Goal: Task Accomplishment & Management: Use online tool/utility

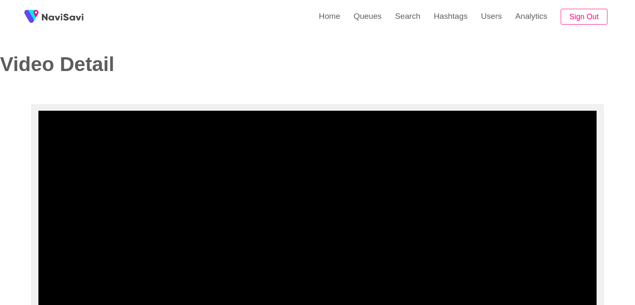
select select "**********"
select select "**"
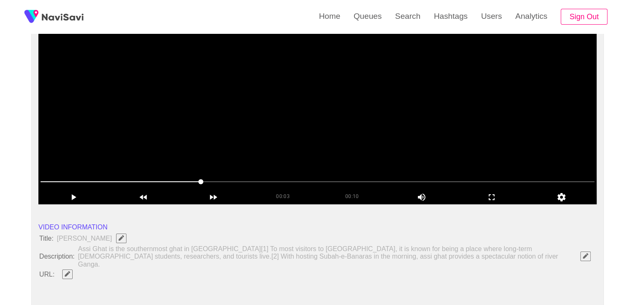
scroll to position [83, 0]
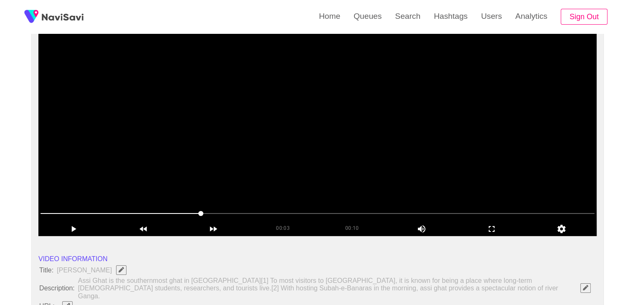
click at [284, 155] on video at bounding box center [317, 131] width 558 height 209
click at [483, 229] on icon "add" at bounding box center [491, 229] width 69 height 10
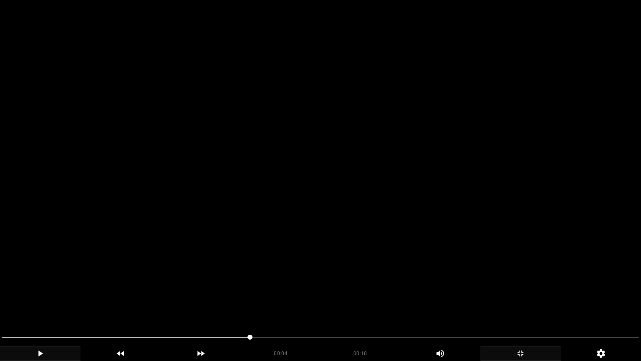
click at [55, 304] on icon "add" at bounding box center [40, 353] width 80 height 10
click at [43, 304] on icon "add" at bounding box center [40, 353] width 80 height 10
click at [48, 304] on icon "add" at bounding box center [40, 353] width 80 height 10
drag, startPoint x: 86, startPoint y: 337, endPoint x: 0, endPoint y: 333, distance: 86.5
drag, startPoint x: 27, startPoint y: 336, endPoint x: 0, endPoint y: 340, distance: 26.9
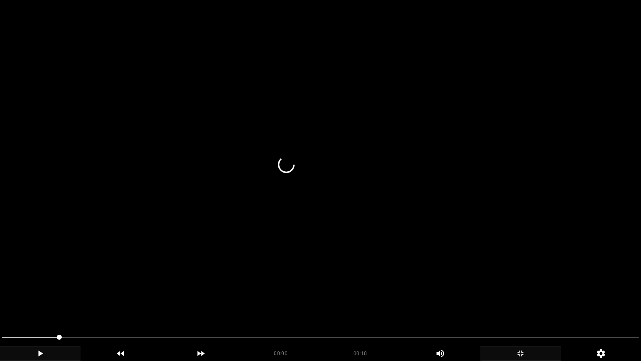
click at [0, 304] on div at bounding box center [321, 338] width 644 height 22
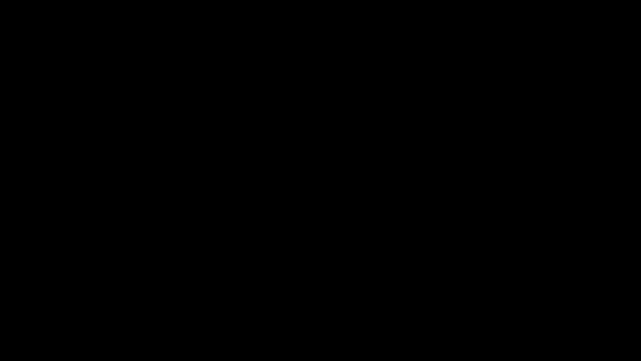
click at [33, 304] on icon "add" at bounding box center [40, 353] width 80 height 10
click at [35, 304] on icon "add" at bounding box center [40, 353] width 80 height 10
click at [515, 304] on icon "add" at bounding box center [521, 353] width 80 height 10
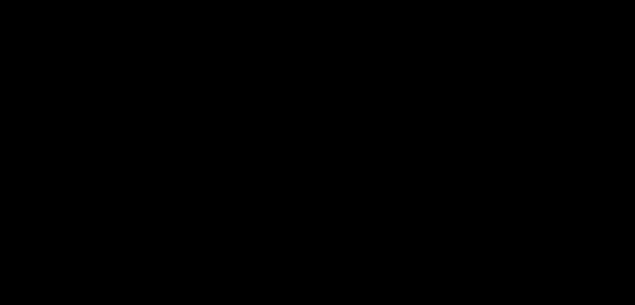
scroll to position [376, 0]
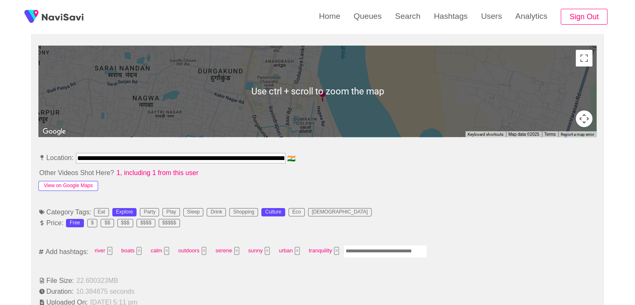
click at [78, 181] on button "View on Google Maps" at bounding box center [68, 186] width 60 height 10
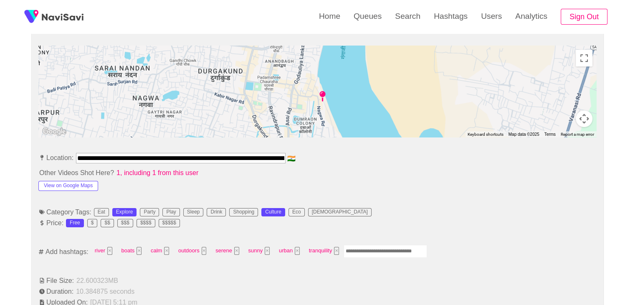
scroll to position [0, 77]
drag, startPoint x: 77, startPoint y: 149, endPoint x: 419, endPoint y: 168, distance: 341.9
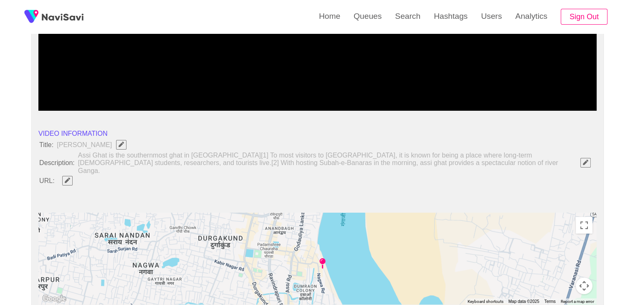
click at [60, 175] on span at bounding box center [67, 180] width 20 height 11
click at [72, 176] on button "button" at bounding box center [67, 180] width 10 height 9
click at [95, 175] on input "field" at bounding box center [248, 180] width 381 height 10
type input "**********"
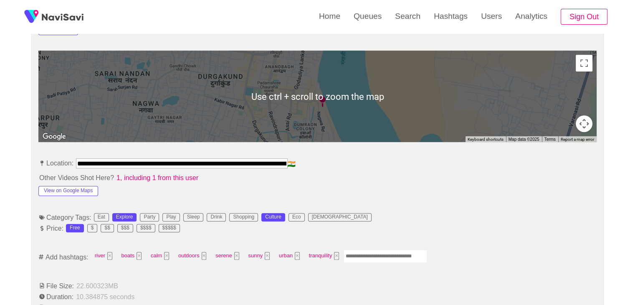
scroll to position [376, 0]
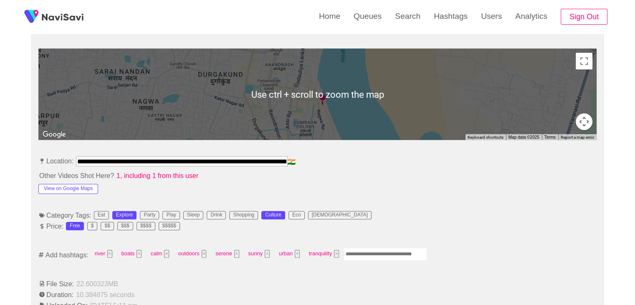
click at [360, 247] on input "Enter tag here and press return" at bounding box center [384, 253] width 83 height 13
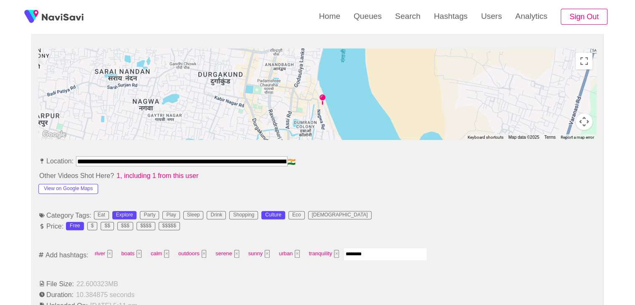
type input "*********"
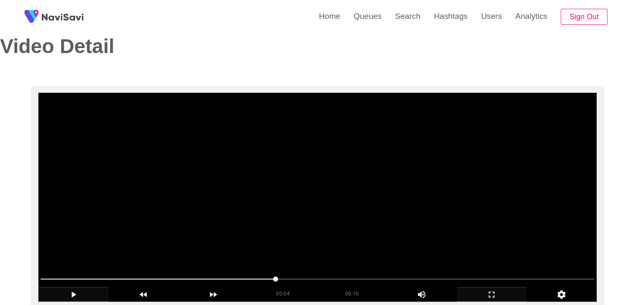
scroll to position [42, 0]
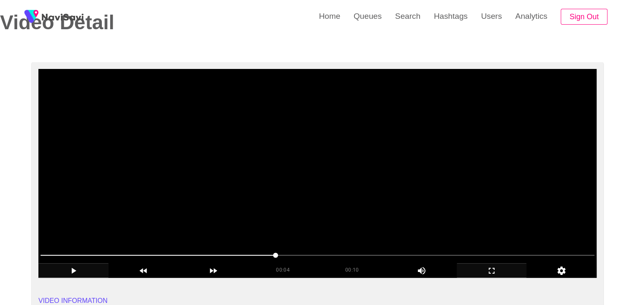
click at [298, 199] on video at bounding box center [317, 173] width 558 height 209
click at [78, 250] on span at bounding box center [317, 254] width 554 height 13
click at [51, 249] on div at bounding box center [317, 255] width 560 height 21
click at [40, 250] on div at bounding box center [317, 255] width 560 height 21
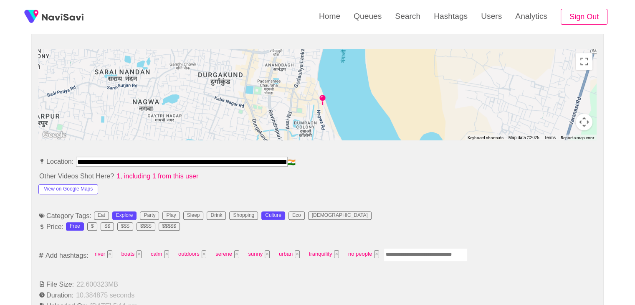
scroll to position [376, 0]
click at [408, 247] on input "Enter tag here and press return" at bounding box center [425, 253] width 83 height 13
type input "****"
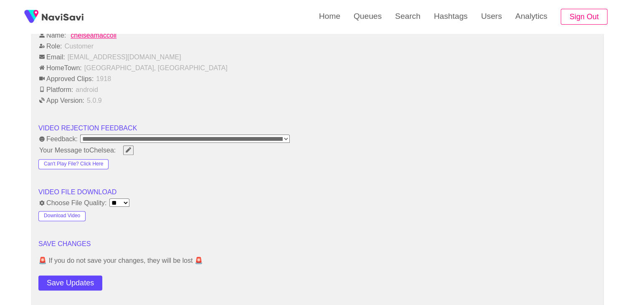
scroll to position [1002, 0]
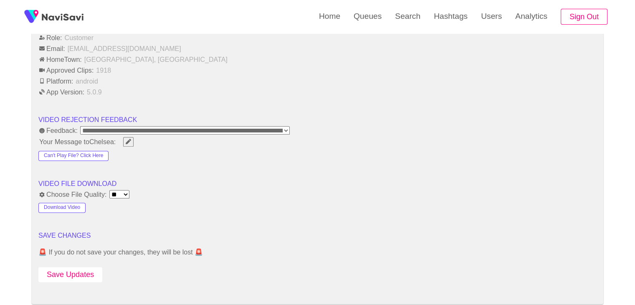
click at [57, 267] on button "Save Updates" at bounding box center [70, 274] width 64 height 15
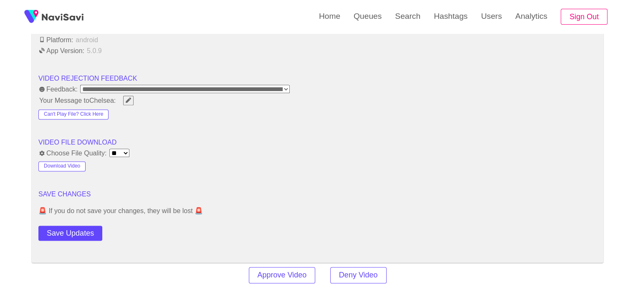
scroll to position [1043, 0]
click at [89, 225] on button "Save Updates" at bounding box center [70, 232] width 64 height 15
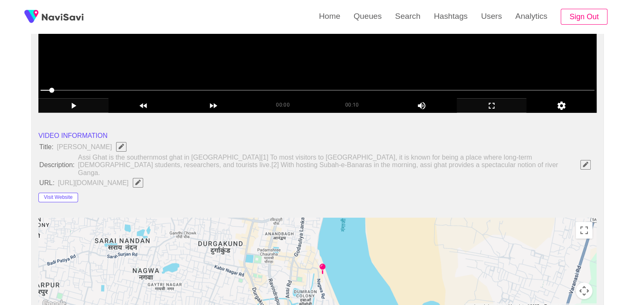
scroll to position [83, 0]
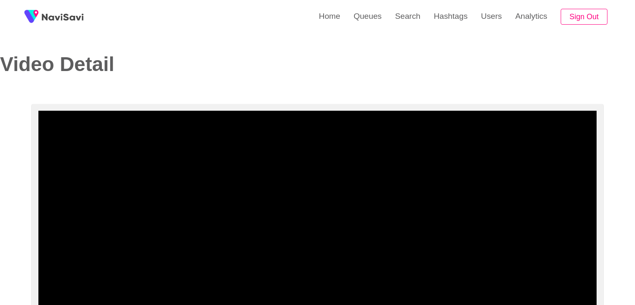
select select "**********"
select select "**"
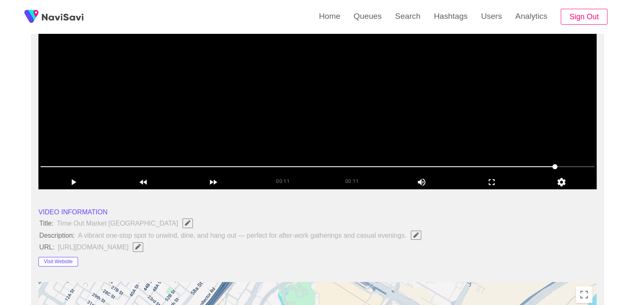
scroll to position [125, 0]
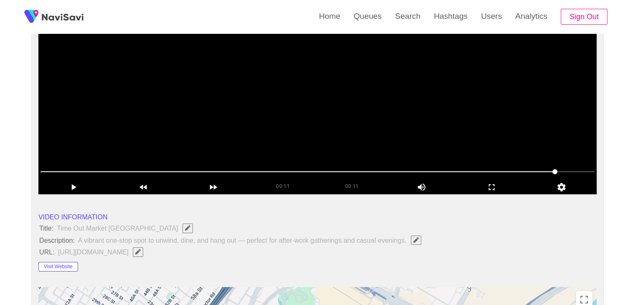
click at [264, 118] on video at bounding box center [317, 89] width 558 height 209
click at [497, 191] on icon "add" at bounding box center [491, 187] width 69 height 10
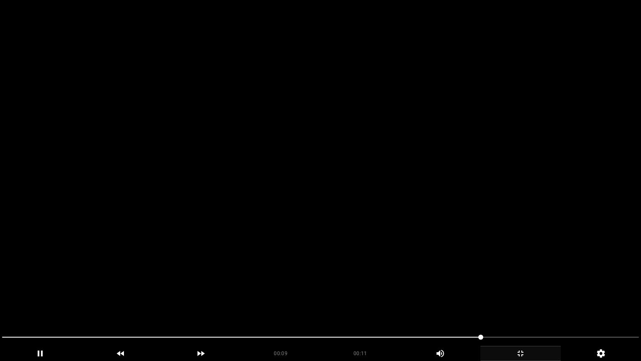
click at [515, 304] on icon "add" at bounding box center [521, 353] width 80 height 10
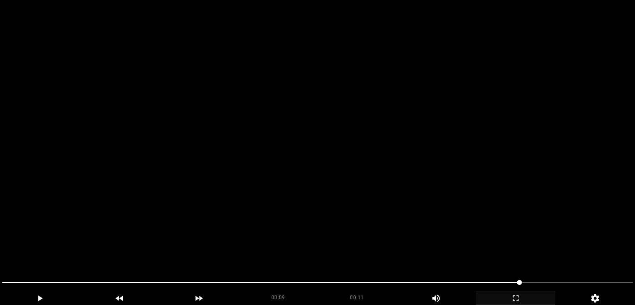
scroll to position [1169, 0]
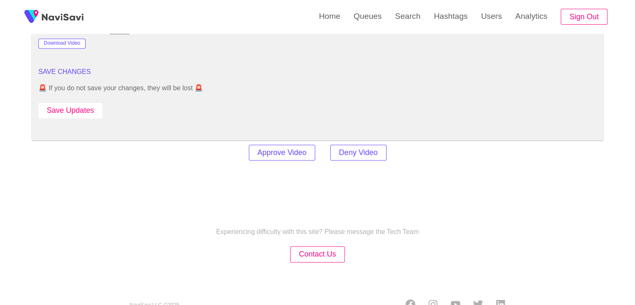
click at [75, 110] on button "Save Updates" at bounding box center [70, 110] width 64 height 15
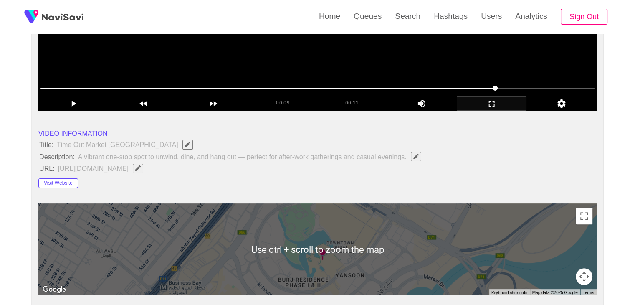
scroll to position [0, 0]
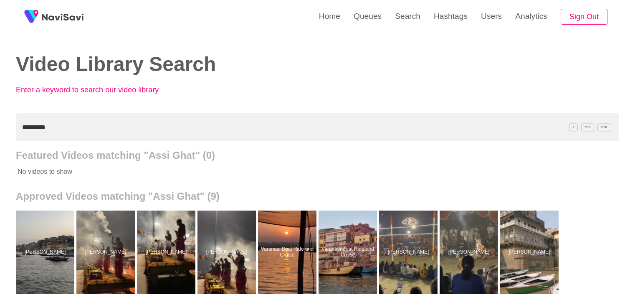
scroll to position [42, 0]
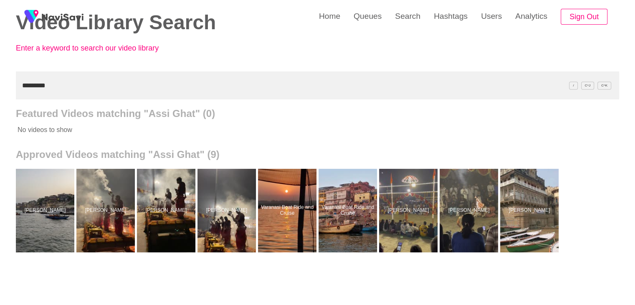
drag, startPoint x: 32, startPoint y: 91, endPoint x: 9, endPoint y: 86, distance: 23.5
click at [0, 94] on div "Home Queues Search Hashtags Users Analytics Sign Out Video Library Search Enter…" at bounding box center [317, 189] width 635 height 462
click at [50, 84] on input "*********" at bounding box center [317, 85] width 603 height 28
click at [57, 84] on input "*********" at bounding box center [317, 85] width 603 height 28
drag, startPoint x: 0, startPoint y: 74, endPoint x: 0, endPoint y: 67, distance: 7.1
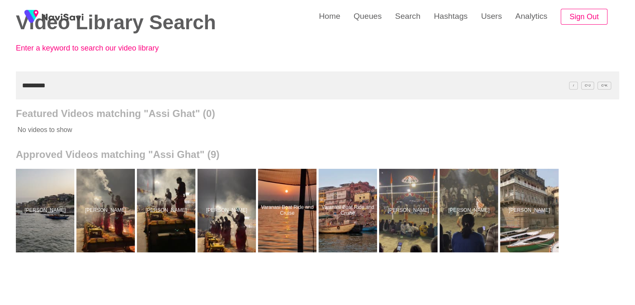
click at [0, 71] on div "Home Queues Search Hashtags Users Analytics Sign Out Video Library Search Enter…" at bounding box center [317, 189] width 635 height 462
paste input "*********"
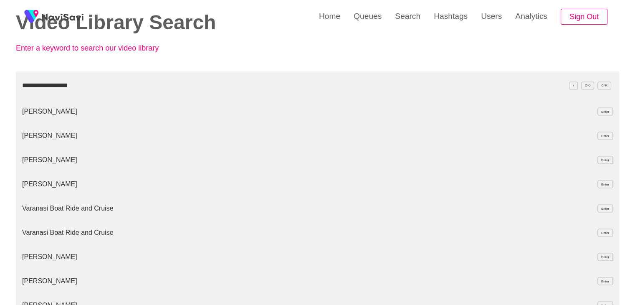
type input "**********"
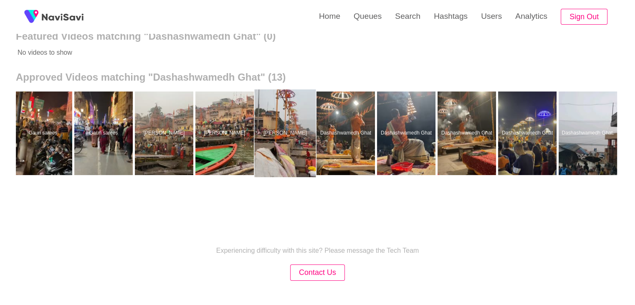
scroll to position [116, 0]
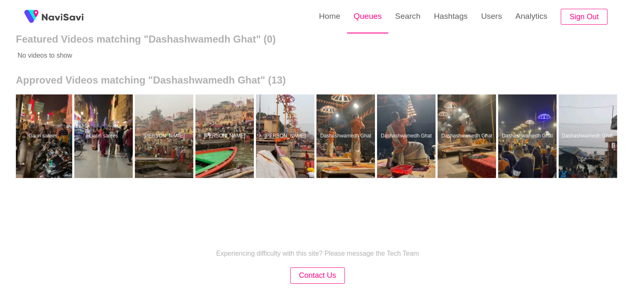
click at [371, 23] on link "Queues" at bounding box center [367, 16] width 41 height 33
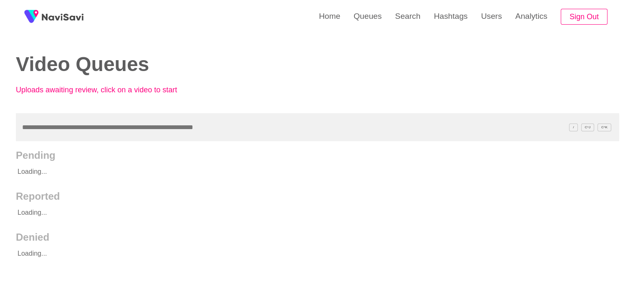
click at [110, 119] on input "text" at bounding box center [317, 127] width 603 height 28
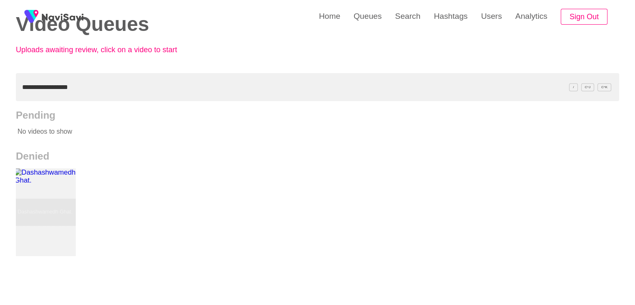
scroll to position [42, 0]
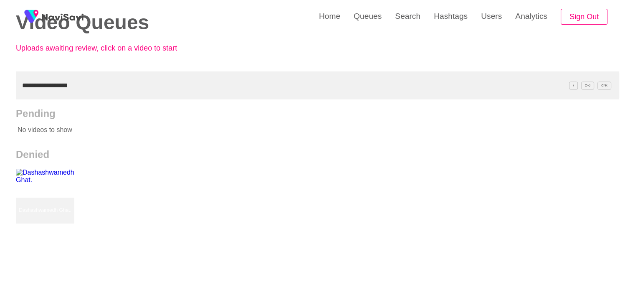
drag, startPoint x: 40, startPoint y: 89, endPoint x: 10, endPoint y: 75, distance: 32.7
click at [0, 86] on div "**********" at bounding box center [317, 189] width 635 height 462
paste input "**********"
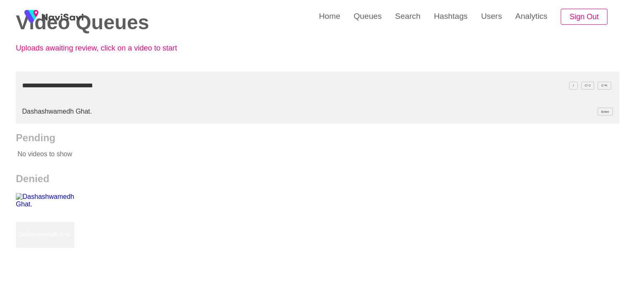
type input "**********"
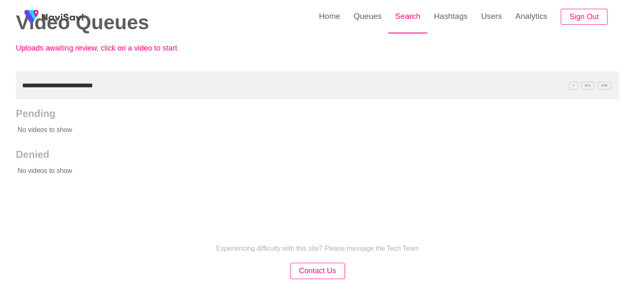
click at [406, 20] on link "Search" at bounding box center [407, 16] width 39 height 33
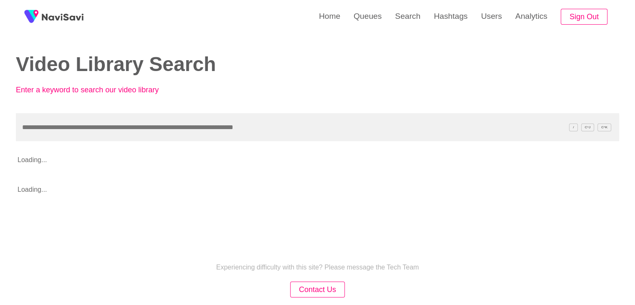
click at [64, 126] on input "text" at bounding box center [317, 127] width 603 height 28
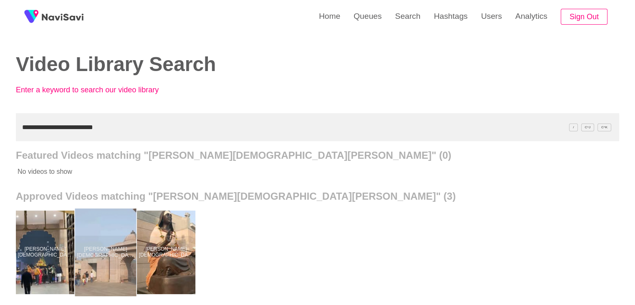
drag, startPoint x: 103, startPoint y: 250, endPoint x: 102, endPoint y: 242, distance: 8.0
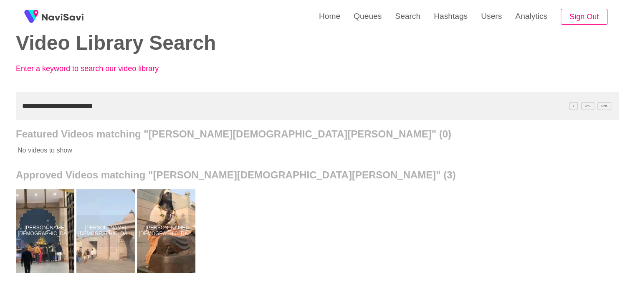
scroll to position [83, 0]
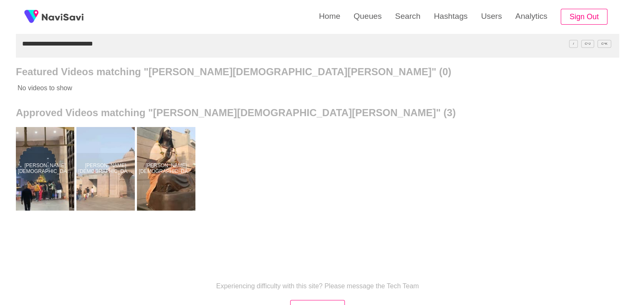
drag, startPoint x: 25, startPoint y: 44, endPoint x: 7, endPoint y: 28, distance: 24.8
click at [0, 33] on div "**********" at bounding box center [317, 148] width 635 height 462
paste input "text"
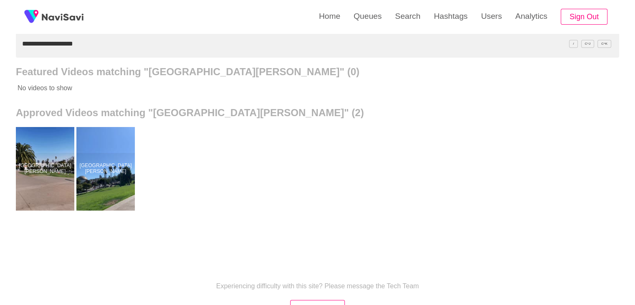
drag, startPoint x: 84, startPoint y: 45, endPoint x: 0, endPoint y: 16, distance: 89.2
click at [0, 16] on div "**********" at bounding box center [317, 148] width 635 height 462
paste input "*******"
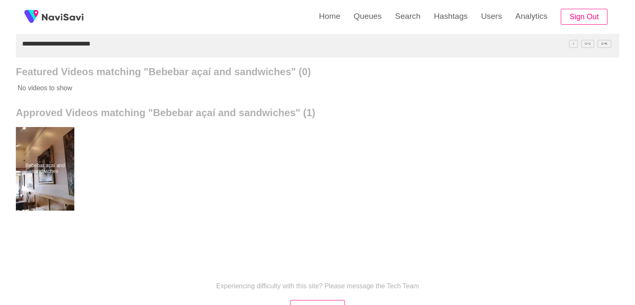
drag, startPoint x: 115, startPoint y: 43, endPoint x: 0, endPoint y: 54, distance: 115.4
click at [0, 59] on div "**********" at bounding box center [317, 148] width 635 height 462
paste input "text"
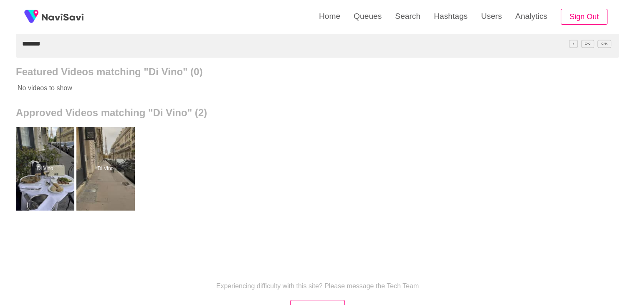
drag, startPoint x: 46, startPoint y: 44, endPoint x: 0, endPoint y: 36, distance: 46.6
click at [0, 44] on div "Home Queues Search Hashtags Users Analytics Sign Out Video Library Search Enter…" at bounding box center [317, 148] width 635 height 462
paste input "**********"
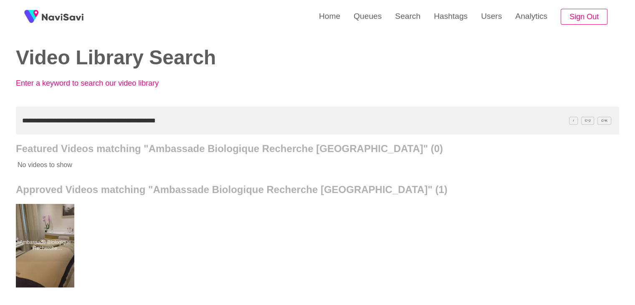
scroll to position [0, 0]
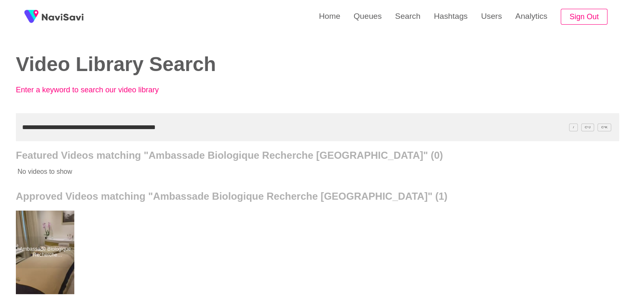
drag, startPoint x: 196, startPoint y: 128, endPoint x: 0, endPoint y: 127, distance: 196.1
click at [0, 127] on div "**********" at bounding box center [317, 231] width 635 height 462
paste input "text"
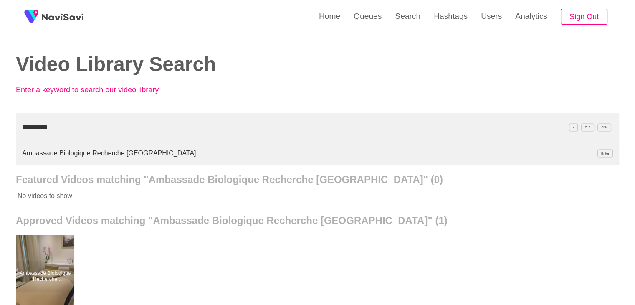
type input "*********"
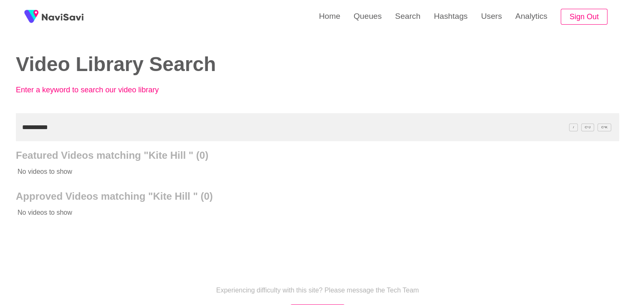
click at [43, 128] on input "*********" at bounding box center [317, 127] width 603 height 28
drag, startPoint x: 359, startPoint y: 15, endPoint x: 344, endPoint y: 33, distance: 23.4
click at [359, 15] on link "Queues" at bounding box center [367, 16] width 41 height 33
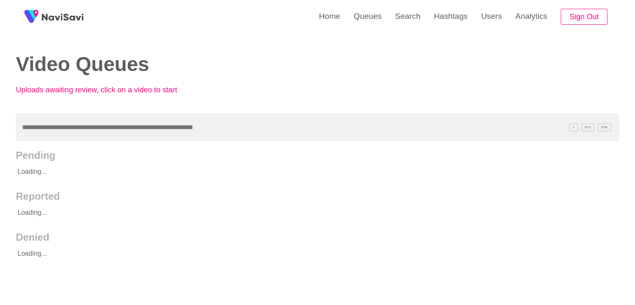
click at [32, 123] on input "text" at bounding box center [317, 127] width 603 height 28
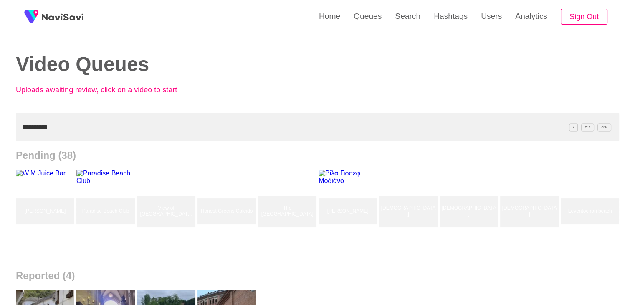
type input "*********"
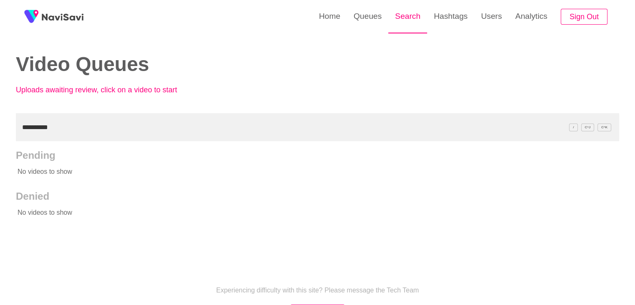
click at [412, 20] on link "Search" at bounding box center [407, 16] width 39 height 33
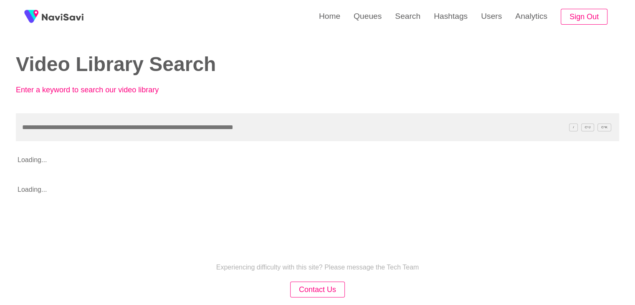
click at [81, 128] on input "text" at bounding box center [317, 127] width 603 height 28
type input "*********"
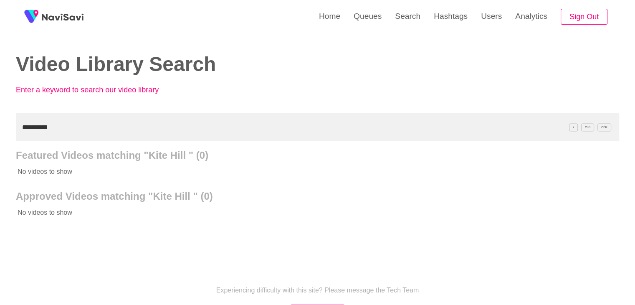
drag, startPoint x: 58, startPoint y: 128, endPoint x: 0, endPoint y: 122, distance: 57.9
click at [0, 124] on div "Home Queues Search Hashtags Users Analytics Sign Out Video Library Search Enter…" at bounding box center [317, 191] width 635 height 383
click at [61, 129] on input "*********" at bounding box center [317, 127] width 603 height 28
click at [88, 127] on input "*********" at bounding box center [317, 127] width 603 height 28
click at [93, 127] on input "*********" at bounding box center [317, 127] width 603 height 28
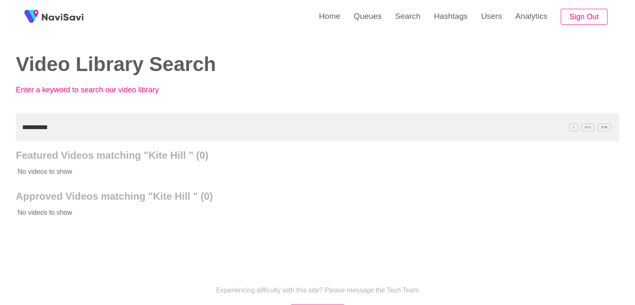
click at [60, 132] on input "*********" at bounding box center [317, 127] width 603 height 28
click at [380, 20] on link "Queues" at bounding box center [367, 16] width 41 height 33
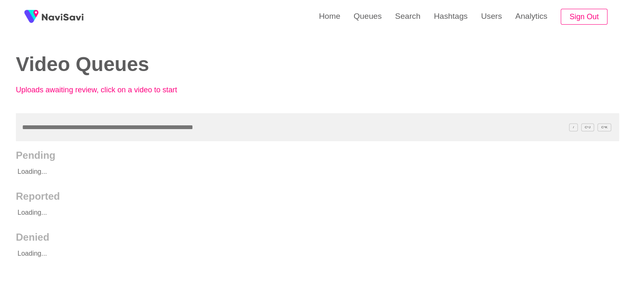
click at [23, 135] on input "text" at bounding box center [317, 127] width 603 height 28
click at [38, 128] on input "text" at bounding box center [317, 127] width 603 height 28
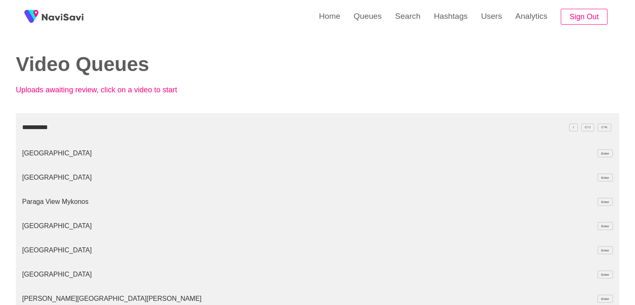
type input "*********"
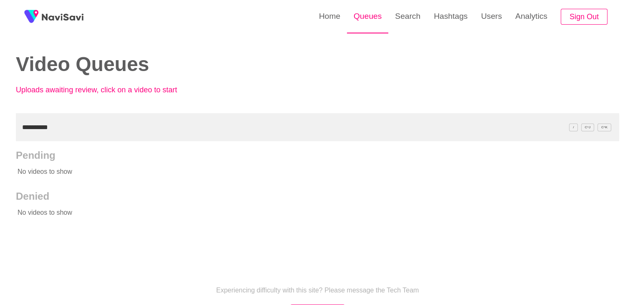
click at [377, 17] on link "Queues" at bounding box center [367, 16] width 41 height 33
click at [406, 18] on link "Search" at bounding box center [407, 16] width 39 height 33
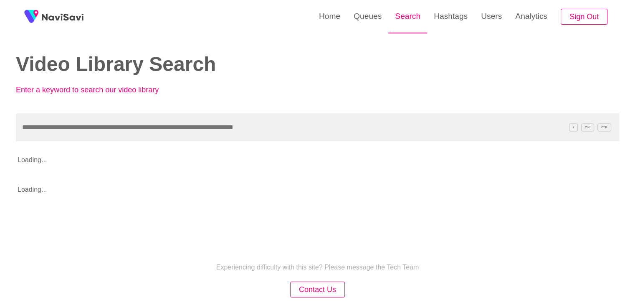
click at [409, 15] on link "Search" at bounding box center [407, 16] width 39 height 33
drag, startPoint x: 59, startPoint y: 127, endPoint x: 50, endPoint y: 122, distance: 10.7
click at [58, 127] on input "text" at bounding box center [317, 127] width 603 height 28
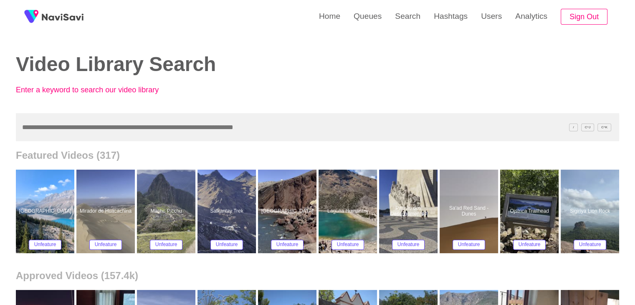
paste input "*********"
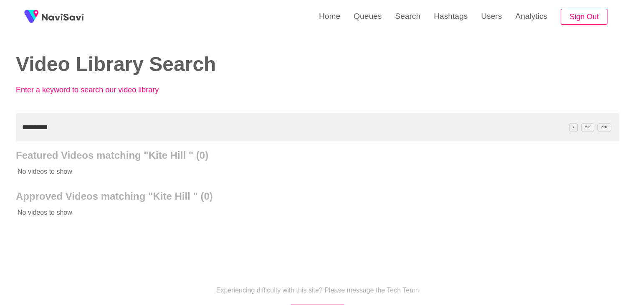
drag, startPoint x: 45, startPoint y: 127, endPoint x: 0, endPoint y: 126, distance: 45.5
click at [0, 126] on div "Home Queues Search Hashtags Users Analytics Sign Out Video Library Search Enter…" at bounding box center [317, 191] width 635 height 383
paste input "****"
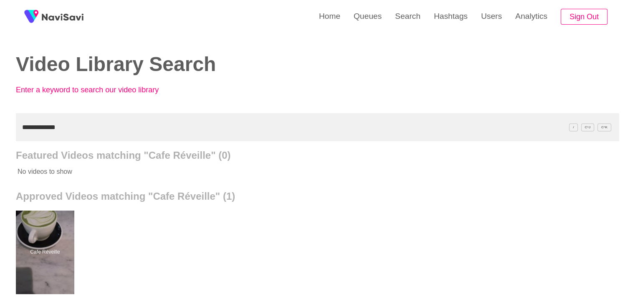
drag, startPoint x: 61, startPoint y: 126, endPoint x: 0, endPoint y: 127, distance: 61.4
click at [0, 127] on div "**********" at bounding box center [317, 231] width 635 height 462
paste input "**"
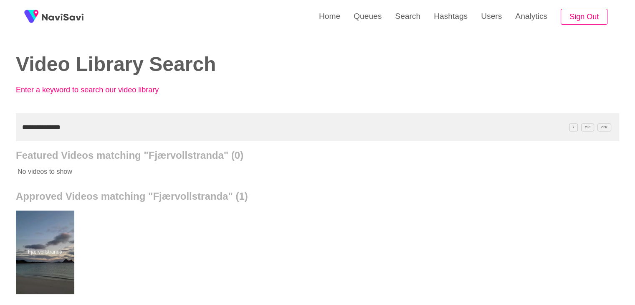
drag, startPoint x: 64, startPoint y: 126, endPoint x: 2, endPoint y: 124, distance: 62.2
click at [0, 132] on div "**********" at bounding box center [317, 231] width 635 height 462
paste input "****"
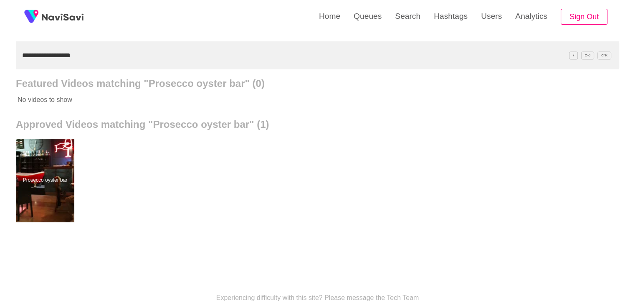
scroll to position [83, 0]
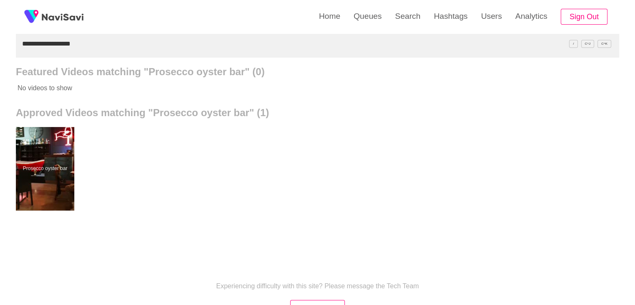
drag, startPoint x: 85, startPoint y: 45, endPoint x: 10, endPoint y: 39, distance: 75.4
click at [0, 45] on div "**********" at bounding box center [317, 148] width 635 height 462
paste input "text"
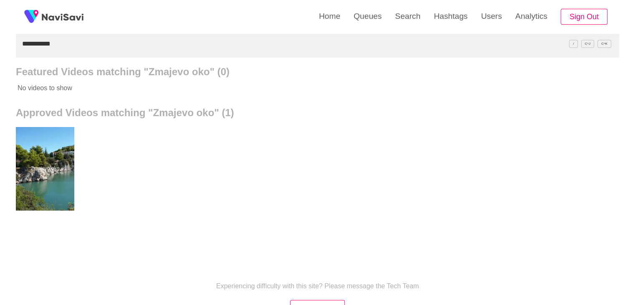
drag, startPoint x: 17, startPoint y: 46, endPoint x: 5, endPoint y: 39, distance: 13.3
click at [0, 43] on div "**********" at bounding box center [317, 148] width 635 height 462
paste input "text"
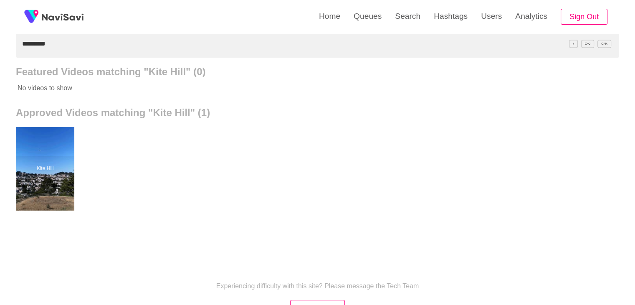
click at [0, 46] on div "Home Queues Search Hashtags Users Analytics Sign Out Video Library Search Enter…" at bounding box center [317, 148] width 635 height 462
drag, startPoint x: 48, startPoint y: 43, endPoint x: 0, endPoint y: 50, distance: 48.1
click at [0, 50] on div "Home Queues Search Hashtags Users Analytics Sign Out Video Library Search Enter…" at bounding box center [317, 148] width 635 height 462
paste input "*********"
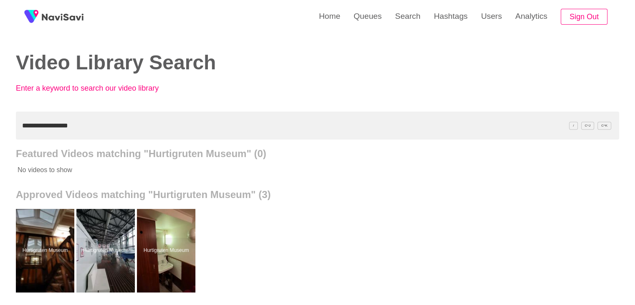
scroll to position [0, 0]
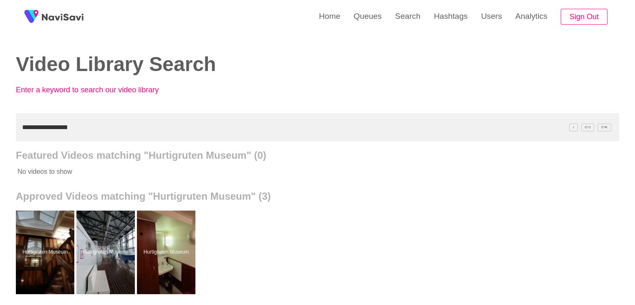
drag, startPoint x: 0, startPoint y: 134, endPoint x: 3, endPoint y: 127, distance: 7.5
click at [0, 131] on div "**********" at bounding box center [317, 231] width 635 height 462
paste input "text"
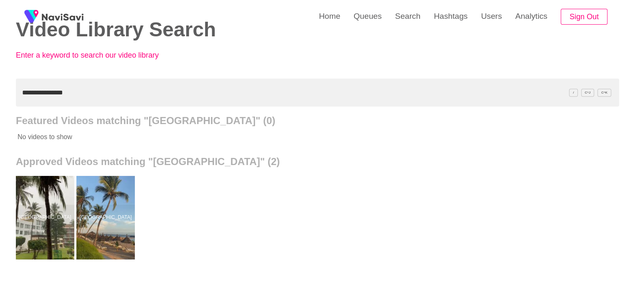
scroll to position [33, 0]
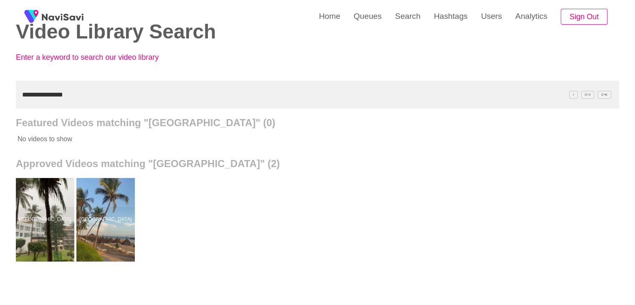
drag, startPoint x: 78, startPoint y: 93, endPoint x: 0, endPoint y: 91, distance: 78.5
click at [0, 93] on div "**********" at bounding box center [317, 198] width 635 height 462
paste input "text"
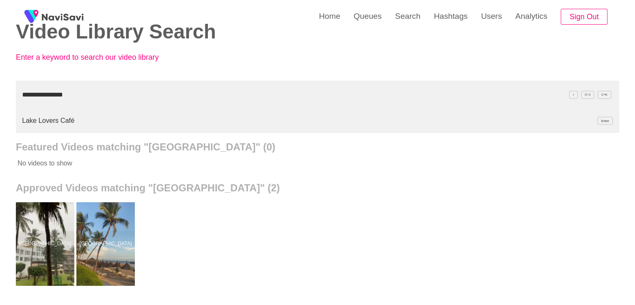
type input "**********"
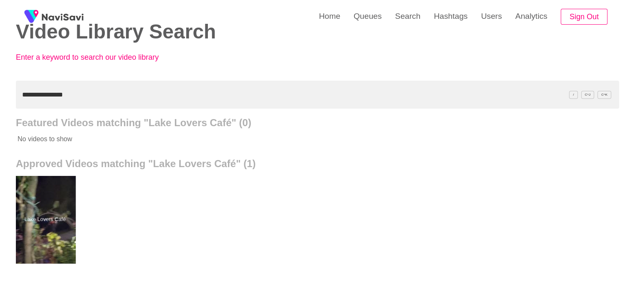
click at [49, 234] on div at bounding box center [45, 220] width 61 height 88
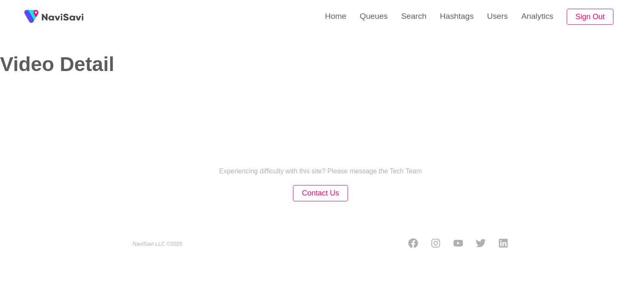
select select "**"
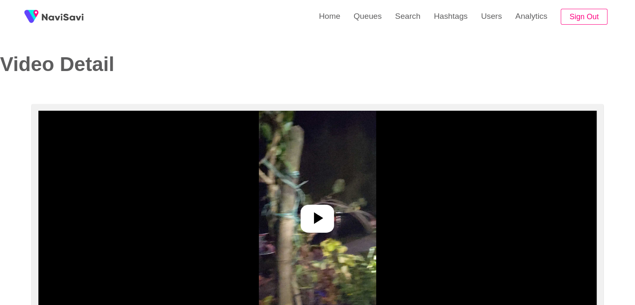
select select "**********"
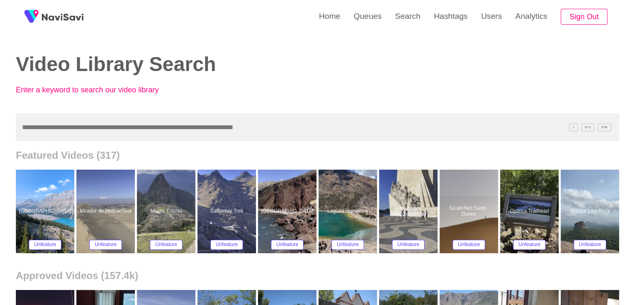
click at [74, 131] on input "text" at bounding box center [317, 127] width 603 height 28
paste input "**********"
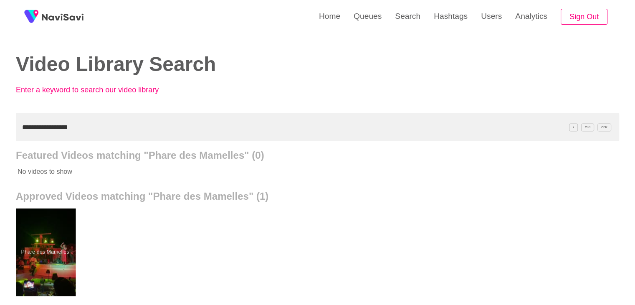
drag, startPoint x: 42, startPoint y: 245, endPoint x: 45, endPoint y: 242, distance: 5.0
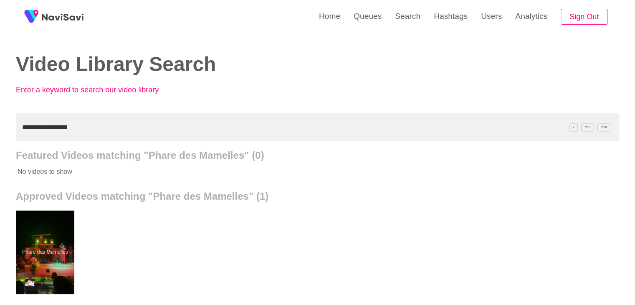
drag, startPoint x: 85, startPoint y: 125, endPoint x: 0, endPoint y: 138, distance: 86.1
click at [0, 139] on div "**********" at bounding box center [317, 231] width 635 height 462
paste input "text"
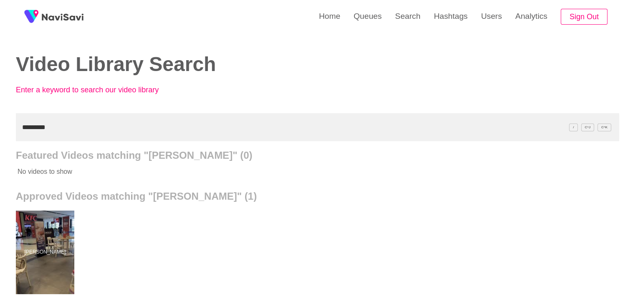
drag, startPoint x: 48, startPoint y: 124, endPoint x: 0, endPoint y: 124, distance: 48.4
click at [0, 124] on div "Home Queues Search Hashtags Users Analytics Sign Out Video Library Search Enter…" at bounding box center [317, 231] width 635 height 462
paste input "text"
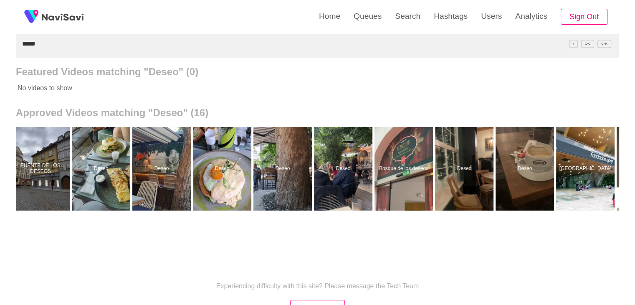
scroll to position [0, 365]
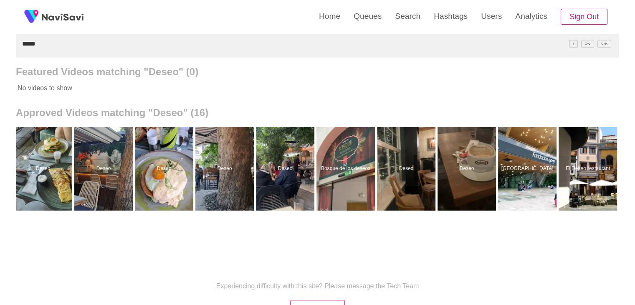
drag, startPoint x: 48, startPoint y: 39, endPoint x: 0, endPoint y: 47, distance: 49.1
click at [0, 47] on div "Home Queues Search Hashtags Users Analytics Sign Out Video Library Search Enter…" at bounding box center [317, 148] width 635 height 462
paste input "**********"
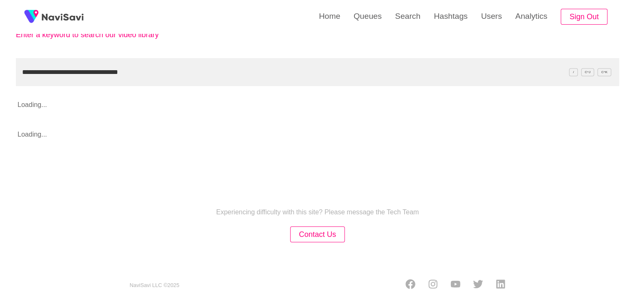
scroll to position [83, 0]
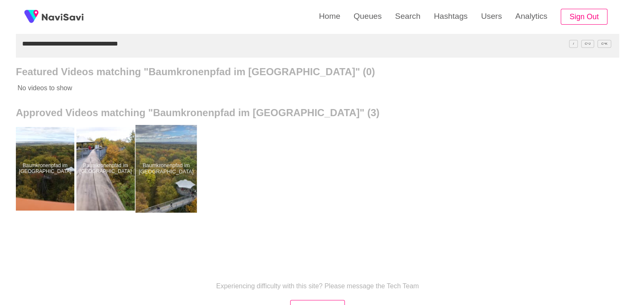
drag, startPoint x: 178, startPoint y: 172, endPoint x: 177, endPoint y: 167, distance: 5.2
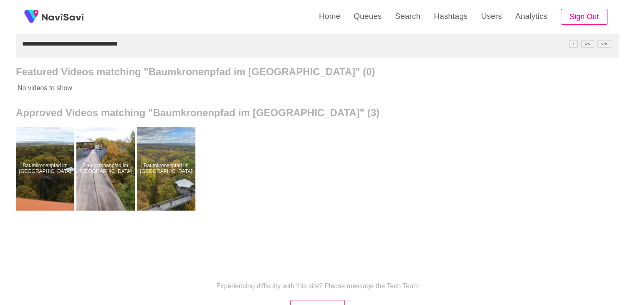
click at [0, 52] on div "**********" at bounding box center [317, 148] width 635 height 462
paste input "text"
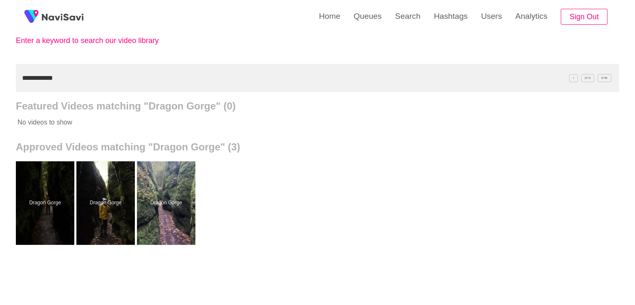
scroll to position [42, 0]
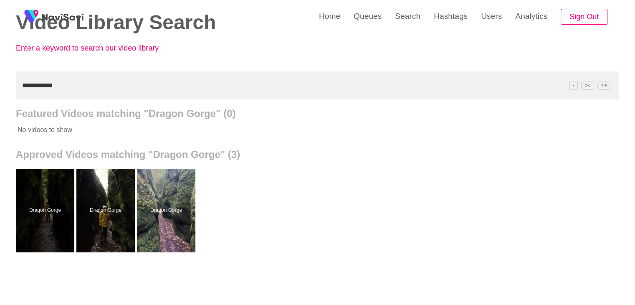
drag, startPoint x: 66, startPoint y: 87, endPoint x: 0, endPoint y: 81, distance: 66.6
click at [0, 83] on div "**********" at bounding box center [317, 189] width 635 height 462
paste input "*********"
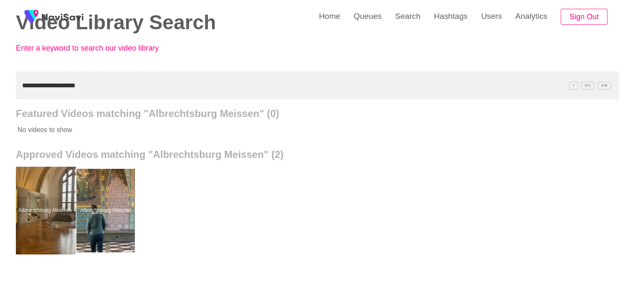
drag, startPoint x: 50, startPoint y: 206, endPoint x: 50, endPoint y: 200, distance: 5.8
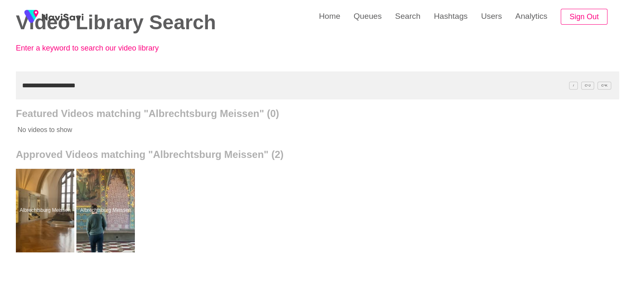
drag, startPoint x: 91, startPoint y: 82, endPoint x: 0, endPoint y: 92, distance: 91.1
click at [0, 92] on div "**********" at bounding box center [317, 189] width 635 height 462
paste input "text"
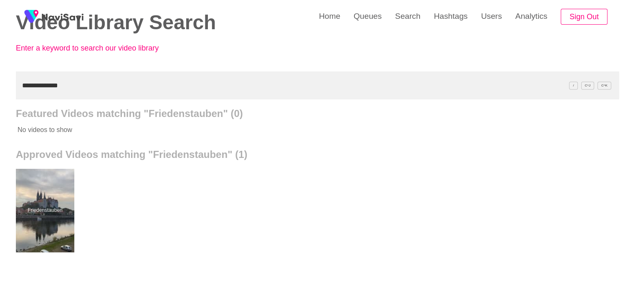
drag, startPoint x: 0, startPoint y: 88, endPoint x: 0, endPoint y: 84, distance: 4.6
click at [0, 86] on div "**********" at bounding box center [317, 189] width 635 height 462
paste input "**********"
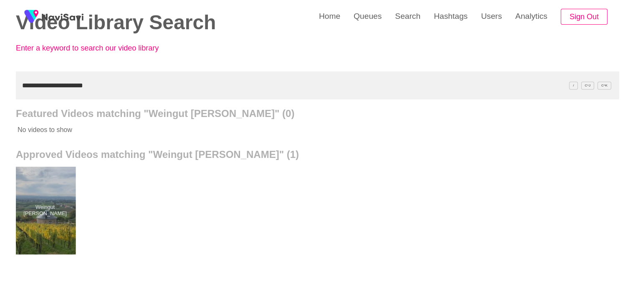
drag, startPoint x: 45, startPoint y: 205, endPoint x: 49, endPoint y: 187, distance: 19.2
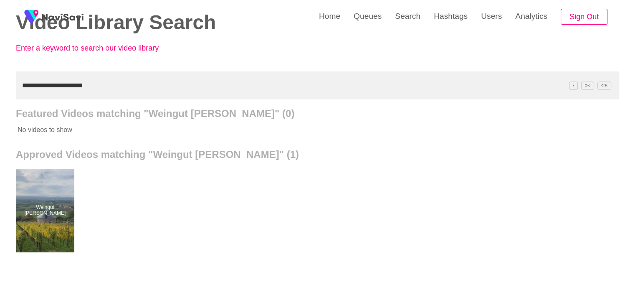
drag, startPoint x: 104, startPoint y: 86, endPoint x: 0, endPoint y: 67, distance: 105.6
click at [0, 70] on div "**********" at bounding box center [317, 189] width 635 height 462
paste input "***"
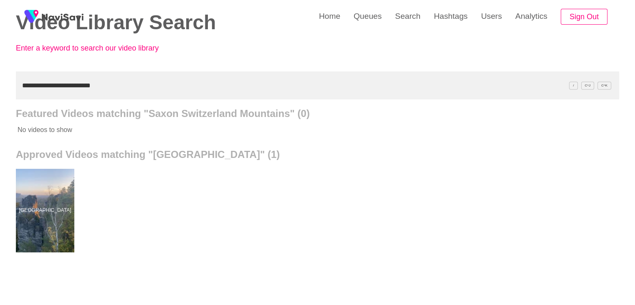
drag, startPoint x: 5, startPoint y: 81, endPoint x: 0, endPoint y: 73, distance: 9.4
click at [0, 76] on div "**********" at bounding box center [317, 189] width 635 height 462
paste input "text"
type input "**********"
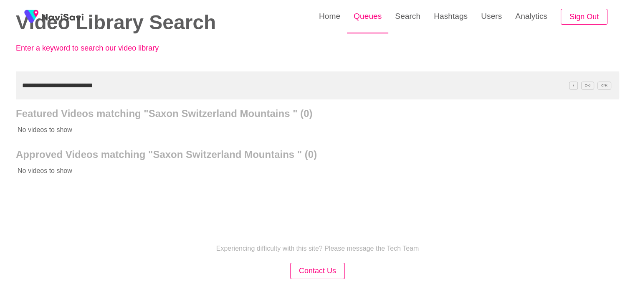
click at [371, 13] on link "Queues" at bounding box center [367, 16] width 41 height 33
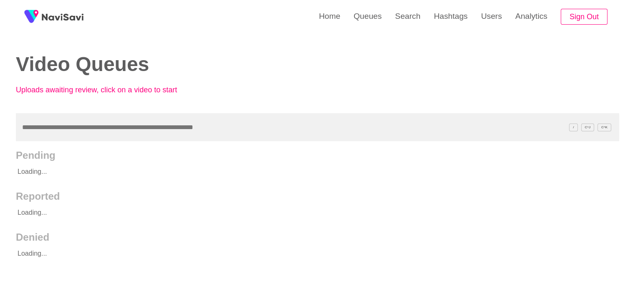
click at [39, 130] on input "text" at bounding box center [317, 127] width 603 height 28
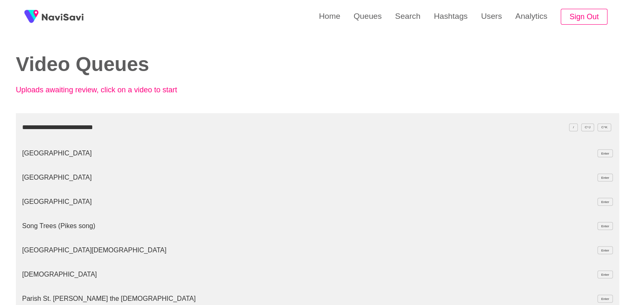
type input "**********"
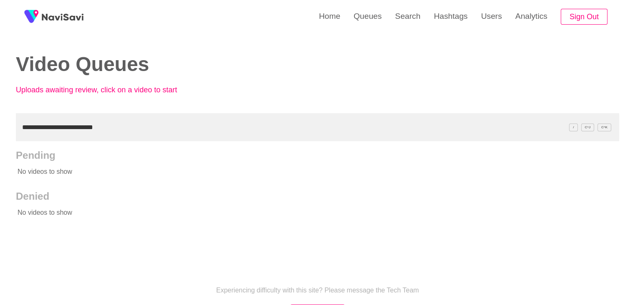
click at [118, 133] on input "**********" at bounding box center [317, 127] width 603 height 28
click at [376, 18] on link "Queues" at bounding box center [367, 16] width 41 height 33
click at [402, 24] on link "Search" at bounding box center [407, 16] width 39 height 33
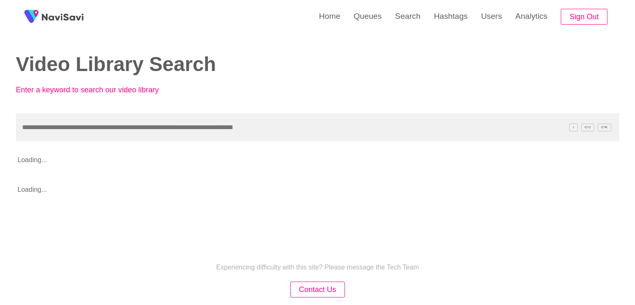
click at [60, 129] on input "text" at bounding box center [317, 127] width 603 height 28
type input "**********"
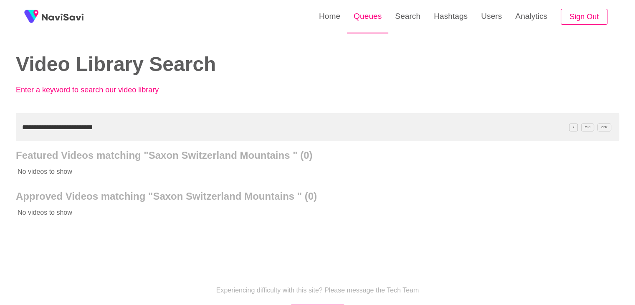
drag, startPoint x: 359, startPoint y: 29, endPoint x: 362, endPoint y: 24, distance: 5.7
click at [359, 28] on link "Queues" at bounding box center [367, 16] width 41 height 33
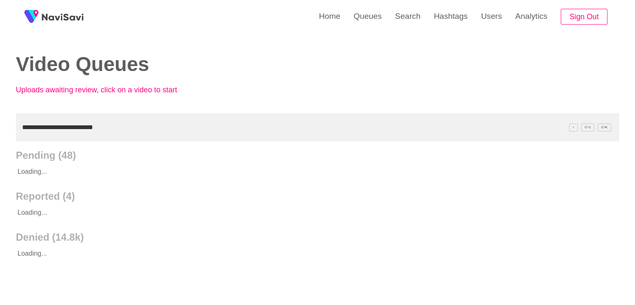
click at [110, 129] on input "**********" at bounding box center [317, 127] width 603 height 28
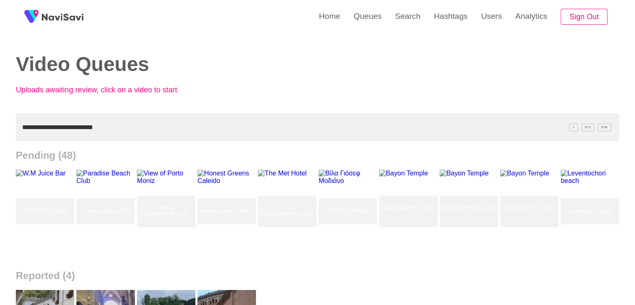
type input "**********"
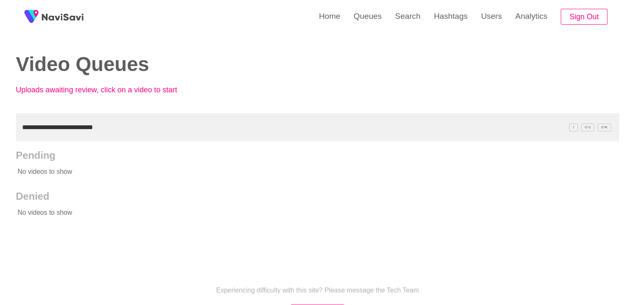
click at [20, 130] on input "**********" at bounding box center [317, 127] width 603 height 28
click at [407, 15] on link "Search" at bounding box center [407, 16] width 39 height 33
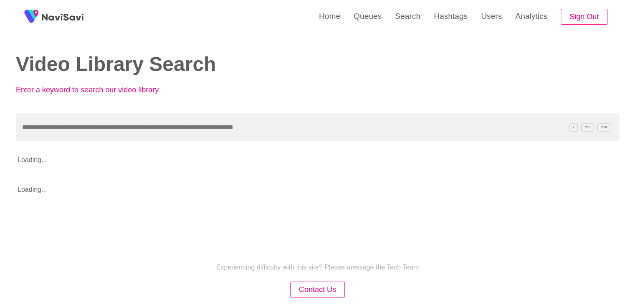
click at [169, 128] on input "text" at bounding box center [317, 127] width 603 height 28
type input "**********"
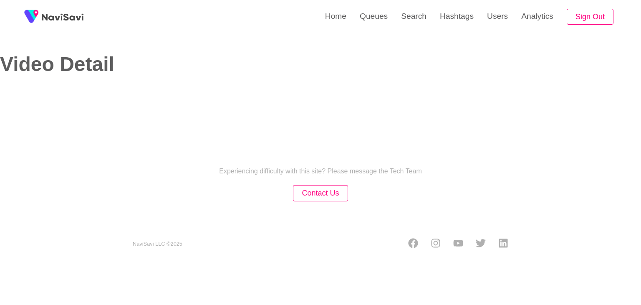
select select "**"
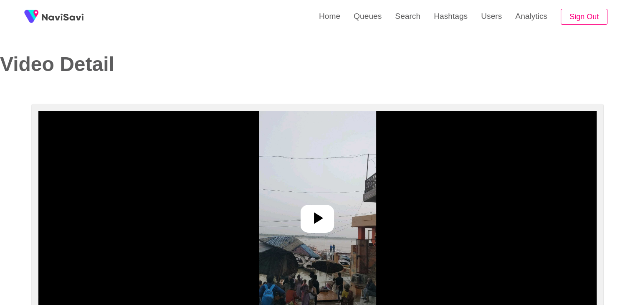
click at [312, 222] on icon at bounding box center [317, 218] width 20 height 20
select select "**********"
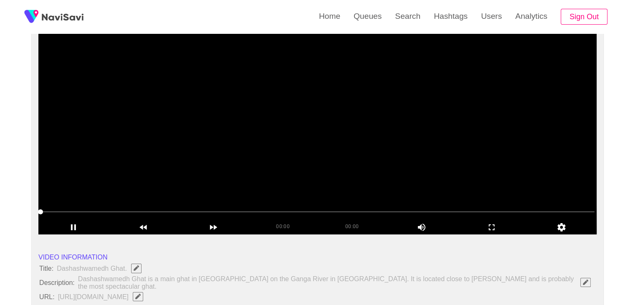
scroll to position [83, 0]
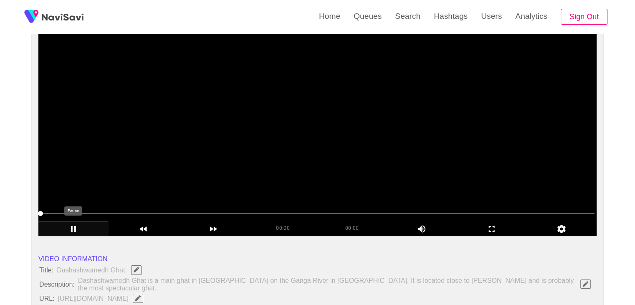
click at [74, 231] on icon "add" at bounding box center [73, 229] width 69 height 10
click at [75, 230] on icon "add" at bounding box center [73, 229] width 69 height 10
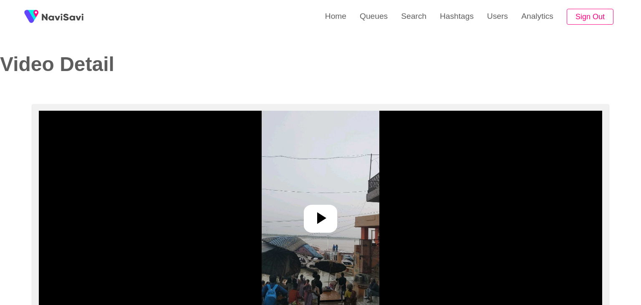
select select "**********"
select select "**"
click at [333, 215] on div at bounding box center [316, 218] width 33 height 28
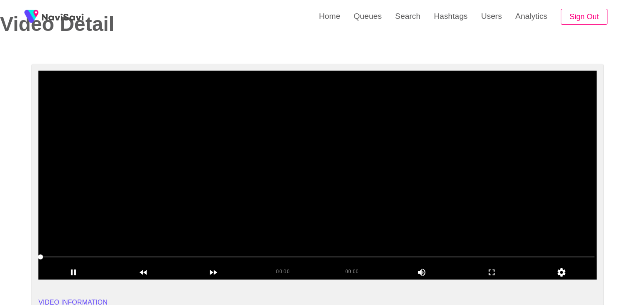
scroll to position [42, 0]
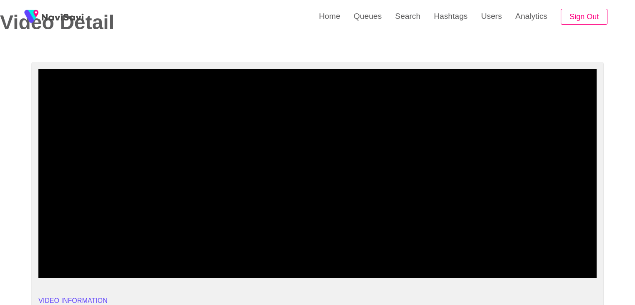
drag, startPoint x: 37, startPoint y: 257, endPoint x: 3, endPoint y: 244, distance: 37.1
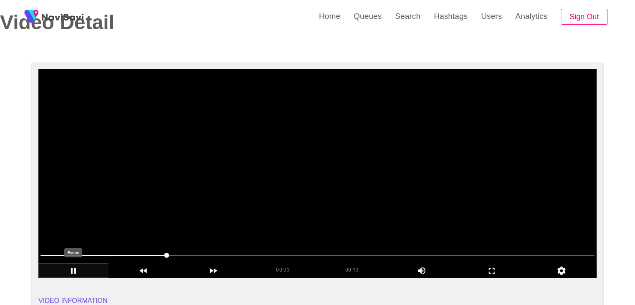
click at [71, 266] on icon "add" at bounding box center [73, 270] width 69 height 10
click at [72, 267] on icon "add" at bounding box center [73, 270] width 69 height 10
click at [185, 250] on span at bounding box center [317, 254] width 554 height 13
click at [194, 252] on span at bounding box center [317, 254] width 554 height 13
click at [232, 252] on span at bounding box center [317, 254] width 554 height 13
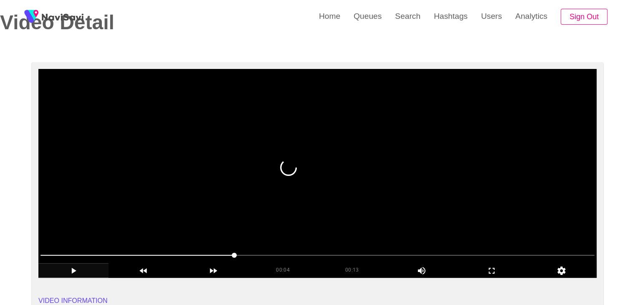
click at [293, 258] on span at bounding box center [317, 254] width 554 height 13
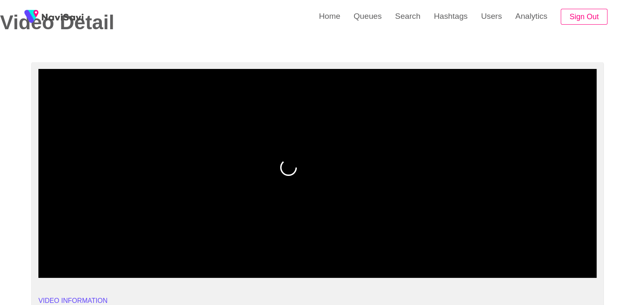
drag, startPoint x: 72, startPoint y: 251, endPoint x: 12, endPoint y: 241, distance: 60.5
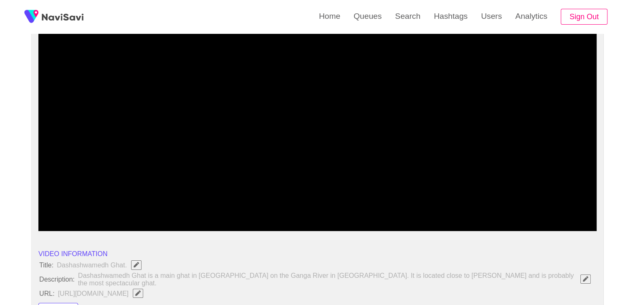
scroll to position [83, 0]
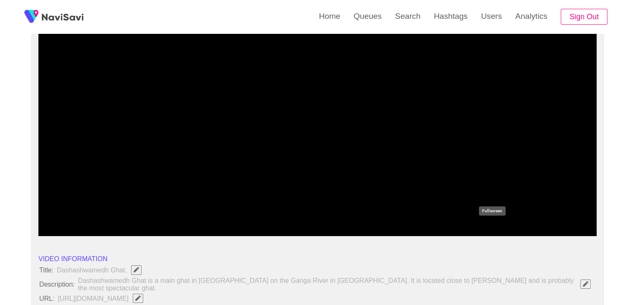
click at [491, 227] on icon "add" at bounding box center [491, 229] width 69 height 10
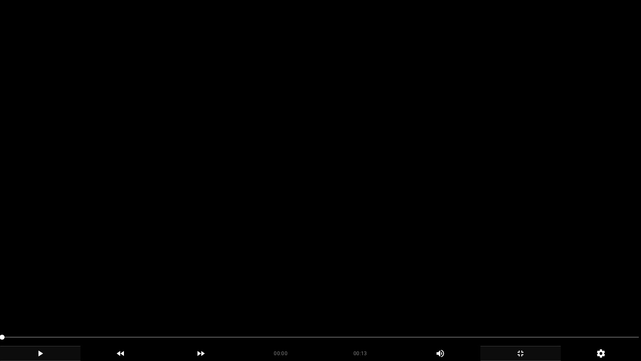
drag, startPoint x: 0, startPoint y: 337, endPoint x: 43, endPoint y: 335, distance: 42.6
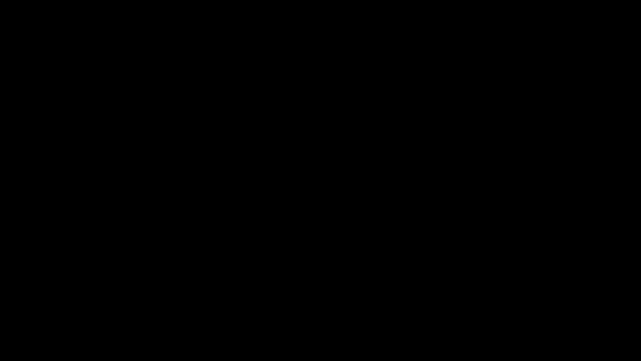
click at [45, 304] on icon "add" at bounding box center [40, 353] width 80 height 10
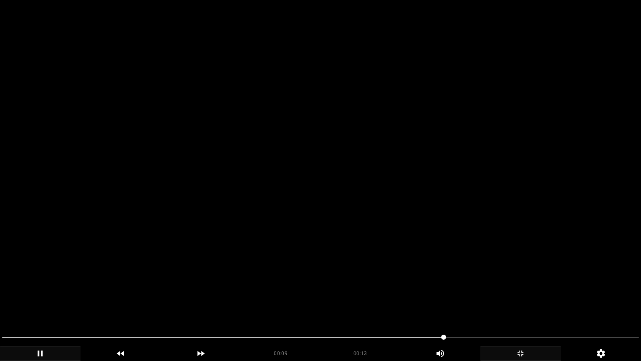
click at [462, 304] on span at bounding box center [320, 336] width 637 height 13
click at [38, 304] on icon "add" at bounding box center [40, 353] width 80 height 10
click at [40, 304] on icon "add" at bounding box center [40, 353] width 80 height 10
click at [523, 304] on icon "add" at bounding box center [521, 353] width 80 height 10
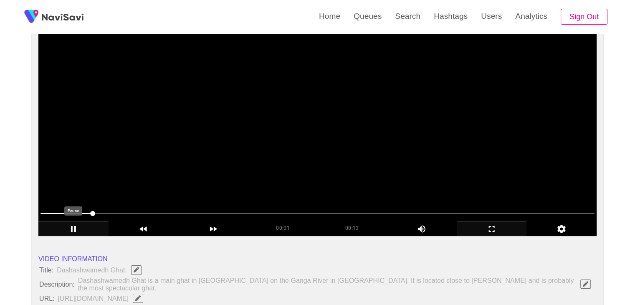
click at [65, 226] on icon "add" at bounding box center [73, 229] width 69 height 10
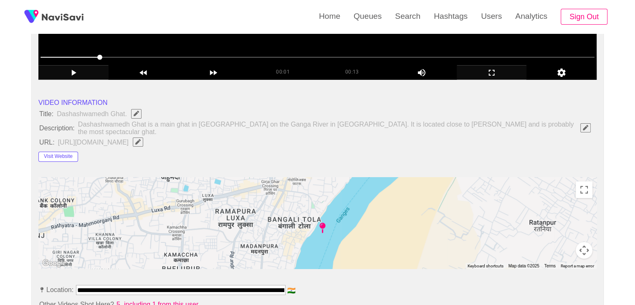
scroll to position [250, 0]
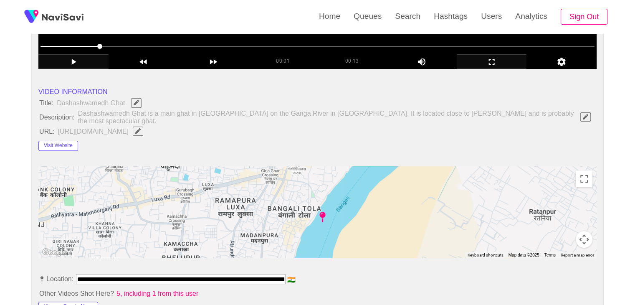
click at [62, 147] on button "Visit Website" at bounding box center [58, 146] width 40 height 10
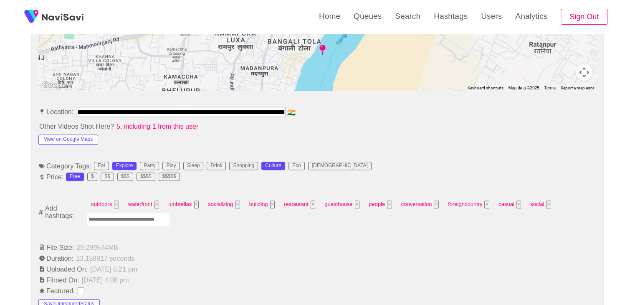
scroll to position [0, 132]
drag, startPoint x: 78, startPoint y: 110, endPoint x: 380, endPoint y: 114, distance: 301.3
click at [380, 114] on li "**********" at bounding box center [317, 113] width 558 height 13
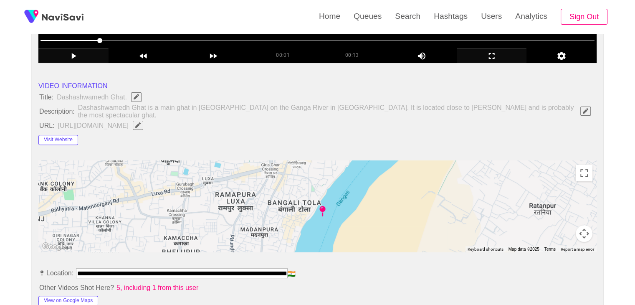
scroll to position [250, 0]
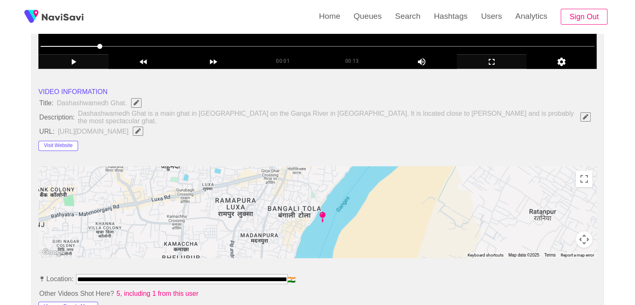
click at [141, 129] on icon "Edit Field" at bounding box center [137, 130] width 5 height 5
type input "**********"
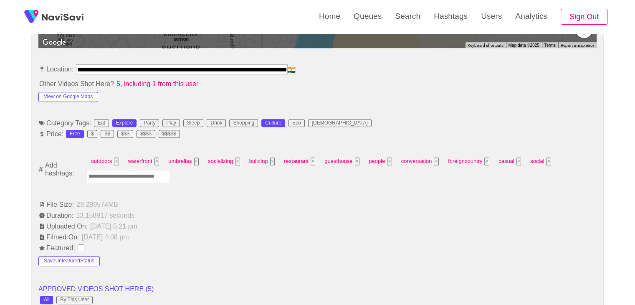
scroll to position [459, 0]
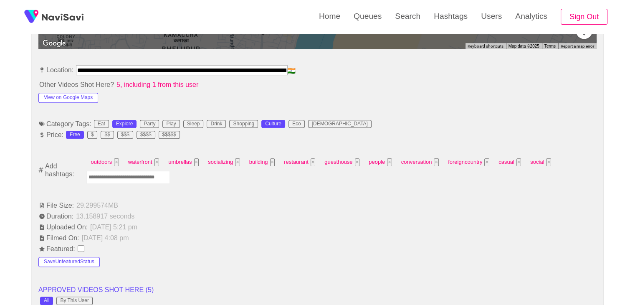
click at [145, 177] on input "Enter tag here and press return" at bounding box center [127, 177] width 83 height 13
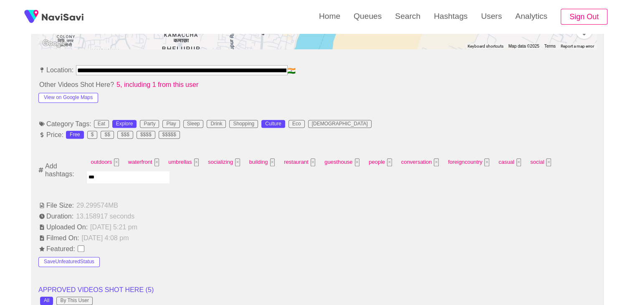
type input "****"
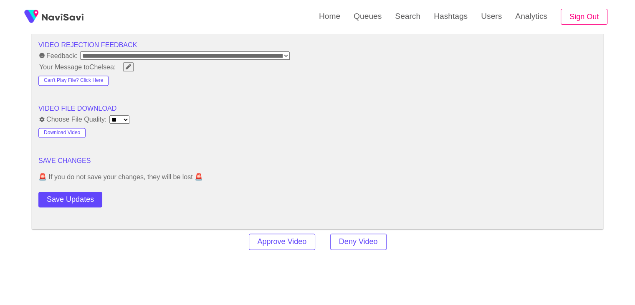
scroll to position [1085, 0]
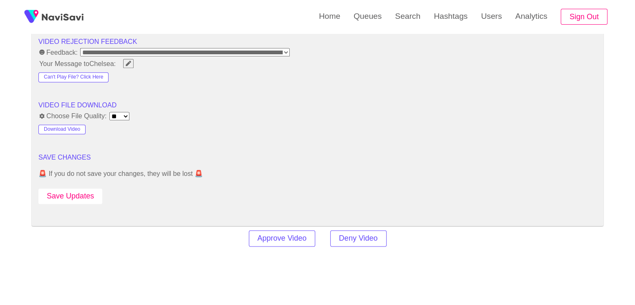
click at [89, 192] on button "Save Updates" at bounding box center [70, 195] width 64 height 15
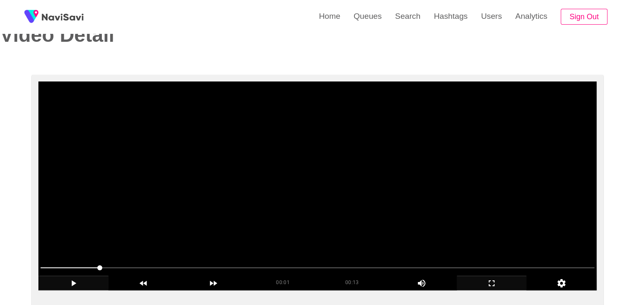
scroll to position [83, 0]
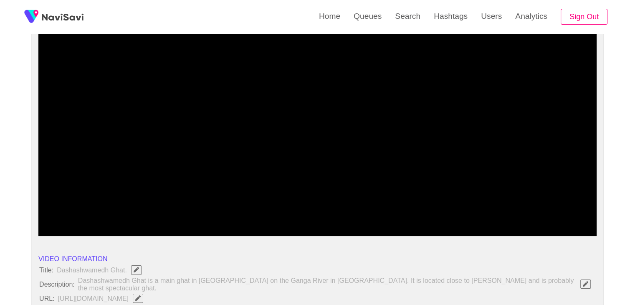
drag, startPoint x: 34, startPoint y: 211, endPoint x: 14, endPoint y: 209, distance: 20.1
click at [67, 227] on icon "add" at bounding box center [73, 229] width 69 height 10
click at [79, 230] on icon "add" at bounding box center [73, 229] width 69 height 10
drag, startPoint x: 84, startPoint y: 214, endPoint x: 21, endPoint y: 207, distance: 63.4
click at [75, 232] on icon "add" at bounding box center [73, 229] width 69 height 10
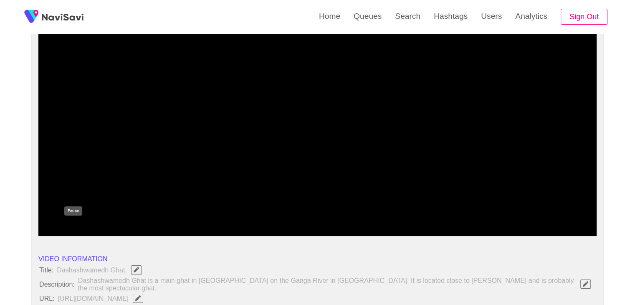
click at [82, 226] on icon "add" at bounding box center [73, 229] width 69 height 10
click at [82, 229] on icon "add" at bounding box center [73, 229] width 69 height 10
click at [81, 229] on icon "add" at bounding box center [73, 229] width 69 height 10
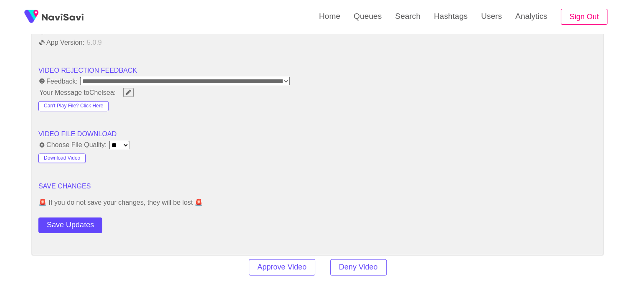
scroll to position [1085, 0]
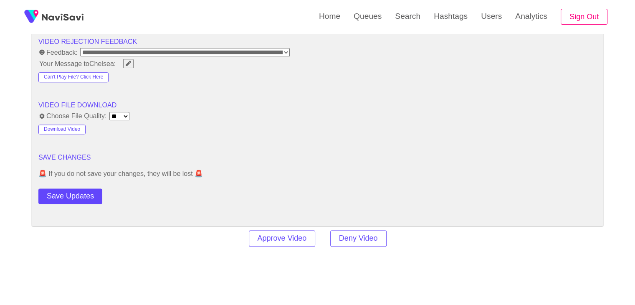
click at [70, 192] on button "Save Updates" at bounding box center [70, 195] width 64 height 15
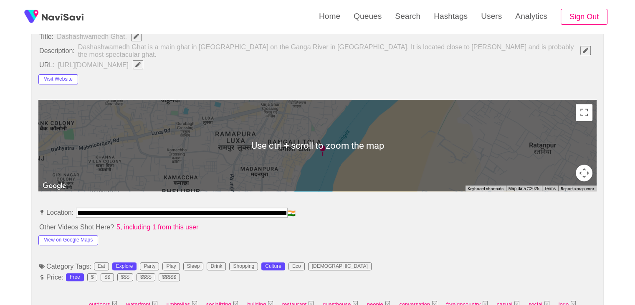
scroll to position [334, 0]
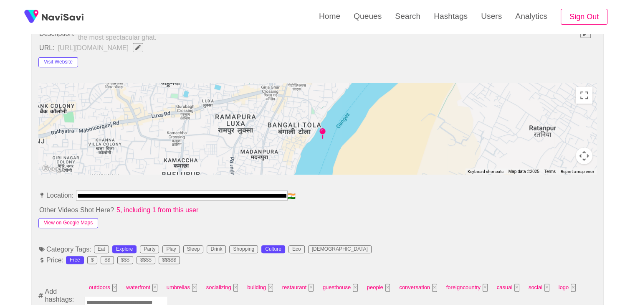
click at [79, 224] on button "View on Google Maps" at bounding box center [68, 223] width 60 height 10
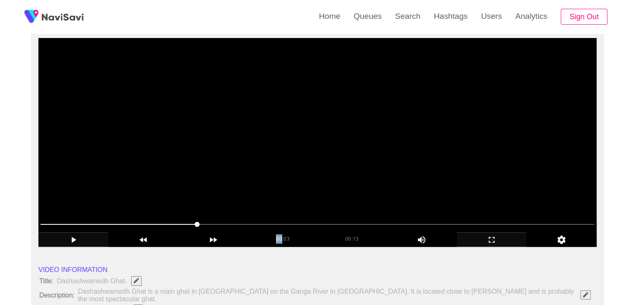
scroll to position [83, 0]
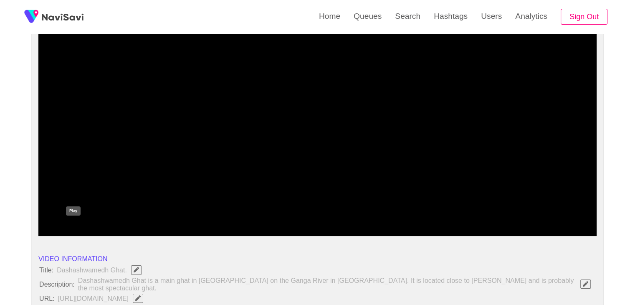
click at [67, 227] on icon "add" at bounding box center [73, 229] width 69 height 10
click at [76, 227] on icon "add" at bounding box center [73, 229] width 69 height 10
drag, startPoint x: 132, startPoint y: 210, endPoint x: 4, endPoint y: 212, distance: 128.1
drag, startPoint x: 50, startPoint y: 214, endPoint x: 22, endPoint y: 217, distance: 28.6
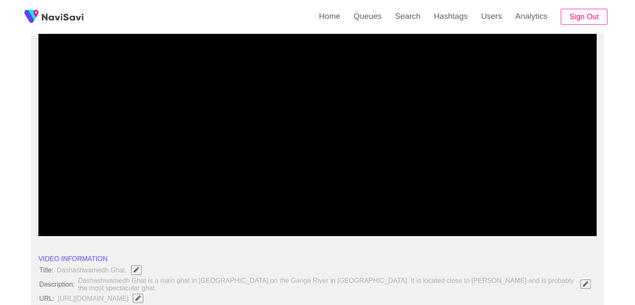
drag, startPoint x: 58, startPoint y: 212, endPoint x: 31, endPoint y: 217, distance: 27.5
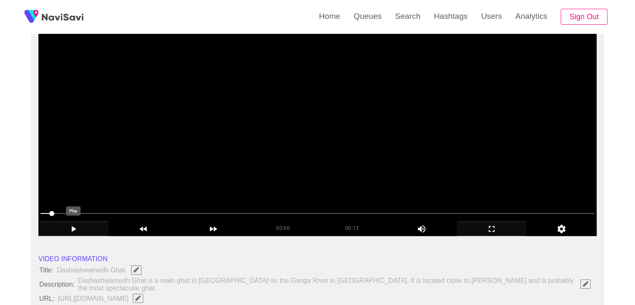
click at [74, 228] on icon "add" at bounding box center [74, 229] width 5 height 6
click at [75, 227] on icon "add" at bounding box center [73, 229] width 5 height 6
click at [264, 135] on video at bounding box center [317, 131] width 558 height 209
click at [262, 139] on video at bounding box center [317, 131] width 558 height 209
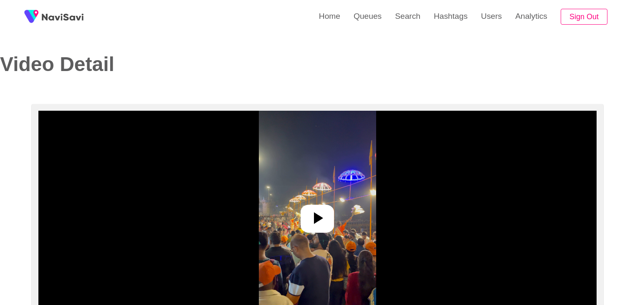
select select "**********"
select select "**"
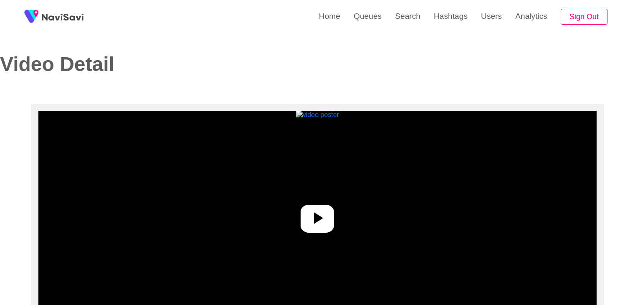
select select "**********"
select select "****"
click at [317, 221] on icon at bounding box center [318, 218] width 9 height 12
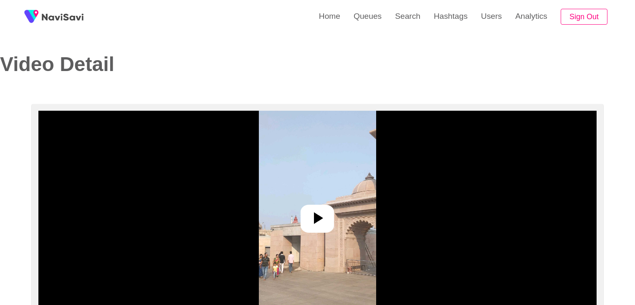
select select "**********"
select select "**"
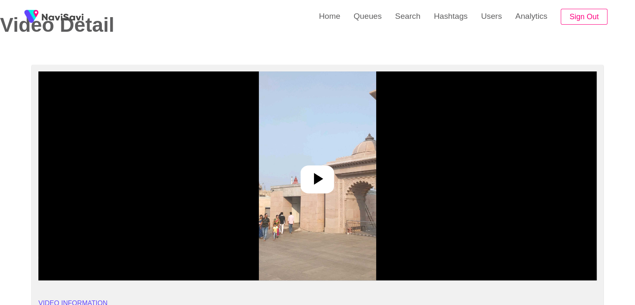
scroll to position [125, 0]
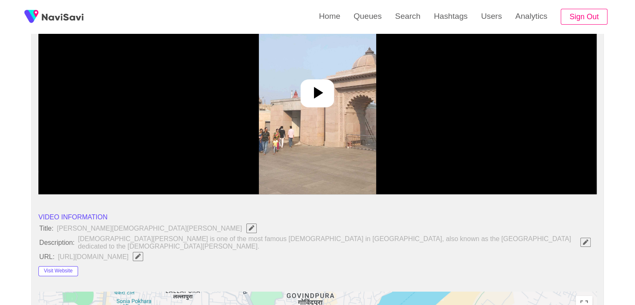
click at [317, 102] on icon at bounding box center [317, 93] width 20 height 20
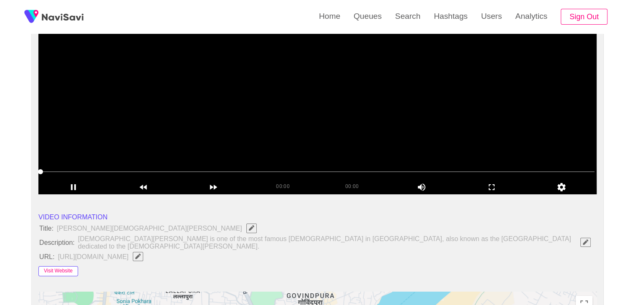
click at [58, 266] on button "Visit Website" at bounding box center [58, 271] width 40 height 10
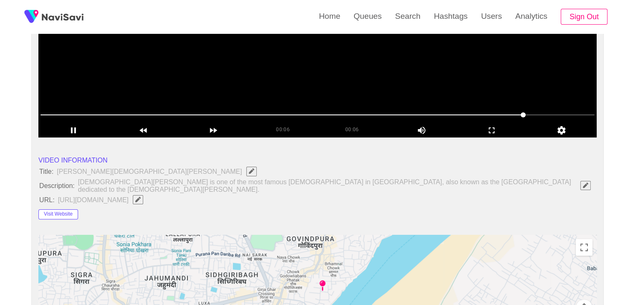
scroll to position [83, 0]
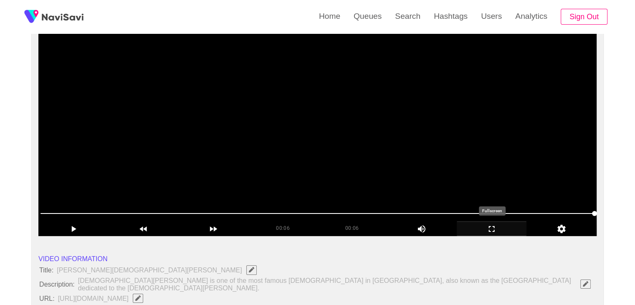
click at [503, 229] on icon "add" at bounding box center [491, 229] width 69 height 10
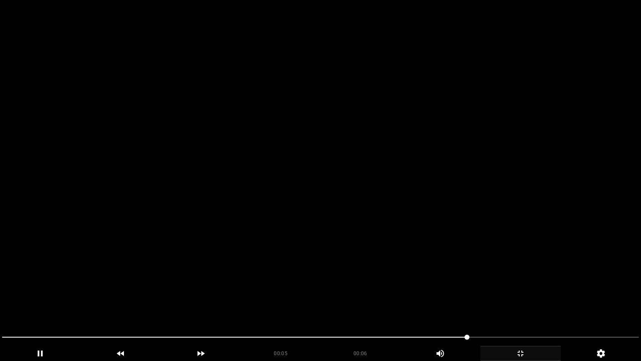
click at [534, 304] on div at bounding box center [321, 338] width 644 height 22
click at [533, 304] on icon "add" at bounding box center [521, 353] width 80 height 10
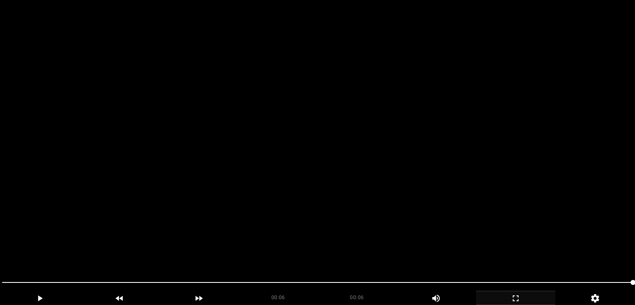
scroll to position [376, 0]
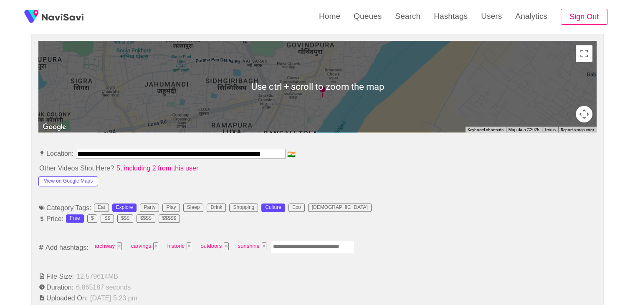
click at [290, 242] on input "Enter tag here and press return" at bounding box center [312, 246] width 83 height 13
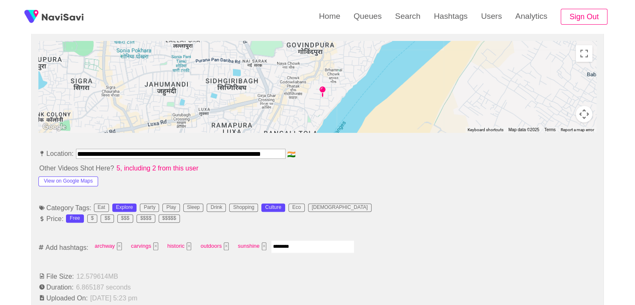
type input "*********"
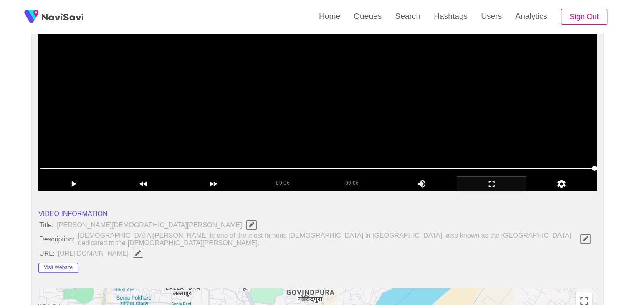
scroll to position [42, 0]
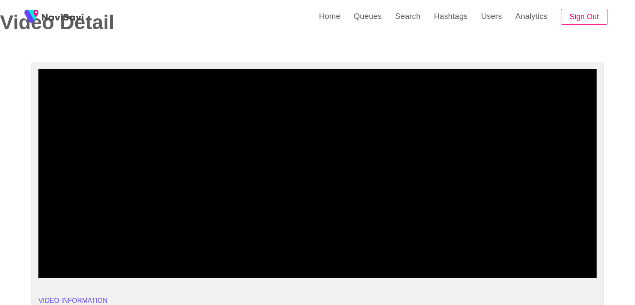
drag, startPoint x: 222, startPoint y: 252, endPoint x: 0, endPoint y: 242, distance: 222.2
click at [75, 267] on icon "add" at bounding box center [73, 270] width 69 height 10
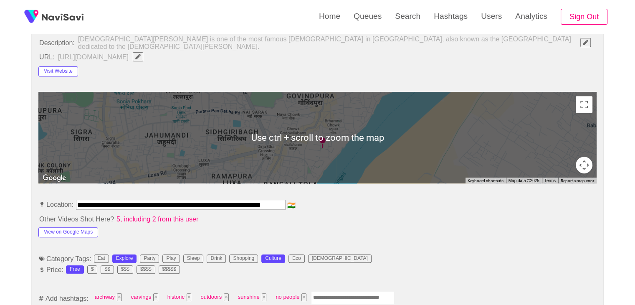
scroll to position [417, 0]
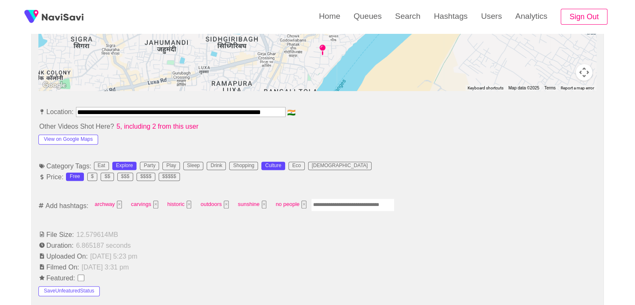
click at [331, 201] on input "Enter tag here and press return" at bounding box center [352, 204] width 83 height 13
type input "******"
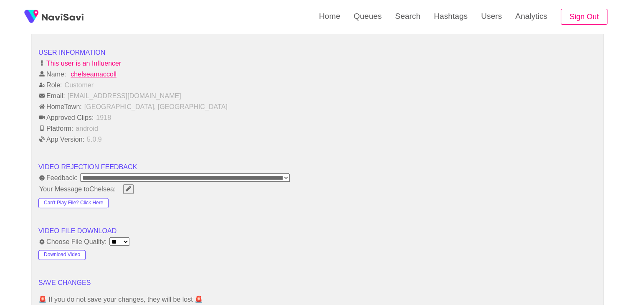
scroll to position [960, 0]
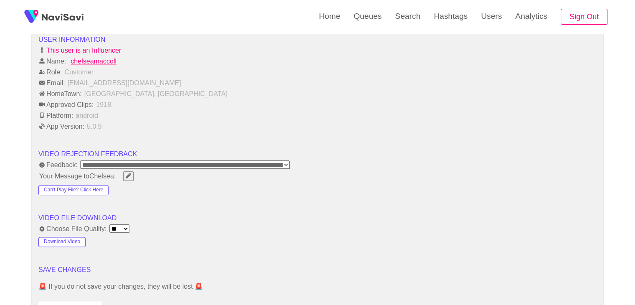
click at [80, 302] on button "Save Updates" at bounding box center [70, 308] width 64 height 15
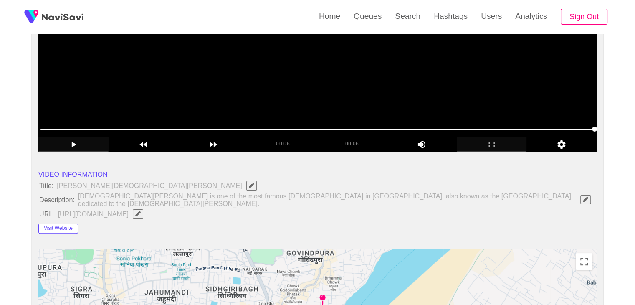
scroll to position [167, 0]
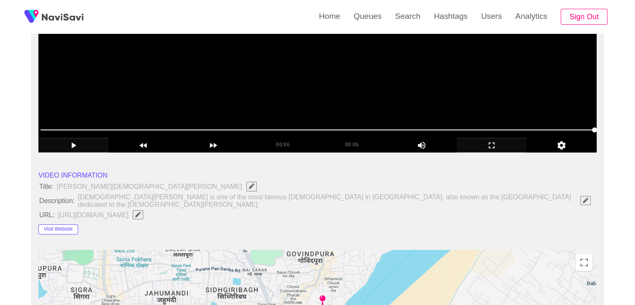
drag, startPoint x: 262, startPoint y: 111, endPoint x: 256, endPoint y: 116, distance: 7.1
click at [262, 111] on video at bounding box center [317, 48] width 558 height 209
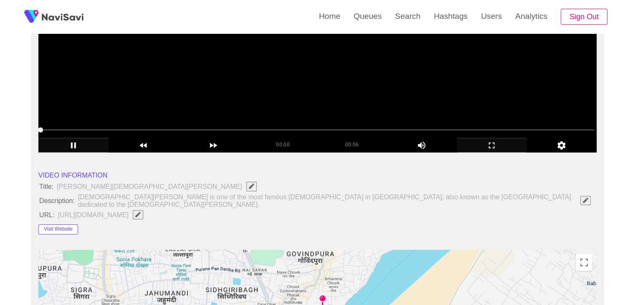
click at [265, 103] on video at bounding box center [317, 48] width 558 height 209
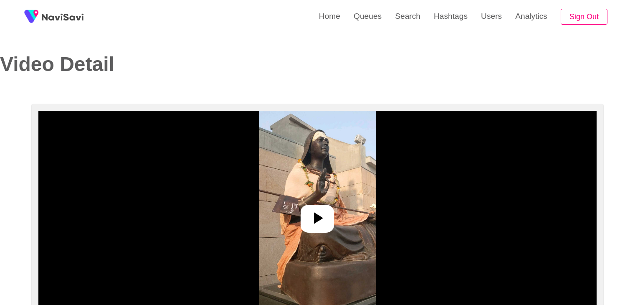
select select "**********"
select select "**"
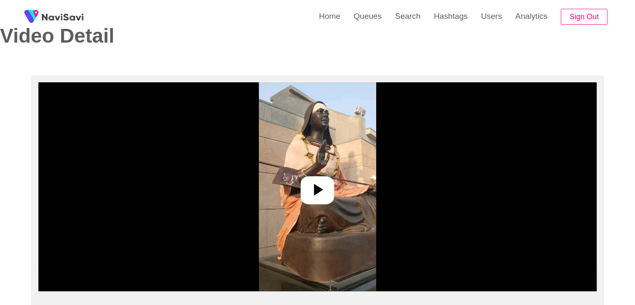
scroll to position [125, 0]
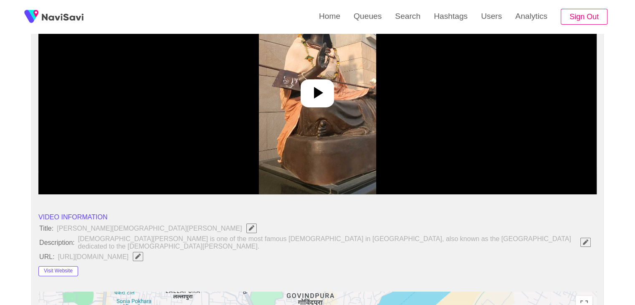
click at [310, 82] on div at bounding box center [316, 93] width 33 height 28
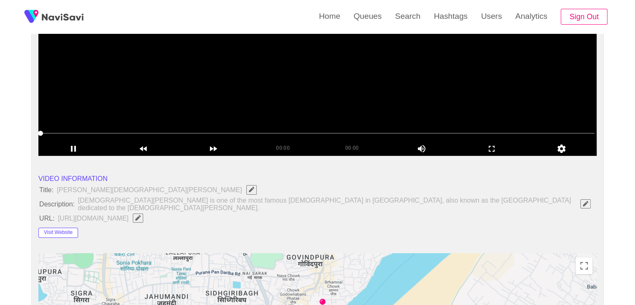
scroll to position [167, 0]
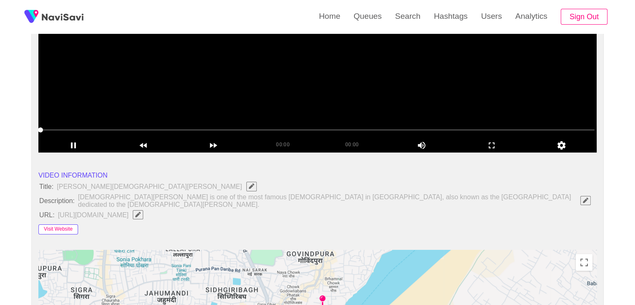
click at [54, 224] on button "Visit Website" at bounding box center [58, 229] width 40 height 10
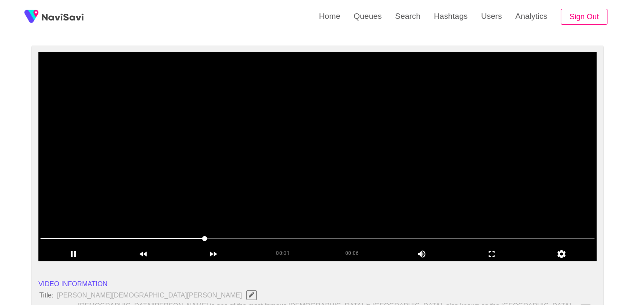
scroll to position [125, 0]
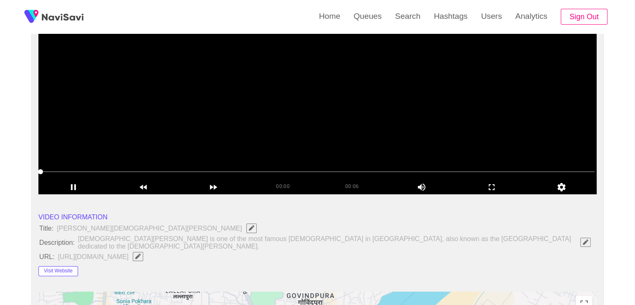
drag, startPoint x: 194, startPoint y: 172, endPoint x: 0, endPoint y: 186, distance: 195.0
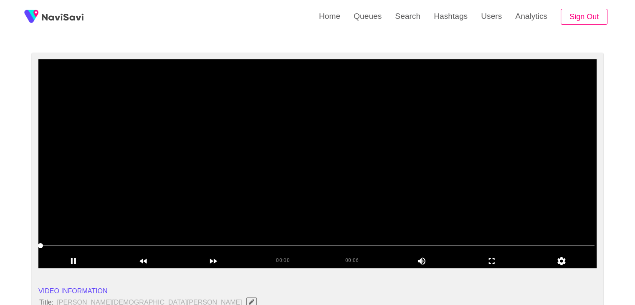
scroll to position [42, 0]
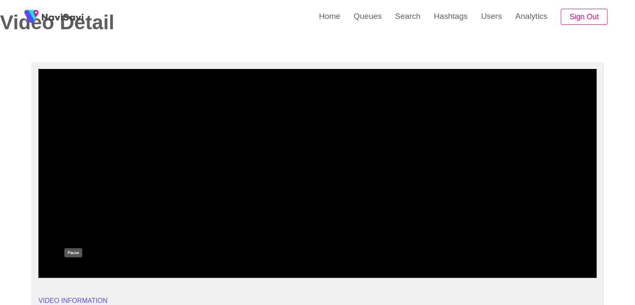
click at [78, 269] on icon "add" at bounding box center [73, 270] width 69 height 10
click at [78, 268] on icon "add" at bounding box center [73, 270] width 69 height 10
click at [75, 269] on icon "add" at bounding box center [73, 271] width 5 height 6
click at [75, 269] on icon "add" at bounding box center [73, 270] width 69 height 10
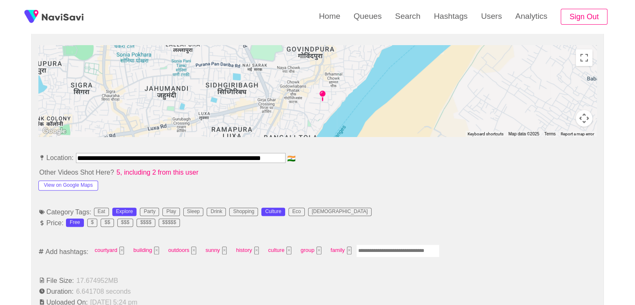
scroll to position [376, 0]
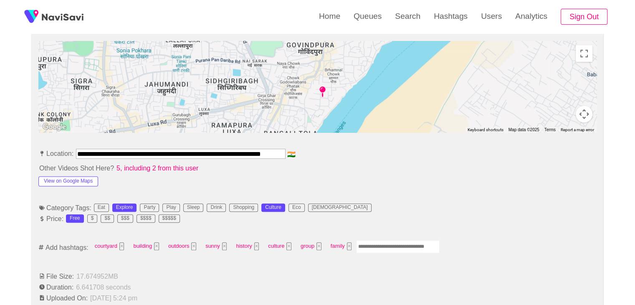
click at [372, 240] on input "Enter tag here and press return" at bounding box center [397, 246] width 83 height 13
type input "******"
type input "*"
type input "*********"
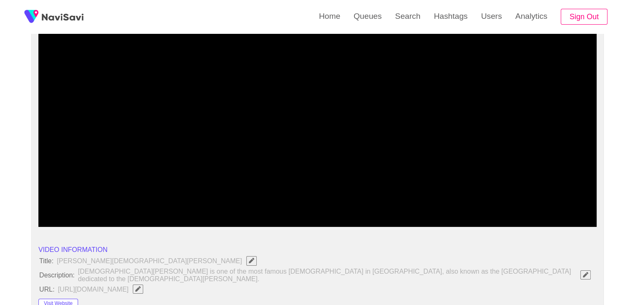
scroll to position [83, 0]
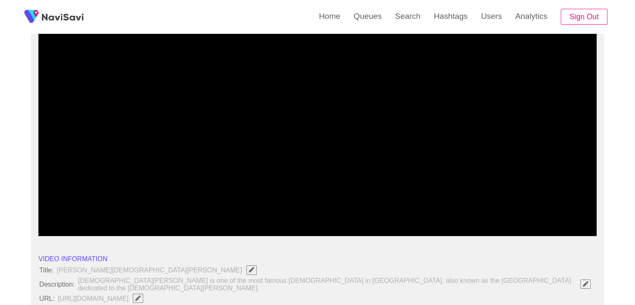
drag, startPoint x: 249, startPoint y: 204, endPoint x: 235, endPoint y: 207, distance: 14.0
click at [235, 207] on div at bounding box center [317, 213] width 560 height 21
drag, startPoint x: 195, startPoint y: 207, endPoint x: 174, endPoint y: 212, distance: 21.7
click at [174, 212] on span at bounding box center [317, 213] width 554 height 13
drag, startPoint x: 108, startPoint y: 207, endPoint x: 102, endPoint y: 207, distance: 5.8
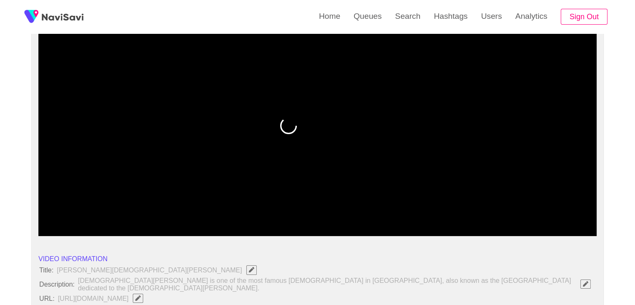
click at [102, 207] on span at bounding box center [317, 213] width 554 height 13
drag, startPoint x: 96, startPoint y: 211, endPoint x: 73, endPoint y: 211, distance: 22.5
click at [73, 211] on span at bounding box center [317, 213] width 554 height 13
drag, startPoint x: 30, startPoint y: 211, endPoint x: 24, endPoint y: 214, distance: 7.1
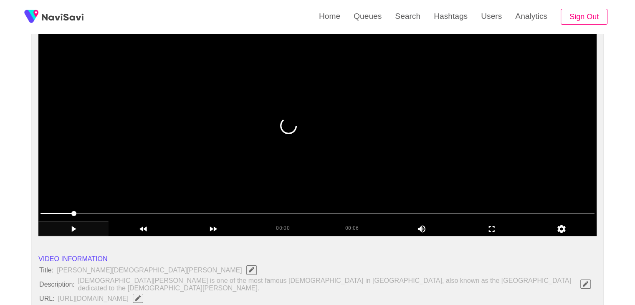
click at [60, 213] on span at bounding box center [317, 213] width 554 height 13
click at [48, 213] on span at bounding box center [51, 213] width 22 height 1
click at [48, 212] on span at bounding box center [48, 213] width 5 height 5
click at [77, 230] on icon "add" at bounding box center [73, 229] width 69 height 10
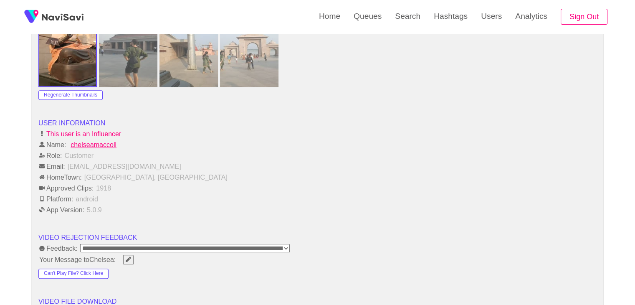
scroll to position [1002, 0]
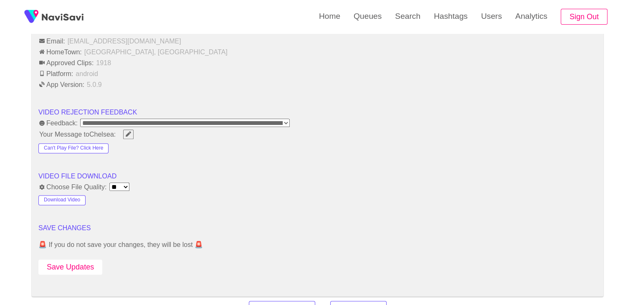
click at [85, 259] on button "Save Updates" at bounding box center [70, 266] width 64 height 15
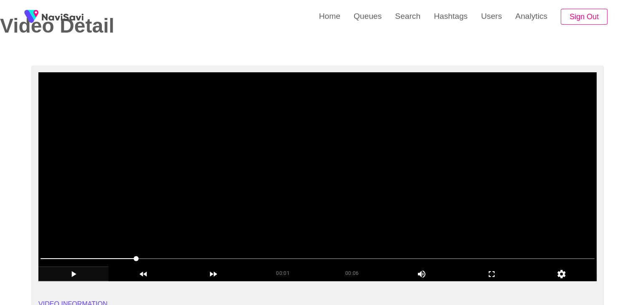
scroll to position [42, 0]
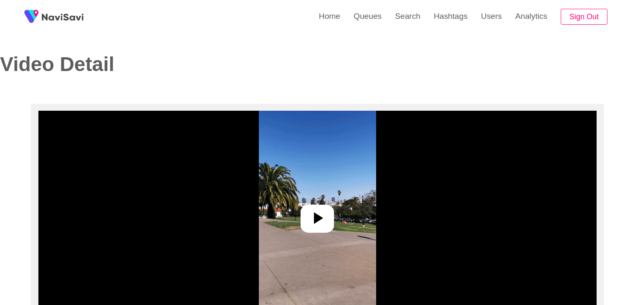
select select "**********"
select select "**"
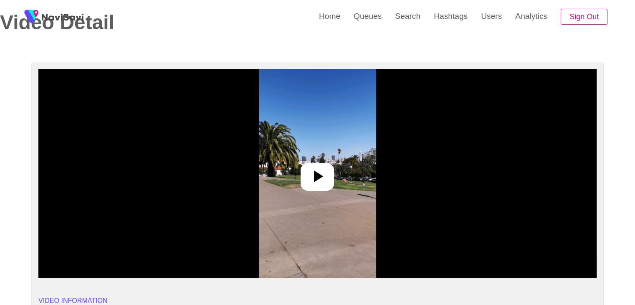
scroll to position [125, 0]
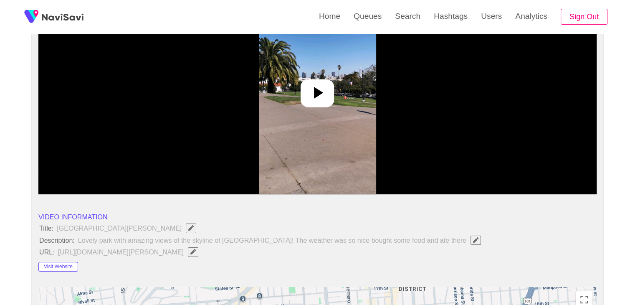
click at [320, 101] on icon at bounding box center [317, 93] width 20 height 20
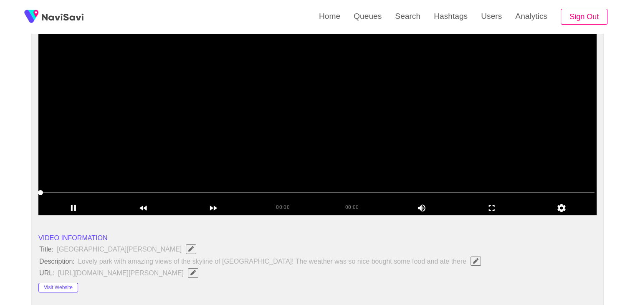
scroll to position [42, 0]
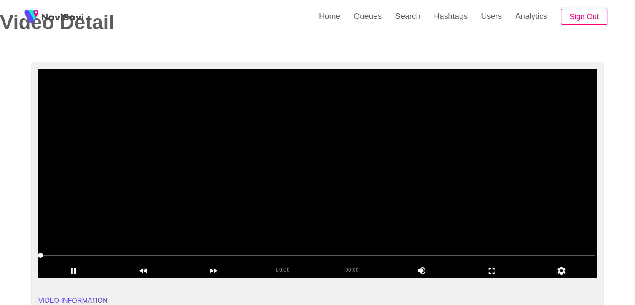
drag, startPoint x: 44, startPoint y: 252, endPoint x: 59, endPoint y: 252, distance: 15.0
click at [59, 252] on span at bounding box center [317, 254] width 554 height 13
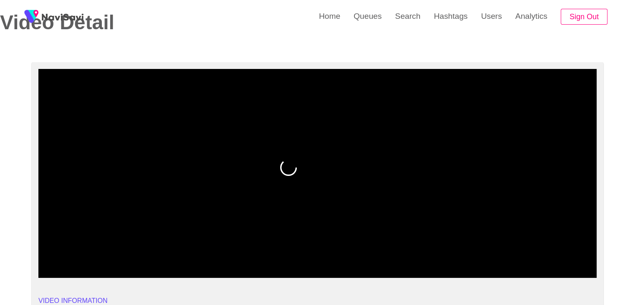
drag, startPoint x: 54, startPoint y: 254, endPoint x: 0, endPoint y: 252, distance: 54.3
drag, startPoint x: 30, startPoint y: 270, endPoint x: 13, endPoint y: 265, distance: 17.7
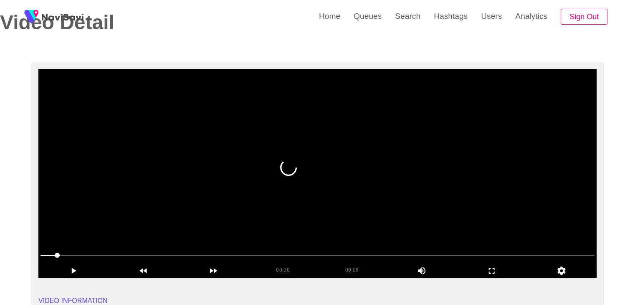
click at [43, 255] on span at bounding box center [48, 255] width 17 height 1
click at [76, 268] on icon "add" at bounding box center [73, 271] width 5 height 6
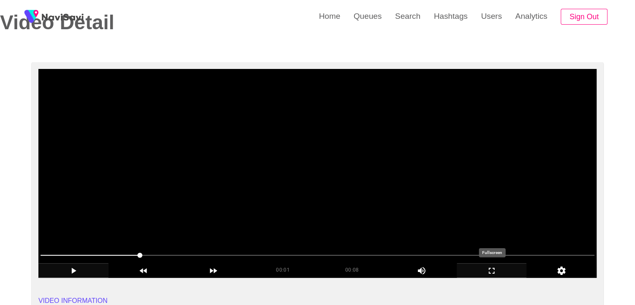
click at [495, 271] on icon "add" at bounding box center [491, 270] width 69 height 10
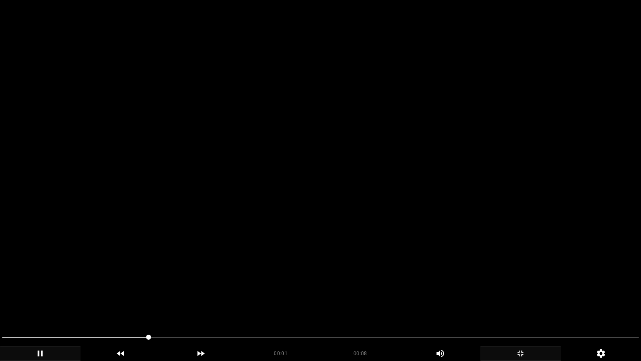
drag, startPoint x: 121, startPoint y: 338, endPoint x: 13, endPoint y: 332, distance: 109.1
click at [13, 304] on span at bounding box center [320, 336] width 637 height 13
click at [52, 304] on icon "add" at bounding box center [40, 353] width 80 height 10
click at [270, 304] on span at bounding box center [320, 336] width 637 height 13
click at [51, 304] on icon "add" at bounding box center [40, 353] width 80 height 10
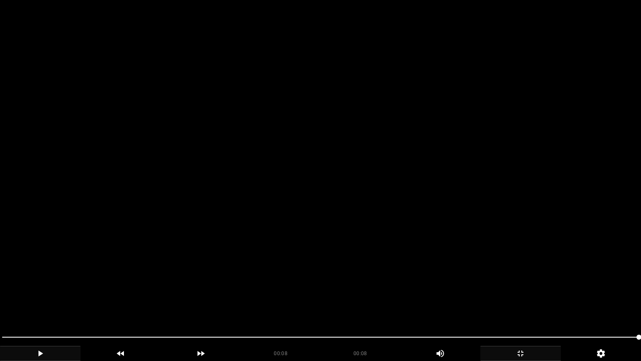
drag, startPoint x: 219, startPoint y: 336, endPoint x: 0, endPoint y: 337, distance: 218.7
click at [0, 304] on div at bounding box center [321, 338] width 644 height 22
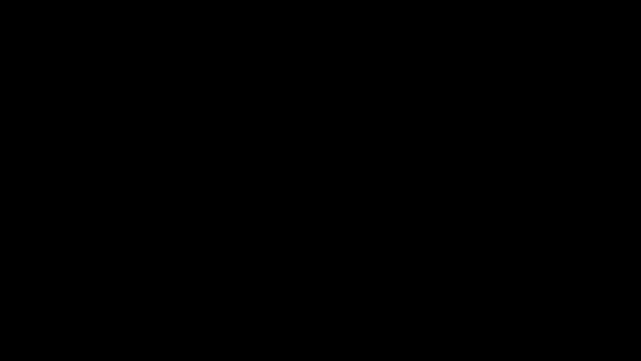
click at [530, 304] on icon "add" at bounding box center [521, 353] width 80 height 10
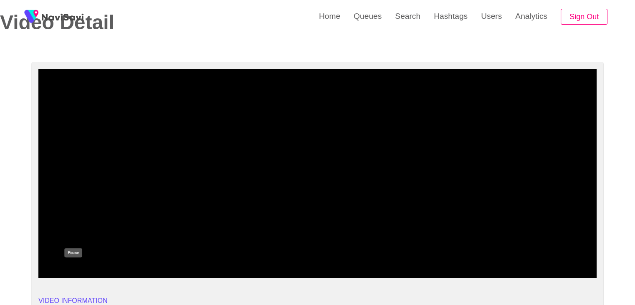
drag, startPoint x: 78, startPoint y: 270, endPoint x: 83, endPoint y: 261, distance: 10.3
click at [78, 269] on icon "add" at bounding box center [73, 270] width 69 height 10
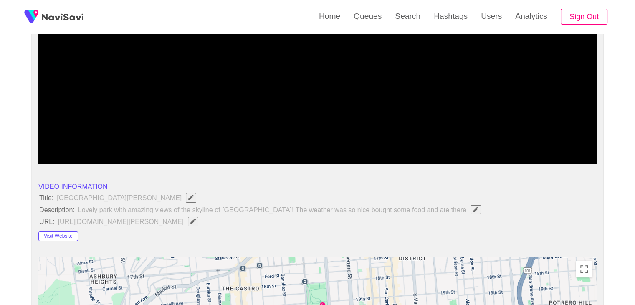
scroll to position [167, 0]
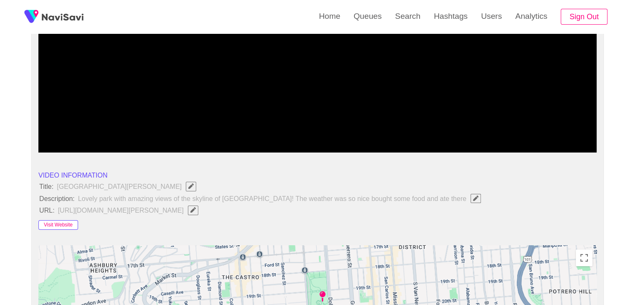
click at [68, 221] on button "Visit Website" at bounding box center [58, 225] width 40 height 10
click at [70, 225] on button "Visit Website" at bounding box center [58, 225] width 40 height 10
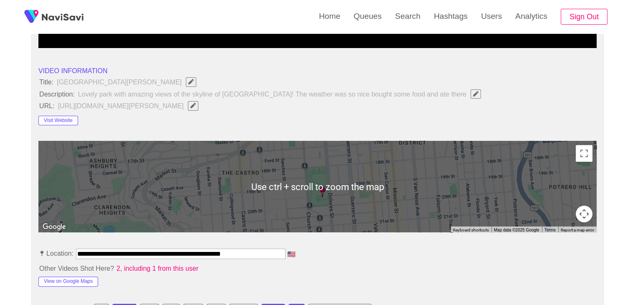
scroll to position [334, 0]
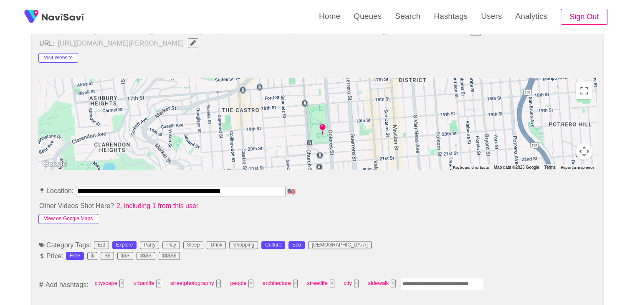
click at [80, 217] on button "View on Google Maps" at bounding box center [68, 219] width 60 height 10
drag, startPoint x: 130, startPoint y: 188, endPoint x: 0, endPoint y: 187, distance: 130.2
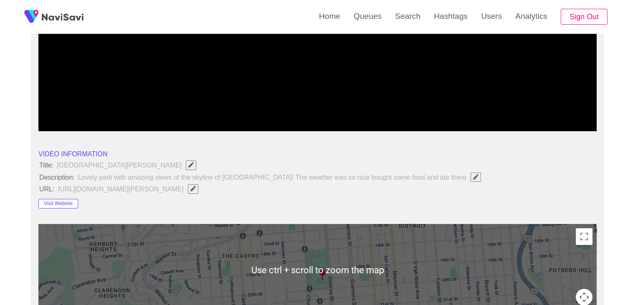
scroll to position [167, 0]
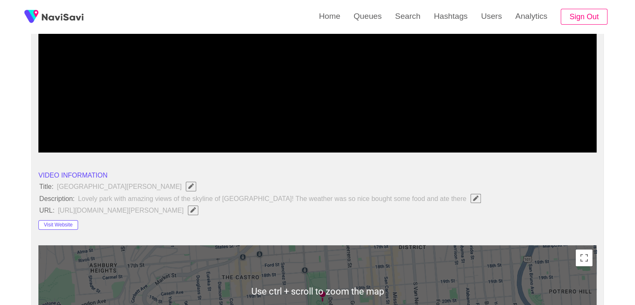
click at [196, 209] on icon "Edit Field" at bounding box center [192, 209] width 5 height 5
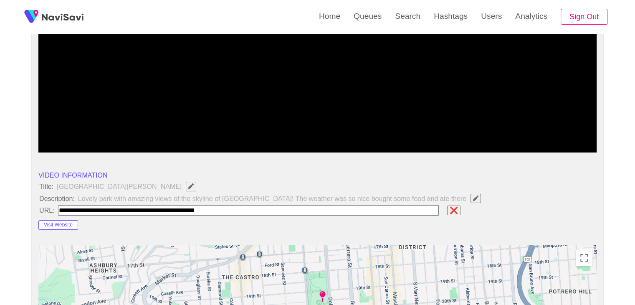
type input "**********"
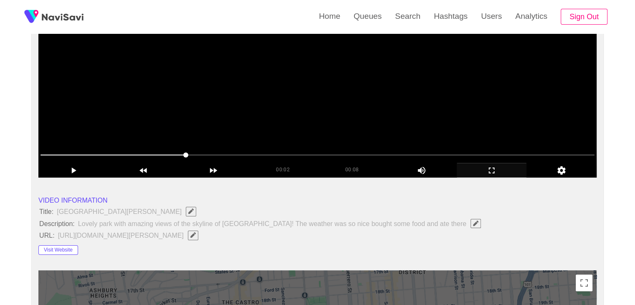
scroll to position [42, 0]
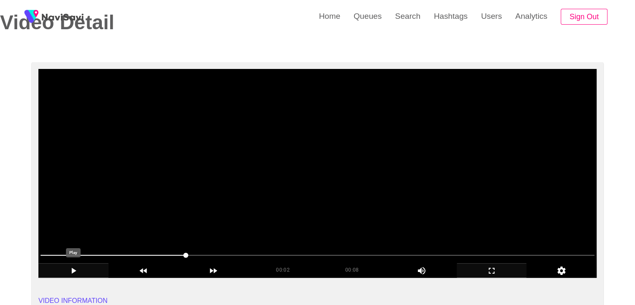
click at [73, 267] on icon "add" at bounding box center [73, 270] width 69 height 10
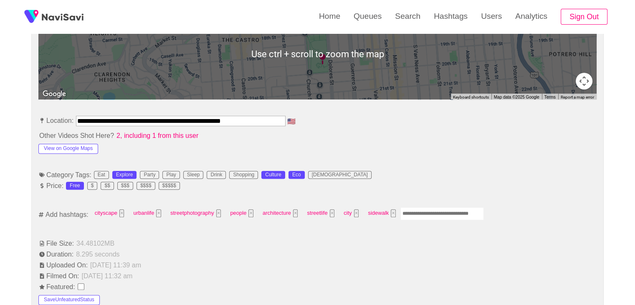
scroll to position [459, 0]
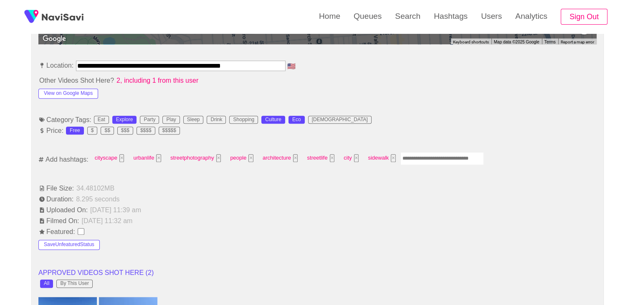
click at [424, 156] on input "Enter tag here and press return" at bounding box center [441, 158] width 83 height 13
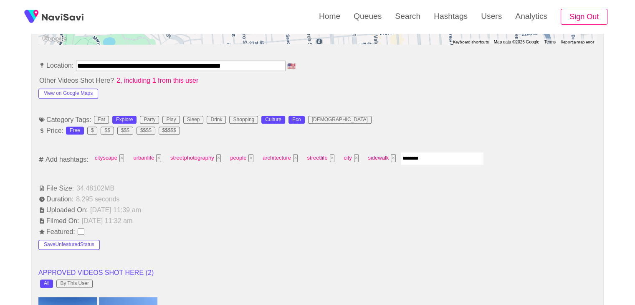
type input "*********"
type input "****"
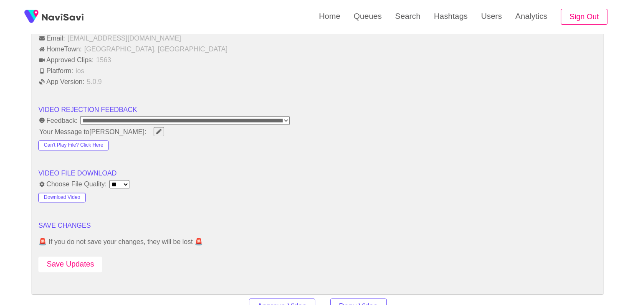
scroll to position [1002, 0]
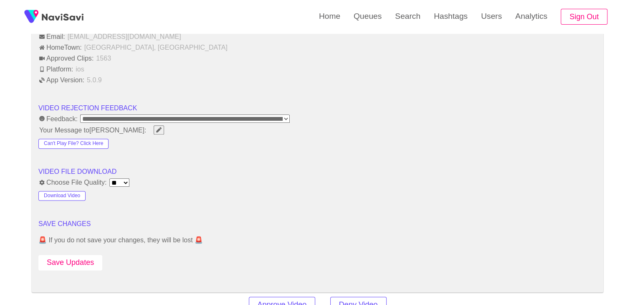
click at [81, 255] on button "Save Updates" at bounding box center [70, 262] width 64 height 15
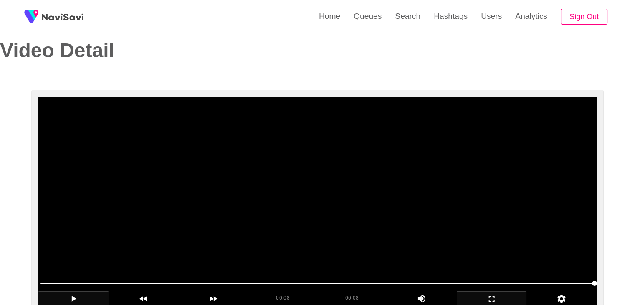
scroll to position [0, 0]
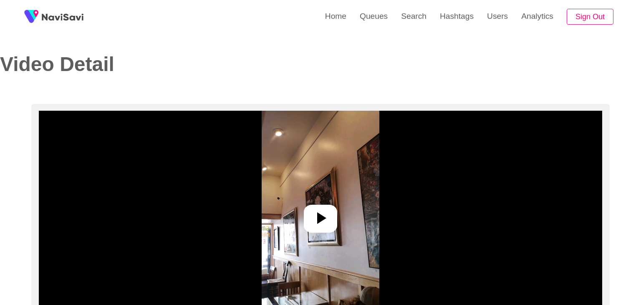
select select "**********"
select select "**"
click at [313, 215] on icon at bounding box center [317, 218] width 20 height 20
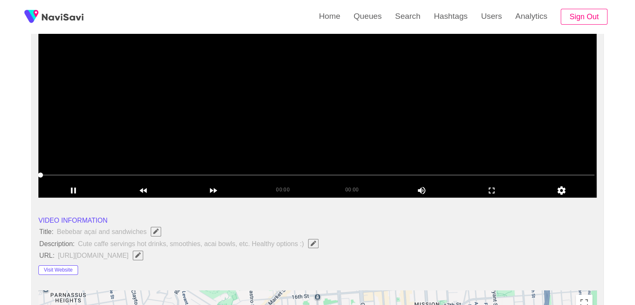
scroll to position [125, 0]
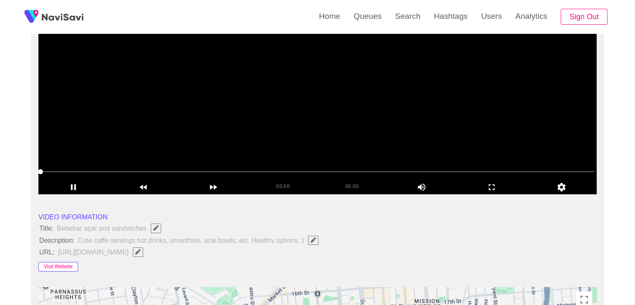
click at [58, 265] on button "Visit Website" at bounding box center [58, 267] width 40 height 10
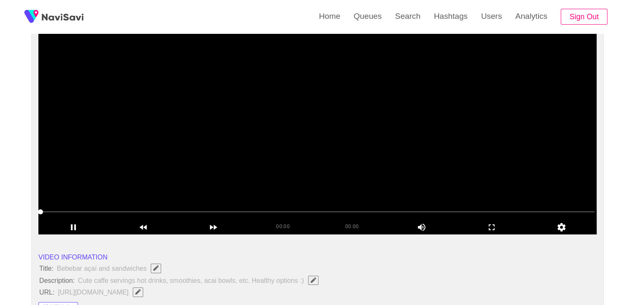
scroll to position [83, 0]
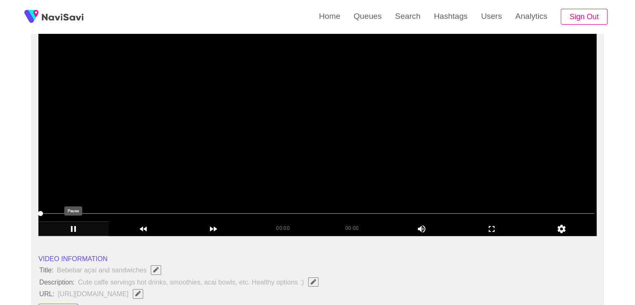
click at [76, 225] on icon "add" at bounding box center [73, 229] width 69 height 10
click at [132, 213] on span at bounding box center [317, 213] width 554 height 13
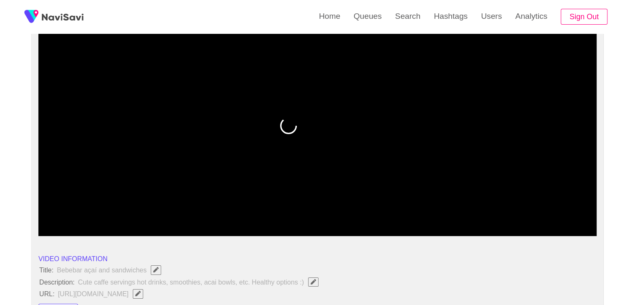
drag, startPoint x: 85, startPoint y: 212, endPoint x: 0, endPoint y: 200, distance: 85.6
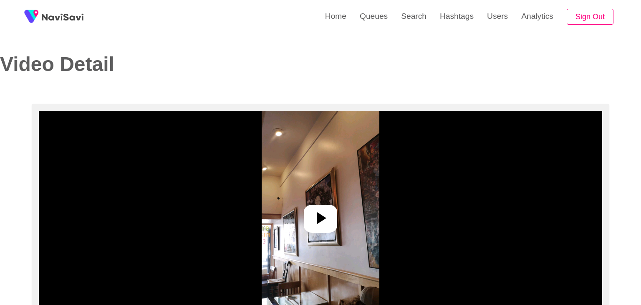
select select "**********"
select select "**"
click at [303, 202] on img at bounding box center [317, 215] width 117 height 209
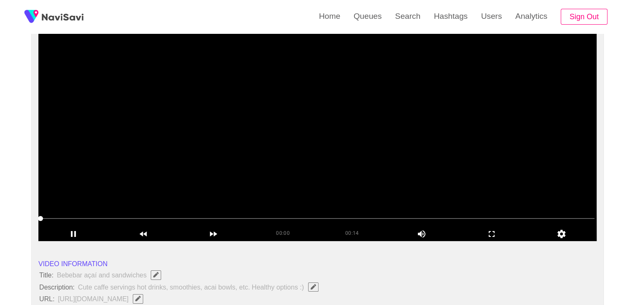
scroll to position [83, 0]
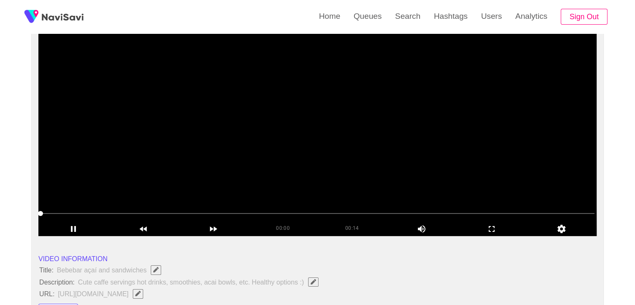
click at [358, 184] on video at bounding box center [317, 131] width 558 height 209
click at [359, 184] on video at bounding box center [317, 131] width 558 height 209
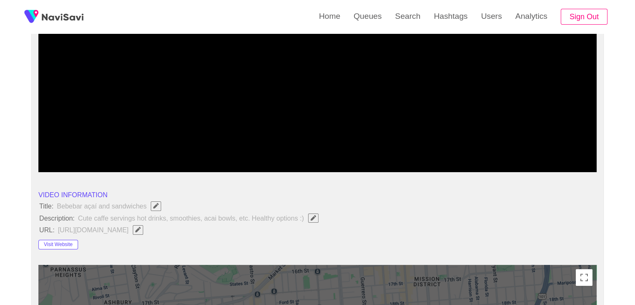
scroll to position [125, 0]
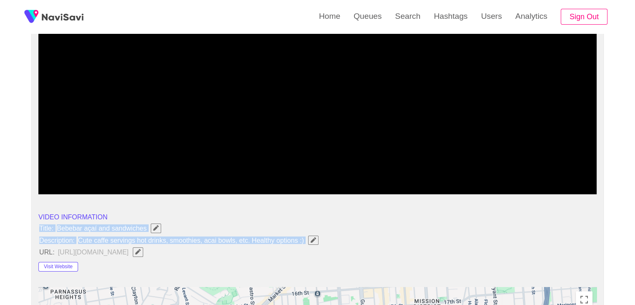
drag, startPoint x: 58, startPoint y: 229, endPoint x: 318, endPoint y: 240, distance: 259.4
click at [314, 241] on icon "Edit Field" at bounding box center [312, 239] width 5 height 5
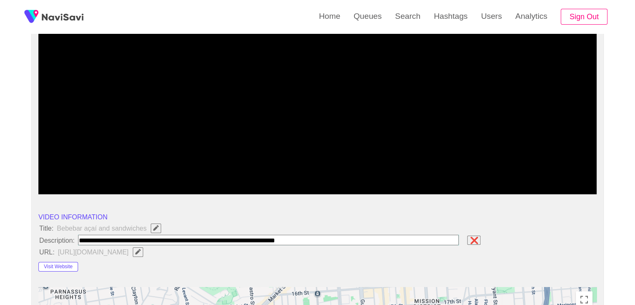
type input "**********"
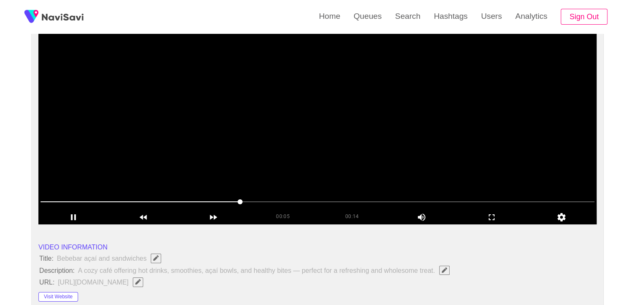
scroll to position [83, 0]
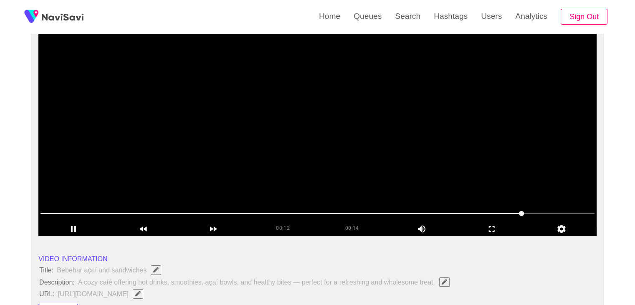
drag, startPoint x: 394, startPoint y: 208, endPoint x: 336, endPoint y: 206, distance: 58.5
click at [361, 207] on span at bounding box center [317, 213] width 554 height 13
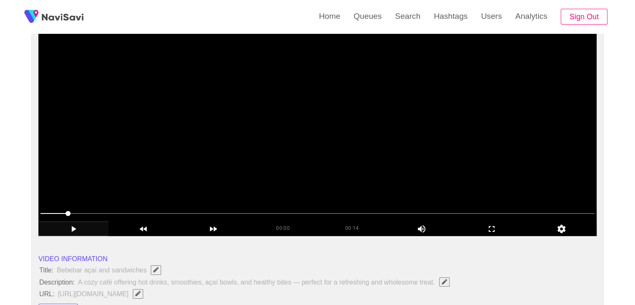
click at [59, 230] on icon "add" at bounding box center [73, 229] width 69 height 10
click at [73, 227] on icon "add" at bounding box center [73, 229] width 69 height 10
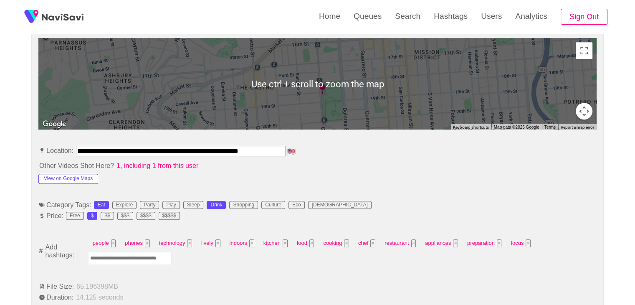
scroll to position [376, 0]
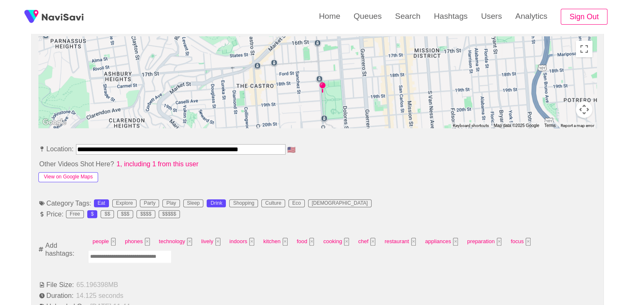
click at [78, 177] on button "View on Google Maps" at bounding box center [68, 177] width 60 height 10
drag, startPoint x: 77, startPoint y: 145, endPoint x: 402, endPoint y: 132, distance: 324.9
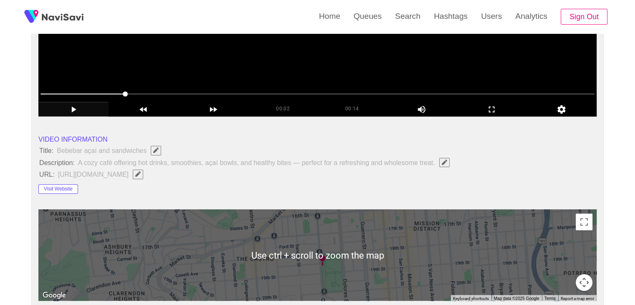
scroll to position [209, 0]
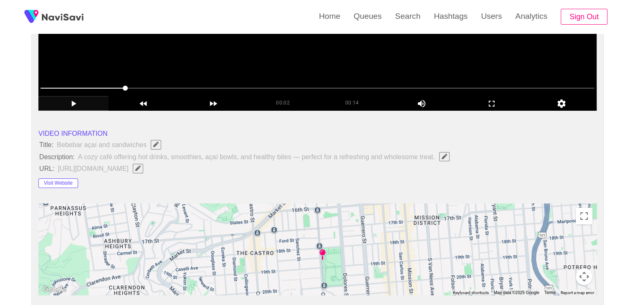
click at [138, 167] on icon "Edit Field" at bounding box center [137, 167] width 5 height 5
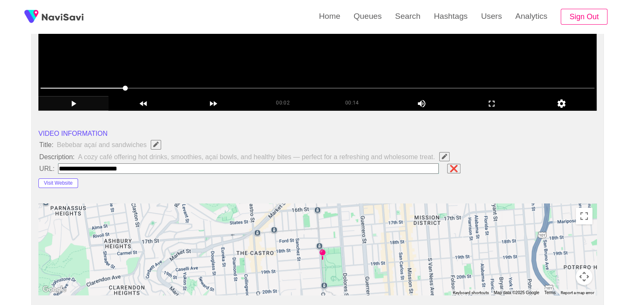
type input "**********"
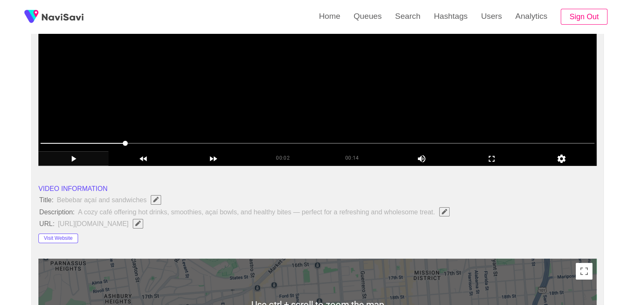
scroll to position [83, 0]
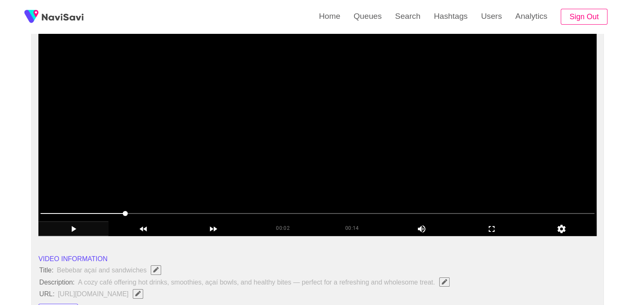
click at [403, 101] on video at bounding box center [317, 131] width 558 height 209
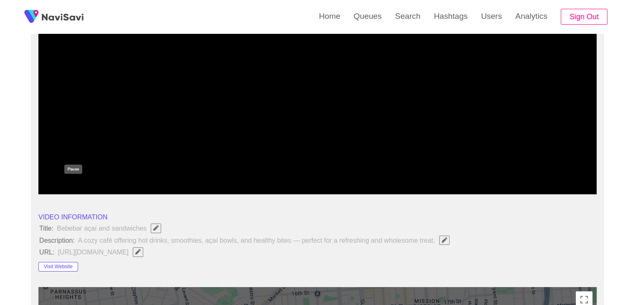
click at [81, 182] on div "add" at bounding box center [73, 186] width 70 height 14
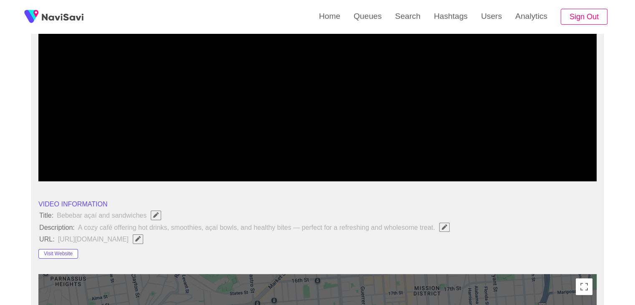
scroll to position [125, 0]
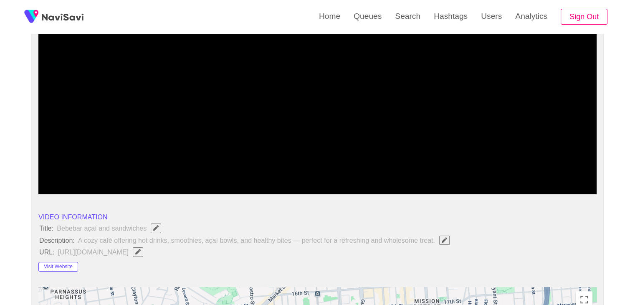
click at [77, 181] on div "add" at bounding box center [73, 186] width 70 height 14
click at [180, 168] on span at bounding box center [317, 171] width 554 height 13
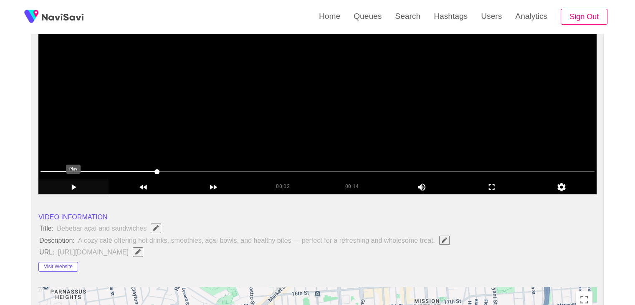
click at [60, 190] on icon "add" at bounding box center [73, 187] width 69 height 10
click at [71, 187] on icon "add" at bounding box center [73, 187] width 5 height 6
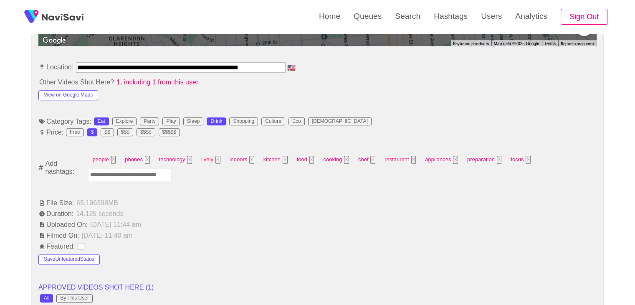
scroll to position [459, 0]
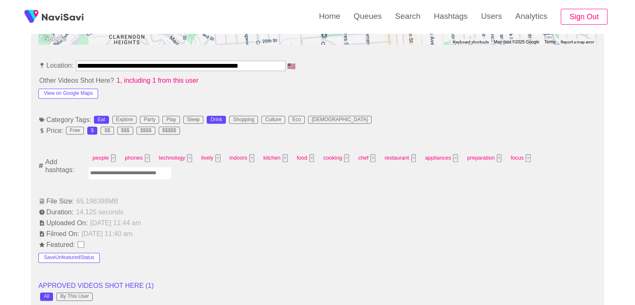
click at [129, 173] on input "Enter tag here and press return" at bounding box center [129, 173] width 83 height 13
type input "****"
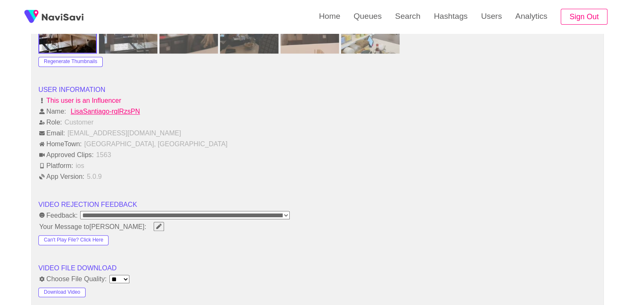
scroll to position [1085, 0]
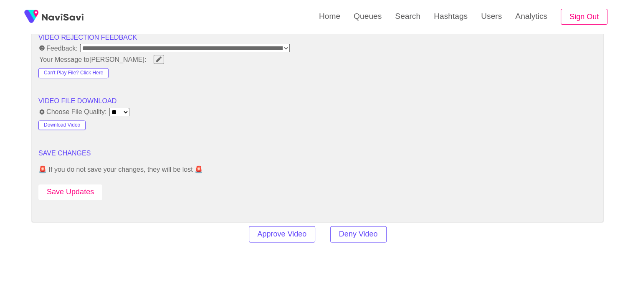
click at [88, 189] on button "Save Updates" at bounding box center [70, 191] width 64 height 15
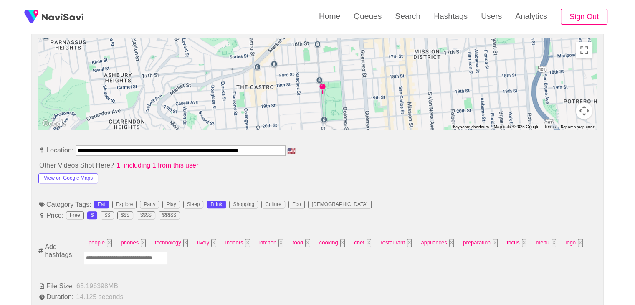
scroll to position [376, 0]
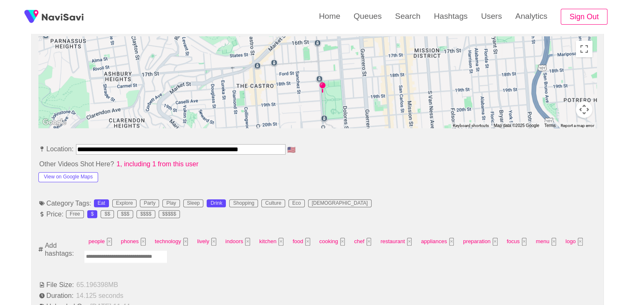
drag, startPoint x: 78, startPoint y: 146, endPoint x: 322, endPoint y: 148, distance: 243.7
click at [322, 148] on li "**********" at bounding box center [317, 150] width 558 height 13
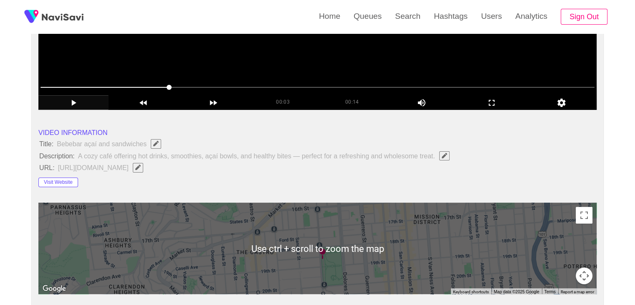
scroll to position [209, 0]
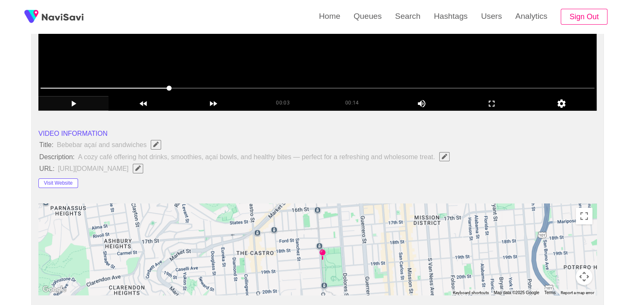
click at [141, 165] on icon "Edit Field" at bounding box center [137, 167] width 5 height 5
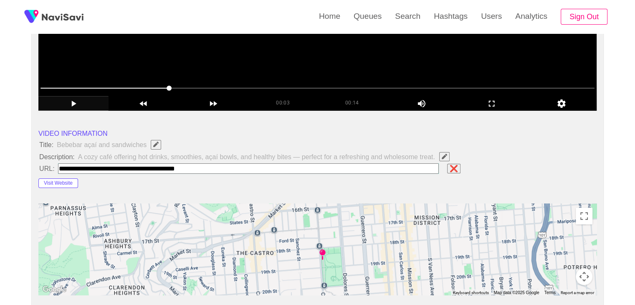
type input "**********"
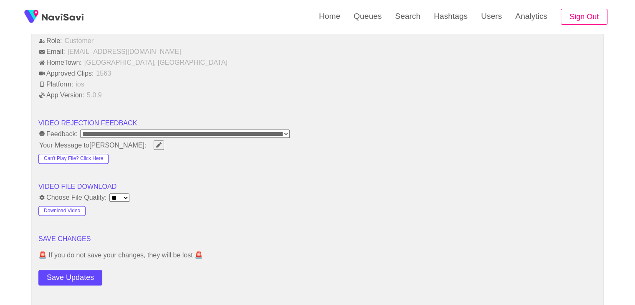
scroll to position [1002, 0]
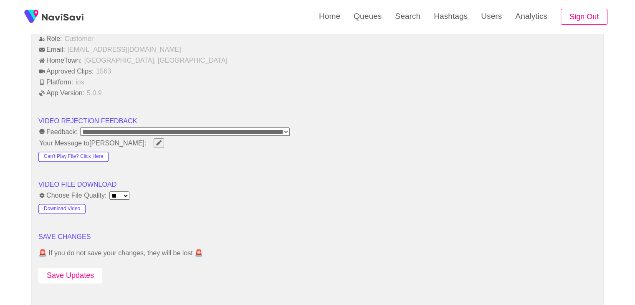
click at [87, 268] on button "Save Updates" at bounding box center [70, 275] width 64 height 15
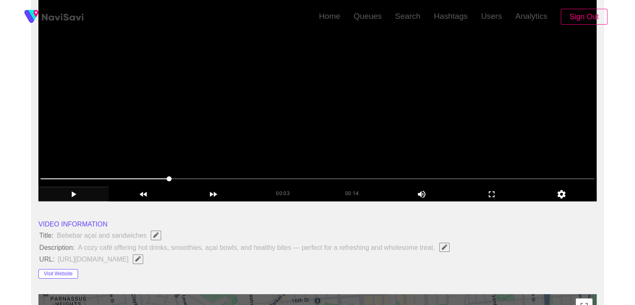
scroll to position [125, 0]
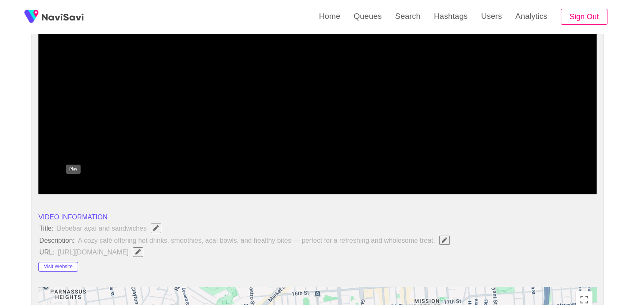
click at [73, 184] on icon "add" at bounding box center [73, 187] width 69 height 10
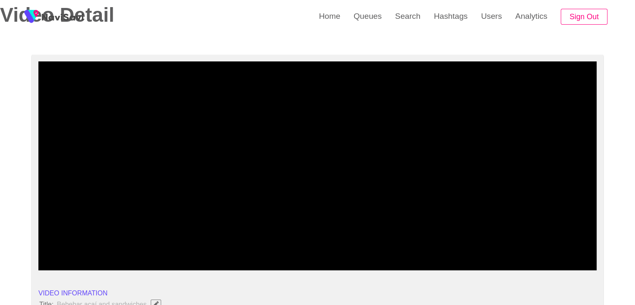
scroll to position [42, 0]
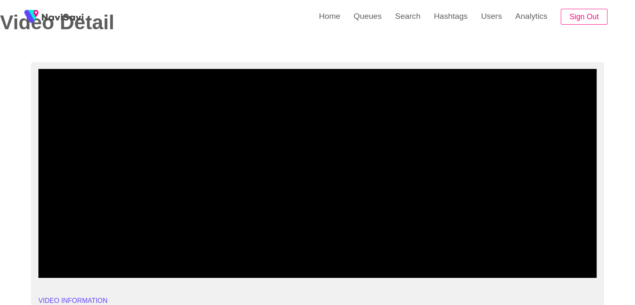
drag, startPoint x: 128, startPoint y: 254, endPoint x: 18, endPoint y: 252, distance: 109.4
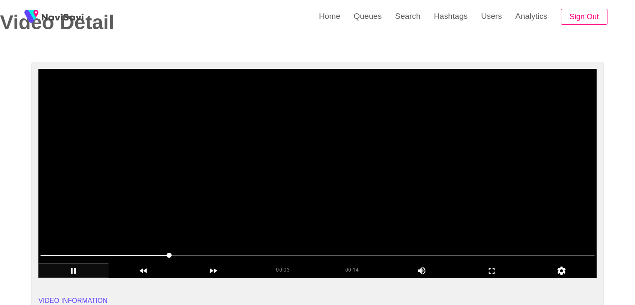
drag, startPoint x: 68, startPoint y: 254, endPoint x: 64, endPoint y: 255, distance: 4.5
click at [64, 255] on span at bounding box center [317, 254] width 554 height 13
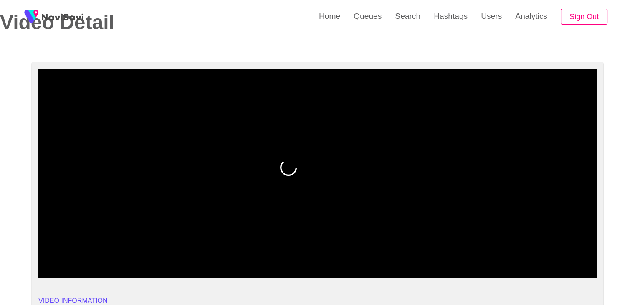
drag, startPoint x: 48, startPoint y: 255, endPoint x: 35, endPoint y: 256, distance: 13.8
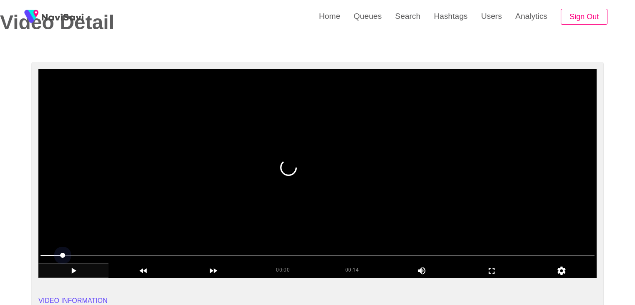
drag, startPoint x: 51, startPoint y: 252, endPoint x: 38, endPoint y: 252, distance: 12.9
click at [38, 252] on div at bounding box center [317, 255] width 560 height 21
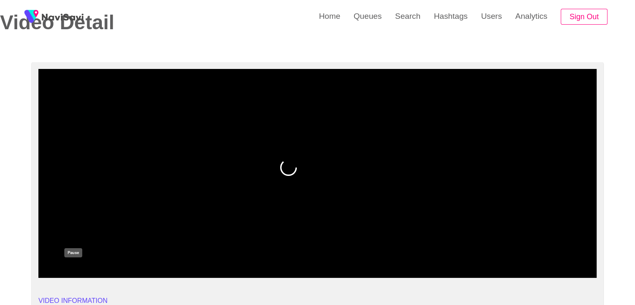
click at [76, 268] on icon "add" at bounding box center [73, 271] width 5 height 6
click at [76, 268] on icon "add" at bounding box center [73, 270] width 69 height 10
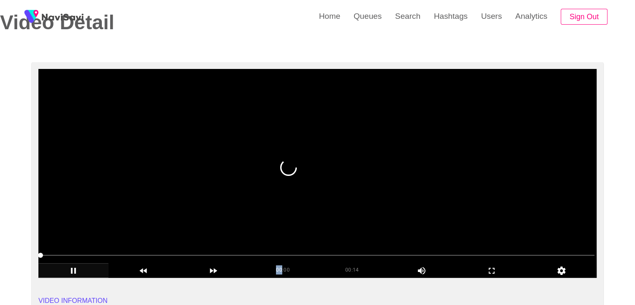
click at [115, 254] on span at bounding box center [317, 254] width 554 height 13
click at [80, 269] on icon "add" at bounding box center [73, 270] width 69 height 10
click at [167, 251] on span at bounding box center [317, 254] width 554 height 13
click at [260, 251] on span at bounding box center [317, 254] width 554 height 13
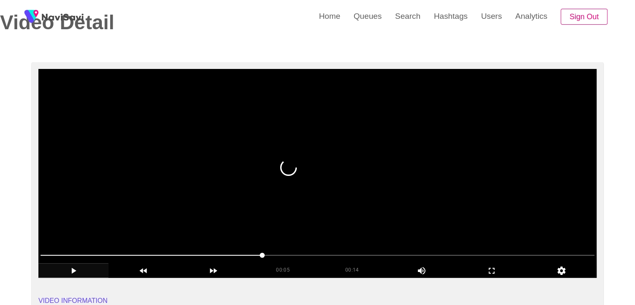
click at [336, 248] on span at bounding box center [317, 254] width 554 height 13
click at [90, 265] on div "add" at bounding box center [73, 270] width 70 height 14
click at [77, 271] on icon "add" at bounding box center [73, 270] width 69 height 10
click at [362, 252] on span at bounding box center [317, 254] width 554 height 13
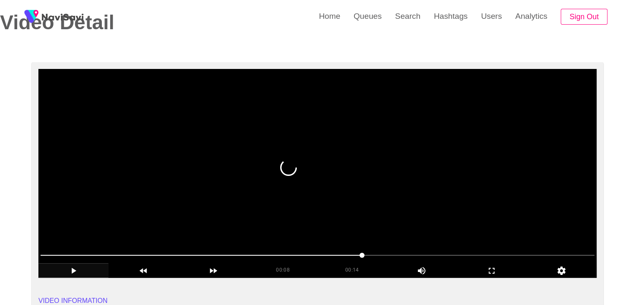
click at [375, 252] on span at bounding box center [317, 254] width 554 height 13
click at [196, 256] on span at bounding box center [317, 254] width 554 height 13
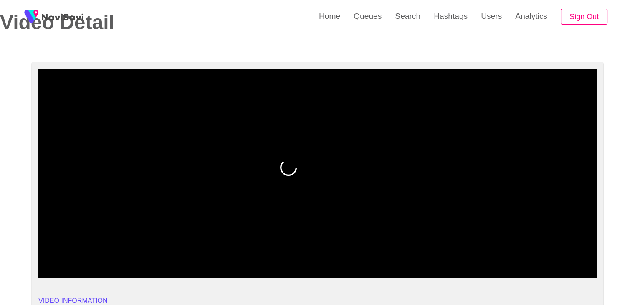
drag, startPoint x: 66, startPoint y: 256, endPoint x: 0, endPoint y: 260, distance: 66.5
click at [64, 271] on icon "add" at bounding box center [73, 270] width 69 height 10
click at [84, 267] on icon "add" at bounding box center [73, 270] width 69 height 10
click at [85, 267] on icon "add" at bounding box center [73, 270] width 69 height 10
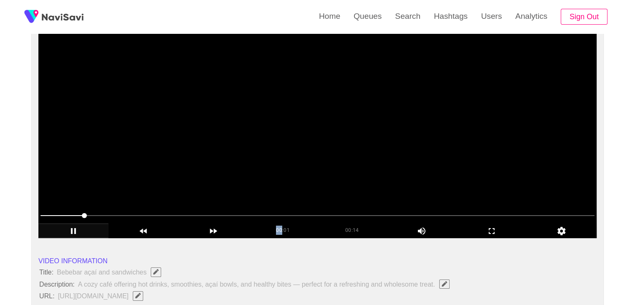
scroll to position [83, 0]
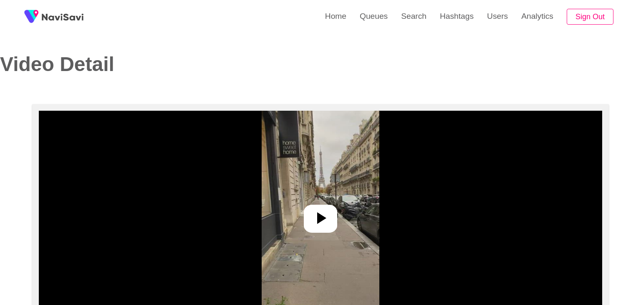
select select "**********"
select select "**"
click at [324, 224] on icon at bounding box center [317, 218] width 20 height 20
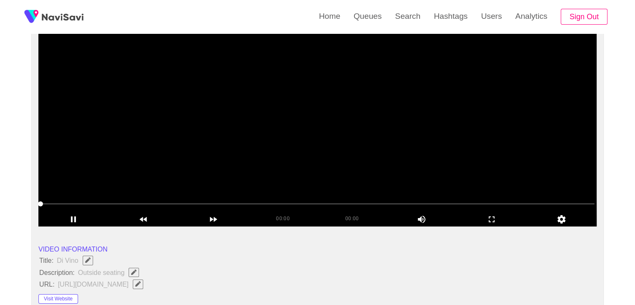
scroll to position [125, 0]
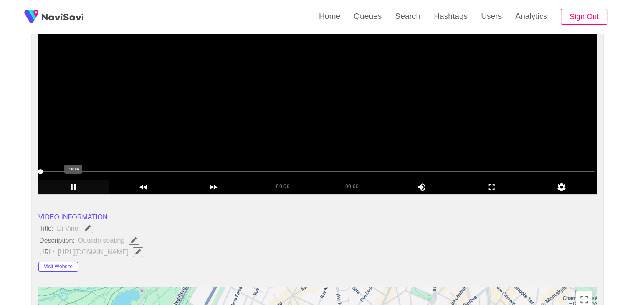
click at [75, 184] on icon "add" at bounding box center [73, 187] width 5 height 6
click at [75, 184] on icon "add" at bounding box center [73, 187] width 69 height 10
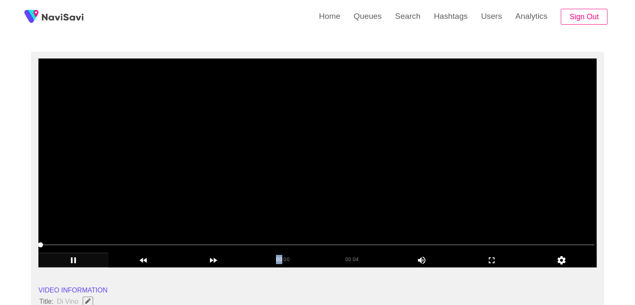
scroll to position [42, 0]
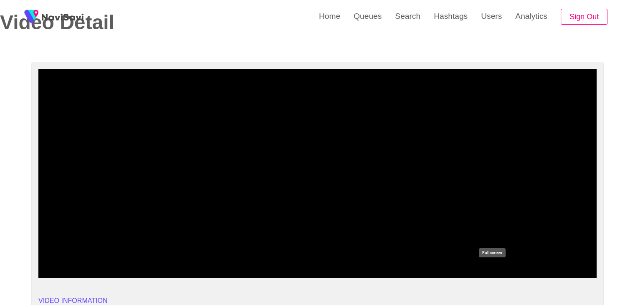
click at [494, 269] on icon "add" at bounding box center [491, 270] width 69 height 10
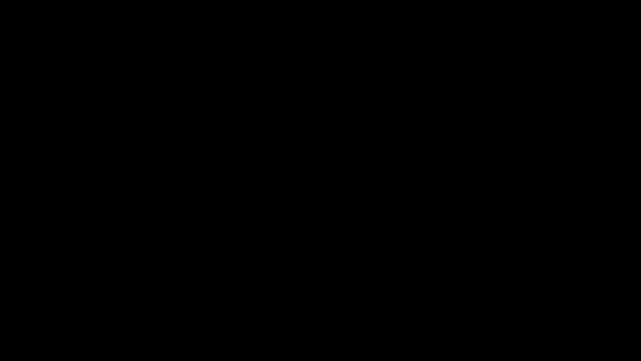
click at [34, 304] on icon "add" at bounding box center [40, 353] width 80 height 10
click at [26, 304] on span at bounding box center [320, 336] width 637 height 13
click at [0, 304] on div at bounding box center [321, 338] width 644 height 22
click at [41, 304] on icon "add" at bounding box center [40, 353] width 80 height 10
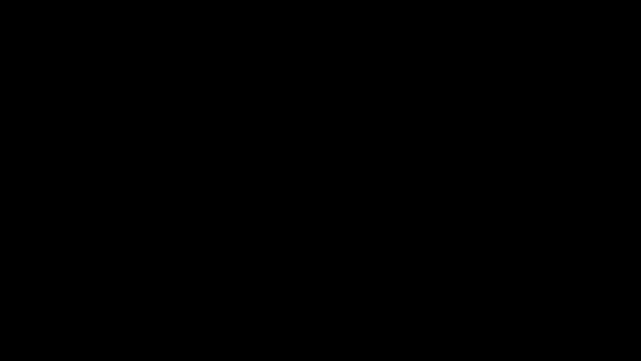
click at [30, 304] on icon "add" at bounding box center [40, 353] width 80 height 10
click at [35, 304] on icon "add" at bounding box center [40, 353] width 80 height 10
click at [39, 304] on icon "add" at bounding box center [40, 353] width 5 height 6
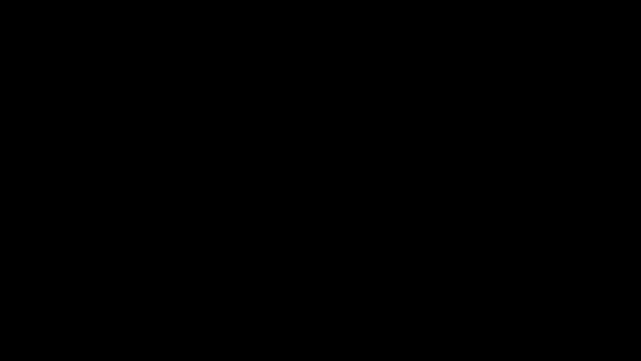
click at [39, 304] on icon "add" at bounding box center [40, 353] width 5 height 6
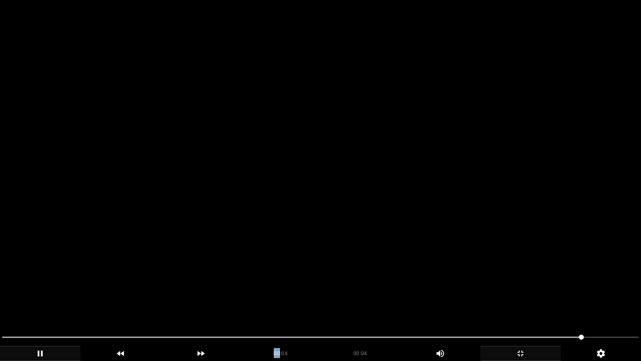
click at [603, 304] on span at bounding box center [320, 336] width 637 height 13
click at [614, 304] on span at bounding box center [320, 336] width 637 height 13
click at [47, 304] on icon "add" at bounding box center [40, 353] width 80 height 10
click at [48, 304] on icon "add" at bounding box center [40, 353] width 80 height 10
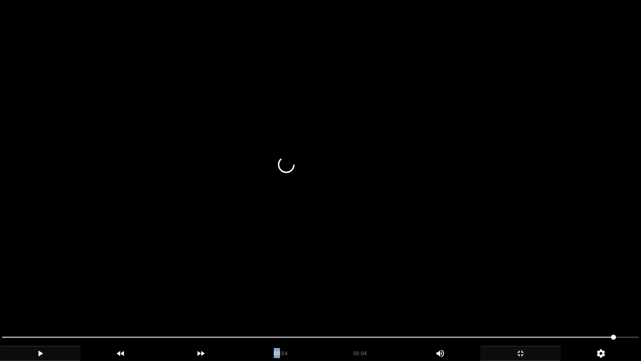
click at [48, 304] on icon "add" at bounding box center [40, 353] width 80 height 10
click at [50, 304] on icon "add" at bounding box center [40, 353] width 80 height 10
drag, startPoint x: 90, startPoint y: 337, endPoint x: 85, endPoint y: 337, distance: 5.0
click at [85, 304] on span at bounding box center [307, 336] width 611 height 1
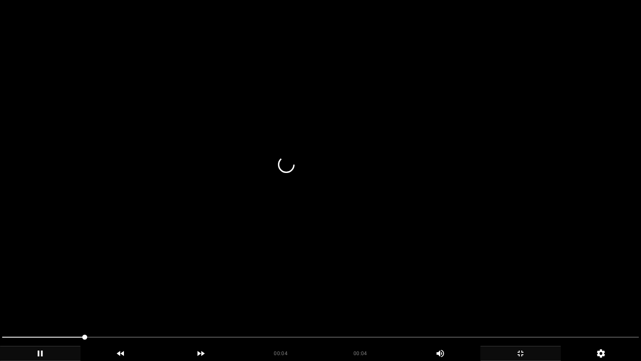
drag, startPoint x: 68, startPoint y: 333, endPoint x: 14, endPoint y: 334, distance: 53.4
click at [14, 304] on span at bounding box center [320, 336] width 637 height 13
click at [0, 304] on div at bounding box center [321, 338] width 644 height 22
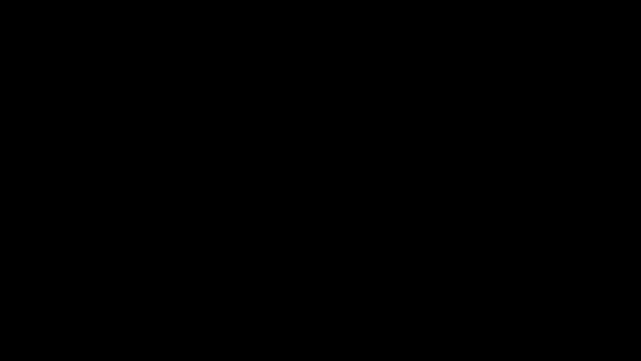
click at [44, 304] on icon "add" at bounding box center [40, 353] width 80 height 10
click at [37, 304] on icon "add" at bounding box center [40, 353] width 80 height 10
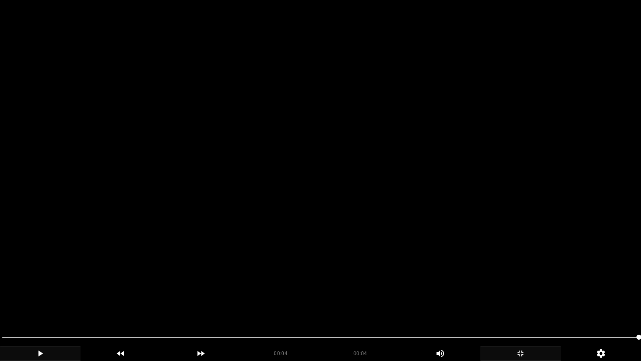
click at [331, 304] on span at bounding box center [320, 336] width 637 height 13
click at [521, 304] on icon "add" at bounding box center [521, 353] width 80 height 10
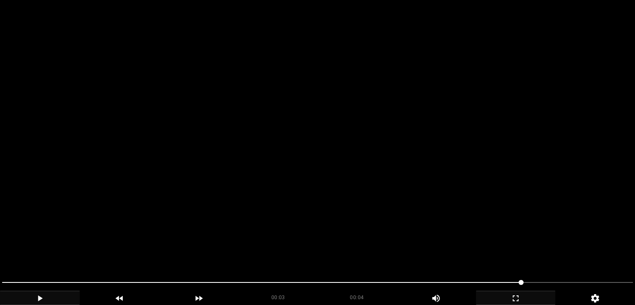
scroll to position [250, 0]
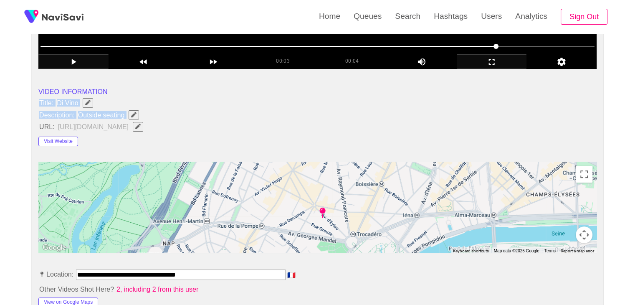
drag, startPoint x: 86, startPoint y: 116, endPoint x: 129, endPoint y: 113, distance: 42.6
copy ul "Title: Di Vino Description: Outside seating"
click at [66, 141] on button "Visit Website" at bounding box center [58, 141] width 40 height 10
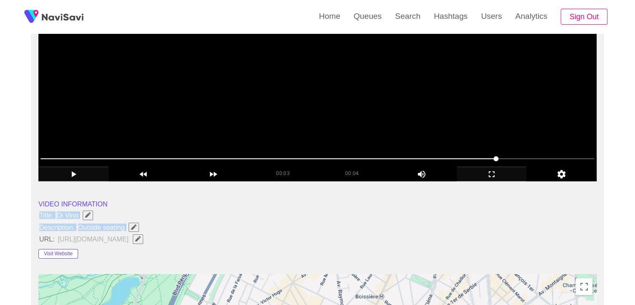
scroll to position [125, 0]
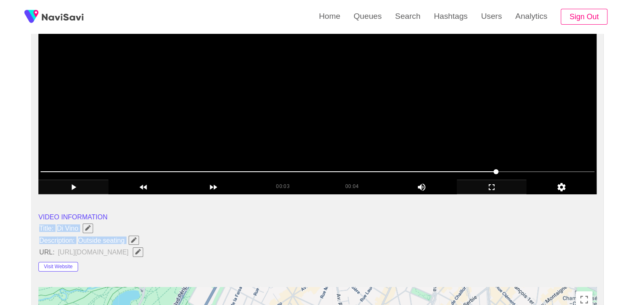
click at [190, 223] on li "Title: Di Vino" at bounding box center [317, 227] width 558 height 11
click at [106, 249] on span "http://www.diviiino.com/" at bounding box center [102, 251] width 91 height 11
click at [134, 237] on icon "Edit Field" at bounding box center [133, 239] width 5 height 5
type input "**********"
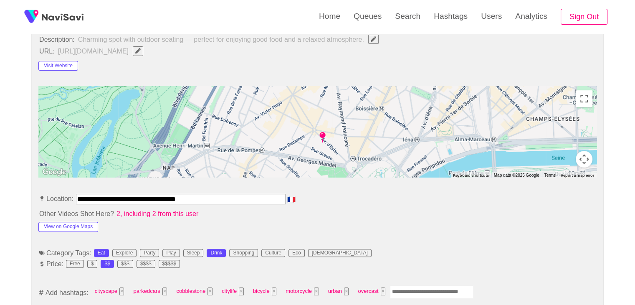
scroll to position [334, 0]
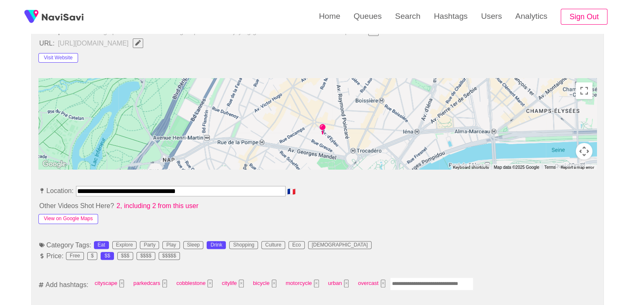
click at [87, 217] on button "View on Google Maps" at bounding box center [68, 219] width 60 height 10
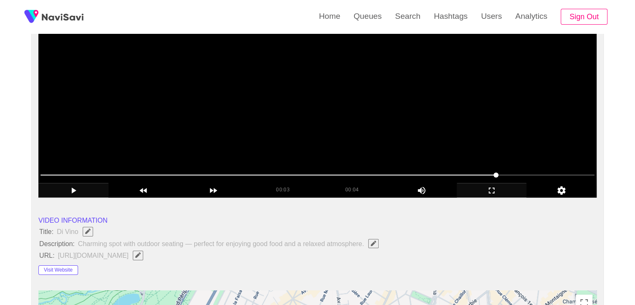
scroll to position [125, 0]
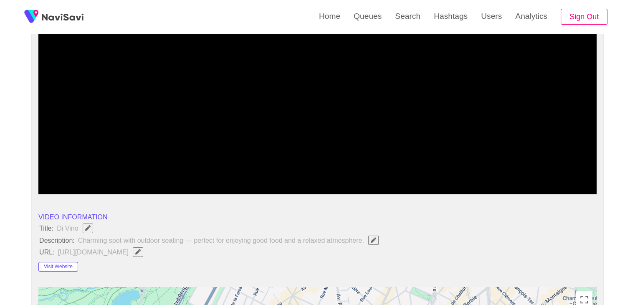
drag, startPoint x: 213, startPoint y: 166, endPoint x: 68, endPoint y: 176, distance: 145.1
click at [68, 176] on span at bounding box center [317, 171] width 554 height 13
click at [78, 187] on icon "add" at bounding box center [73, 187] width 69 height 10
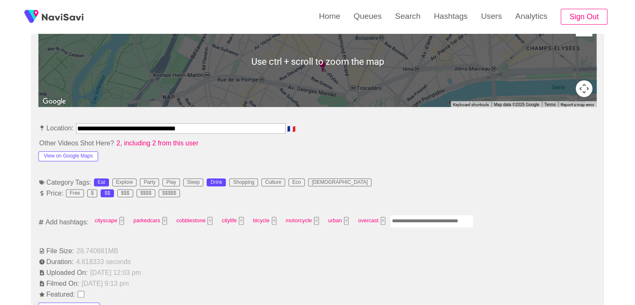
scroll to position [501, 0]
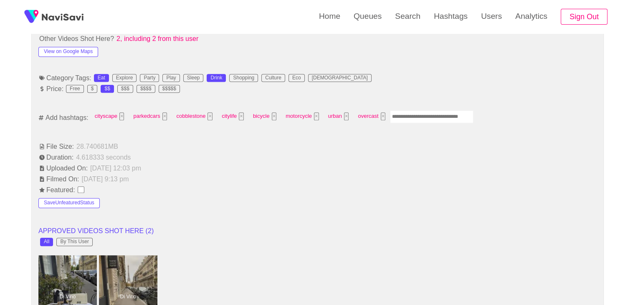
click at [406, 115] on input "Enter tag here and press return" at bounding box center [431, 116] width 83 height 13
type input "*"
type input "****"
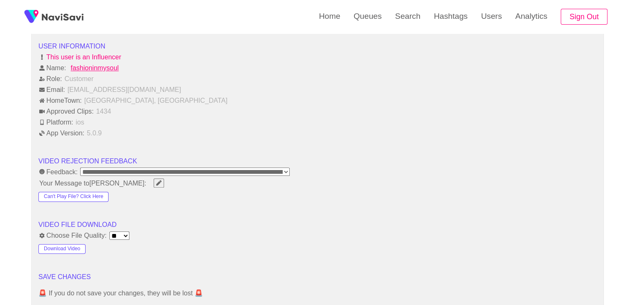
scroll to position [1043, 0]
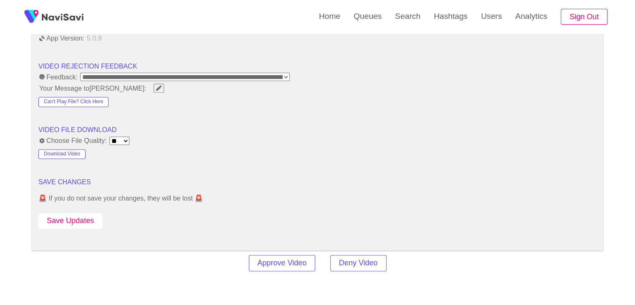
click at [88, 217] on button "Save Updates" at bounding box center [70, 220] width 64 height 15
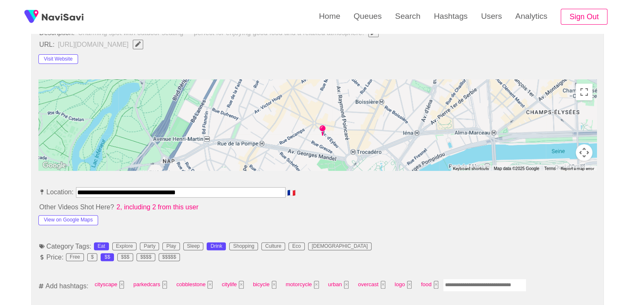
scroll to position [334, 0]
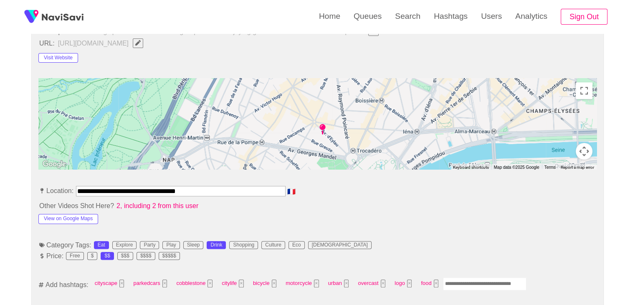
click at [471, 280] on input "Enter tag here and press return" at bounding box center [484, 283] width 83 height 13
type input "*"
drag, startPoint x: 502, startPoint y: 231, endPoint x: 497, endPoint y: 241, distance: 11.0
click at [429, 287] on input "Enter tag here and press return" at bounding box center [457, 283] width 83 height 13
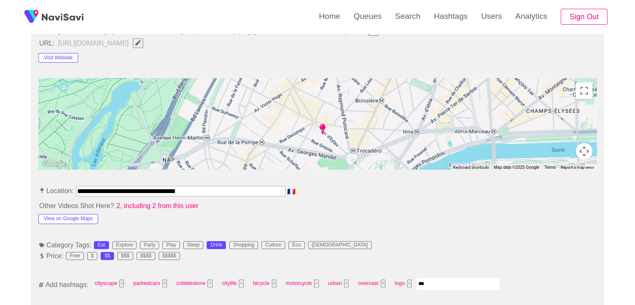
type input "****"
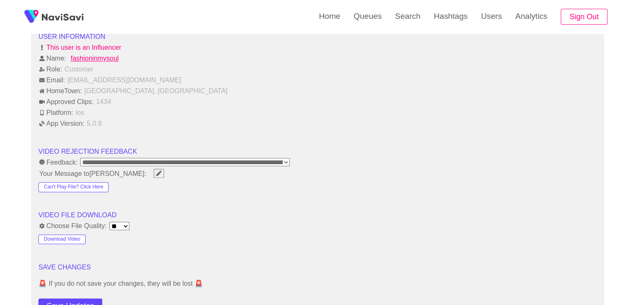
scroll to position [1085, 0]
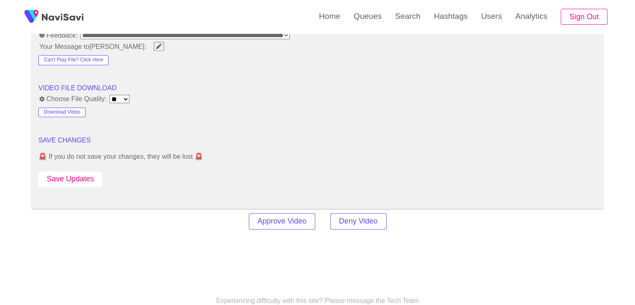
click at [88, 172] on button "Save Updates" at bounding box center [70, 178] width 64 height 15
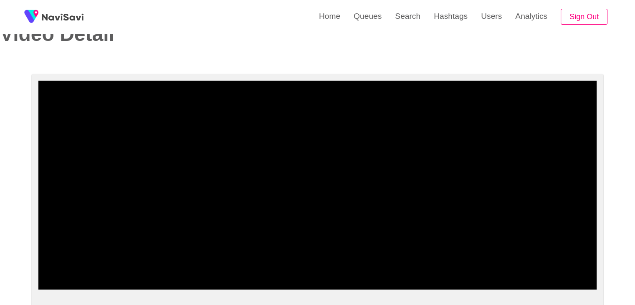
scroll to position [0, 0]
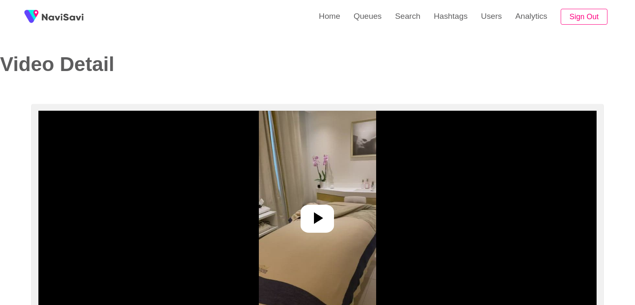
select select "**"
select select "**********"
click at [317, 230] on div at bounding box center [316, 218] width 33 height 28
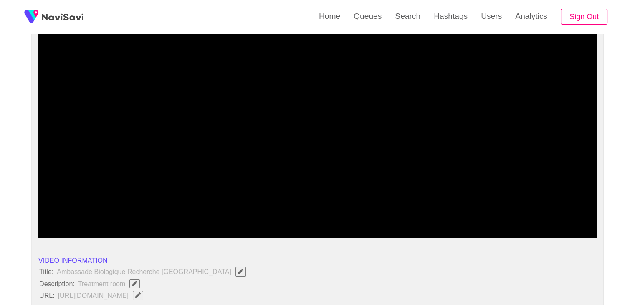
scroll to position [83, 0]
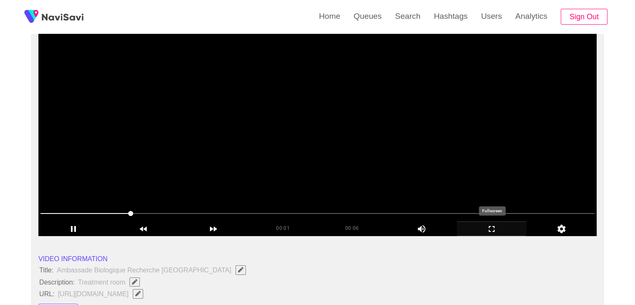
click at [499, 228] on icon "add" at bounding box center [491, 229] width 69 height 10
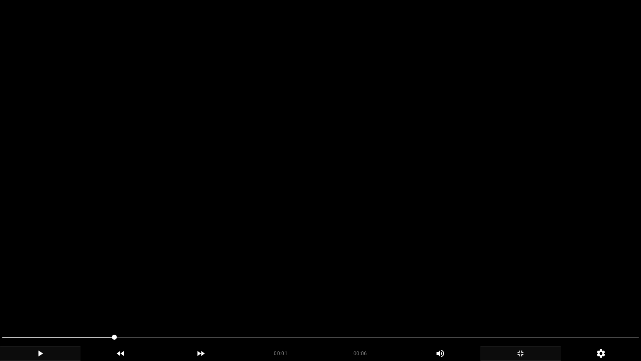
click at [54, 304] on icon "add" at bounding box center [40, 353] width 80 height 10
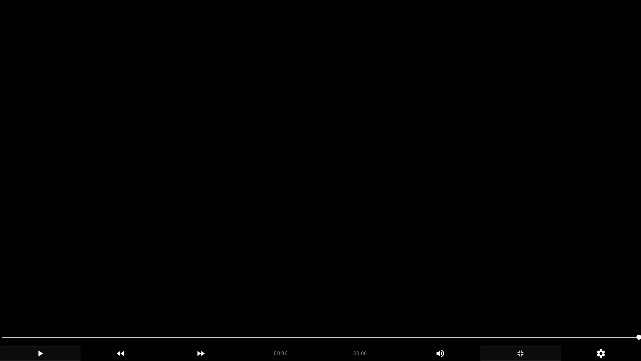
click at [42, 304] on icon "add" at bounding box center [40, 353] width 80 height 10
click at [527, 304] on icon "add" at bounding box center [521, 353] width 80 height 10
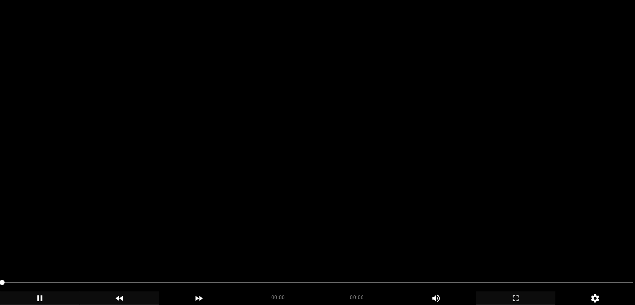
scroll to position [167, 0]
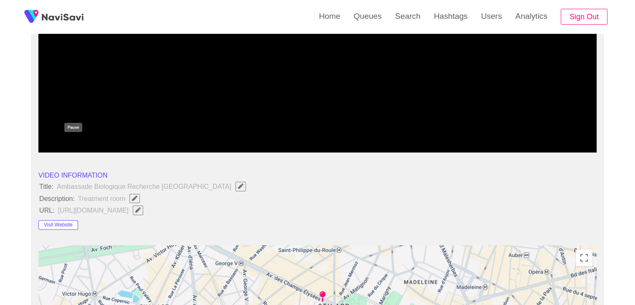
click at [71, 142] on icon "add" at bounding box center [73, 145] width 5 height 6
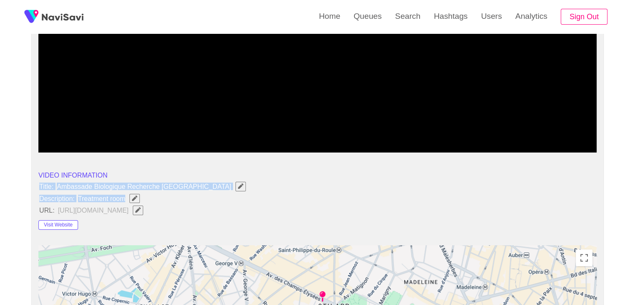
drag, startPoint x: 40, startPoint y: 183, endPoint x: 129, endPoint y: 196, distance: 89.4
copy ul "Title: Ambassade Biologique Recherche [GEOGRAPHIC_DATA] Description: Treatment …"
click at [134, 196] on icon "Edit Field" at bounding box center [134, 197] width 5 height 5
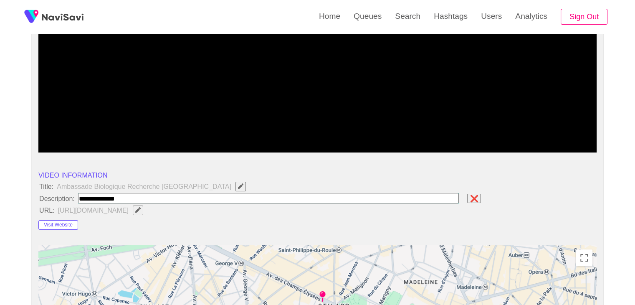
type input "**********"
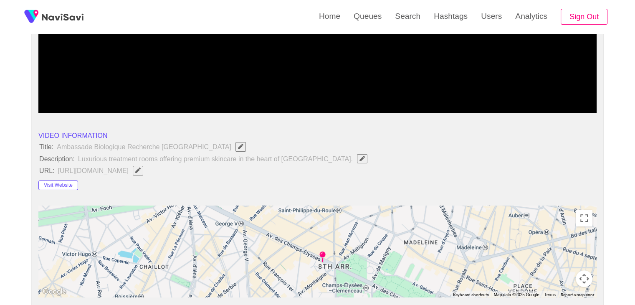
scroll to position [209, 0]
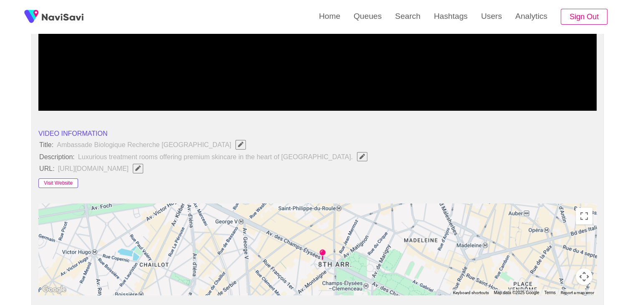
click at [55, 182] on button "Visit Website" at bounding box center [58, 183] width 40 height 10
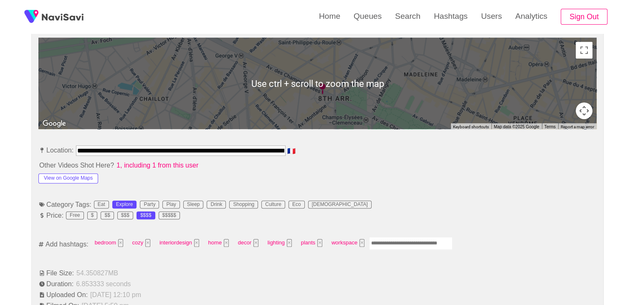
scroll to position [376, 0]
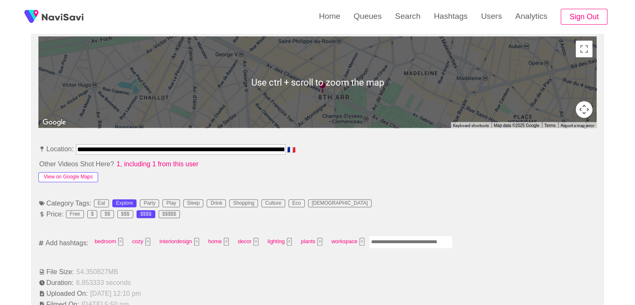
click at [65, 174] on button "View on Google Maps" at bounding box center [68, 177] width 60 height 10
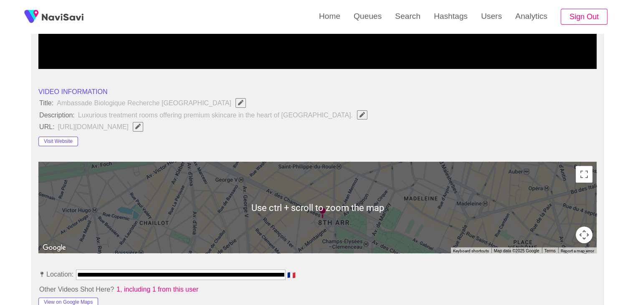
scroll to position [417, 0]
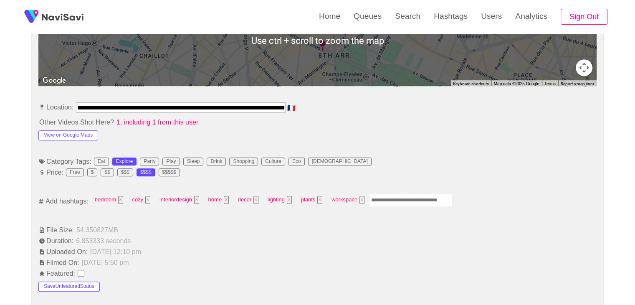
click at [389, 199] on input "Enter tag here and press return" at bounding box center [410, 200] width 83 height 13
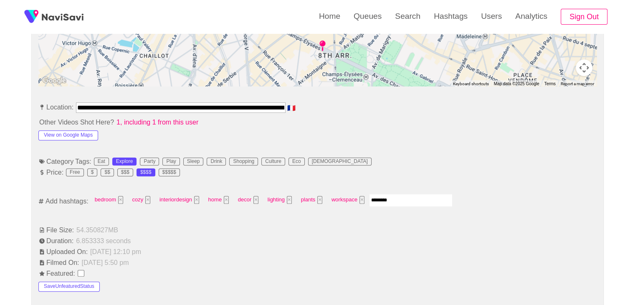
type input "*********"
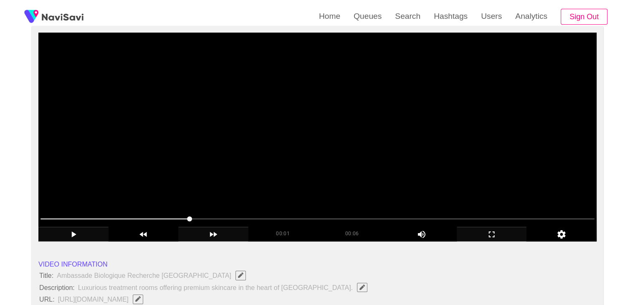
scroll to position [83, 0]
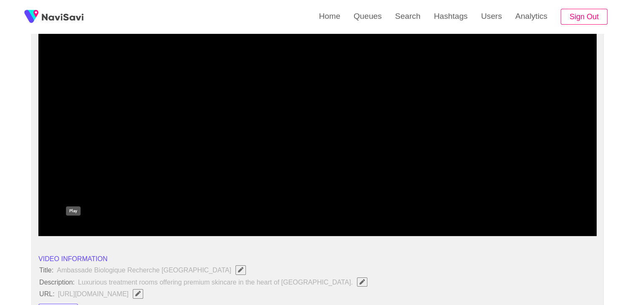
click at [71, 225] on icon "add" at bounding box center [73, 229] width 69 height 10
click at [74, 225] on icon "add" at bounding box center [73, 229] width 69 height 10
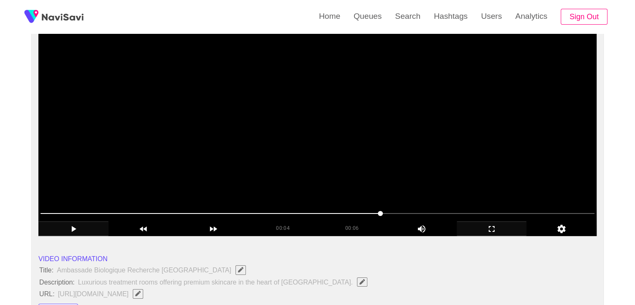
click at [310, 208] on span at bounding box center [317, 213] width 554 height 13
click at [493, 229] on icon "add" at bounding box center [491, 229] width 69 height 10
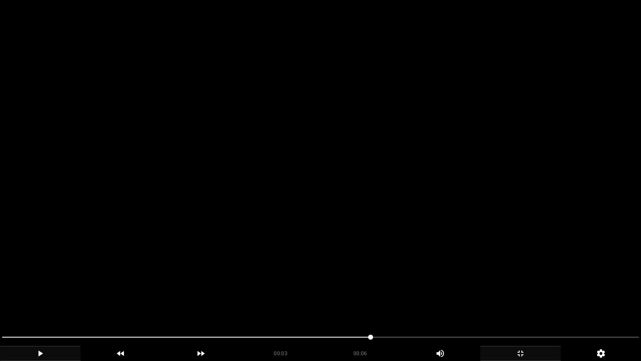
click at [257, 304] on span at bounding box center [320, 336] width 637 height 13
click at [244, 304] on span at bounding box center [320, 336] width 637 height 13
click at [218, 304] on span at bounding box center [320, 336] width 637 height 13
click at [219, 304] on span at bounding box center [218, 336] width 5 height 5
click at [190, 304] on span at bounding box center [320, 336] width 637 height 13
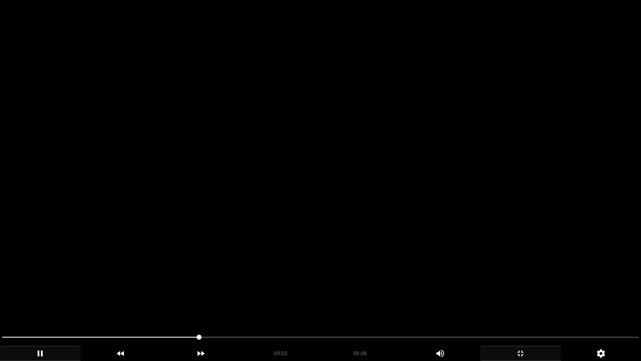
click at [45, 304] on icon "add" at bounding box center [40, 353] width 80 height 10
click at [516, 304] on icon "add" at bounding box center [521, 353] width 80 height 10
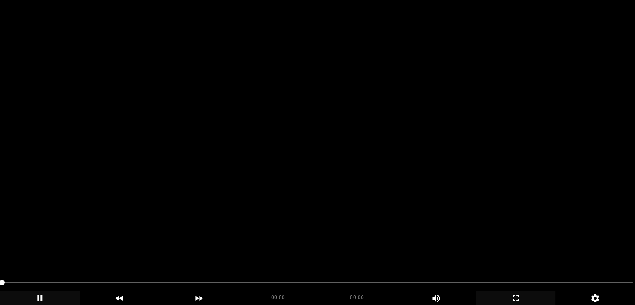
scroll to position [125, 0]
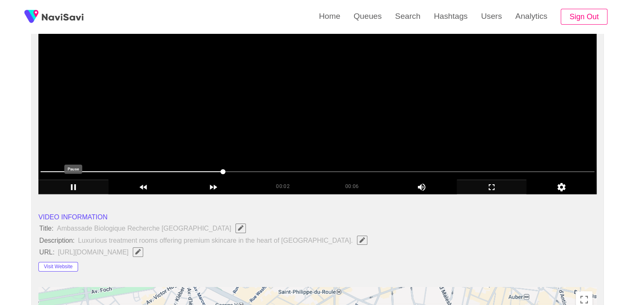
click at [73, 187] on icon "add" at bounding box center [73, 187] width 69 height 10
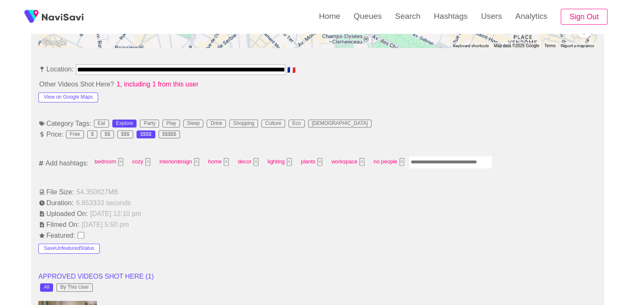
scroll to position [459, 0]
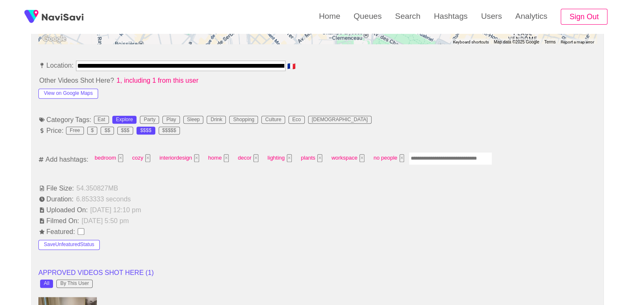
click at [439, 164] on div "bedroom × cozy × interiordesign × home × decor × lighting × plants × workspace …" at bounding box center [291, 158] width 402 height 15
click at [439, 159] on input "Enter tag here and press return" at bounding box center [450, 158] width 83 height 13
type input "****"
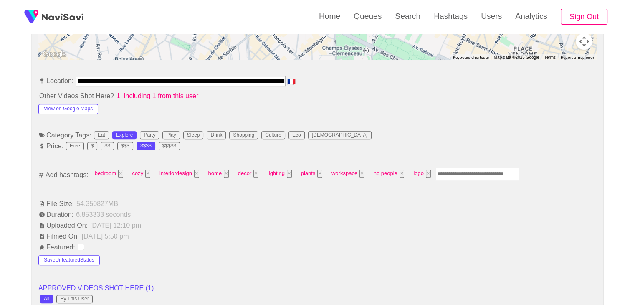
scroll to position [417, 0]
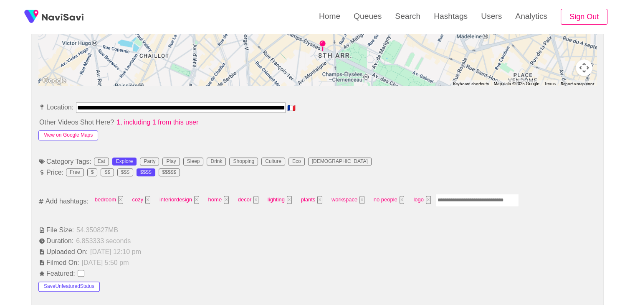
click at [84, 132] on button "View on Google Maps" at bounding box center [68, 135] width 60 height 10
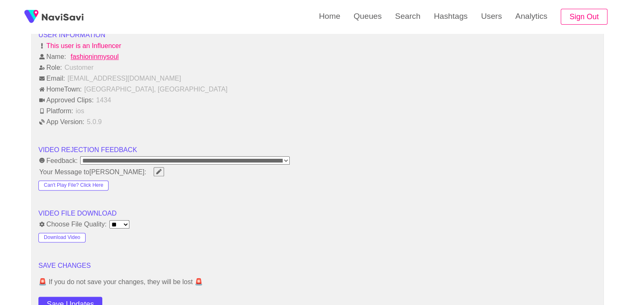
scroll to position [1127, 0]
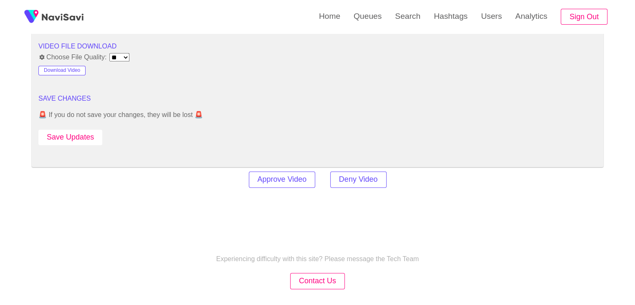
click at [84, 134] on button "Save Updates" at bounding box center [70, 136] width 64 height 15
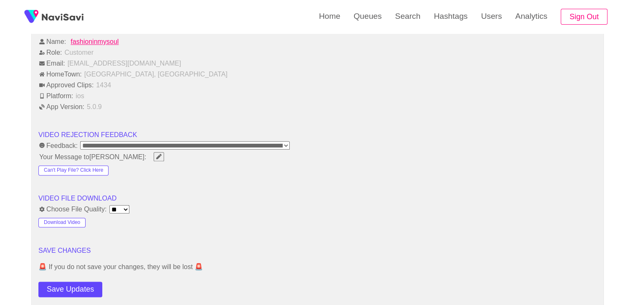
scroll to position [1043, 0]
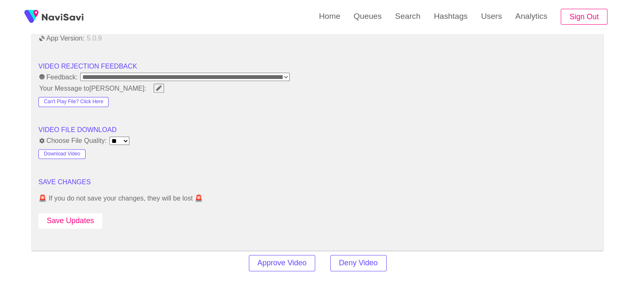
click at [81, 213] on button "Save Updates" at bounding box center [70, 220] width 64 height 15
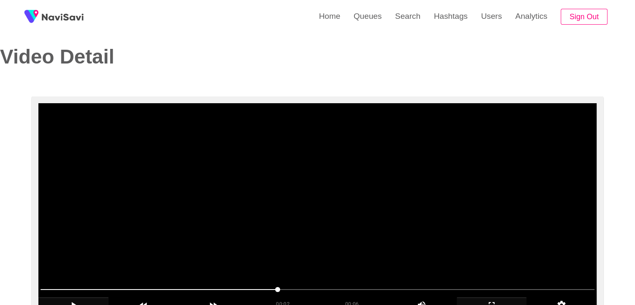
scroll to position [0, 0]
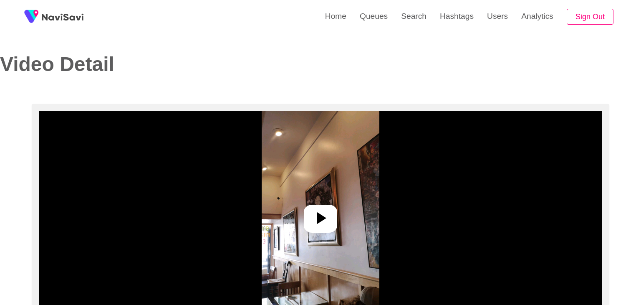
select select "**********"
select select "**"
click at [322, 221] on icon at bounding box center [317, 218] width 20 height 20
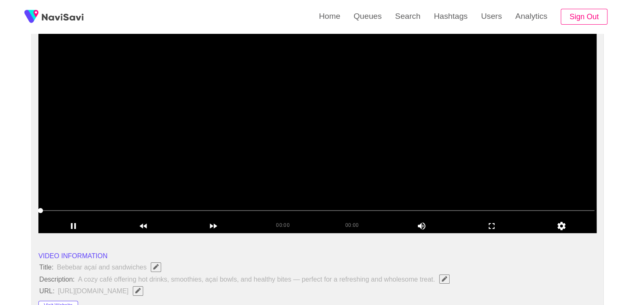
scroll to position [83, 0]
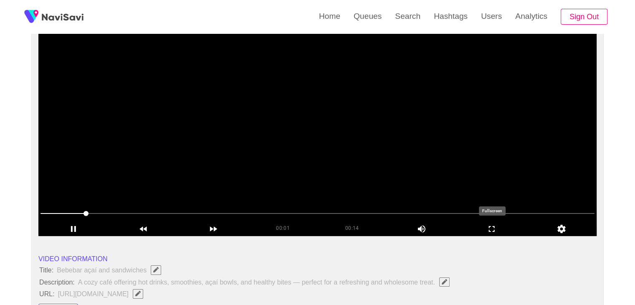
drag, startPoint x: 503, startPoint y: 227, endPoint x: 504, endPoint y: 264, distance: 36.7
click at [504, 227] on icon "add" at bounding box center [491, 229] width 69 height 10
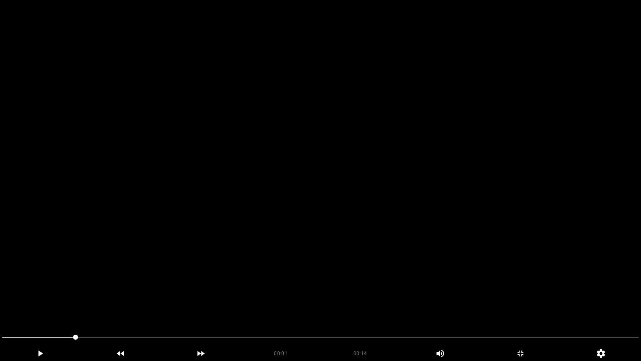
click at [195, 289] on video at bounding box center [320, 180] width 641 height 361
click at [357, 292] on video at bounding box center [320, 180] width 641 height 361
click at [223, 304] on video at bounding box center [320, 180] width 641 height 361
click at [237, 304] on video at bounding box center [320, 180] width 641 height 361
click at [240, 304] on video at bounding box center [320, 180] width 641 height 361
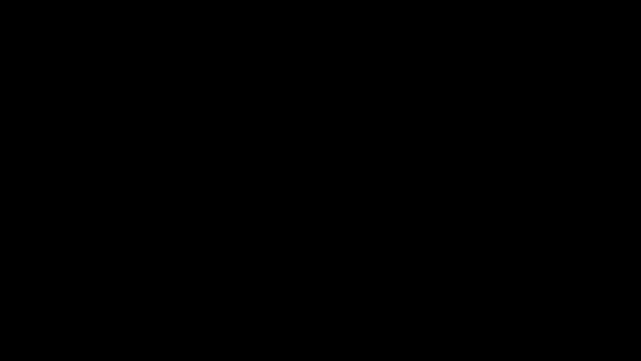
click at [275, 304] on span at bounding box center [320, 336] width 637 height 13
click at [331, 304] on span at bounding box center [320, 336] width 637 height 1
click at [386, 304] on span at bounding box center [320, 336] width 637 height 13
click at [429, 304] on span at bounding box center [320, 336] width 637 height 13
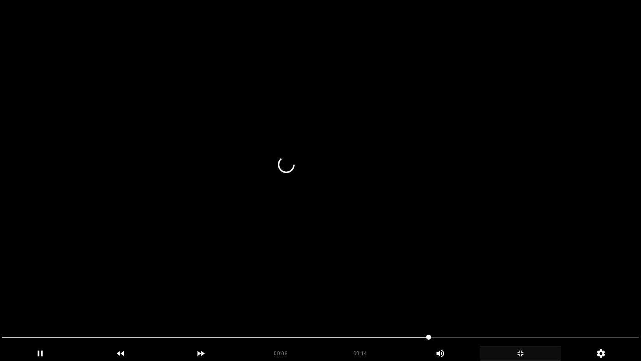
click at [533, 304] on icon "add" at bounding box center [521, 353] width 80 height 10
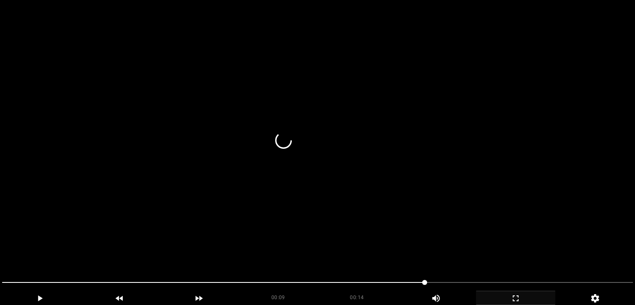
scroll to position [1002, 0]
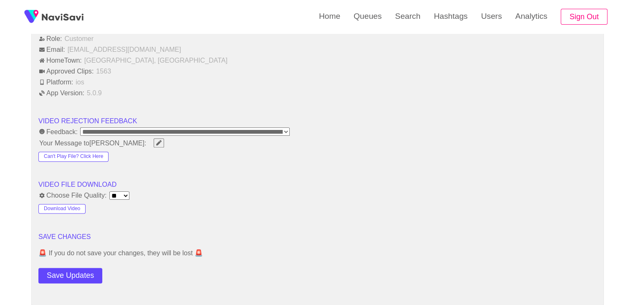
drag, startPoint x: 74, startPoint y: 277, endPoint x: 75, endPoint y: 273, distance: 4.3
click at [74, 278] on button "Save Updates" at bounding box center [70, 275] width 64 height 15
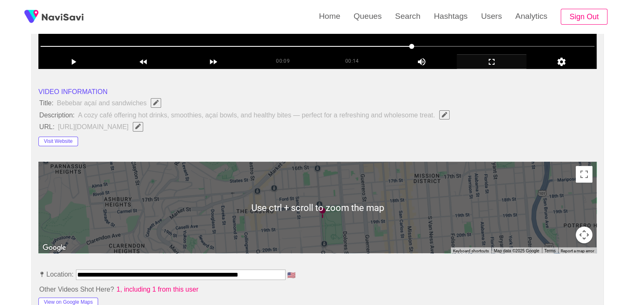
scroll to position [42, 0]
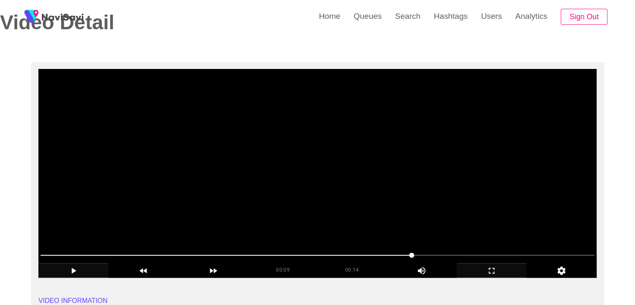
click at [68, 269] on icon "add" at bounding box center [73, 270] width 69 height 10
click at [68, 266] on icon "add" at bounding box center [73, 270] width 69 height 10
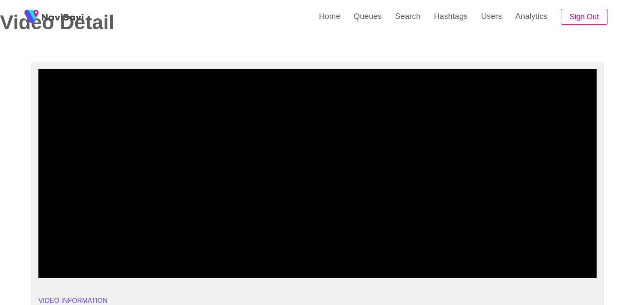
drag, startPoint x: 77, startPoint y: 254, endPoint x: 0, endPoint y: 254, distance: 77.2
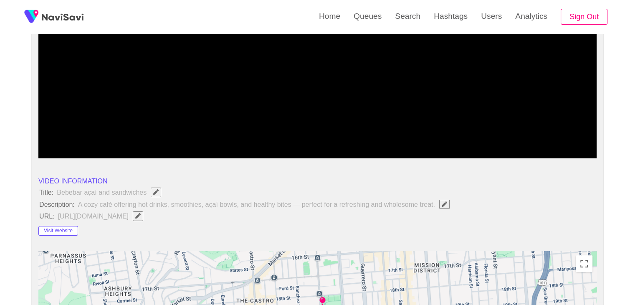
scroll to position [167, 0]
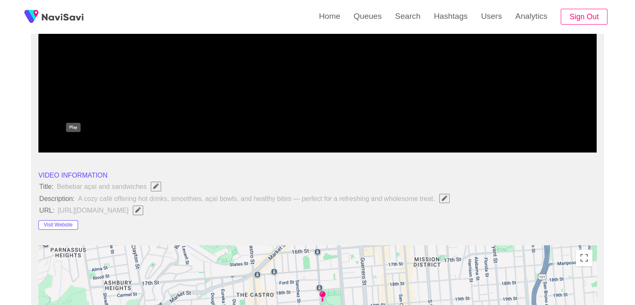
click at [71, 143] on icon "add" at bounding box center [73, 145] width 69 height 10
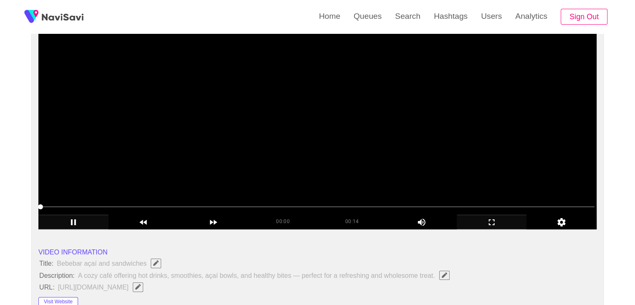
scroll to position [83, 0]
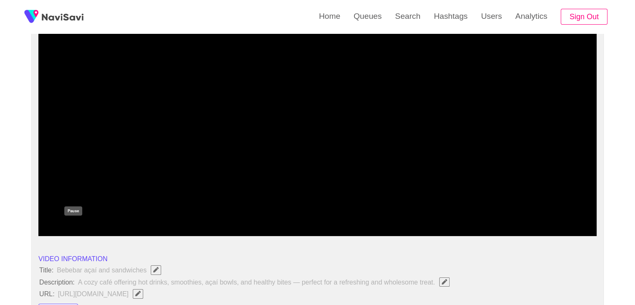
click at [74, 228] on icon "add" at bounding box center [73, 229] width 69 height 10
click at [74, 228] on icon "add" at bounding box center [74, 229] width 5 height 6
click at [74, 228] on icon "add" at bounding box center [73, 229] width 69 height 10
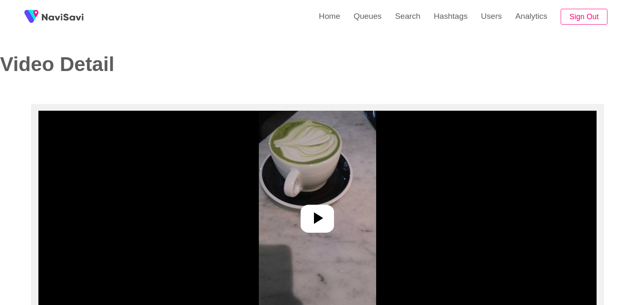
select select "**********"
select select "**"
click at [326, 219] on icon at bounding box center [317, 218] width 20 height 20
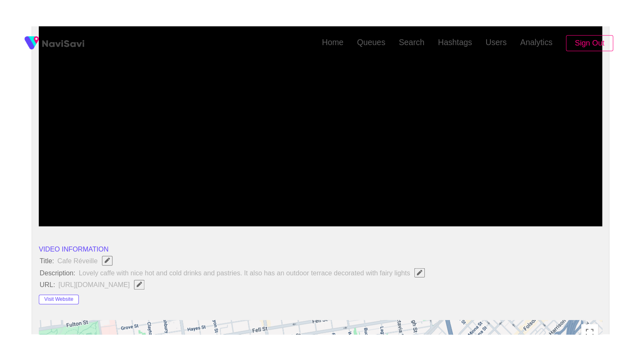
scroll to position [125, 0]
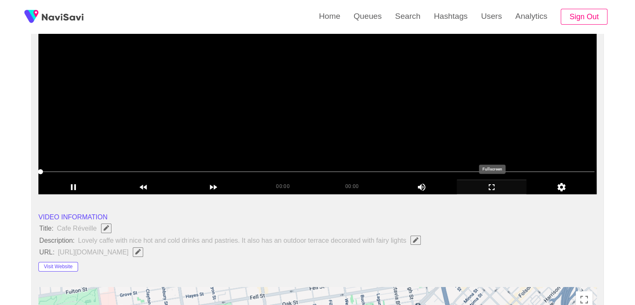
click at [500, 186] on icon "add" at bounding box center [491, 187] width 69 height 10
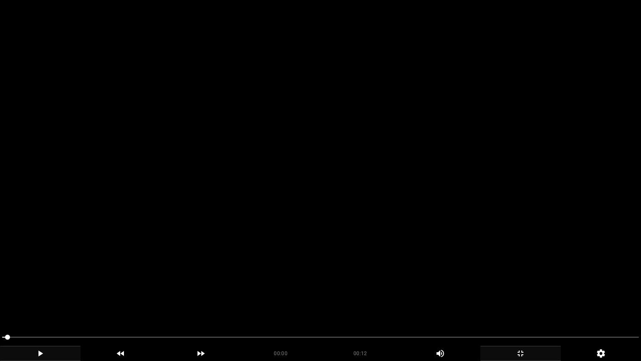
click at [52, 304] on icon "add" at bounding box center [40, 353] width 80 height 10
click at [63, 304] on div "add" at bounding box center [40, 353] width 81 height 15
click at [53, 304] on icon "add" at bounding box center [40, 353] width 80 height 10
click at [48, 304] on icon "add" at bounding box center [40, 353] width 80 height 10
drag, startPoint x: 50, startPoint y: 338, endPoint x: 0, endPoint y: 352, distance: 51.8
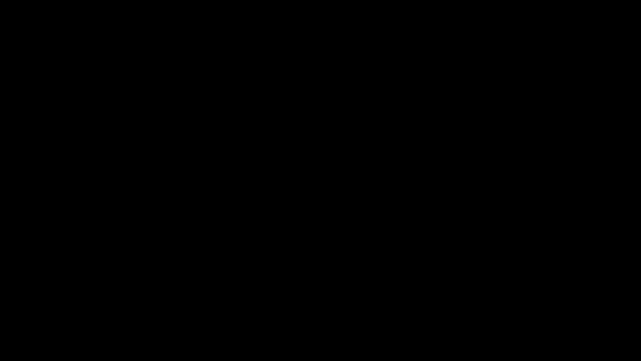
drag, startPoint x: 45, startPoint y: 335, endPoint x: 0, endPoint y: 347, distance: 46.7
click at [0, 304] on div "00:01 00:12 Picture In Picture 1" at bounding box center [320, 345] width 641 height 30
click at [35, 304] on icon "add" at bounding box center [40, 353] width 80 height 10
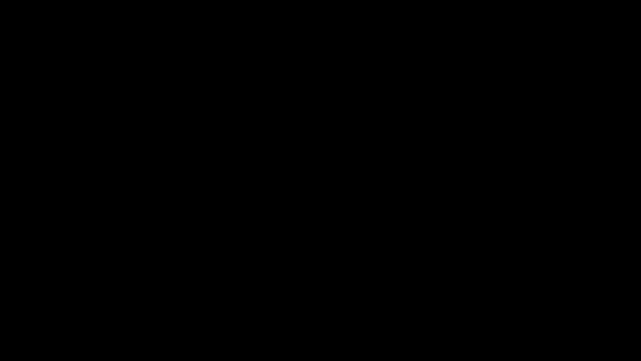
click at [42, 304] on icon "add" at bounding box center [40, 353] width 5 height 6
click at [43, 304] on icon "add" at bounding box center [40, 353] width 80 height 10
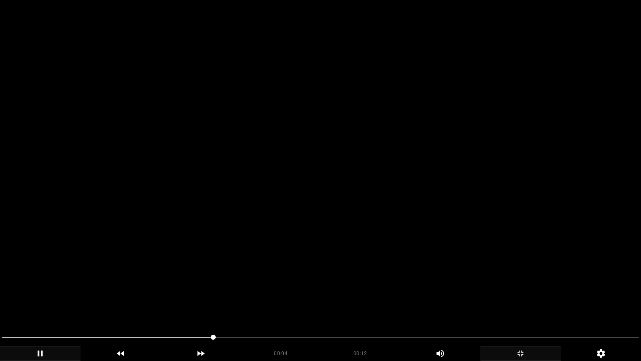
click at [233, 304] on span at bounding box center [320, 336] width 637 height 13
drag, startPoint x: 233, startPoint y: 336, endPoint x: 9, endPoint y: 294, distance: 227.5
click at [10, 292] on section "00:04 00:12 Picture In Picture 1 Error: Failed to load Video" at bounding box center [320, 180] width 641 height 361
click at [284, 304] on span at bounding box center [320, 336] width 637 height 13
click at [520, 304] on div "add" at bounding box center [520, 353] width 81 height 15
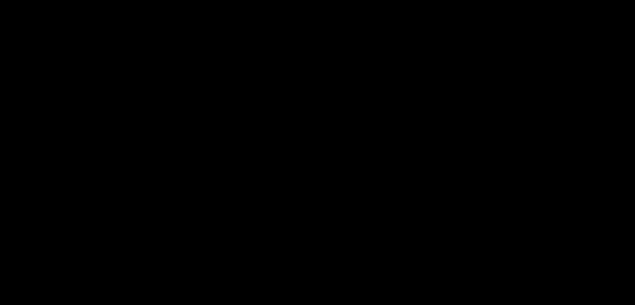
scroll to position [165, 0]
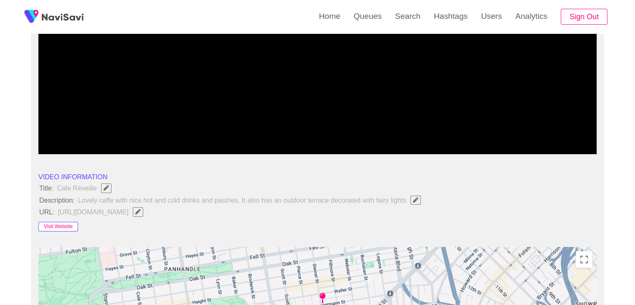
click at [59, 224] on button "Visit Website" at bounding box center [58, 227] width 40 height 10
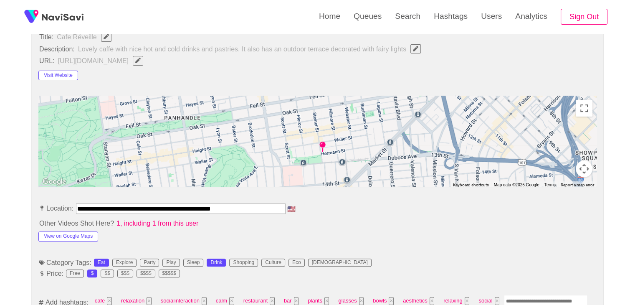
scroll to position [374, 0]
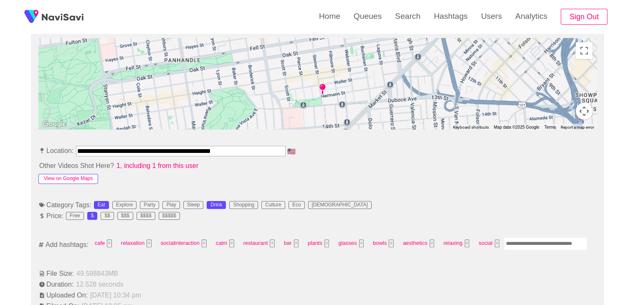
click at [58, 174] on button "View on Google Maps" at bounding box center [68, 179] width 60 height 10
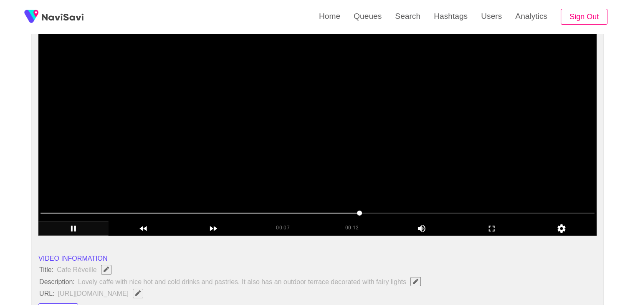
scroll to position [82, 0]
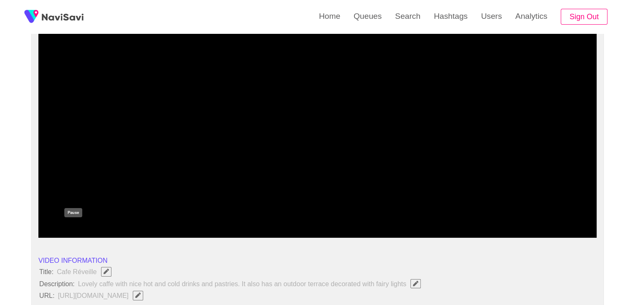
click at [71, 227] on icon "add" at bounding box center [73, 230] width 69 height 10
click at [85, 232] on icon "add" at bounding box center [73, 230] width 69 height 10
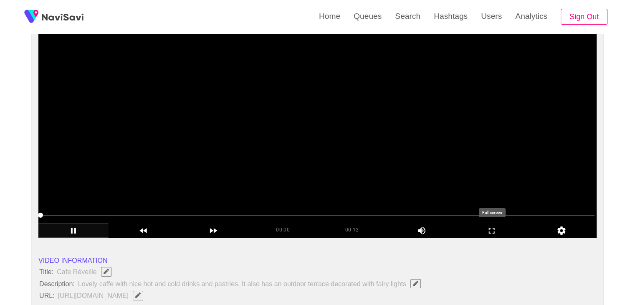
click at [494, 229] on icon "add" at bounding box center [491, 230] width 69 height 10
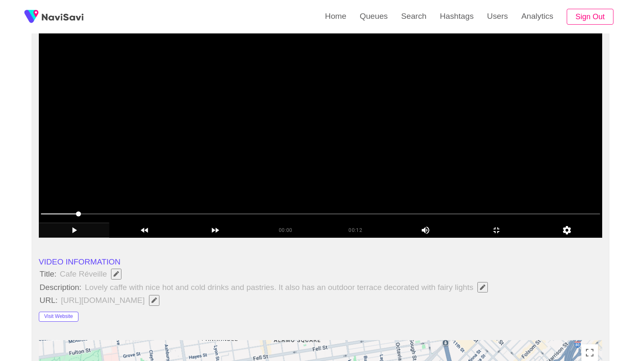
click at [400, 237] on video at bounding box center [320, 133] width 563 height 209
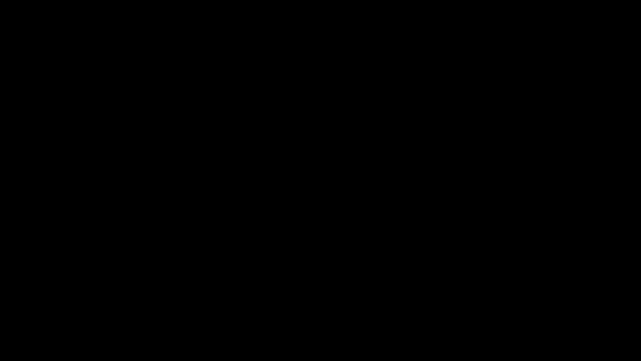
drag, startPoint x: 111, startPoint y: 332, endPoint x: 0, endPoint y: 322, distance: 111.0
click at [32, 304] on icon "add" at bounding box center [40, 353] width 80 height 10
click at [33, 304] on icon "add" at bounding box center [40, 353] width 80 height 10
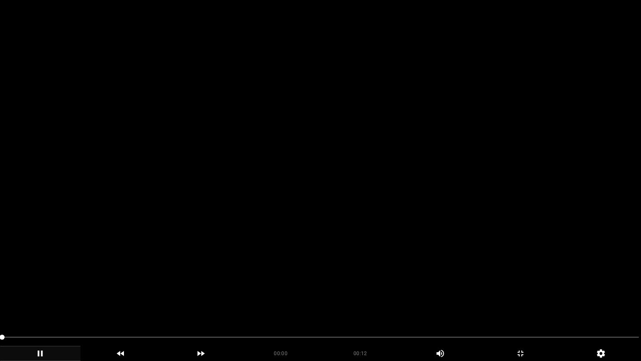
click at [43, 304] on icon "add" at bounding box center [40, 353] width 80 height 10
click at [44, 304] on icon "add" at bounding box center [40, 353] width 80 height 10
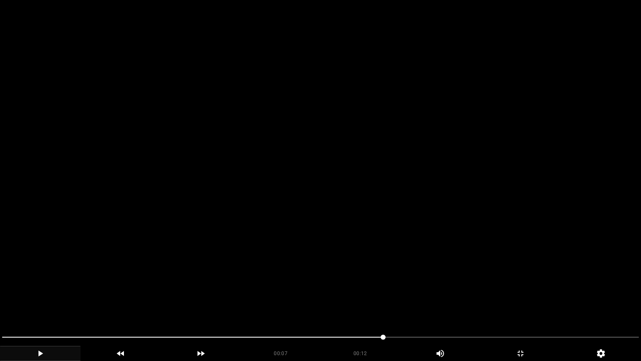
click at [44, 304] on icon "add" at bounding box center [40, 353] width 80 height 10
click at [533, 304] on icon "add" at bounding box center [521, 353] width 80 height 10
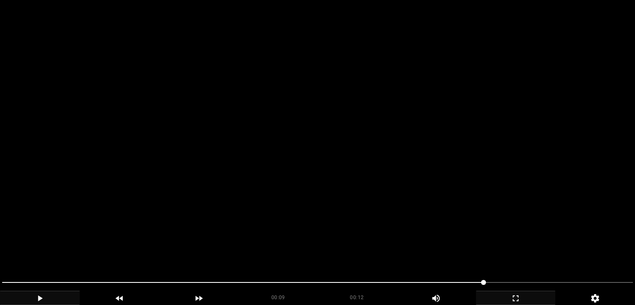
scroll to position [416, 0]
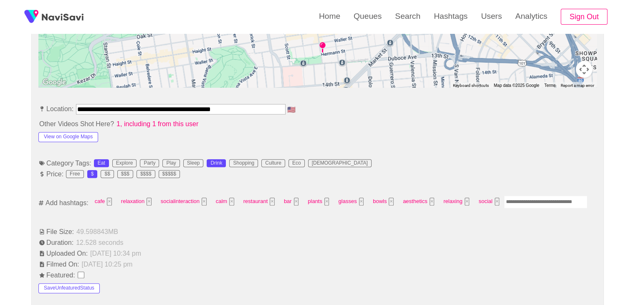
click at [536, 200] on input "Enter tag here and press return" at bounding box center [545, 201] width 83 height 13
type input "*********"
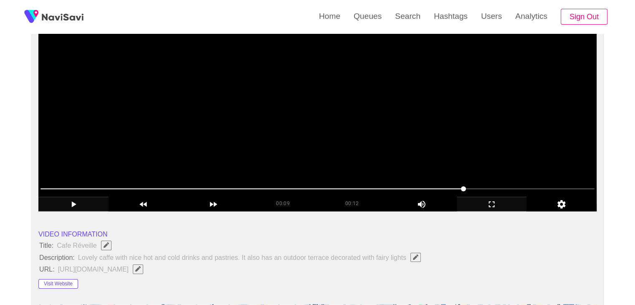
scroll to position [40, 0]
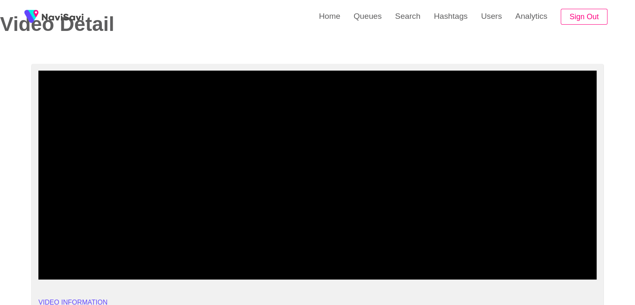
drag, startPoint x: 275, startPoint y: 257, endPoint x: 161, endPoint y: 247, distance: 114.7
click at [167, 250] on span at bounding box center [317, 256] width 554 height 13
click at [68, 273] on icon "add" at bounding box center [73, 272] width 69 height 10
click at [75, 271] on icon "add" at bounding box center [73, 272] width 5 height 6
click at [77, 271] on icon "add" at bounding box center [73, 272] width 69 height 10
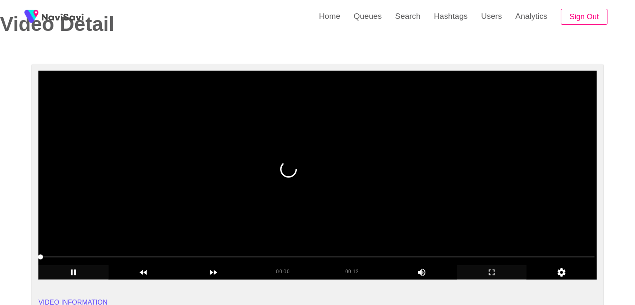
click at [129, 256] on span at bounding box center [317, 256] width 554 height 1
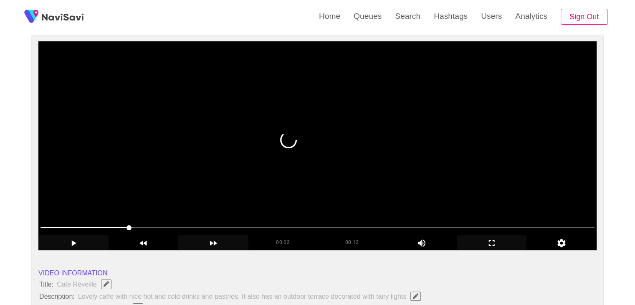
scroll to position [42, 0]
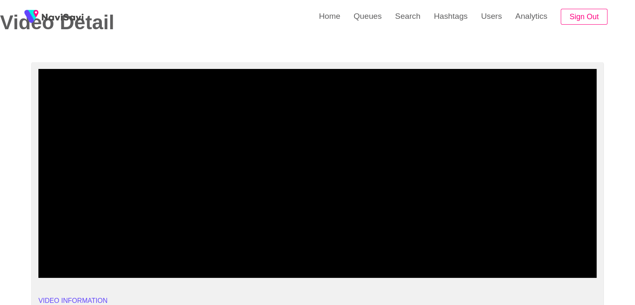
click at [390, 250] on span at bounding box center [317, 254] width 554 height 13
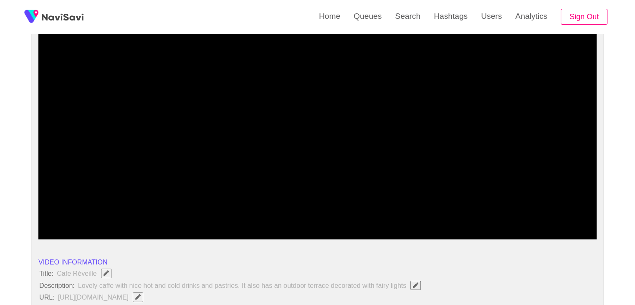
scroll to position [83, 0]
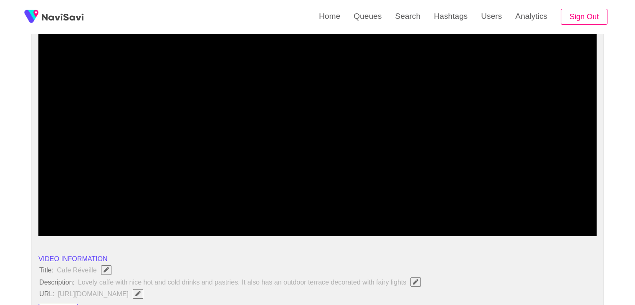
drag, startPoint x: 467, startPoint y: 211, endPoint x: 462, endPoint y: 212, distance: 5.3
click at [462, 212] on span at bounding box center [317, 213] width 554 height 13
drag, startPoint x: 175, startPoint y: 219, endPoint x: 134, endPoint y: 221, distance: 40.5
click at [154, 221] on div at bounding box center [317, 213] width 560 height 21
drag, startPoint x: 128, startPoint y: 221, endPoint x: 120, endPoint y: 221, distance: 7.9
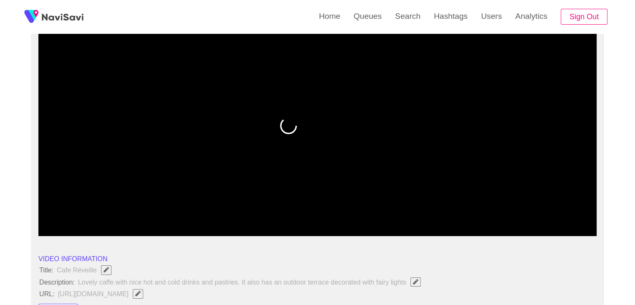
click at [127, 221] on div "add" at bounding box center [144, 228] width 70 height 14
drag, startPoint x: 120, startPoint y: 221, endPoint x: 96, endPoint y: 220, distance: 23.8
click at [114, 221] on div "add" at bounding box center [144, 228] width 70 height 14
click at [81, 219] on span at bounding box center [317, 213] width 554 height 13
click at [57, 216] on span at bounding box center [317, 213] width 554 height 13
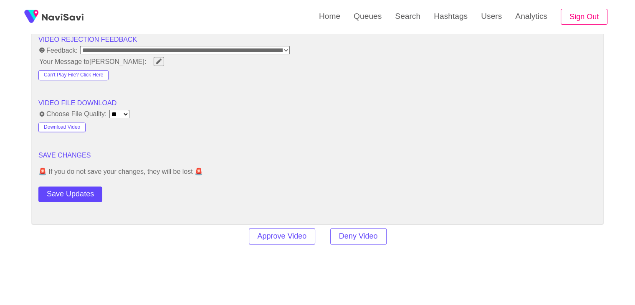
scroll to position [1085, 0]
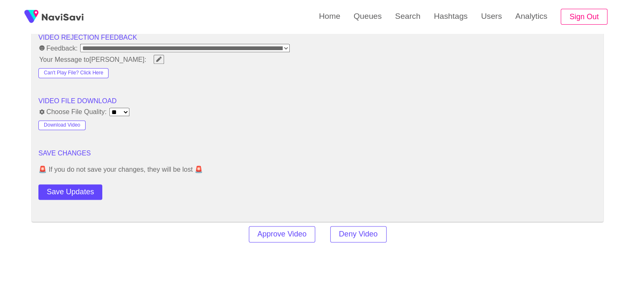
click at [88, 186] on button "Save Updates" at bounding box center [70, 191] width 64 height 15
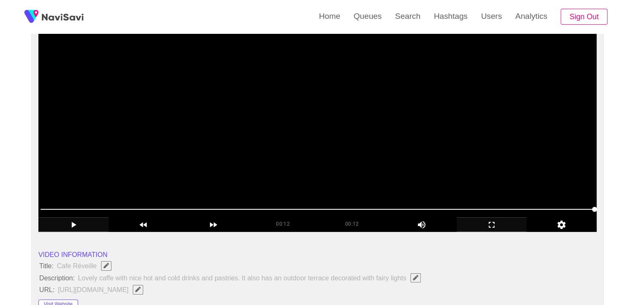
scroll to position [83, 0]
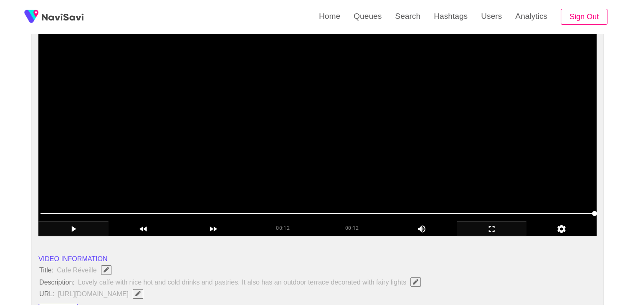
click at [224, 184] on video at bounding box center [317, 131] width 558 height 209
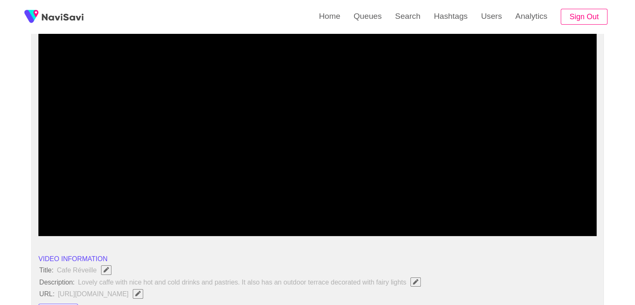
click at [255, 215] on span at bounding box center [317, 213] width 554 height 13
click at [333, 211] on span at bounding box center [317, 213] width 554 height 13
click at [386, 215] on span at bounding box center [317, 213] width 554 height 13
click at [235, 215] on span at bounding box center [317, 213] width 554 height 13
click at [316, 211] on span at bounding box center [317, 213] width 554 height 13
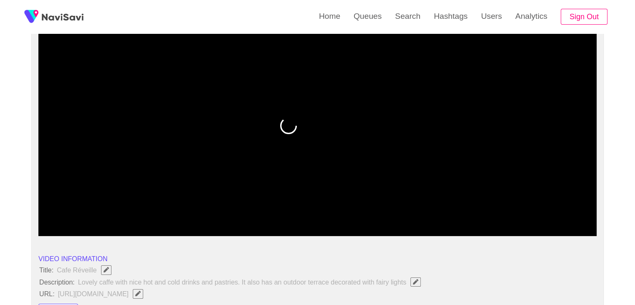
click at [210, 207] on span at bounding box center [317, 213] width 554 height 13
drag, startPoint x: 187, startPoint y: 211, endPoint x: 148, endPoint y: 207, distance: 38.6
click at [148, 207] on span at bounding box center [317, 213] width 554 height 13
drag, startPoint x: 133, startPoint y: 210, endPoint x: 80, endPoint y: 211, distance: 53.0
click at [80, 211] on span at bounding box center [317, 213] width 554 height 13
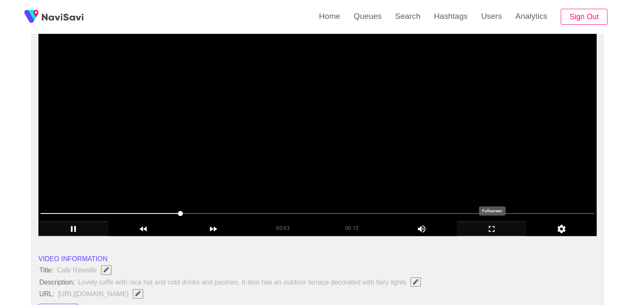
click at [503, 226] on icon "add" at bounding box center [491, 229] width 69 height 10
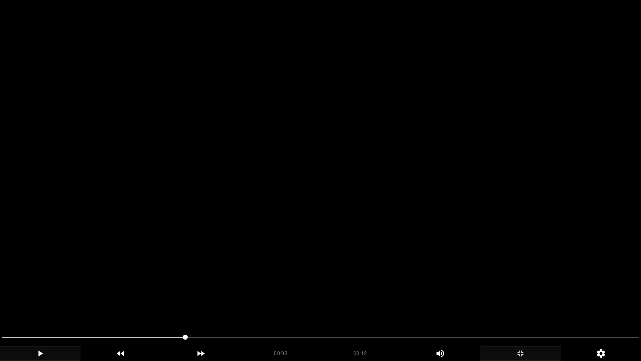
click at [255, 267] on video at bounding box center [320, 180] width 641 height 361
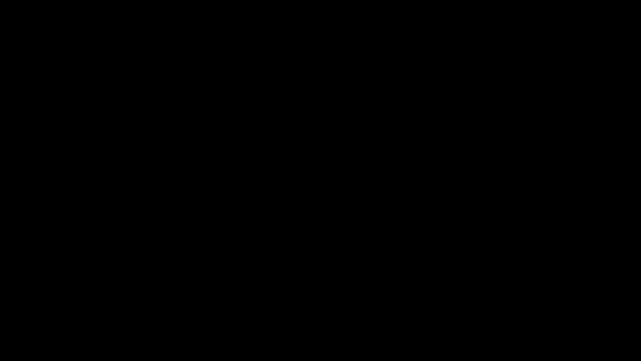
click at [44, 304] on icon "add" at bounding box center [40, 353] width 80 height 10
click at [265, 304] on span at bounding box center [320, 336] width 637 height 1
click at [522, 304] on icon "add" at bounding box center [520, 353] width 6 height 6
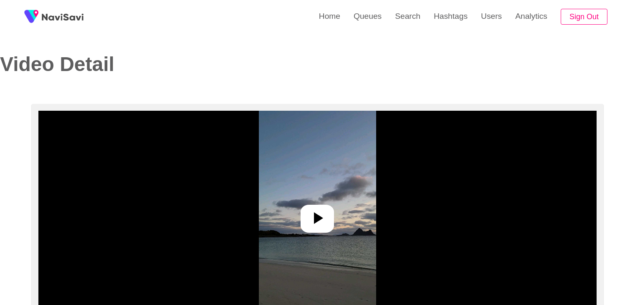
select select "**********"
select select "**"
click at [320, 200] on img at bounding box center [317, 215] width 117 height 209
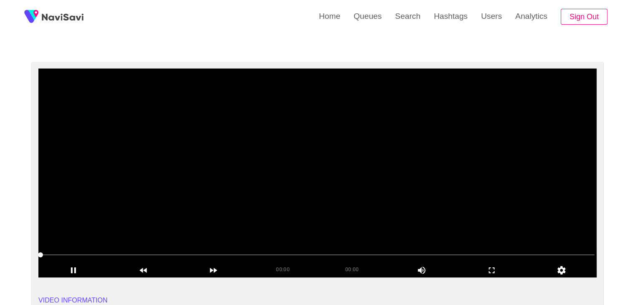
scroll to position [42, 0]
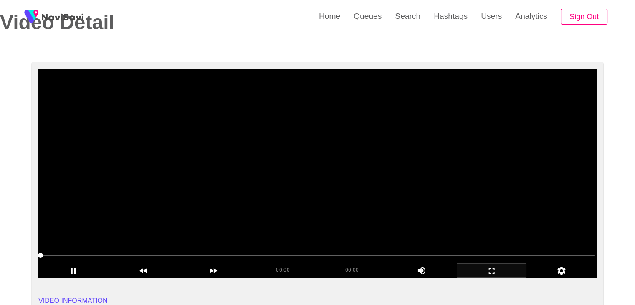
drag, startPoint x: 496, startPoint y: 268, endPoint x: 490, endPoint y: 305, distance: 38.0
click at [496, 268] on icon "add" at bounding box center [491, 270] width 69 height 10
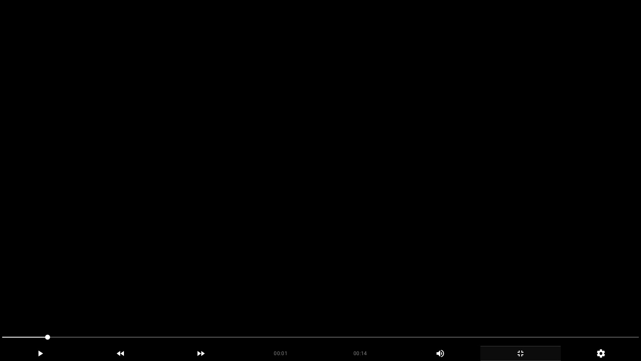
click at [273, 291] on video at bounding box center [320, 180] width 641 height 361
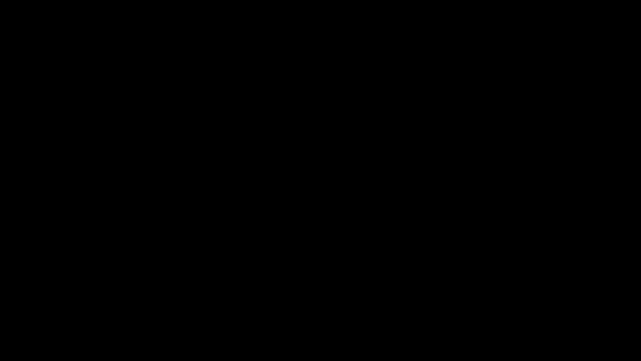
click at [538, 304] on icon "add" at bounding box center [521, 353] width 80 height 10
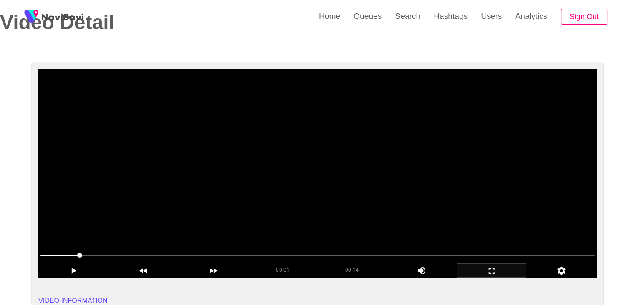
click at [166, 163] on video at bounding box center [317, 173] width 558 height 209
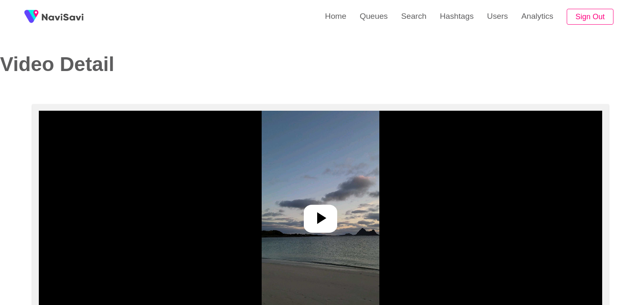
select select "**********"
select select "**"
click at [322, 213] on icon at bounding box center [317, 218] width 20 height 20
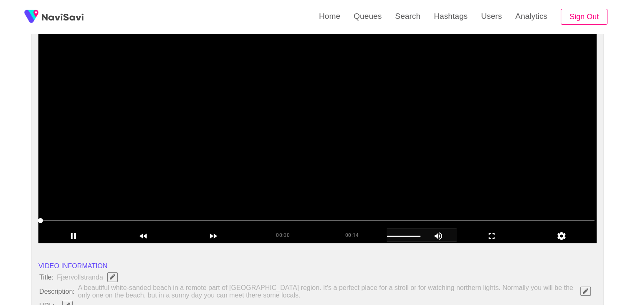
scroll to position [83, 0]
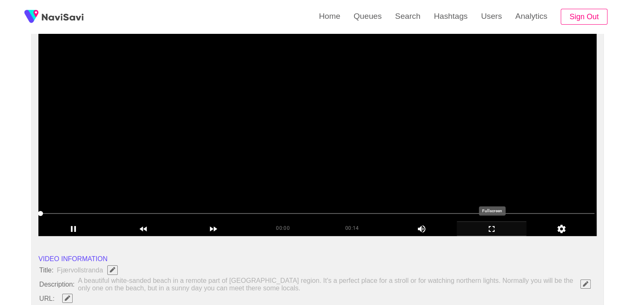
click at [494, 229] on icon "add" at bounding box center [491, 229] width 69 height 10
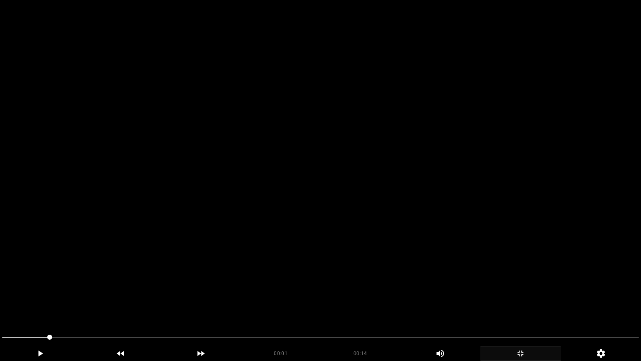
click at [275, 295] on video at bounding box center [320, 180] width 641 height 361
click at [284, 304] on video at bounding box center [320, 180] width 641 height 361
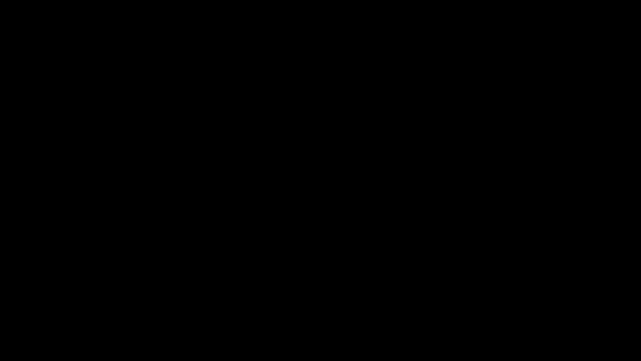
click at [131, 304] on span at bounding box center [320, 336] width 637 height 1
click at [533, 304] on icon "add" at bounding box center [521, 353] width 80 height 10
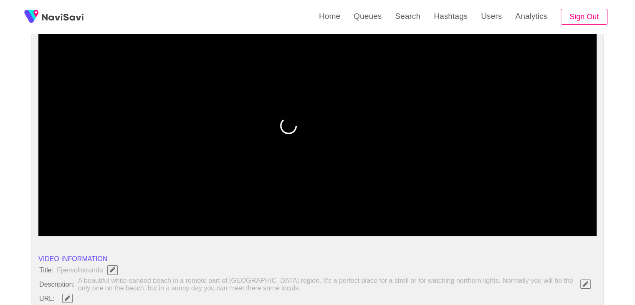
drag, startPoint x: 147, startPoint y: 214, endPoint x: 0, endPoint y: 217, distance: 146.9
click at [79, 227] on icon "add" at bounding box center [73, 229] width 69 height 10
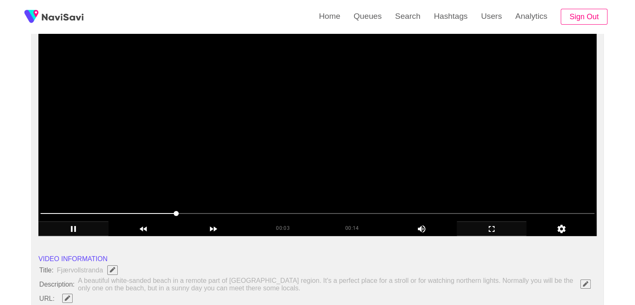
click at [216, 207] on span at bounding box center [317, 213] width 554 height 13
click at [279, 207] on span at bounding box center [317, 213] width 554 height 13
drag, startPoint x: 496, startPoint y: 226, endPoint x: 485, endPoint y: 266, distance: 41.1
click at [496, 226] on icon "add" at bounding box center [491, 229] width 69 height 10
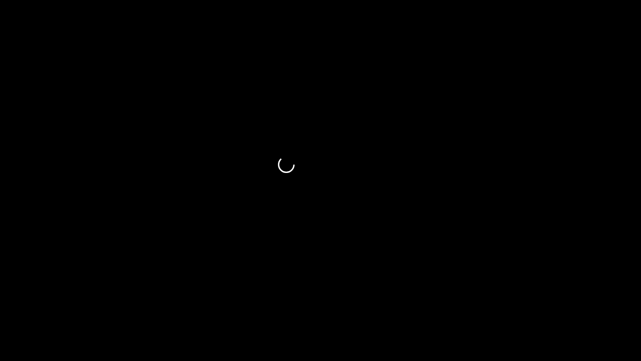
click at [36, 304] on div "add" at bounding box center [40, 353] width 81 height 15
click at [49, 304] on icon "add" at bounding box center [40, 353] width 80 height 10
click at [301, 304] on span at bounding box center [320, 336] width 637 height 13
click at [347, 304] on span at bounding box center [320, 336] width 637 height 13
click at [385, 304] on span at bounding box center [320, 336] width 637 height 13
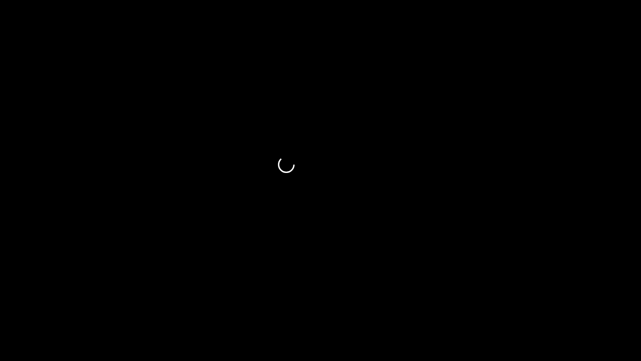
click at [432, 304] on span at bounding box center [320, 336] width 637 height 13
click at [264, 304] on span at bounding box center [320, 336] width 637 height 13
drag, startPoint x: 138, startPoint y: 337, endPoint x: 134, endPoint y: 338, distance: 4.7
click at [134, 304] on span at bounding box center [320, 336] width 637 height 13
click at [265, 304] on span at bounding box center [320, 336] width 637 height 13
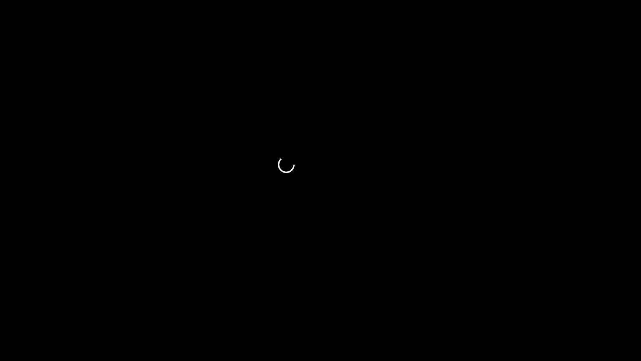
click at [473, 304] on span at bounding box center [320, 336] width 637 height 1
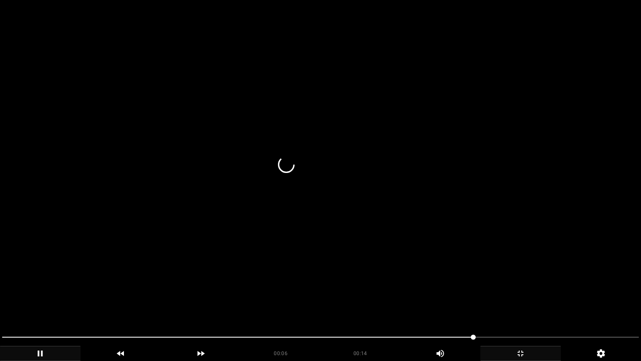
click at [516, 304] on icon "add" at bounding box center [521, 353] width 80 height 10
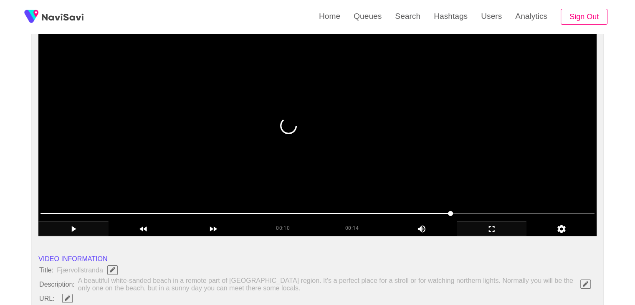
drag, startPoint x: 381, startPoint y: 214, endPoint x: 357, endPoint y: 216, distance: 23.4
click at [357, 216] on span at bounding box center [317, 213] width 554 height 13
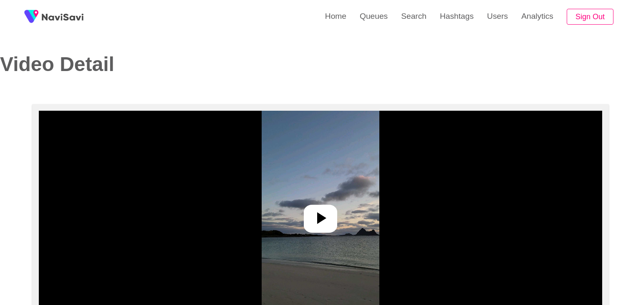
select select "**********"
select select "**"
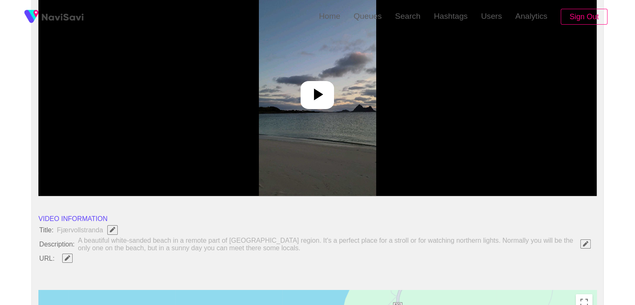
scroll to position [125, 0]
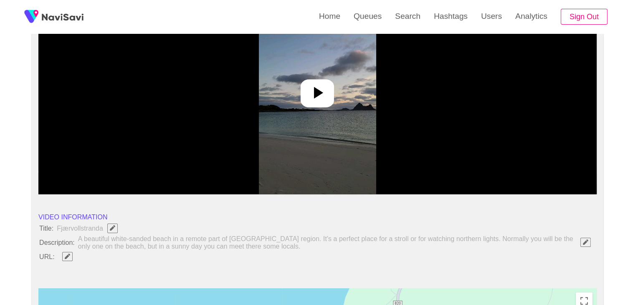
click at [318, 92] on icon at bounding box center [318, 93] width 9 height 12
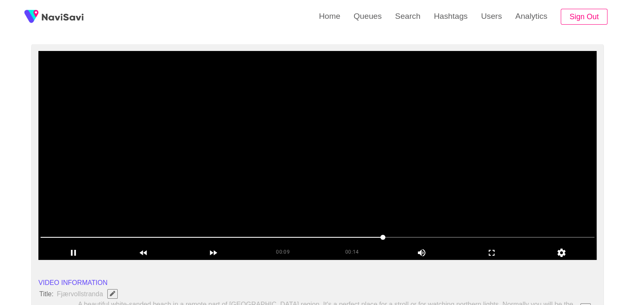
scroll to position [42, 0]
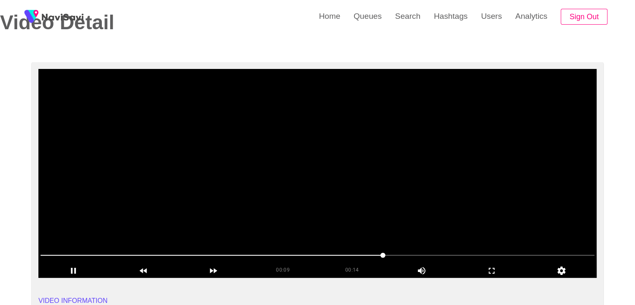
click at [418, 252] on span at bounding box center [317, 254] width 554 height 13
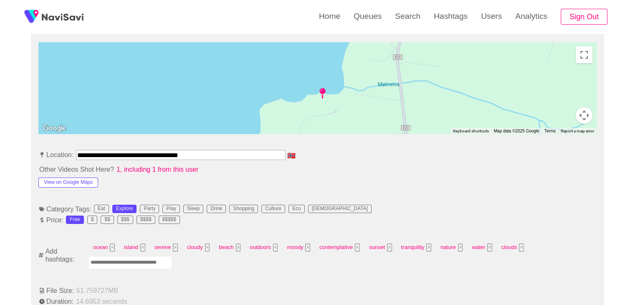
scroll to position [376, 0]
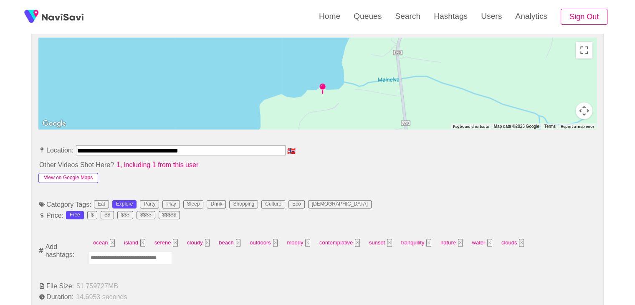
click at [75, 177] on button "View on Google Maps" at bounding box center [68, 178] width 60 height 10
drag, startPoint x: 209, startPoint y: 148, endPoint x: 0, endPoint y: 147, distance: 209.5
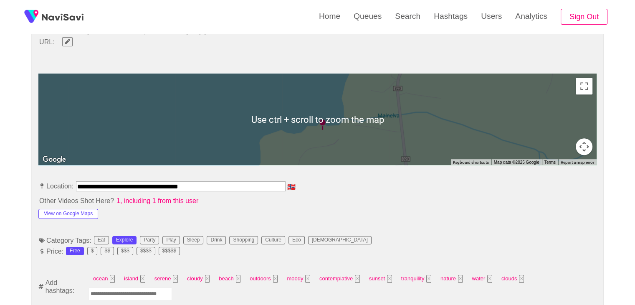
scroll to position [250, 0]
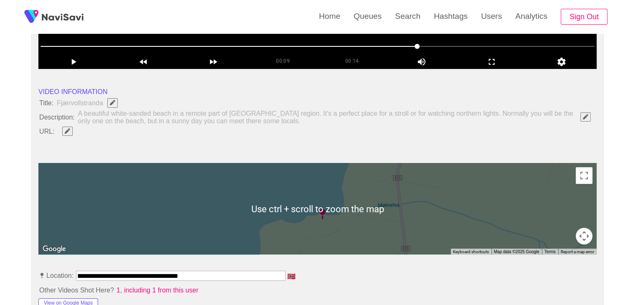
click at [67, 129] on icon "Edit Field" at bounding box center [67, 130] width 5 height 5
click at [91, 130] on input "field" at bounding box center [248, 131] width 381 height 10
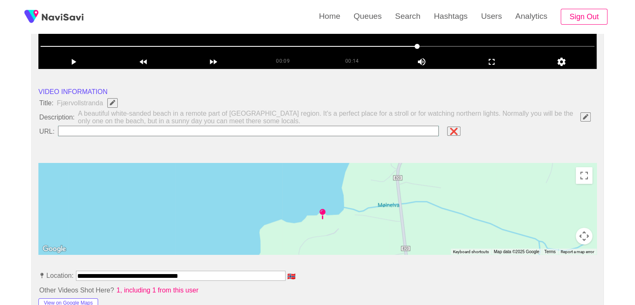
type input "**********"
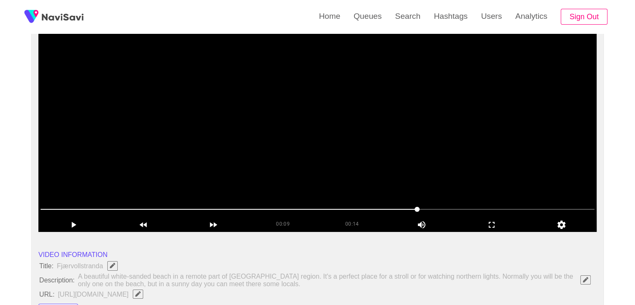
scroll to position [83, 0]
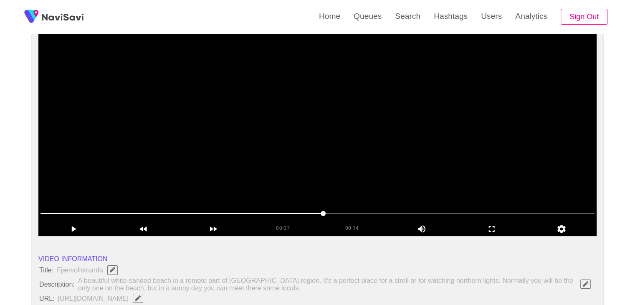
drag, startPoint x: 324, startPoint y: 211, endPoint x: 116, endPoint y: 205, distance: 207.9
click at [116, 205] on div at bounding box center [317, 213] width 560 height 21
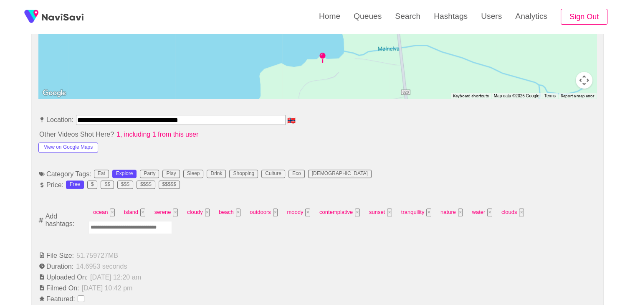
scroll to position [417, 0]
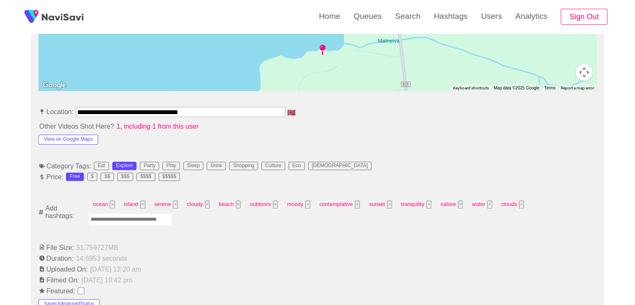
click at [127, 222] on input "Enter tag here and press return" at bounding box center [129, 219] width 83 height 13
type input "*********"
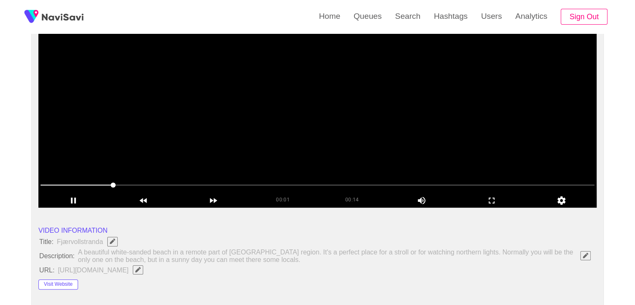
scroll to position [42, 0]
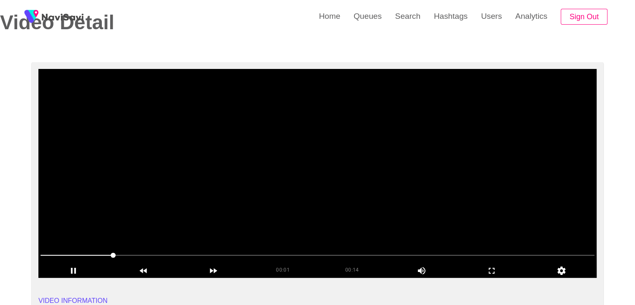
click at [313, 250] on span at bounding box center [317, 254] width 554 height 13
click at [332, 251] on span at bounding box center [317, 254] width 554 height 13
click at [389, 249] on span at bounding box center [317, 254] width 554 height 13
drag, startPoint x: 487, startPoint y: 251, endPoint x: 501, endPoint y: 251, distance: 13.8
click at [501, 251] on span at bounding box center [317, 254] width 554 height 13
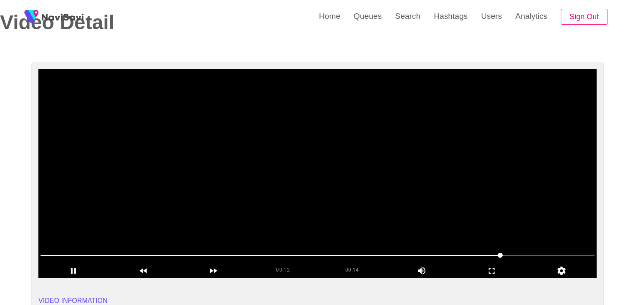
click at [532, 250] on span at bounding box center [317, 254] width 554 height 13
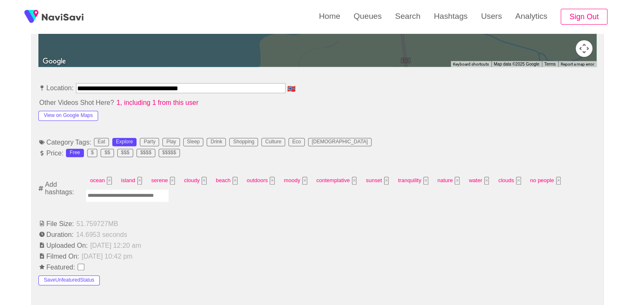
scroll to position [459, 0]
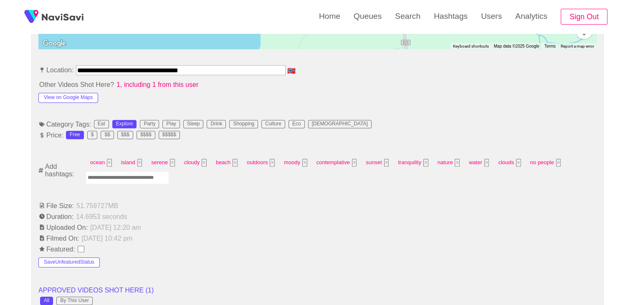
click at [122, 177] on input "Enter tag here and press return" at bounding box center [127, 177] width 83 height 13
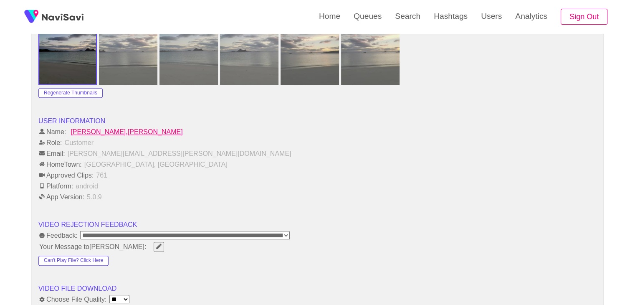
scroll to position [1002, 0]
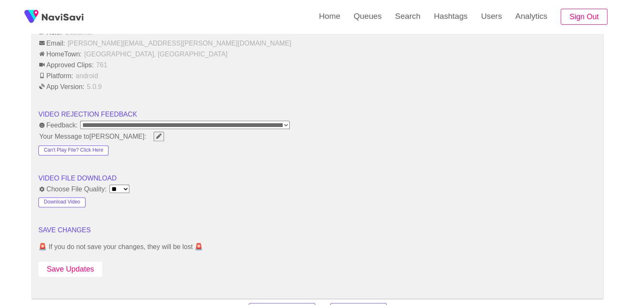
click at [70, 268] on button "Save Updates" at bounding box center [70, 268] width 64 height 15
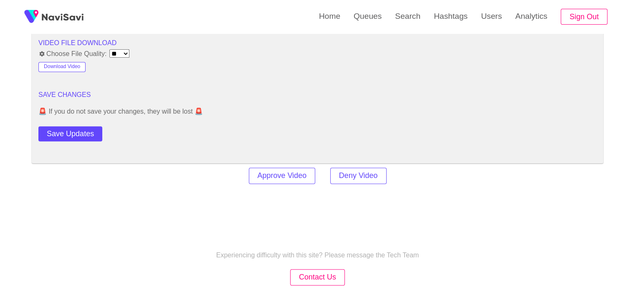
scroll to position [1177, 0]
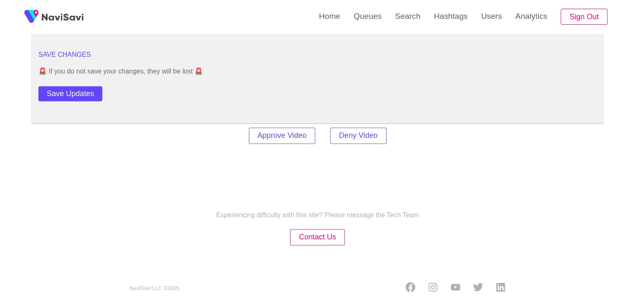
click at [93, 90] on button "Save Updates" at bounding box center [70, 93] width 64 height 15
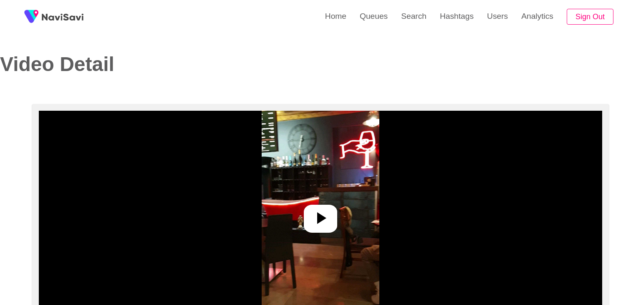
select select "**********"
select select "**"
click at [313, 214] on icon at bounding box center [317, 218] width 20 height 20
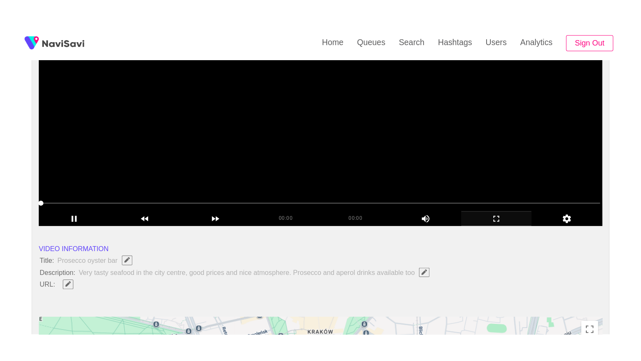
scroll to position [125, 0]
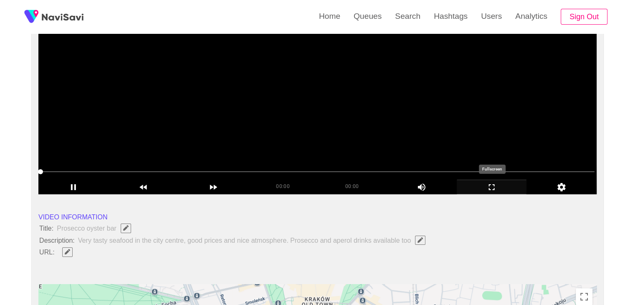
click at [500, 187] on icon "add" at bounding box center [491, 187] width 69 height 10
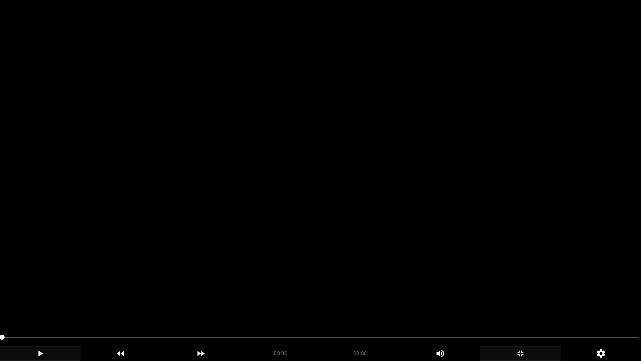
drag, startPoint x: 34, startPoint y: 350, endPoint x: 43, endPoint y: 347, distance: 8.8
click at [34, 304] on icon "add" at bounding box center [40, 353] width 80 height 10
click at [35, 304] on icon "add" at bounding box center [40, 353] width 80 height 10
click at [38, 304] on icon "add" at bounding box center [40, 353] width 80 height 10
click at [57, 304] on icon "add" at bounding box center [40, 353] width 80 height 10
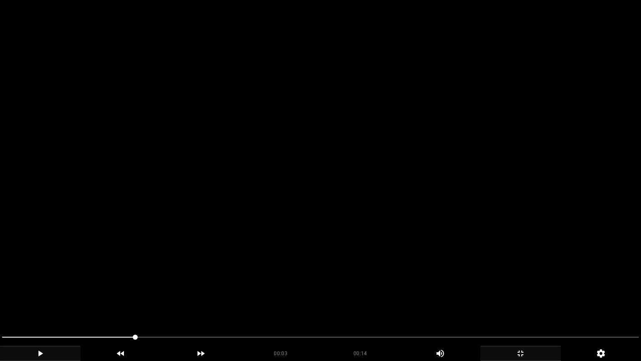
click at [53, 304] on icon "add" at bounding box center [40, 353] width 80 height 10
click at [60, 304] on icon "add" at bounding box center [40, 353] width 80 height 10
click at [178, 304] on span at bounding box center [177, 336] width 5 height 5
click at [44, 304] on icon "add" at bounding box center [40, 353] width 80 height 10
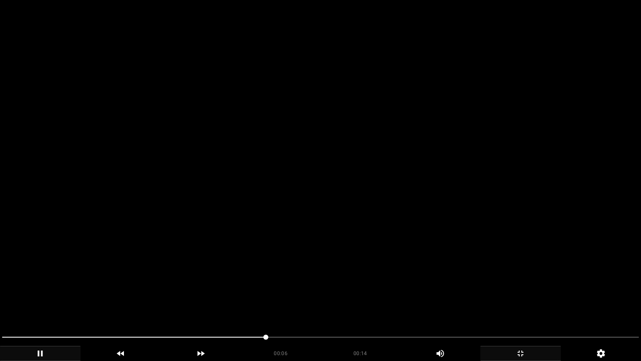
click at [519, 304] on icon "add" at bounding box center [520, 353] width 6 height 6
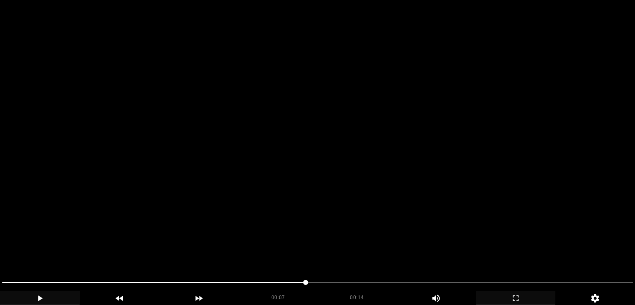
scroll to position [0, 0]
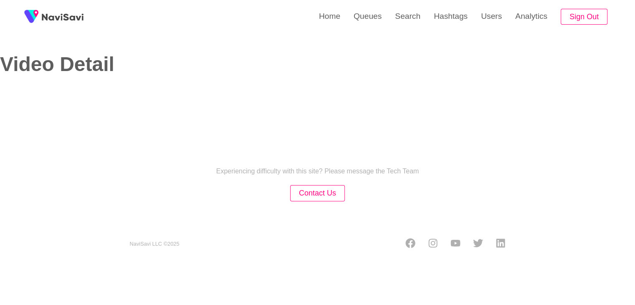
select select "**********"
select select "**"
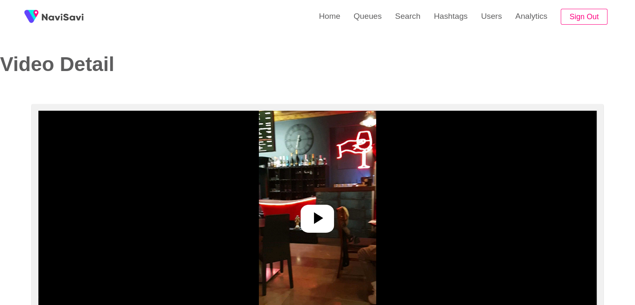
drag, startPoint x: 291, startPoint y: 203, endPoint x: 337, endPoint y: 210, distance: 46.9
click at [292, 203] on img at bounding box center [317, 215] width 117 height 209
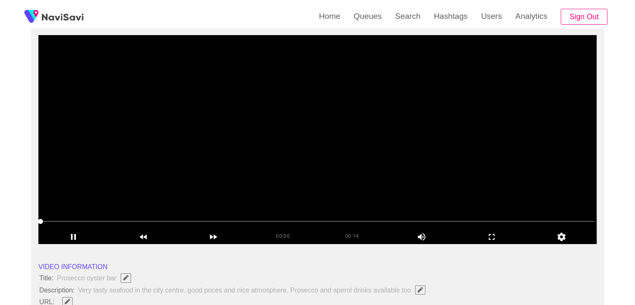
scroll to position [83, 0]
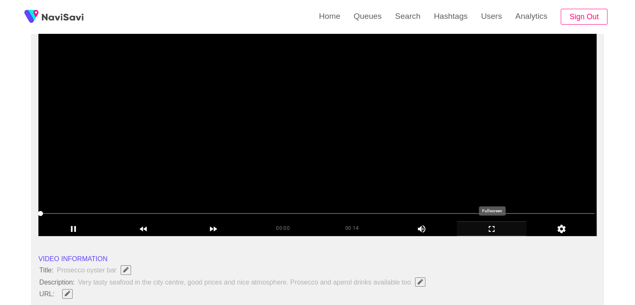
click at [495, 228] on icon "add" at bounding box center [491, 229] width 69 height 10
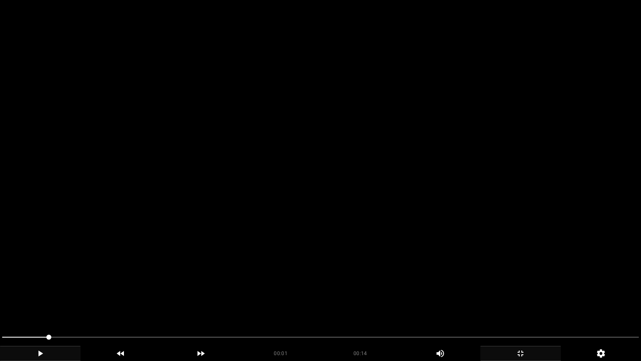
click at [49, 304] on icon "add" at bounding box center [40, 353] width 80 height 10
drag, startPoint x: 331, startPoint y: 329, endPoint x: 340, endPoint y: 329, distance: 9.2
click at [333, 304] on div at bounding box center [321, 338] width 644 height 22
drag, startPoint x: 381, startPoint y: 328, endPoint x: 419, endPoint y: 329, distance: 38.4
click at [385, 304] on div at bounding box center [321, 338] width 644 height 22
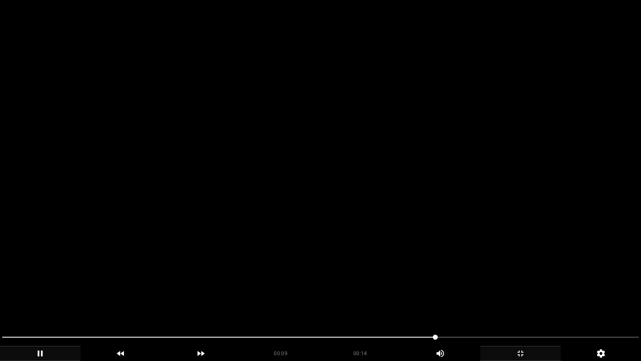
drag, startPoint x: 478, startPoint y: 329, endPoint x: 500, endPoint y: 328, distance: 21.7
click at [490, 304] on div at bounding box center [321, 338] width 644 height 22
drag, startPoint x: 536, startPoint y: 326, endPoint x: 546, endPoint y: 330, distance: 10.5
click at [539, 304] on section "00:10 00:14 Picture In Picture 1 Error: Failed to load Video" at bounding box center [320, 180] width 641 height 361
click at [574, 304] on span at bounding box center [320, 336] width 637 height 13
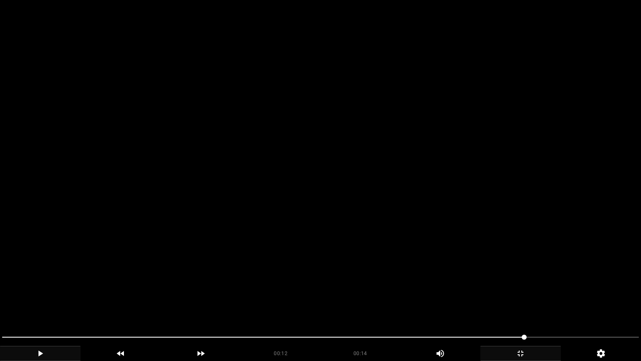
drag, startPoint x: 573, startPoint y: 338, endPoint x: 552, endPoint y: 340, distance: 21.3
click at [35, 304] on icon "add" at bounding box center [40, 353] width 80 height 10
click at [38, 304] on icon "add" at bounding box center [40, 353] width 80 height 10
click at [514, 304] on icon "add" at bounding box center [521, 353] width 80 height 10
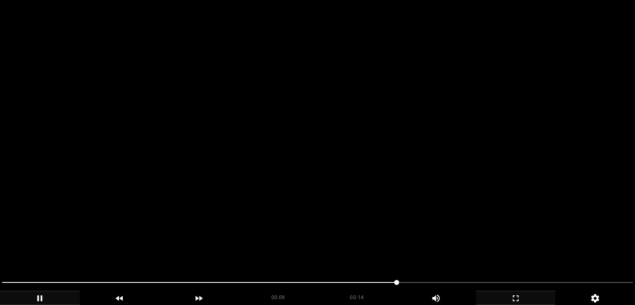
click at [83, 290] on div "00:09 00:14 Picture In Picture 1" at bounding box center [317, 297] width 635 height 14
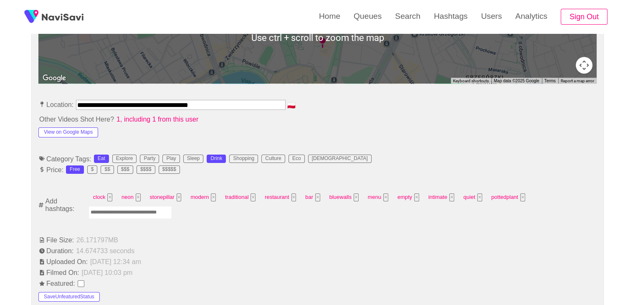
scroll to position [417, 0]
drag, startPoint x: 234, startPoint y: 103, endPoint x: 4, endPoint y: 108, distance: 229.6
click at [0, 106] on div "**********" at bounding box center [317, 293] width 635 height 1213
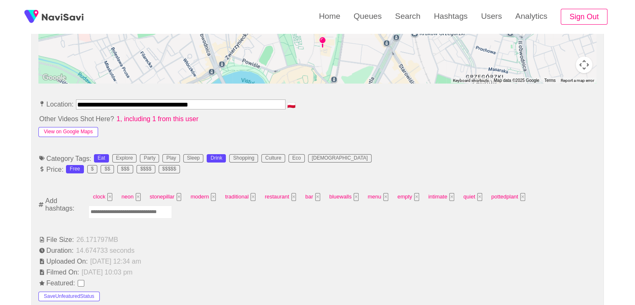
click at [76, 128] on button "View on Google Maps" at bounding box center [68, 132] width 60 height 10
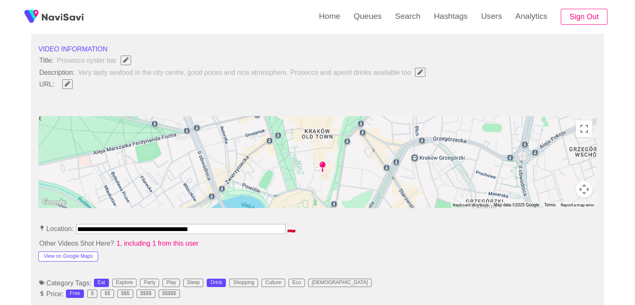
scroll to position [292, 0]
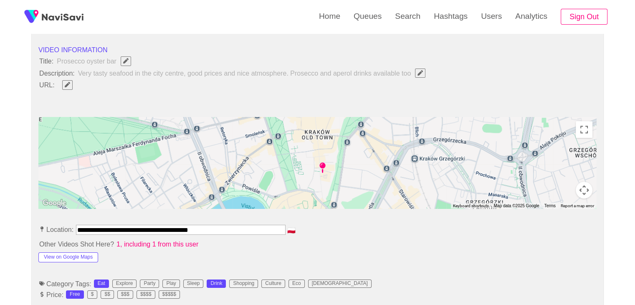
click at [63, 87] on button "button" at bounding box center [67, 84] width 10 height 9
click at [92, 87] on input "field" at bounding box center [248, 85] width 381 height 10
type input "**********"
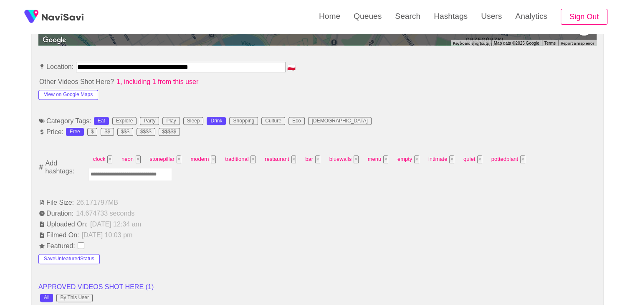
scroll to position [459, 0]
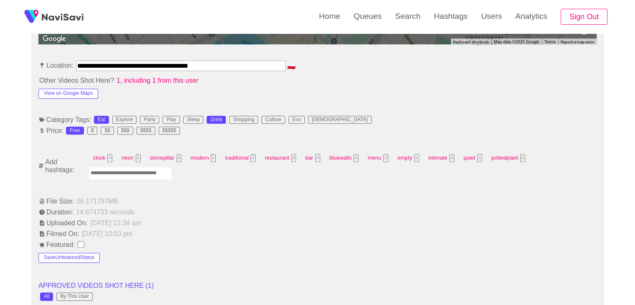
click at [137, 176] on input "Enter tag here and press return" at bounding box center [129, 173] width 83 height 13
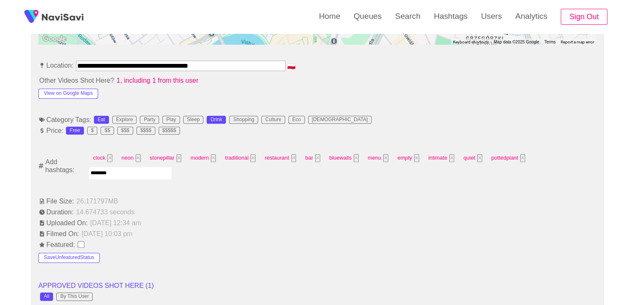
type input "*********"
type input "****"
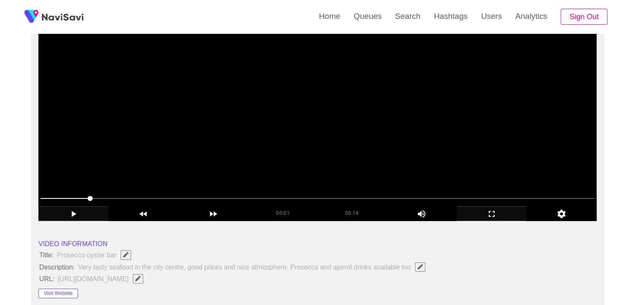
scroll to position [83, 0]
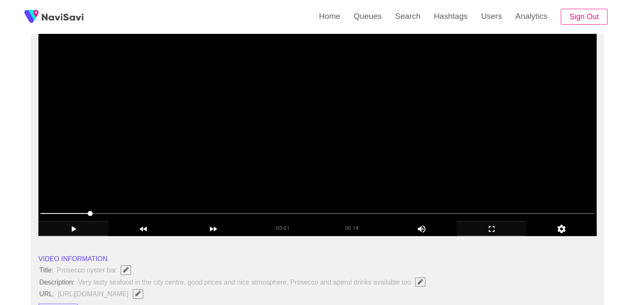
click at [216, 172] on video at bounding box center [317, 131] width 558 height 209
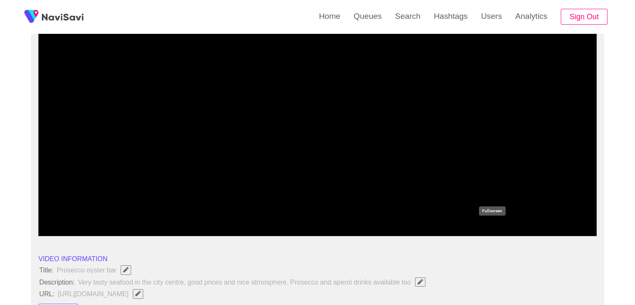
click at [503, 225] on icon "add" at bounding box center [491, 229] width 69 height 10
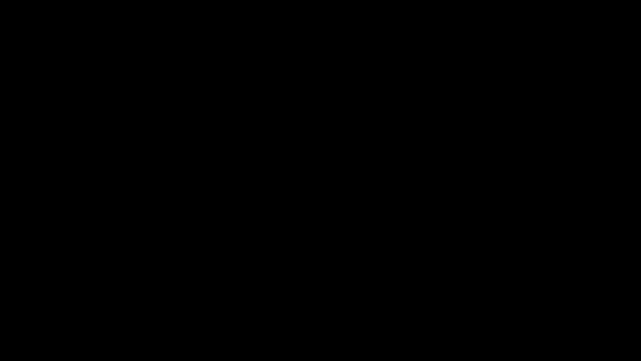
drag, startPoint x: 90, startPoint y: 338, endPoint x: 8, endPoint y: 352, distance: 83.8
click at [45, 304] on div "add" at bounding box center [40, 353] width 81 height 15
click at [75, 304] on icon "add" at bounding box center [40, 353] width 80 height 10
drag, startPoint x: 111, startPoint y: 339, endPoint x: 0, endPoint y: 334, distance: 111.5
click at [0, 304] on div at bounding box center [321, 338] width 644 height 22
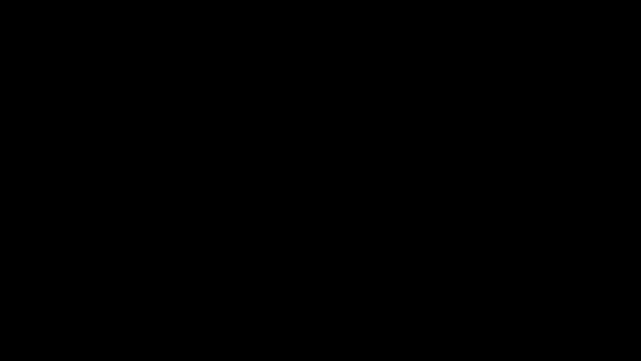
click at [521, 304] on icon "add" at bounding box center [521, 353] width 80 height 10
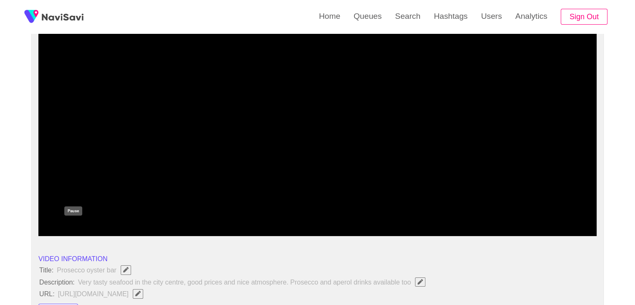
click at [81, 231] on icon "add" at bounding box center [73, 229] width 69 height 10
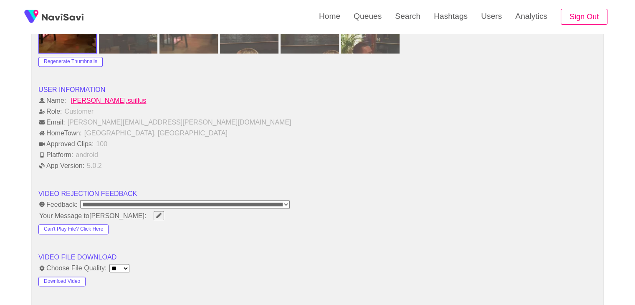
scroll to position [1085, 0]
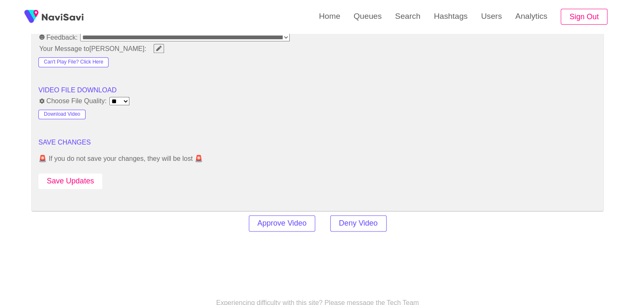
click at [84, 182] on button "Save Updates" at bounding box center [70, 180] width 64 height 15
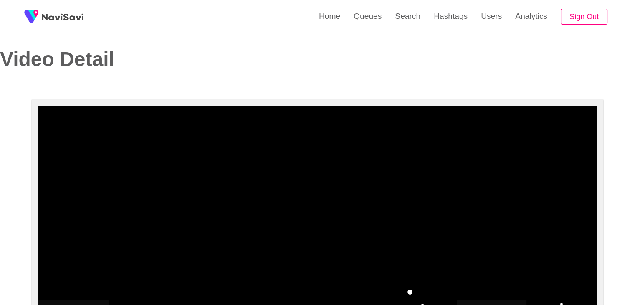
scroll to position [3, 0]
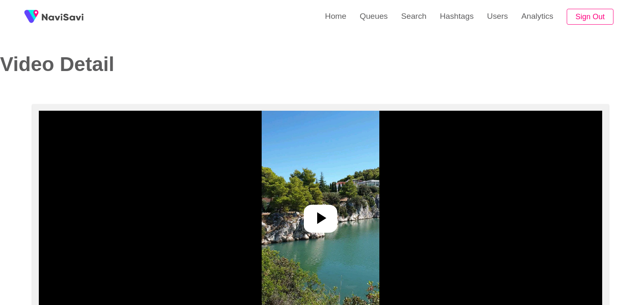
select select "**********"
select select "**"
click at [311, 212] on icon at bounding box center [317, 218] width 20 height 20
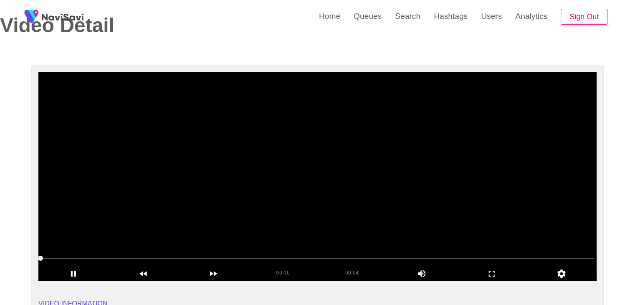
scroll to position [42, 0]
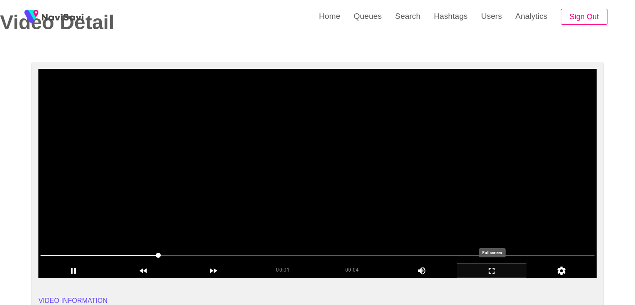
click at [491, 273] on icon "add" at bounding box center [491, 270] width 69 height 10
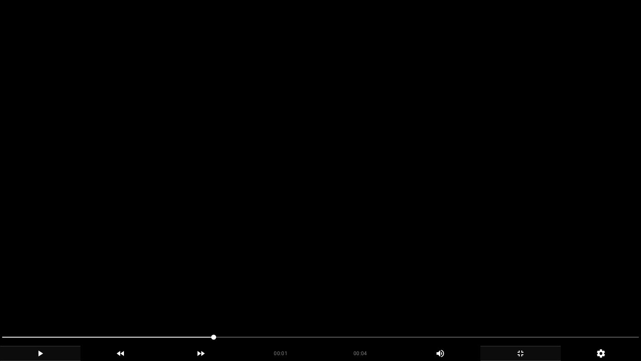
click at [32, 304] on icon "add" at bounding box center [40, 353] width 80 height 10
click at [38, 304] on icon "add" at bounding box center [40, 353] width 5 height 6
click at [38, 304] on icon "add" at bounding box center [40, 353] width 80 height 10
drag, startPoint x: 61, startPoint y: 337, endPoint x: 8, endPoint y: 332, distance: 53.2
click at [524, 304] on icon "add" at bounding box center [521, 353] width 80 height 10
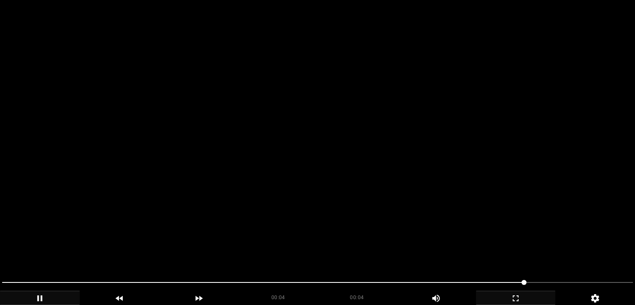
scroll to position [334, 0]
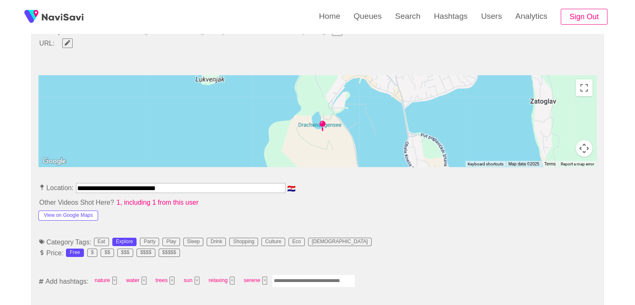
click at [165, 189] on input "**********" at bounding box center [180, 188] width 209 height 10
click at [204, 189] on input "**********" at bounding box center [180, 188] width 209 height 10
drag, startPoint x: 28, startPoint y: 189, endPoint x: 3, endPoint y: 191, distance: 26.0
click at [84, 212] on button "View on Google Maps" at bounding box center [68, 215] width 60 height 10
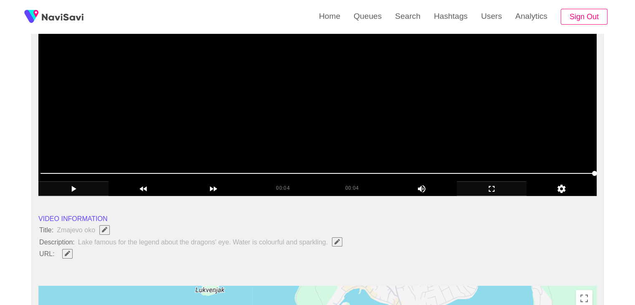
scroll to position [125, 0]
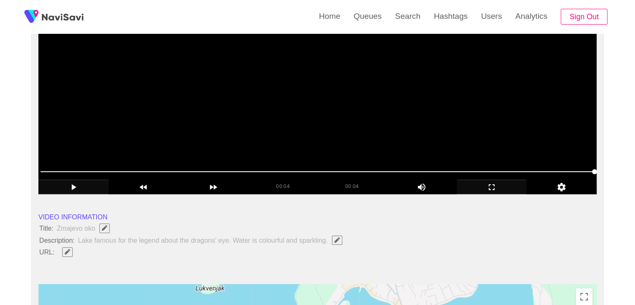
click at [63, 249] on span "button" at bounding box center [67, 251] width 9 height 5
click at [102, 253] on input "field" at bounding box center [248, 252] width 381 height 10
type input "**********"
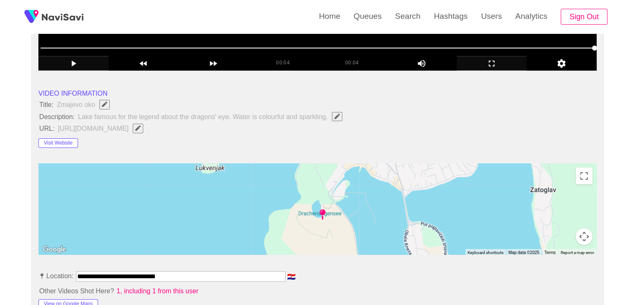
scroll to position [250, 0]
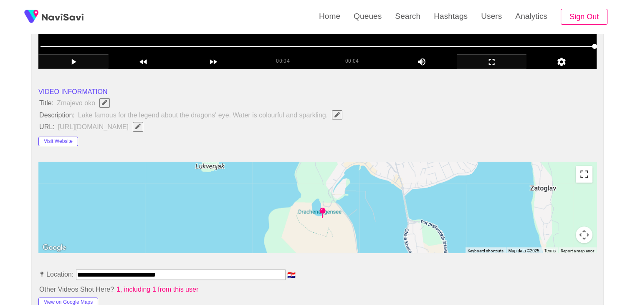
click at [586, 174] on button "Toggle fullscreen view" at bounding box center [583, 174] width 17 height 17
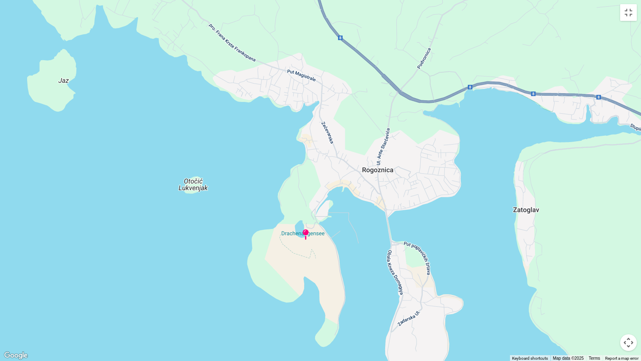
drag, startPoint x: 410, startPoint y: 233, endPoint x: 395, endPoint y: 275, distance: 44.2
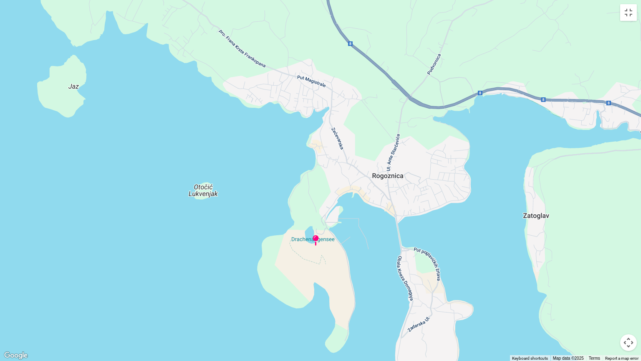
drag, startPoint x: 304, startPoint y: 229, endPoint x: 310, endPoint y: 240, distance: 12.9
click at [310, 240] on div at bounding box center [320, 180] width 641 height 361
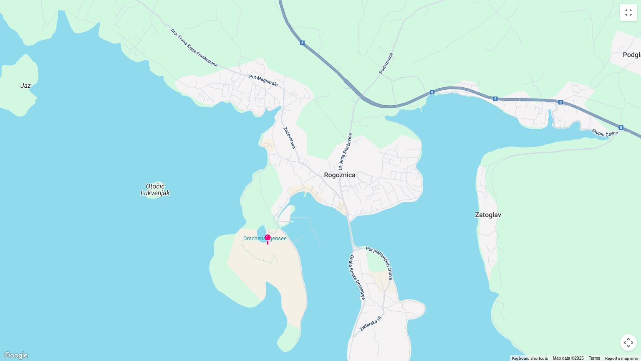
click at [632, 304] on button "Map camera controls" at bounding box center [628, 342] width 17 height 17
click at [630, 10] on button "Toggle fullscreen view" at bounding box center [628, 12] width 17 height 17
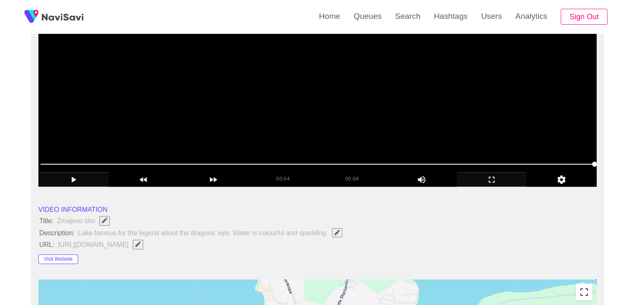
scroll to position [125, 0]
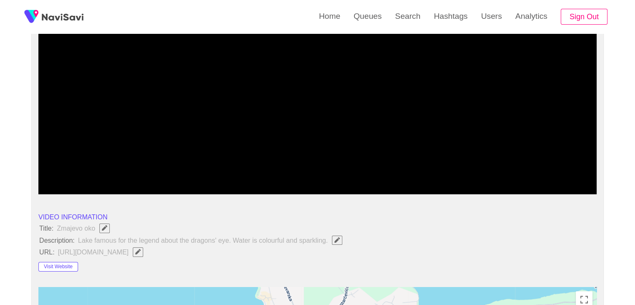
click at [61, 184] on icon "add" at bounding box center [73, 187] width 69 height 10
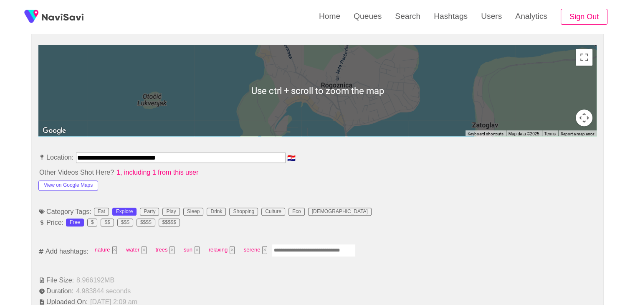
scroll to position [376, 0]
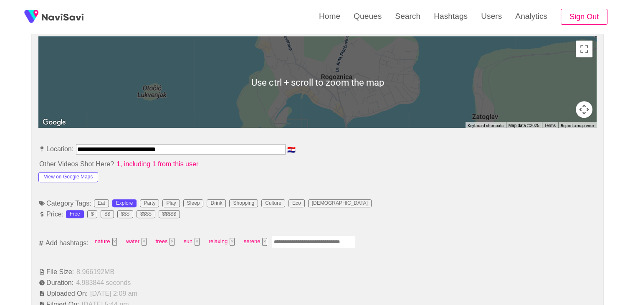
click at [302, 242] on input "Enter tag here and press return" at bounding box center [313, 241] width 83 height 13
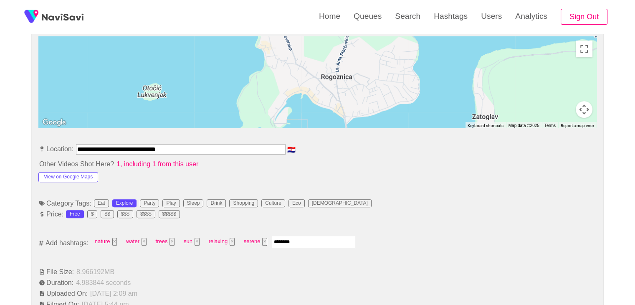
type input "*********"
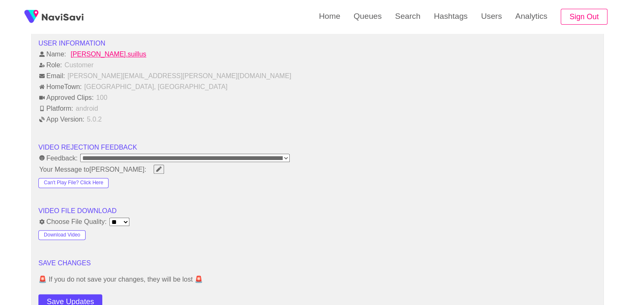
scroll to position [960, 0]
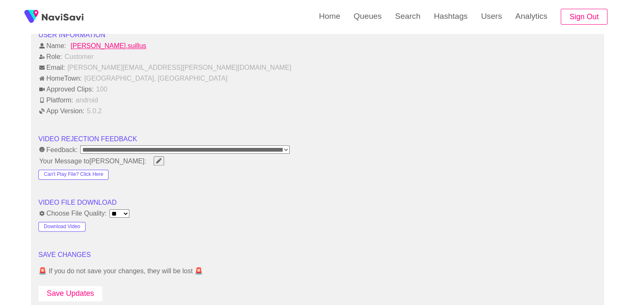
click at [79, 287] on button "Save Updates" at bounding box center [70, 292] width 64 height 15
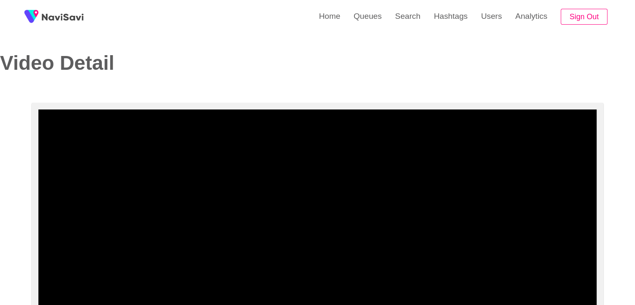
scroll to position [0, 0]
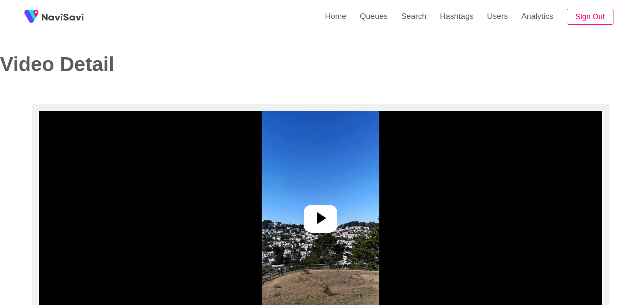
select select "**********"
select select "**"
select select "**********"
select select "**"
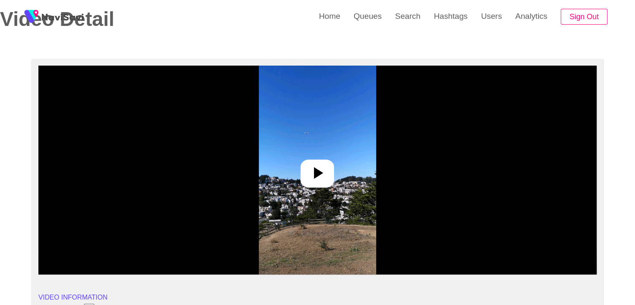
scroll to position [42, 0]
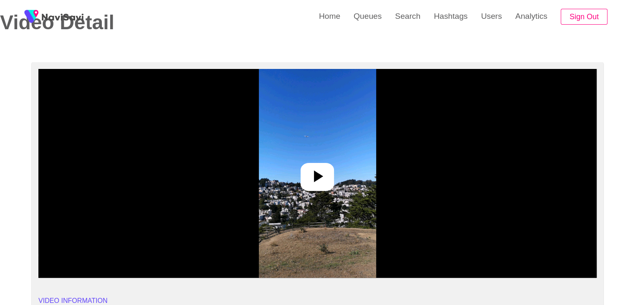
click at [312, 176] on icon at bounding box center [317, 176] width 20 height 20
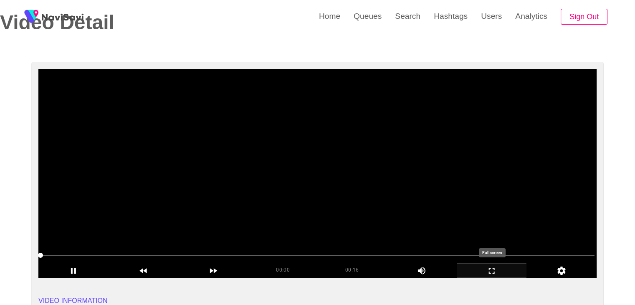
click at [498, 267] on icon "add" at bounding box center [491, 270] width 69 height 10
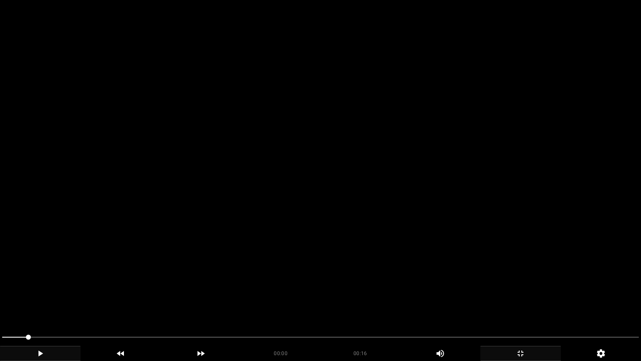
click at [37, 304] on icon "add" at bounding box center [40, 353] width 80 height 10
click at [45, 304] on icon "add" at bounding box center [40, 353] width 80 height 10
click at [50, 304] on icon "add" at bounding box center [40, 353] width 80 height 10
click at [130, 304] on span at bounding box center [320, 336] width 637 height 13
click at [148, 304] on span at bounding box center [320, 336] width 637 height 13
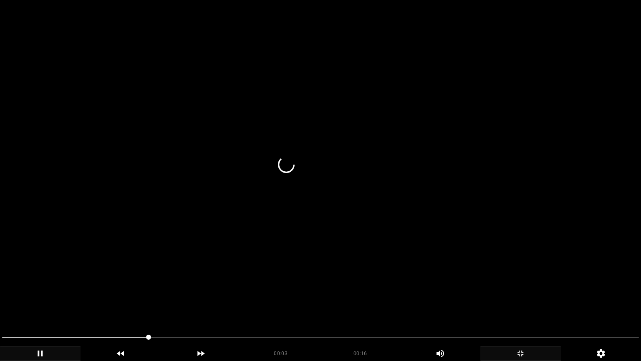
click at [170, 304] on span at bounding box center [320, 336] width 637 height 13
click at [194, 304] on span at bounding box center [320, 336] width 637 height 13
click at [227, 304] on span at bounding box center [320, 336] width 637 height 13
drag, startPoint x: 336, startPoint y: 337, endPoint x: 523, endPoint y: 346, distance: 188.0
click at [523, 304] on div at bounding box center [321, 338] width 644 height 22
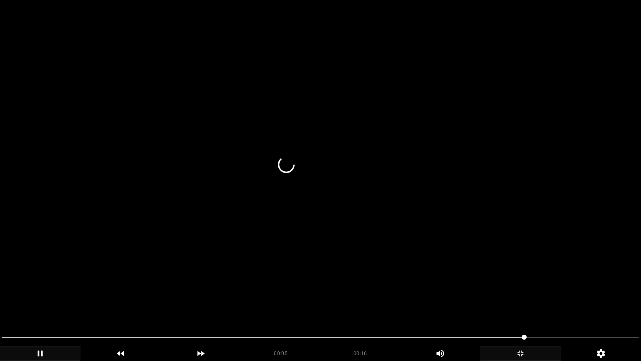
click at [556, 304] on span at bounding box center [320, 336] width 637 height 13
click at [599, 304] on span at bounding box center [320, 336] width 637 height 13
click at [612, 304] on span at bounding box center [320, 336] width 637 height 13
drag, startPoint x: 612, startPoint y: 335, endPoint x: 42, endPoint y: 333, distance: 570.5
click at [42, 304] on span at bounding box center [320, 336] width 637 height 13
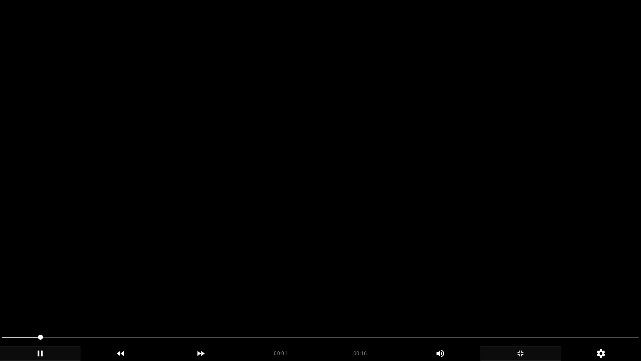
drag, startPoint x: 23, startPoint y: 332, endPoint x: 3, endPoint y: 336, distance: 20.4
click at [3, 304] on div at bounding box center [321, 338] width 644 height 22
click at [47, 304] on icon "add" at bounding box center [40, 353] width 80 height 10
click at [39, 304] on div "add" at bounding box center [40, 353] width 81 height 15
click at [46, 304] on icon "add" at bounding box center [40, 353] width 80 height 10
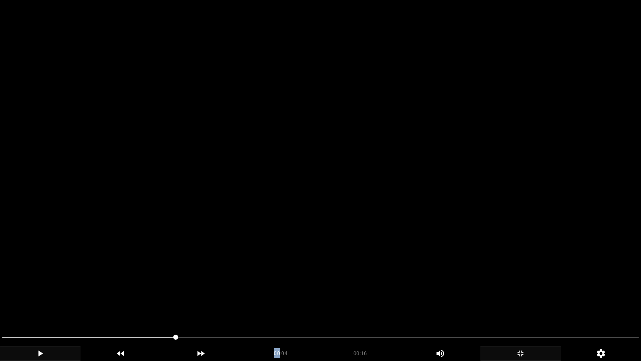
click at [47, 304] on icon "add" at bounding box center [40, 353] width 80 height 10
click at [45, 304] on icon "add" at bounding box center [40, 353] width 80 height 10
click at [197, 304] on span at bounding box center [320, 336] width 637 height 13
click at [48, 304] on icon "add" at bounding box center [40, 353] width 80 height 10
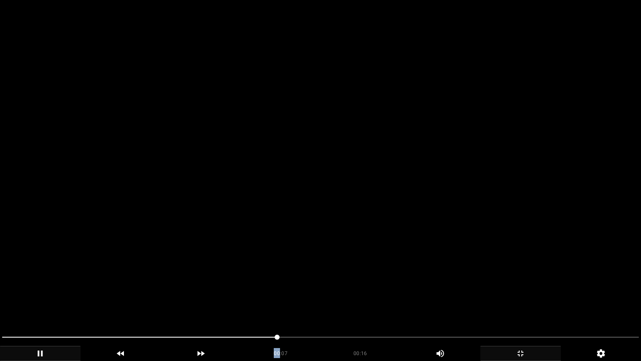
click at [50, 304] on icon "add" at bounding box center [40, 353] width 80 height 10
click at [340, 304] on span at bounding box center [320, 336] width 637 height 13
drag, startPoint x: 305, startPoint y: 338, endPoint x: 294, endPoint y: 338, distance: 11.3
click at [294, 304] on span at bounding box center [171, 336] width 338 height 1
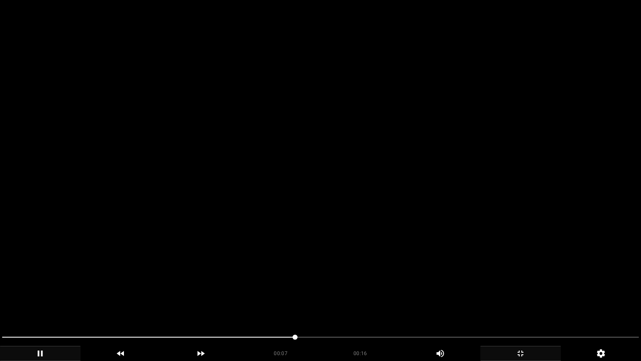
click at [298, 304] on span at bounding box center [295, 336] width 5 height 5
drag, startPoint x: 331, startPoint y: 341, endPoint x: 342, endPoint y: 341, distance: 10.4
click at [342, 304] on span at bounding box center [320, 336] width 637 height 13
click at [363, 304] on span at bounding box center [320, 336] width 637 height 13
click at [525, 304] on icon "add" at bounding box center [521, 353] width 80 height 10
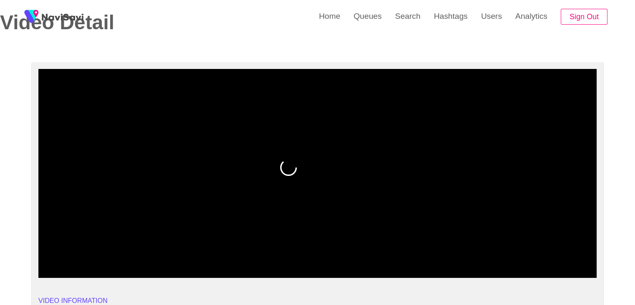
drag, startPoint x: 109, startPoint y: 250, endPoint x: 9, endPoint y: 245, distance: 100.3
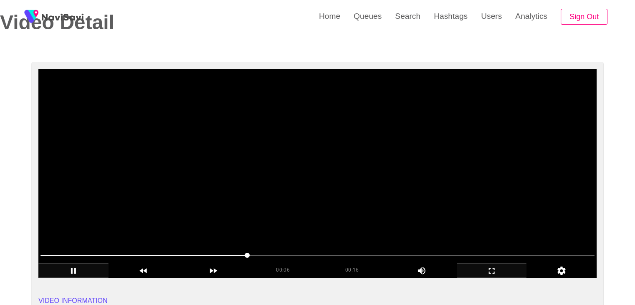
click at [250, 254] on span at bounding box center [247, 254] width 5 height 5
click at [365, 254] on span at bounding box center [317, 254] width 554 height 13
drag, startPoint x: 435, startPoint y: 252, endPoint x: 472, endPoint y: 247, distance: 37.5
click at [437, 252] on span at bounding box center [317, 254] width 554 height 13
click at [477, 252] on span at bounding box center [317, 254] width 554 height 13
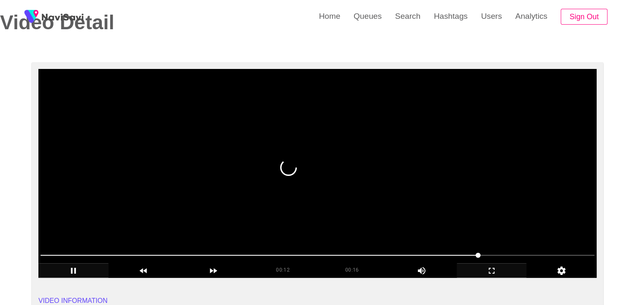
click at [507, 251] on span at bounding box center [317, 254] width 554 height 13
click at [497, 268] on icon "add" at bounding box center [491, 270] width 69 height 10
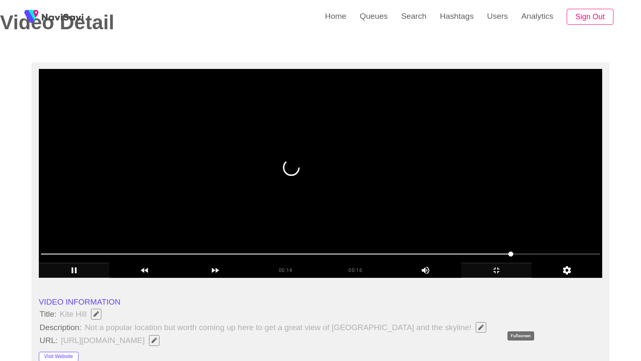
click at [531, 275] on icon "add" at bounding box center [497, 270] width 70 height 10
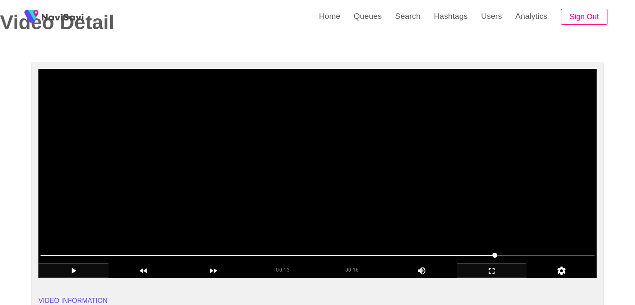
click at [458, 249] on span at bounding box center [317, 254] width 554 height 13
click at [441, 253] on span at bounding box center [317, 254] width 554 height 13
click at [525, 253] on span at bounding box center [317, 254] width 554 height 13
click at [556, 253] on span at bounding box center [317, 254] width 554 height 13
click at [566, 253] on span at bounding box center [317, 254] width 554 height 13
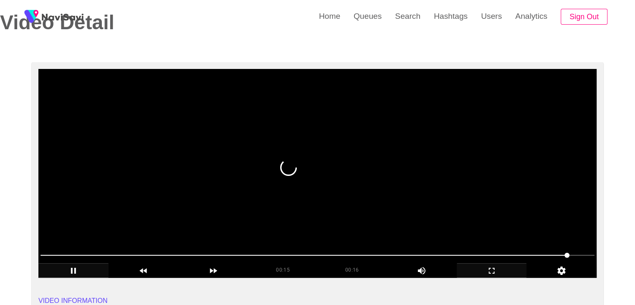
click at [569, 254] on span at bounding box center [566, 254] width 5 height 5
click at [575, 255] on span at bounding box center [572, 254] width 5 height 5
click at [580, 255] on span at bounding box center [577, 254] width 5 height 5
click at [583, 255] on span at bounding box center [583, 254] width 5 height 5
click at [477, 259] on span at bounding box center [317, 254] width 554 height 13
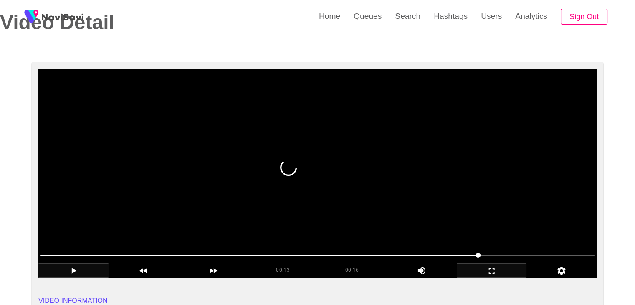
click at [425, 260] on span at bounding box center [317, 254] width 554 height 13
click at [393, 258] on span at bounding box center [317, 254] width 554 height 13
click at [348, 257] on span at bounding box center [317, 254] width 554 height 13
drag, startPoint x: 247, startPoint y: 254, endPoint x: 242, endPoint y: 256, distance: 5.7
click at [242, 256] on span at bounding box center [317, 254] width 554 height 13
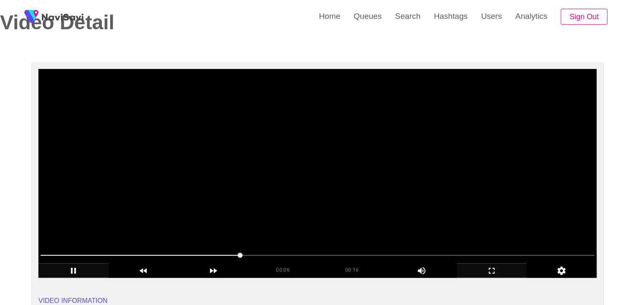
drag, startPoint x: 206, startPoint y: 252, endPoint x: 196, endPoint y: 254, distance: 10.2
click at [196, 254] on span at bounding box center [317, 254] width 554 height 13
click at [169, 251] on span at bounding box center [317, 254] width 554 height 13
drag, startPoint x: 127, startPoint y: 252, endPoint x: 122, endPoint y: 252, distance: 5.0
click at [122, 252] on span at bounding box center [317, 254] width 554 height 13
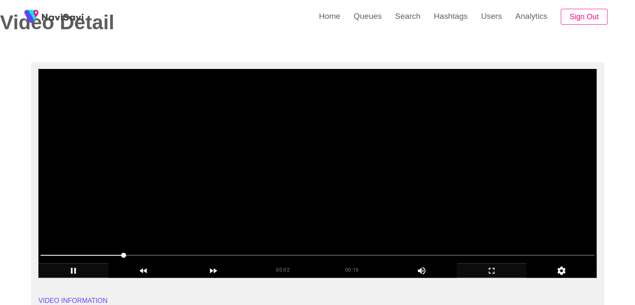
drag, startPoint x: 116, startPoint y: 252, endPoint x: 109, endPoint y: 253, distance: 6.3
click at [109, 253] on span at bounding box center [317, 254] width 554 height 13
click at [104, 254] on span at bounding box center [106, 254] width 5 height 5
drag, startPoint x: 100, startPoint y: 254, endPoint x: 77, endPoint y: 256, distance: 23.0
click at [77, 256] on span at bounding box center [317, 254] width 554 height 13
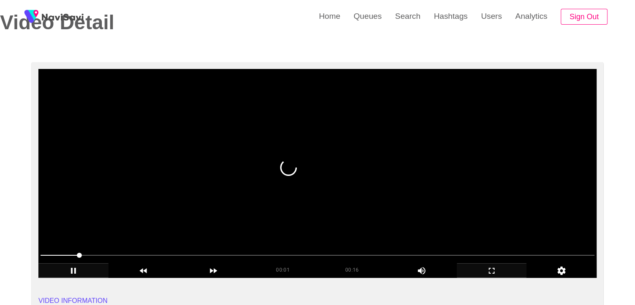
click at [77, 256] on span at bounding box center [79, 254] width 5 height 5
click at [56, 255] on span at bounding box center [54, 255] width 28 height 1
click at [55, 255] on span at bounding box center [57, 254] width 5 height 5
click at [79, 265] on div "add" at bounding box center [73, 270] width 70 height 14
click at [78, 267] on icon "add" at bounding box center [73, 270] width 69 height 10
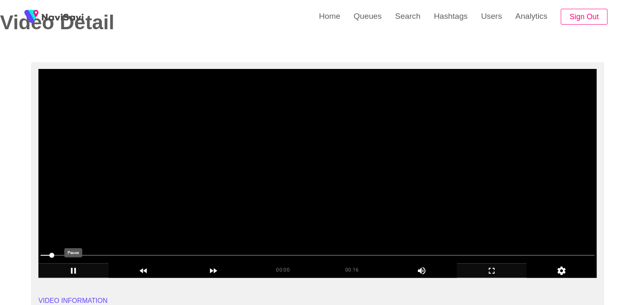
click at [76, 269] on icon "add" at bounding box center [73, 270] width 69 height 10
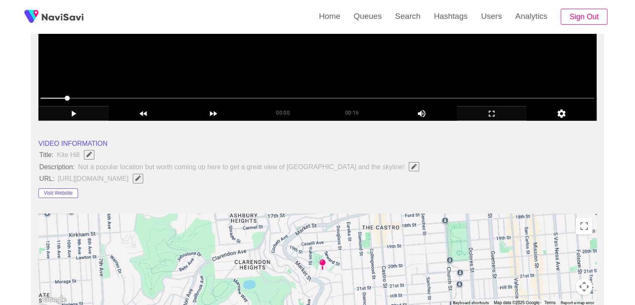
scroll to position [250, 0]
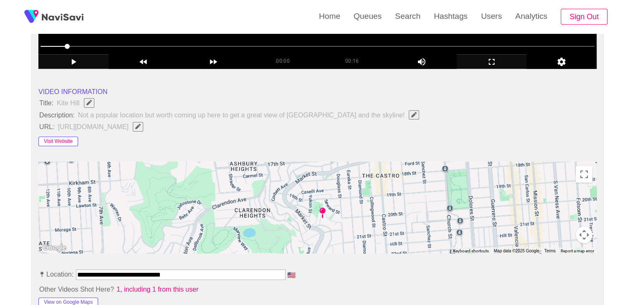
click at [61, 142] on button "Visit Website" at bounding box center [58, 141] width 40 height 10
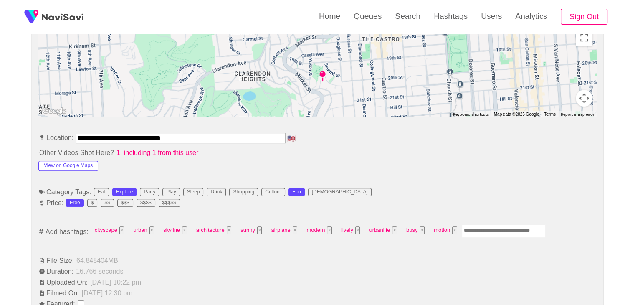
scroll to position [417, 0]
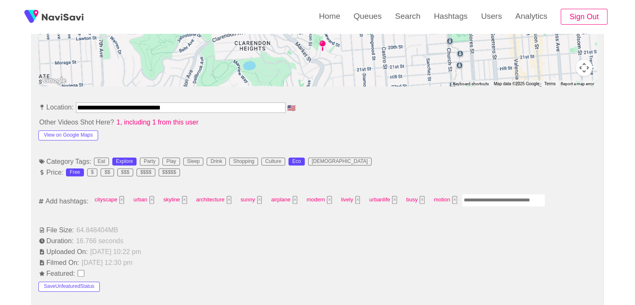
drag, startPoint x: 196, startPoint y: 108, endPoint x: 38, endPoint y: 112, distance: 157.8
click at [38, 112] on li "**********" at bounding box center [317, 108] width 558 height 13
click at [83, 136] on button "View on Google Maps" at bounding box center [68, 135] width 60 height 10
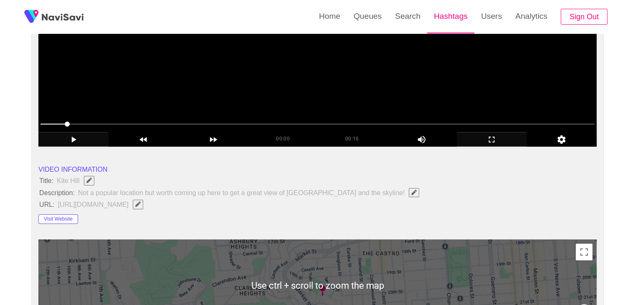
scroll to position [167, 0]
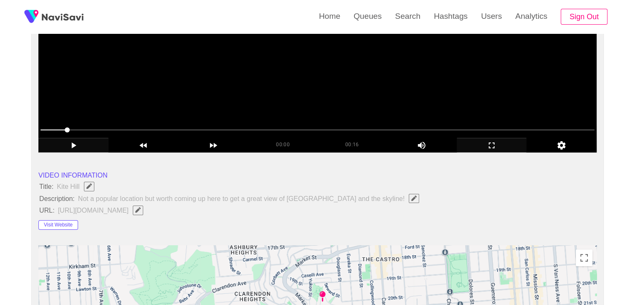
click at [143, 212] on button "button" at bounding box center [138, 209] width 10 height 9
type input "**********"
click at [141, 209] on icon "Edit Field" at bounding box center [137, 209] width 5 height 5
type input "**********"
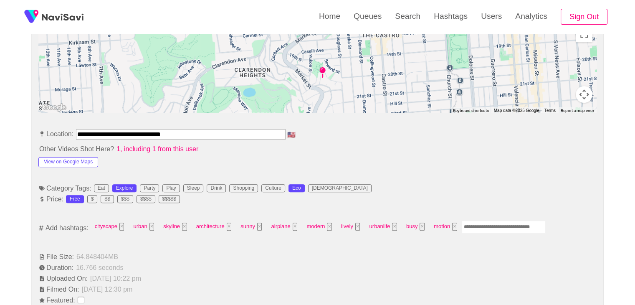
scroll to position [417, 0]
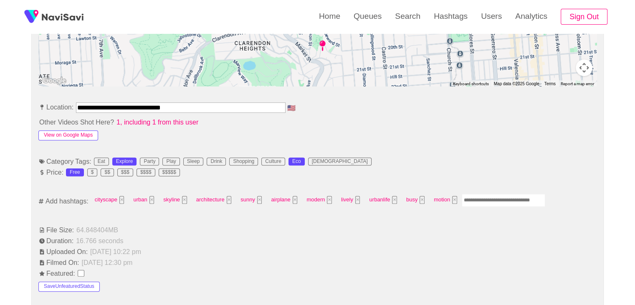
click at [74, 134] on button "View on Google Maps" at bounding box center [68, 135] width 60 height 10
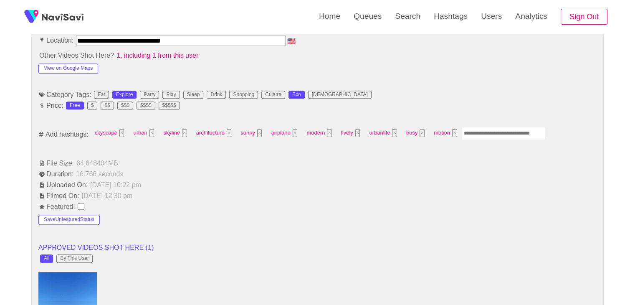
scroll to position [501, 0]
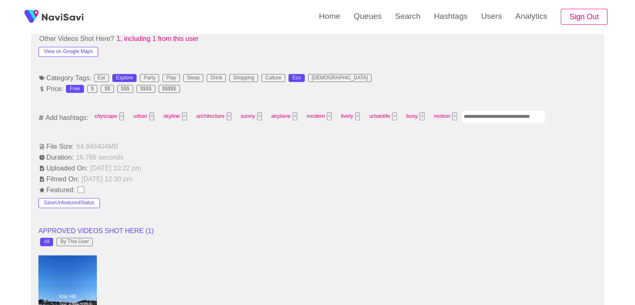
click at [489, 112] on input "Enter tag here and press return" at bounding box center [503, 116] width 83 height 13
type input "*********"
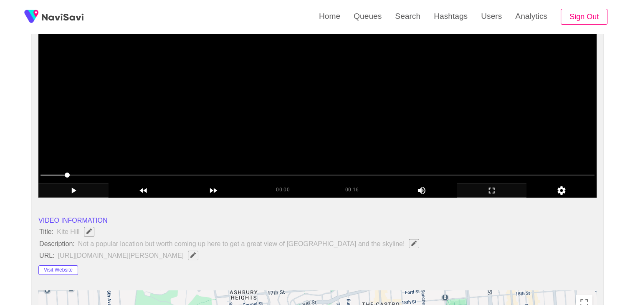
scroll to position [42, 0]
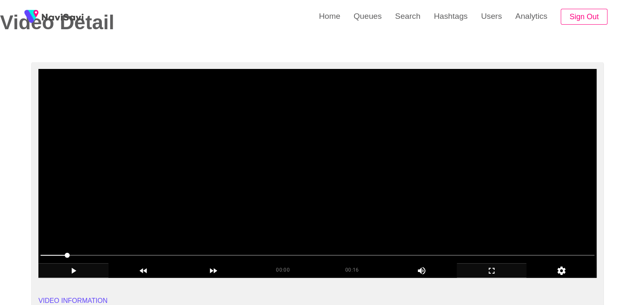
click at [274, 248] on div at bounding box center [317, 255] width 560 height 21
click at [294, 250] on span at bounding box center [317, 254] width 554 height 13
click at [323, 253] on span at bounding box center [317, 254] width 554 height 13
drag, startPoint x: 397, startPoint y: 248, endPoint x: 402, endPoint y: 250, distance: 5.2
click at [402, 250] on span at bounding box center [317, 254] width 554 height 13
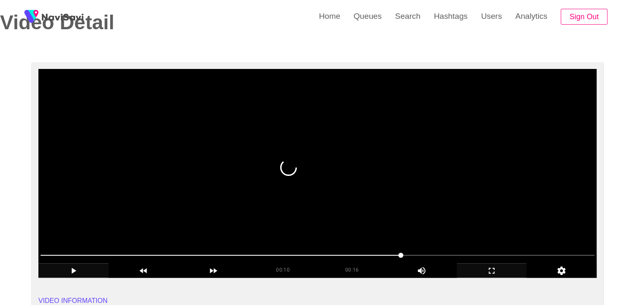
click at [471, 252] on span at bounding box center [317, 254] width 554 height 13
click at [533, 253] on span at bounding box center [317, 254] width 554 height 13
click at [552, 253] on span at bounding box center [317, 254] width 554 height 13
click at [567, 252] on span at bounding box center [317, 254] width 554 height 13
click at [77, 274] on icon "add" at bounding box center [73, 270] width 69 height 10
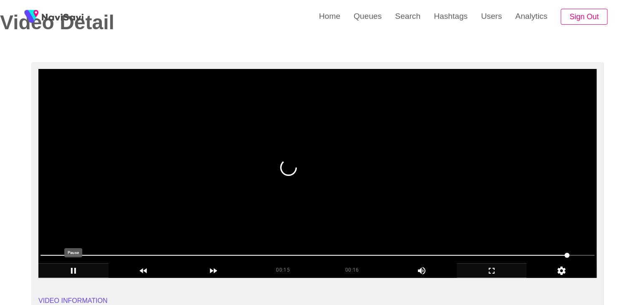
click at [80, 271] on icon "add" at bounding box center [73, 270] width 69 height 10
click at [80, 270] on icon "add" at bounding box center [73, 270] width 69 height 10
click at [87, 253] on span at bounding box center [317, 254] width 554 height 13
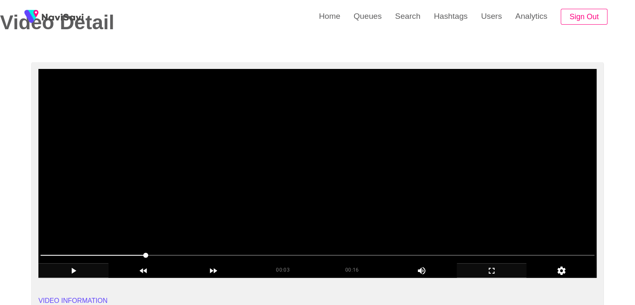
click at [269, 262] on div "00:03 00:16 Picture In Picture 1" at bounding box center [317, 262] width 558 height 29
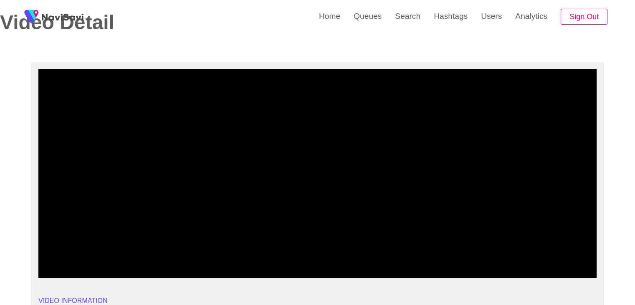
click at [336, 257] on span at bounding box center [317, 254] width 554 height 13
click at [414, 251] on span at bounding box center [317, 254] width 554 height 13
drag, startPoint x: 461, startPoint y: 249, endPoint x: 467, endPoint y: 251, distance: 5.8
click at [467, 251] on span at bounding box center [317, 254] width 554 height 13
click at [534, 255] on span at bounding box center [317, 255] width 554 height 1
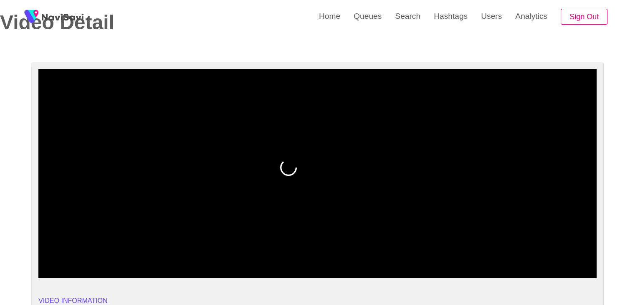
drag, startPoint x: 89, startPoint y: 256, endPoint x: 0, endPoint y: 259, distance: 89.0
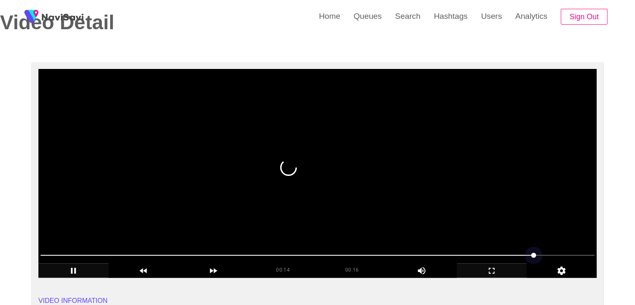
drag, startPoint x: 59, startPoint y: 255, endPoint x: 45, endPoint y: 253, distance: 13.5
click at [45, 253] on span at bounding box center [317, 254] width 554 height 13
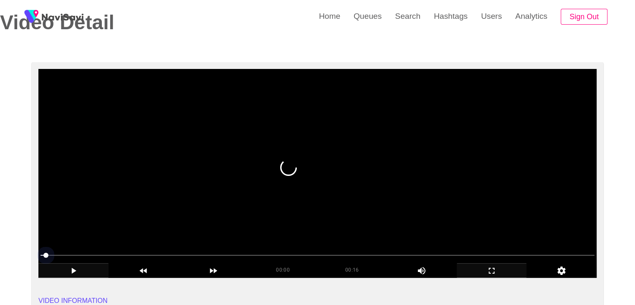
drag, startPoint x: 32, startPoint y: 252, endPoint x: 20, endPoint y: 252, distance: 12.1
click at [74, 269] on icon "add" at bounding box center [73, 270] width 69 height 10
click at [88, 271] on icon "add" at bounding box center [73, 270] width 69 height 10
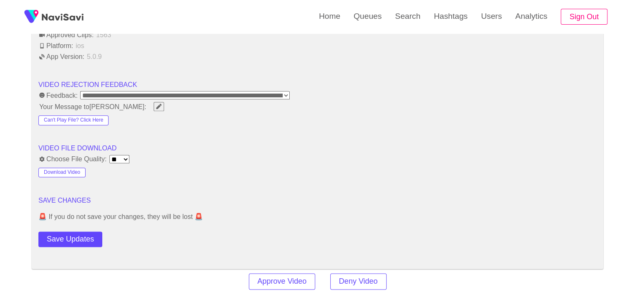
scroll to position [1043, 0]
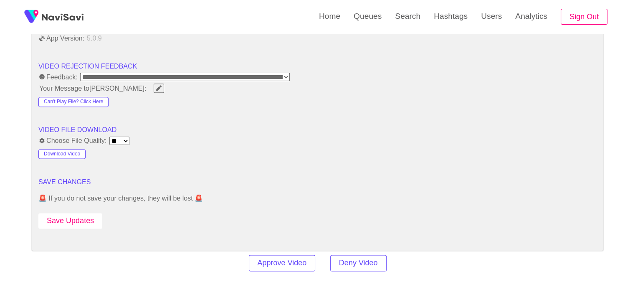
click at [89, 214] on button "Save Updates" at bounding box center [70, 220] width 64 height 15
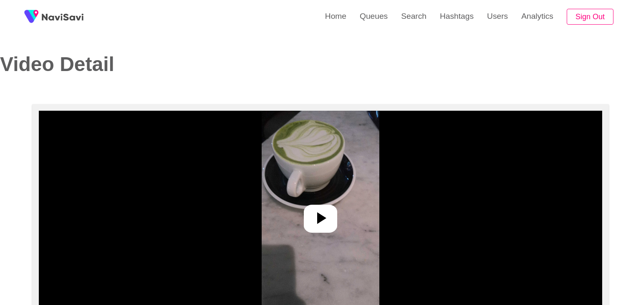
select select "**********"
select select "**"
click at [315, 228] on div at bounding box center [316, 218] width 33 height 28
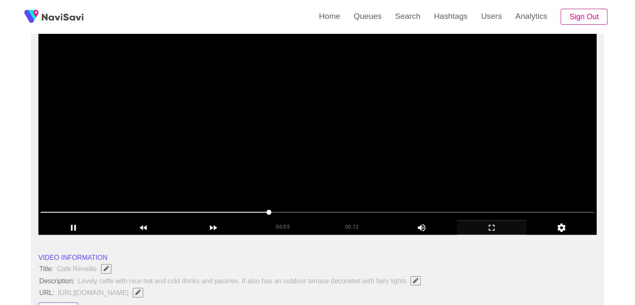
scroll to position [83, 0]
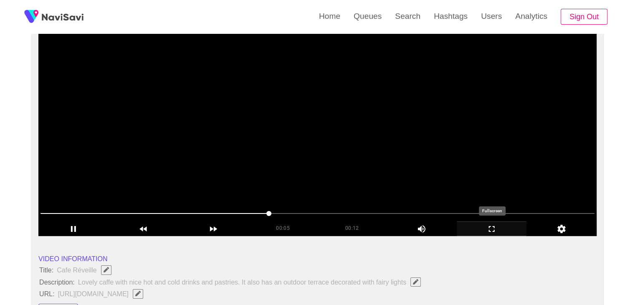
click at [491, 232] on icon "add" at bounding box center [491, 229] width 69 height 10
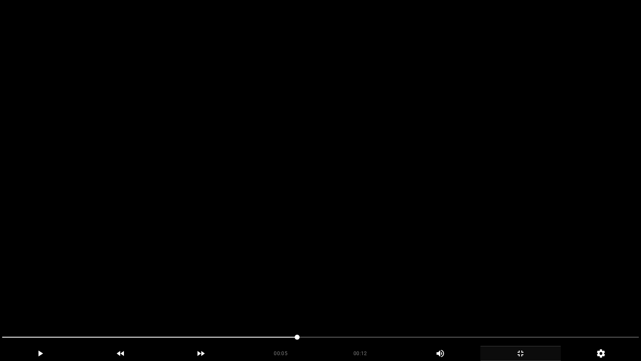
click at [399, 304] on span at bounding box center [320, 336] width 637 height 13
click at [507, 304] on icon "add" at bounding box center [521, 353] width 80 height 10
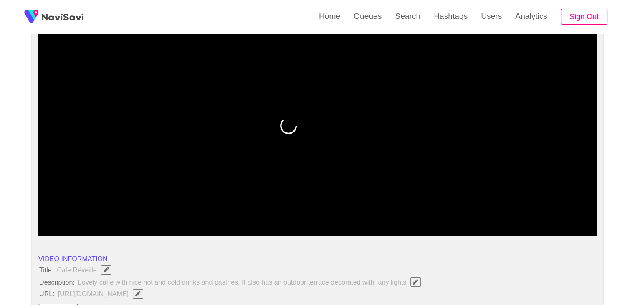
click at [404, 211] on span at bounding box center [317, 213] width 554 height 13
click at [457, 212] on span at bounding box center [317, 213] width 554 height 13
click at [491, 211] on span at bounding box center [317, 213] width 554 height 13
click at [72, 227] on icon "add" at bounding box center [73, 229] width 5 height 6
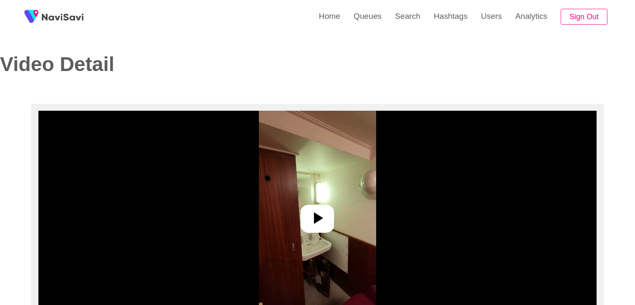
select select "**"
select select "**********"
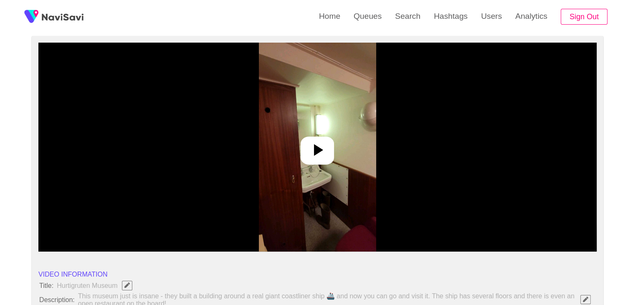
scroll to position [42, 0]
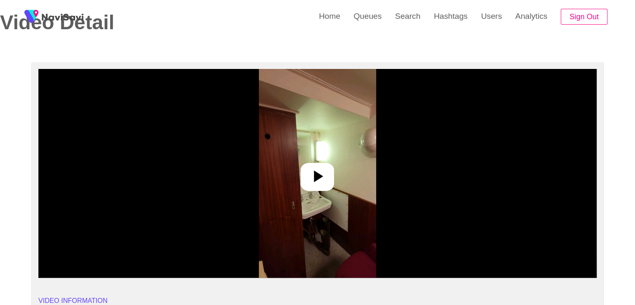
click at [327, 175] on icon at bounding box center [317, 176] width 20 height 20
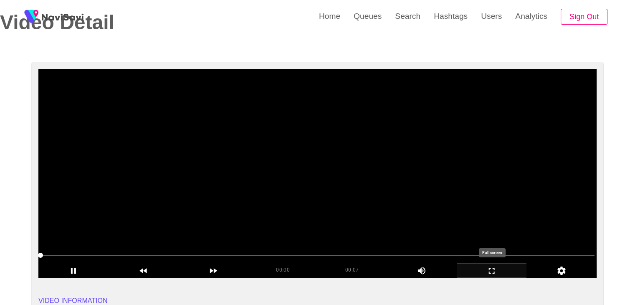
click at [489, 272] on icon "add" at bounding box center [492, 271] width 6 height 6
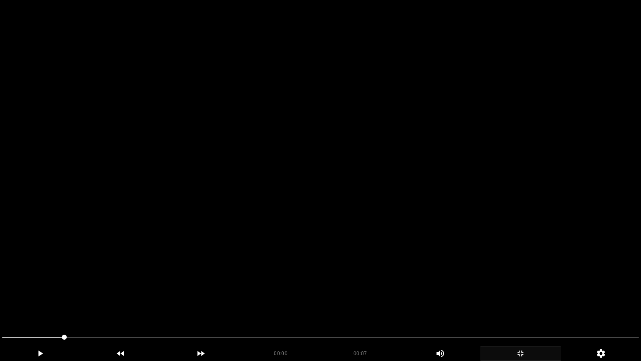
click at [0, 304] on section "00:00 00:07 Picture In Picture 1 Error: Failed to load Video" at bounding box center [320, 180] width 641 height 361
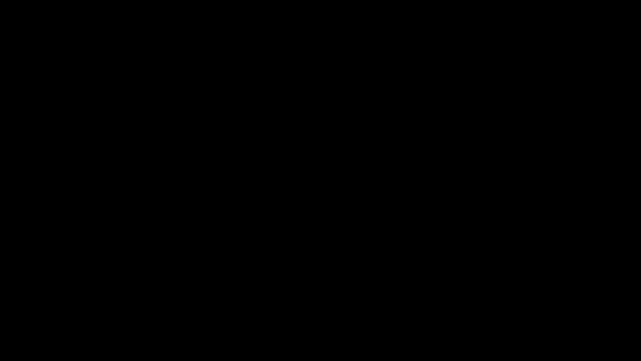
click at [43, 304] on icon "add" at bounding box center [40, 353] width 80 height 10
click at [49, 304] on icon "add" at bounding box center [40, 353] width 80 height 10
click at [40, 304] on div "add" at bounding box center [40, 353] width 81 height 15
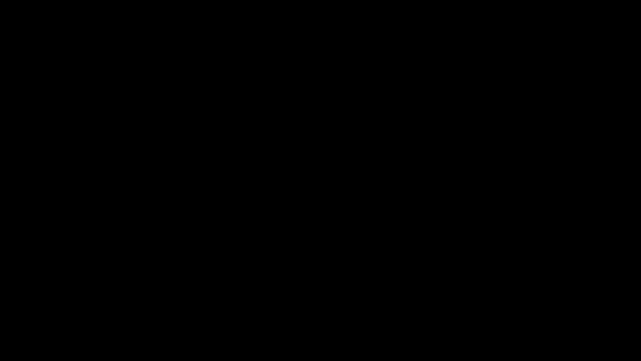
click at [47, 304] on icon "add" at bounding box center [40, 353] width 80 height 10
click at [37, 304] on div "add" at bounding box center [40, 353] width 81 height 15
click at [43, 304] on icon "add" at bounding box center [40, 353] width 80 height 10
click at [42, 304] on icon "add" at bounding box center [40, 353] width 5 height 6
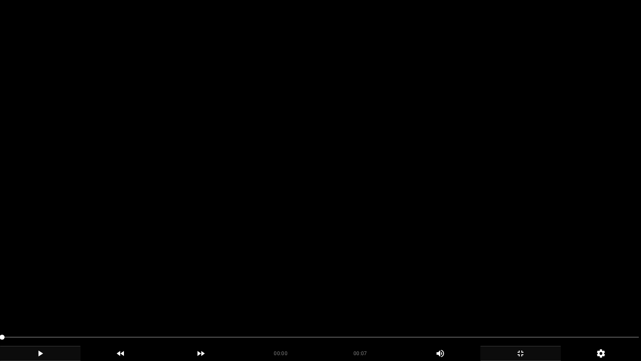
drag, startPoint x: 21, startPoint y: 337, endPoint x: 0, endPoint y: 336, distance: 21.3
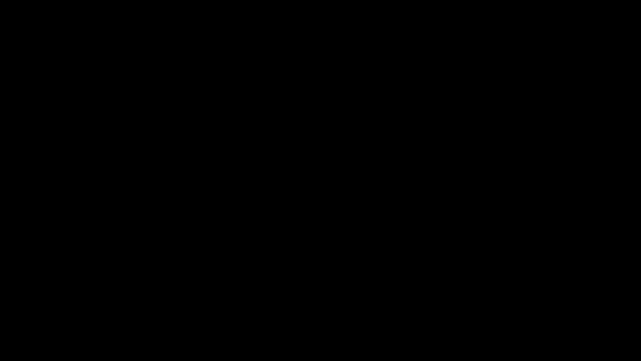
click at [45, 304] on icon "add" at bounding box center [40, 353] width 80 height 10
click at [549, 304] on icon "add" at bounding box center [521, 353] width 80 height 10
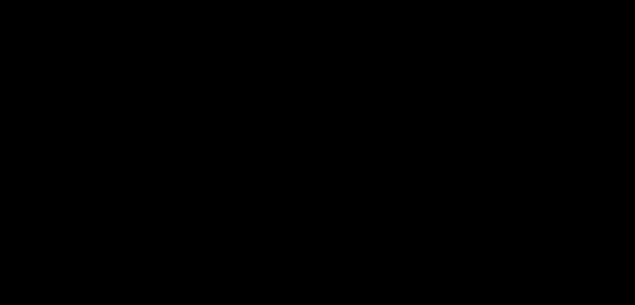
scroll to position [209, 0]
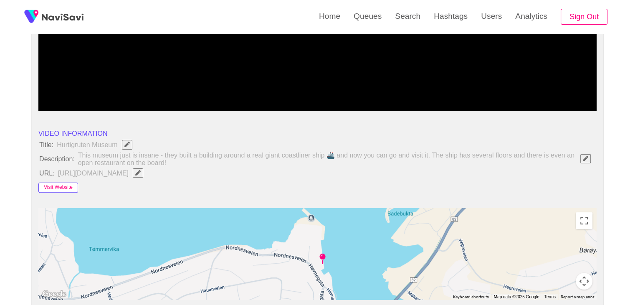
click at [52, 186] on button "Visit Website" at bounding box center [58, 187] width 40 height 10
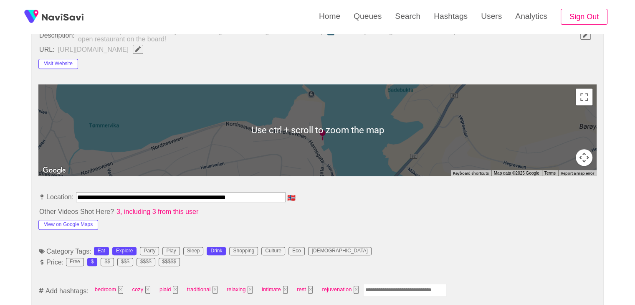
scroll to position [334, 0]
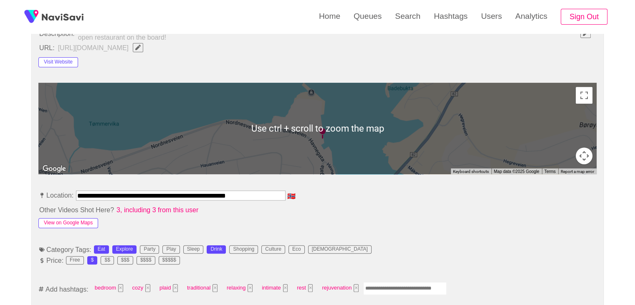
click at [73, 220] on button "View on Google Maps" at bounding box center [68, 223] width 60 height 10
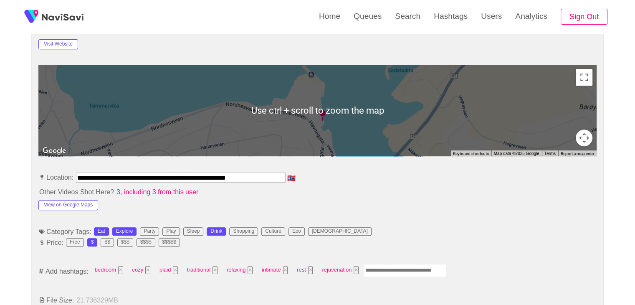
scroll to position [376, 0]
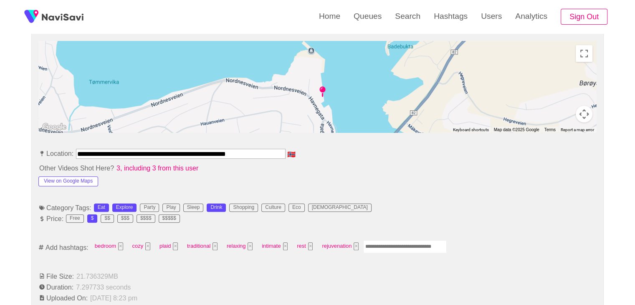
click at [387, 246] on input "Enter tag here and press return" at bounding box center [404, 246] width 83 height 13
type input "*********"
click at [433, 244] on input "Enter tag here and press return" at bounding box center [444, 246] width 83 height 13
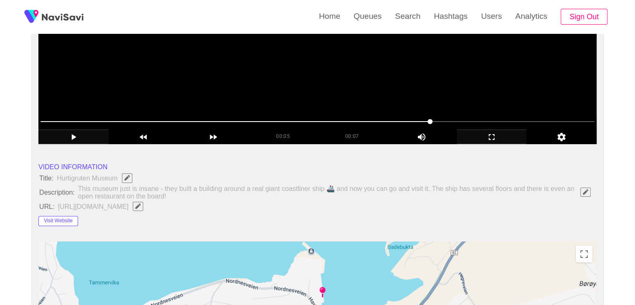
scroll to position [83, 0]
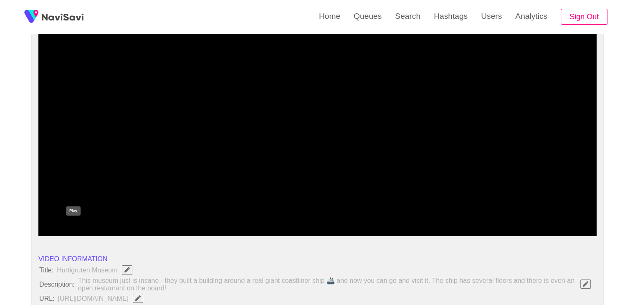
click at [78, 226] on icon "add" at bounding box center [73, 229] width 69 height 10
click at [65, 225] on icon "add" at bounding box center [73, 229] width 69 height 10
click at [503, 227] on icon "add" at bounding box center [491, 229] width 69 height 10
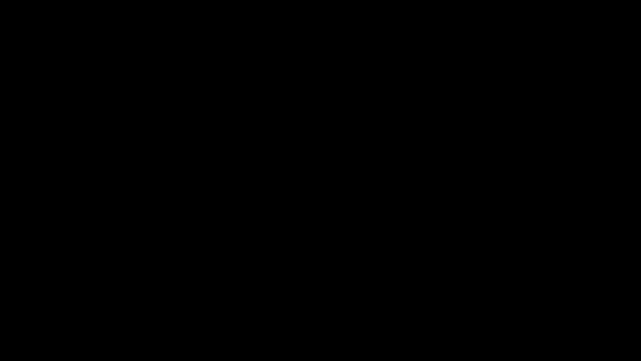
click at [38, 304] on icon "add" at bounding box center [40, 353] width 80 height 10
click at [529, 304] on icon "add" at bounding box center [521, 353] width 80 height 10
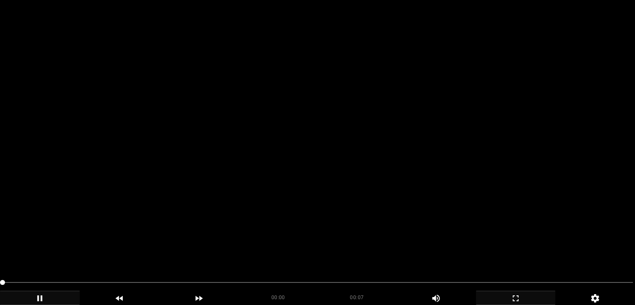
scroll to position [125, 0]
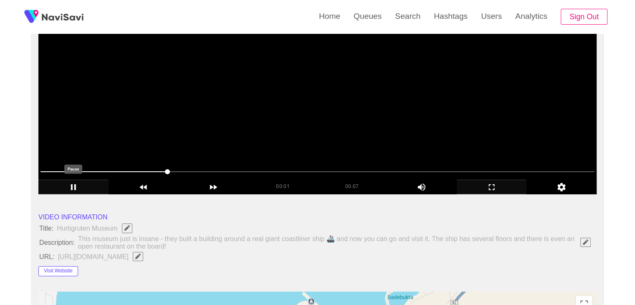
click at [68, 185] on icon "add" at bounding box center [73, 187] width 69 height 10
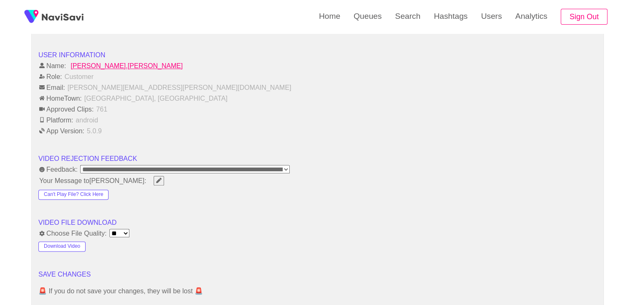
scroll to position [1043, 0]
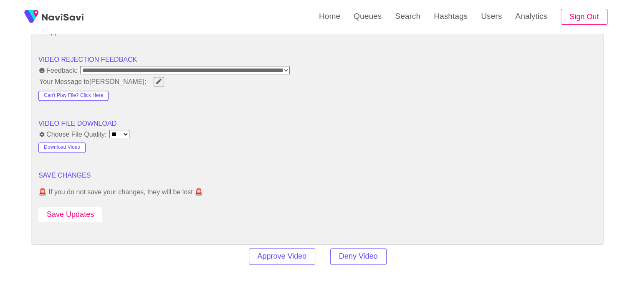
click at [83, 212] on button "Save Updates" at bounding box center [70, 214] width 64 height 15
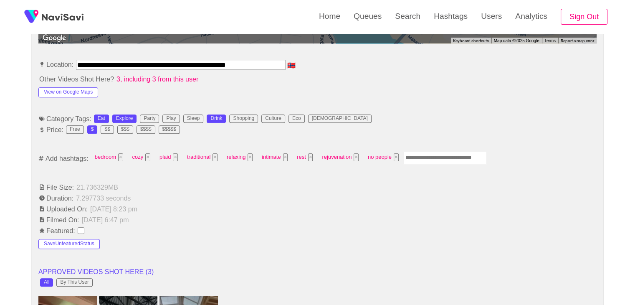
scroll to position [459, 0]
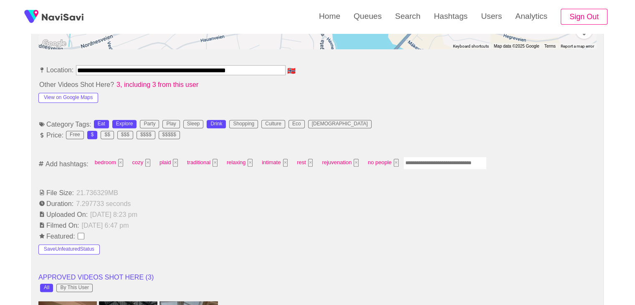
click at [423, 157] on input "Enter tag here and press return" at bounding box center [444, 162] width 83 height 13
type input "******"
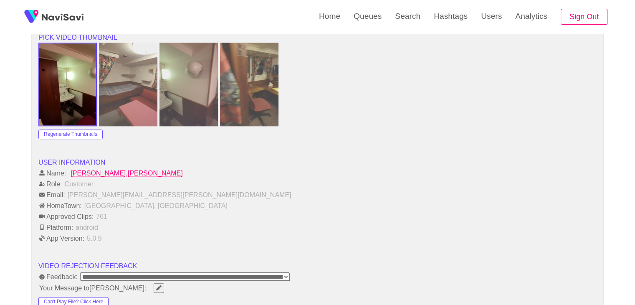
scroll to position [1002, 0]
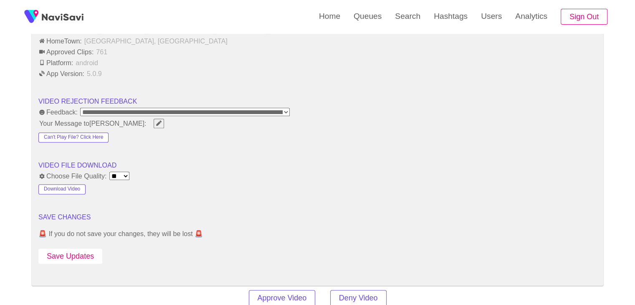
click at [75, 251] on button "Save Updates" at bounding box center [70, 255] width 64 height 15
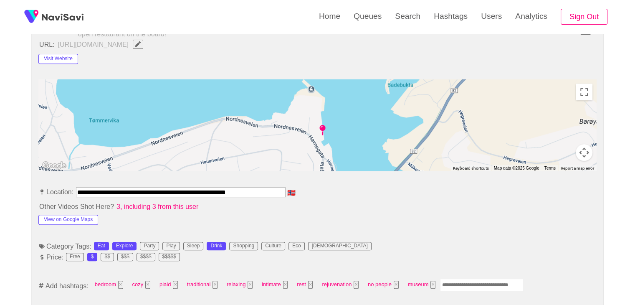
scroll to position [376, 0]
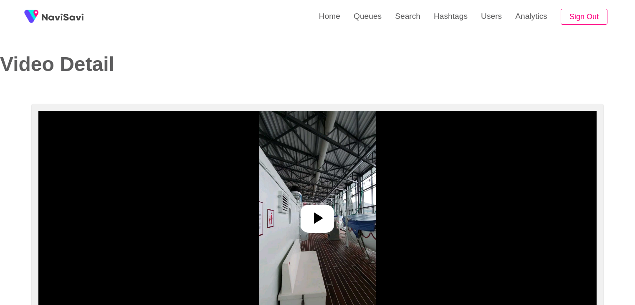
select select "**********"
select select "**"
click at [320, 209] on icon at bounding box center [317, 218] width 20 height 20
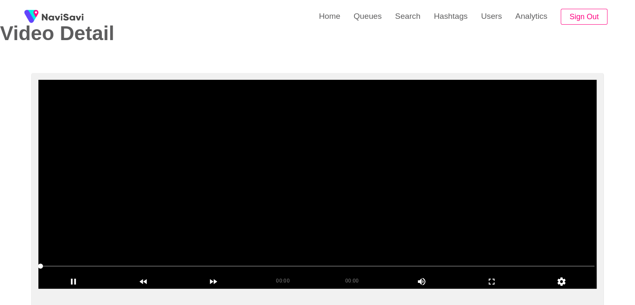
scroll to position [83, 0]
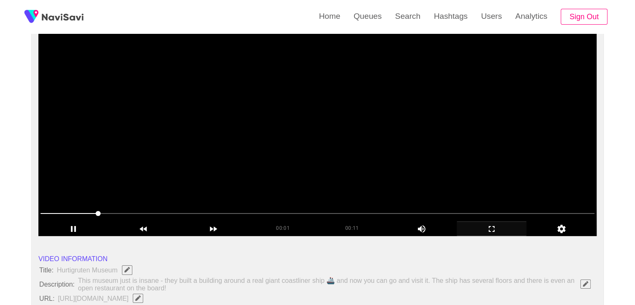
click at [499, 233] on icon "add" at bounding box center [491, 229] width 69 height 10
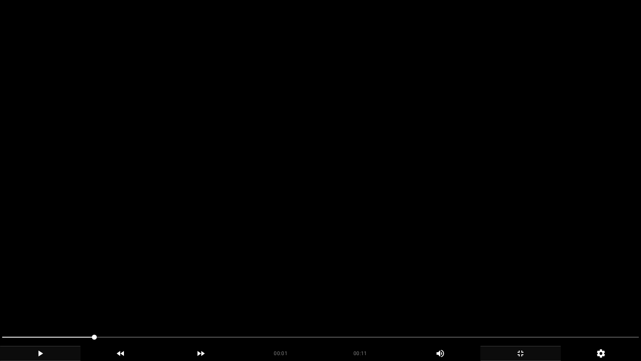
click at [37, 304] on icon "add" at bounding box center [40, 353] width 80 height 10
drag, startPoint x: 67, startPoint y: 339, endPoint x: 34, endPoint y: 305, distance: 46.9
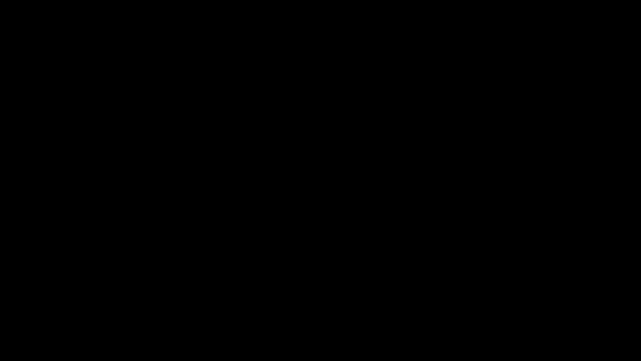
click at [525, 304] on icon "add" at bounding box center [521, 353] width 80 height 10
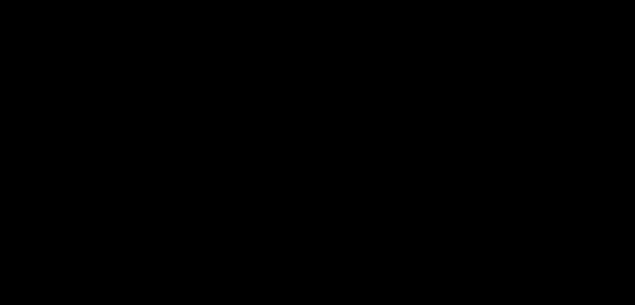
scroll to position [209, 0]
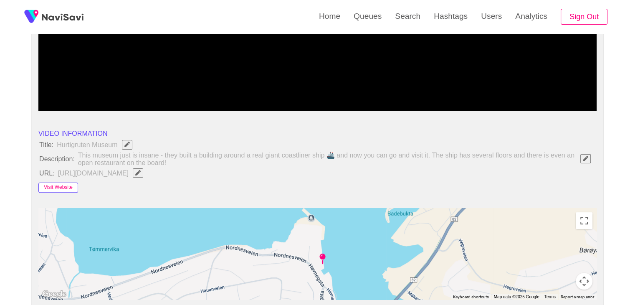
click at [53, 186] on button "Visit Website" at bounding box center [58, 187] width 40 height 10
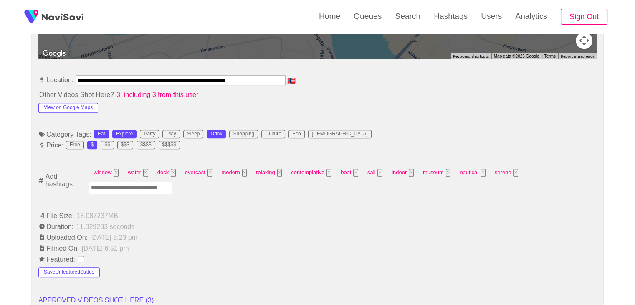
scroll to position [459, 0]
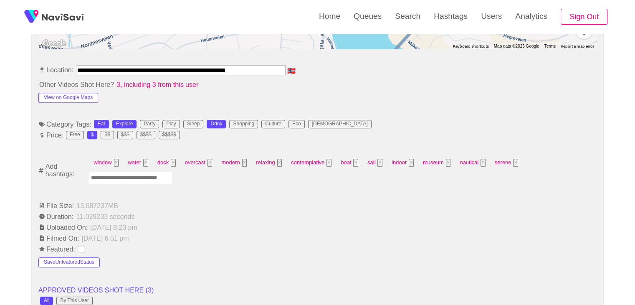
click at [128, 179] on input "Enter tag here and press return" at bounding box center [130, 177] width 83 height 13
type input "*********"
click at [138, 177] on input "Enter tag here and press return" at bounding box center [127, 177] width 83 height 13
type input "******"
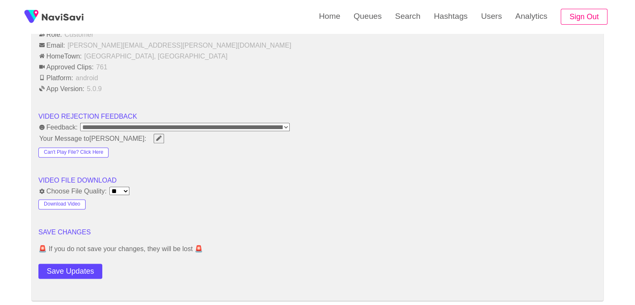
scroll to position [1085, 0]
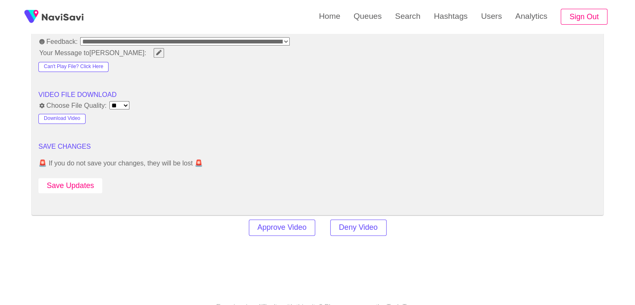
click at [73, 178] on button "Save Updates" at bounding box center [70, 185] width 64 height 15
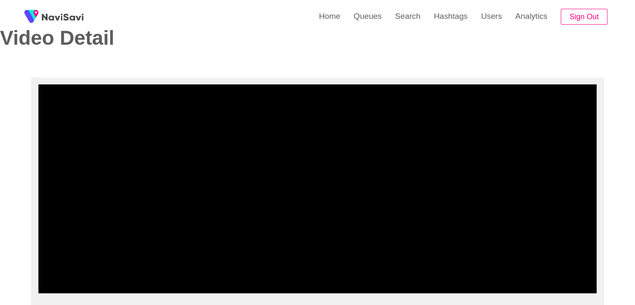
scroll to position [0, 0]
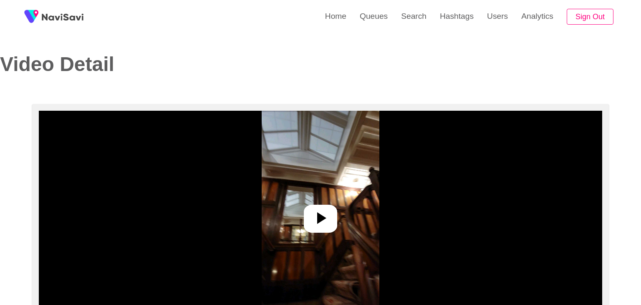
select select "**********"
select select "**"
click at [322, 219] on icon at bounding box center [317, 218] width 20 height 20
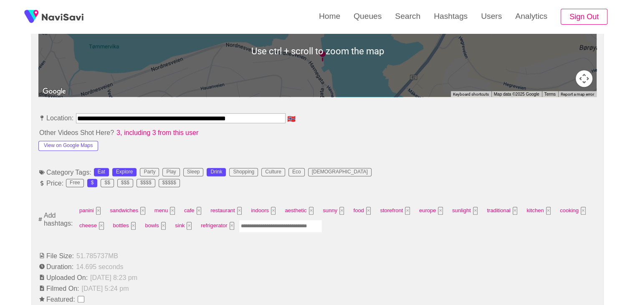
scroll to position [417, 0]
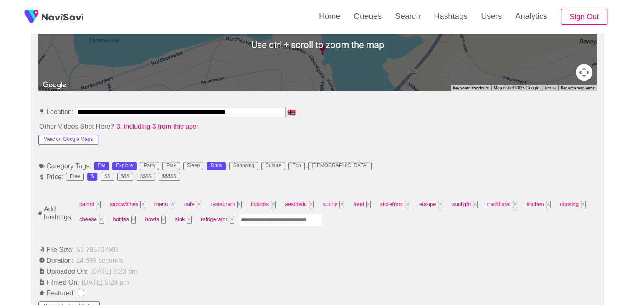
click at [254, 218] on input "Enter tag here and press return" at bounding box center [280, 219] width 83 height 13
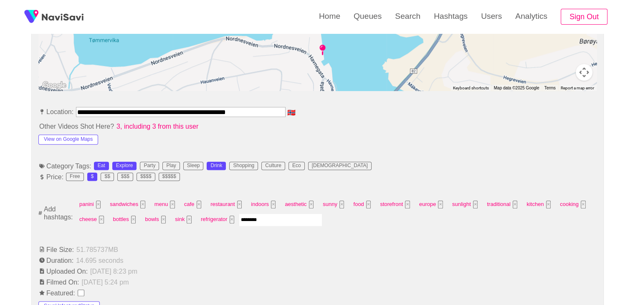
type input "*********"
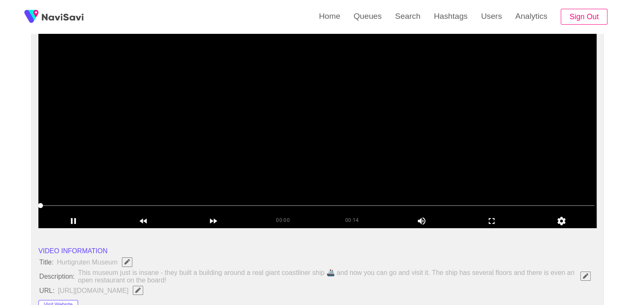
scroll to position [83, 0]
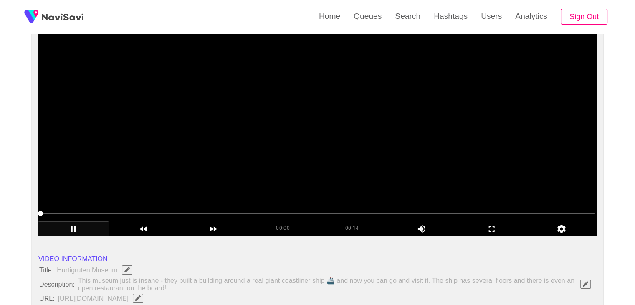
click at [73, 227] on icon "add" at bounding box center [73, 229] width 69 height 10
click at [72, 227] on icon "add" at bounding box center [74, 229] width 5 height 6
click at [148, 213] on span at bounding box center [317, 213] width 554 height 1
click at [251, 182] on video at bounding box center [317, 131] width 558 height 209
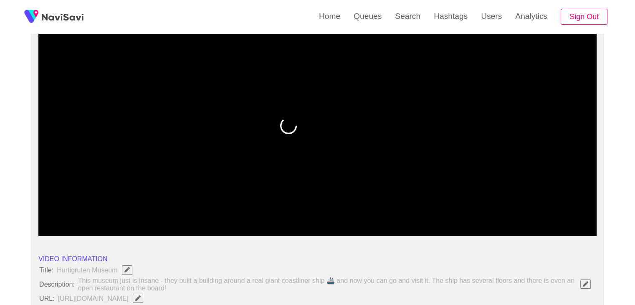
drag, startPoint x: 76, startPoint y: 210, endPoint x: 28, endPoint y: 210, distance: 48.0
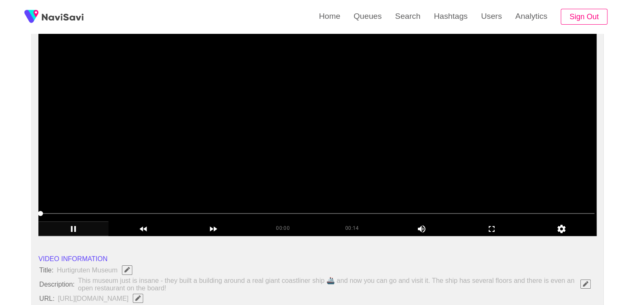
click at [335, 168] on video at bounding box center [317, 131] width 558 height 209
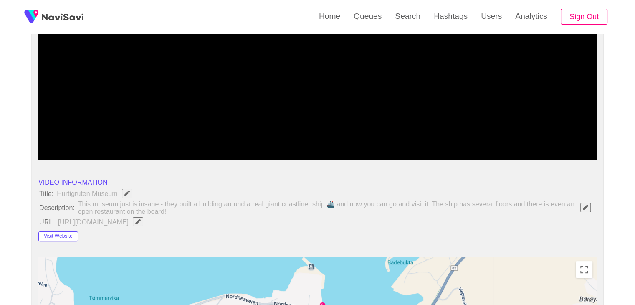
scroll to position [167, 0]
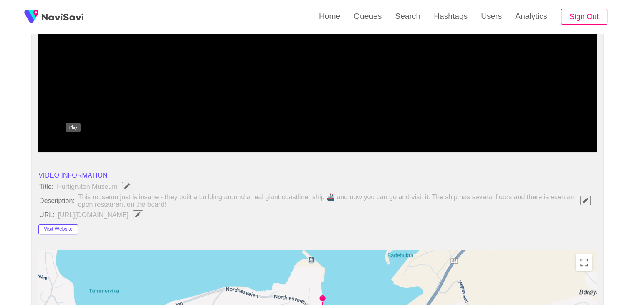
click at [79, 145] on icon "add" at bounding box center [73, 145] width 69 height 10
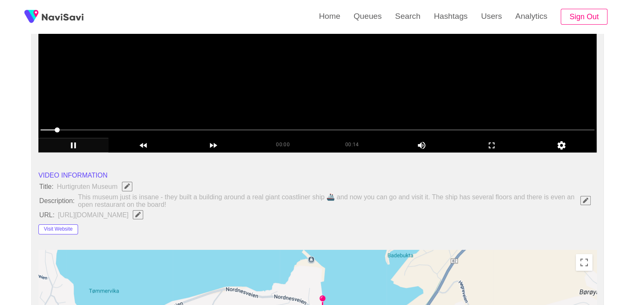
click at [300, 104] on video at bounding box center [317, 48] width 558 height 209
click at [289, 81] on video at bounding box center [317, 48] width 558 height 209
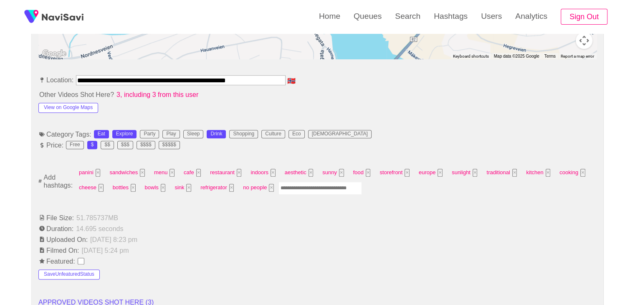
scroll to position [459, 0]
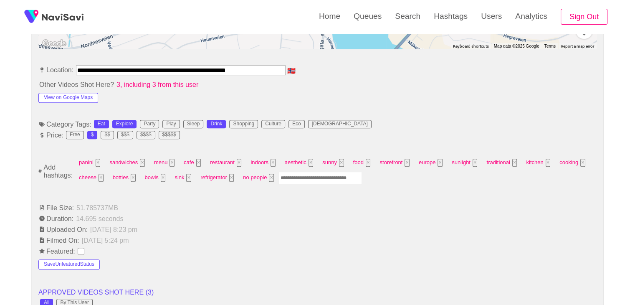
click at [305, 177] on input "Enter tag here and press return" at bounding box center [319, 178] width 83 height 13
type input "******"
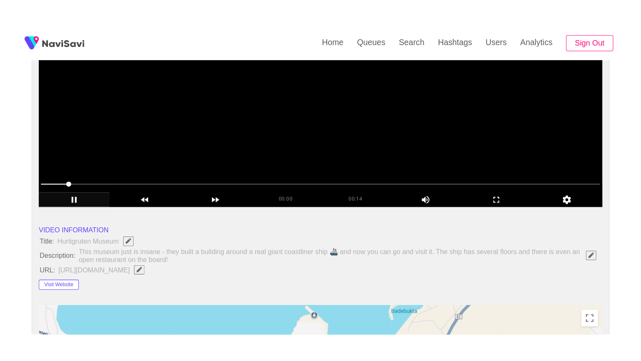
scroll to position [125, 0]
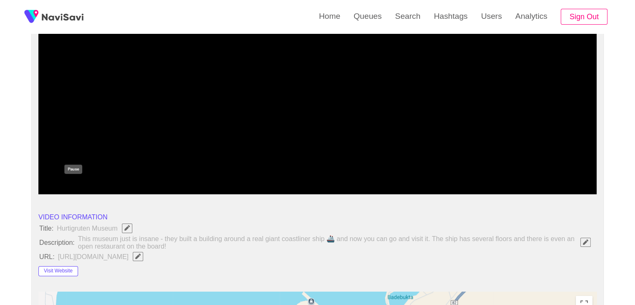
click at [78, 187] on icon "add" at bounding box center [73, 187] width 69 height 10
click at [81, 189] on icon "add" at bounding box center [73, 187] width 69 height 10
click at [485, 180] on div "add" at bounding box center [492, 186] width 70 height 14
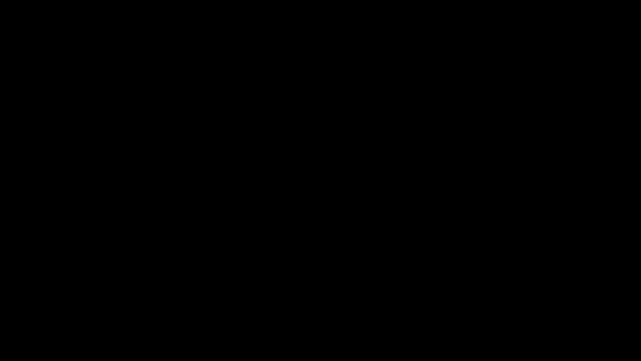
drag, startPoint x: 38, startPoint y: 336, endPoint x: 0, endPoint y: 336, distance: 38.4
click at [0, 304] on div at bounding box center [321, 338] width 644 height 22
click at [42, 304] on icon "add" at bounding box center [40, 353] width 5 height 6
click at [43, 304] on icon "add" at bounding box center [40, 353] width 80 height 10
click at [42, 304] on icon "add" at bounding box center [40, 353] width 5 height 6
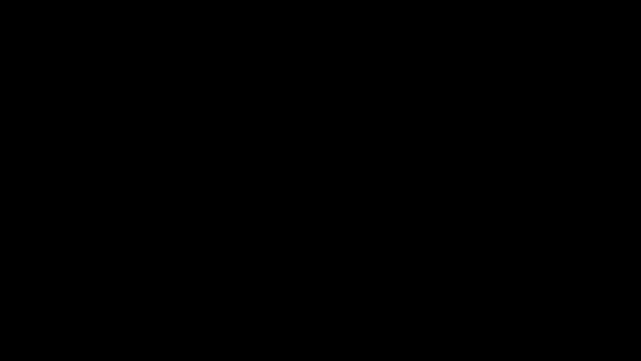
click at [42, 304] on icon "add" at bounding box center [40, 353] width 80 height 10
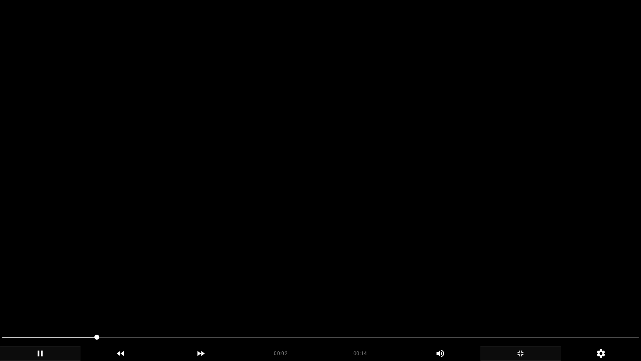
click at [517, 304] on icon "add" at bounding box center [521, 353] width 80 height 10
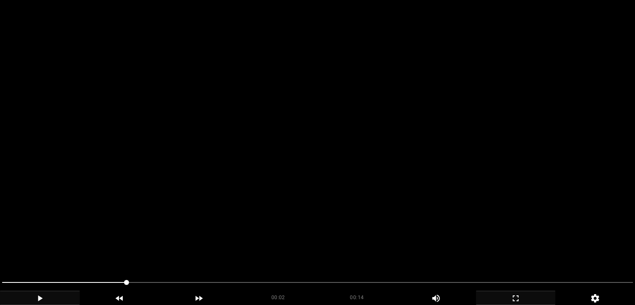
scroll to position [1085, 0]
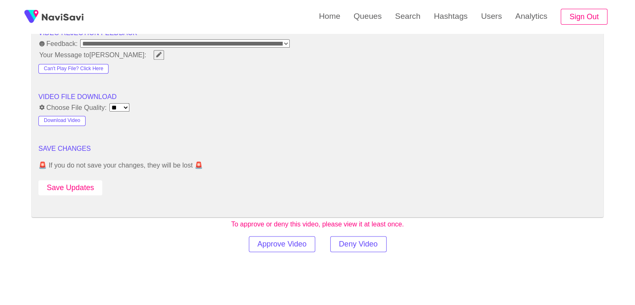
click at [88, 177] on div "Save Updates" at bounding box center [93, 186] width 111 height 19
click at [86, 181] on button "Save Updates" at bounding box center [70, 187] width 64 height 15
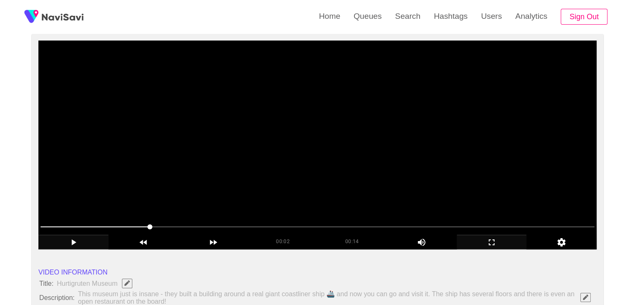
scroll to position [0, 0]
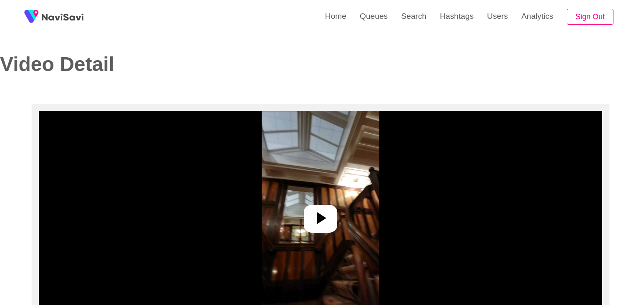
select select "**********"
select select "**"
click at [315, 213] on icon at bounding box center [317, 218] width 20 height 20
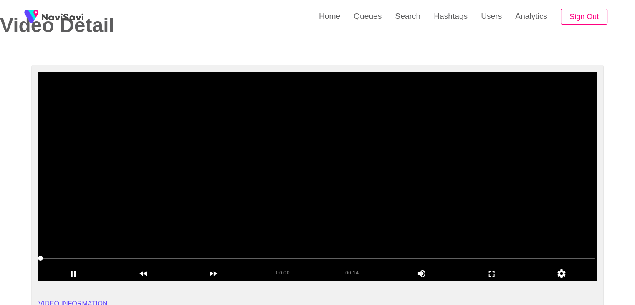
scroll to position [42, 0]
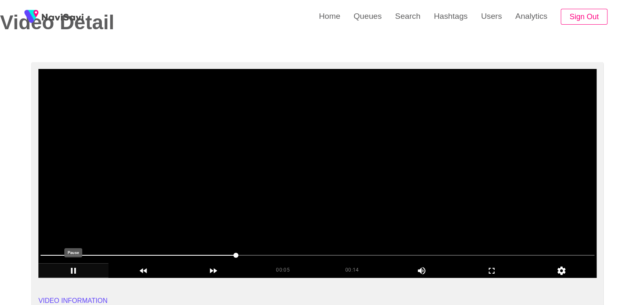
click at [75, 271] on icon "add" at bounding box center [73, 270] width 69 height 10
click at [75, 270] on icon "add" at bounding box center [74, 271] width 5 height 6
click at [81, 270] on icon "add" at bounding box center [73, 270] width 69 height 10
click at [284, 256] on span at bounding box center [281, 254] width 5 height 5
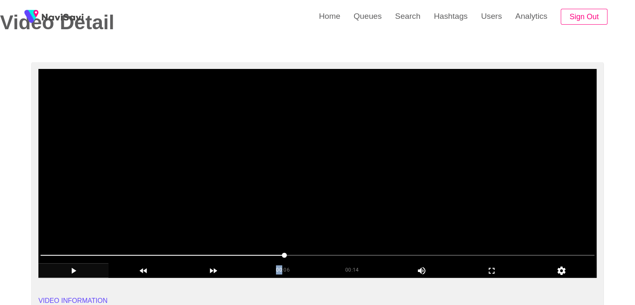
click at [287, 255] on span at bounding box center [284, 254] width 5 height 5
click at [292, 255] on span at bounding box center [289, 254] width 5 height 5
click at [298, 255] on span at bounding box center [295, 254] width 5 height 5
click at [302, 255] on span at bounding box center [300, 254] width 5 height 5
click at [310, 253] on span at bounding box center [317, 254] width 554 height 13
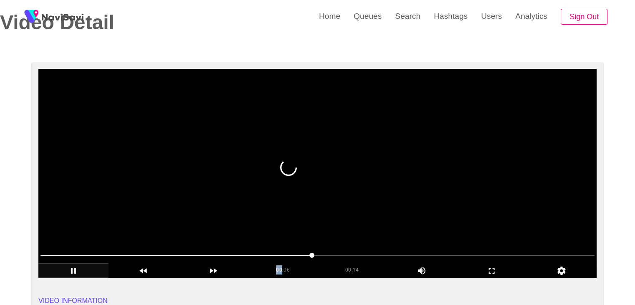
click at [314, 253] on span at bounding box center [311, 254] width 5 height 5
click at [314, 254] on span at bounding box center [311, 254] width 5 height 5
click at [320, 255] on span at bounding box center [317, 254] width 5 height 5
click at [326, 256] on span at bounding box center [323, 254] width 5 height 5
click at [331, 257] on span at bounding box center [328, 254] width 5 height 5
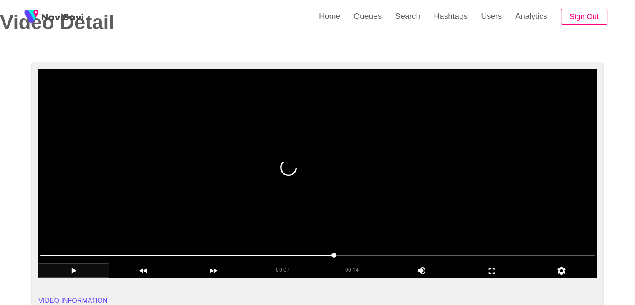
click at [336, 257] on span at bounding box center [333, 254] width 5 height 5
click at [342, 257] on span at bounding box center [339, 254] width 5 height 5
click at [346, 257] on span at bounding box center [345, 254] width 5 height 5
click at [348, 257] on span at bounding box center [345, 254] width 5 height 5
click at [353, 257] on span at bounding box center [350, 254] width 5 height 5
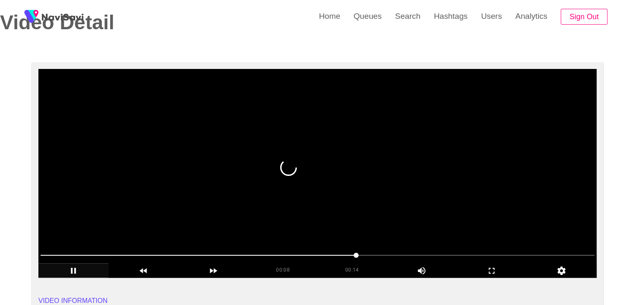
click at [358, 257] on span at bounding box center [355, 254] width 5 height 5
click at [364, 257] on span at bounding box center [361, 254] width 5 height 5
click at [370, 257] on span at bounding box center [367, 254] width 5 height 5
click at [375, 256] on span at bounding box center [372, 254] width 5 height 5
click at [381, 255] on span at bounding box center [378, 254] width 5 height 5
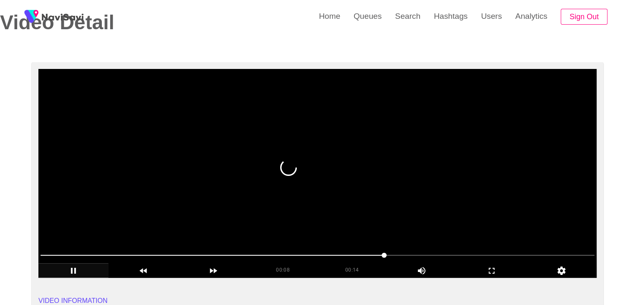
click at [383, 255] on span at bounding box center [383, 254] width 5 height 5
click at [386, 256] on span at bounding box center [383, 254] width 5 height 5
click at [392, 254] on span at bounding box center [389, 254] width 5 height 5
click at [397, 254] on span at bounding box center [394, 254] width 5 height 5
click at [403, 254] on span at bounding box center [400, 254] width 5 height 5
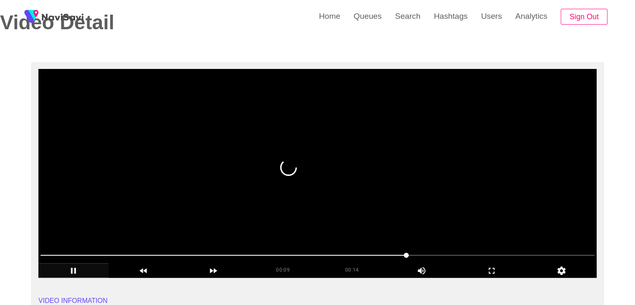
click at [409, 254] on span at bounding box center [406, 254] width 5 height 5
click at [414, 254] on span at bounding box center [411, 254] width 5 height 5
click at [422, 256] on span at bounding box center [422, 254] width 5 height 5
click at [404, 255] on span at bounding box center [231, 255] width 382 height 1
click at [404, 254] on span at bounding box center [406, 254] width 5 height 5
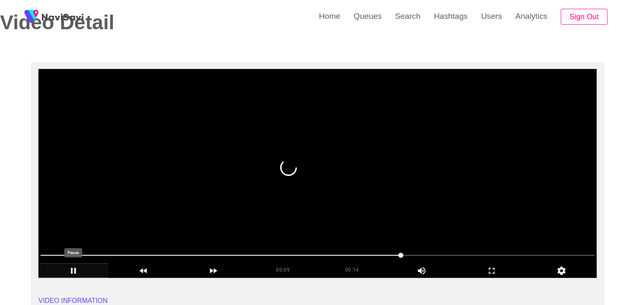
click at [68, 270] on icon "add" at bounding box center [73, 270] width 69 height 10
click at [70, 269] on icon "add" at bounding box center [73, 270] width 69 height 10
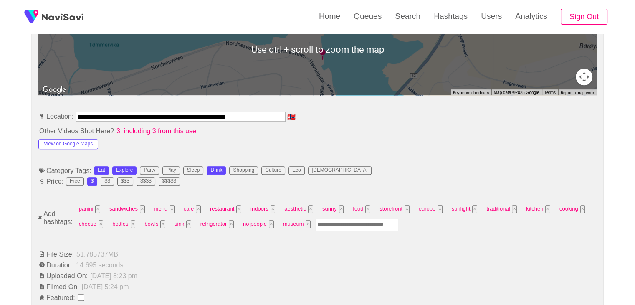
scroll to position [417, 0]
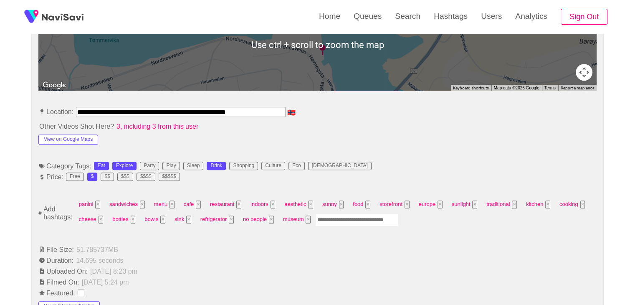
click at [332, 220] on input "Enter tag here and press return" at bounding box center [356, 219] width 83 height 13
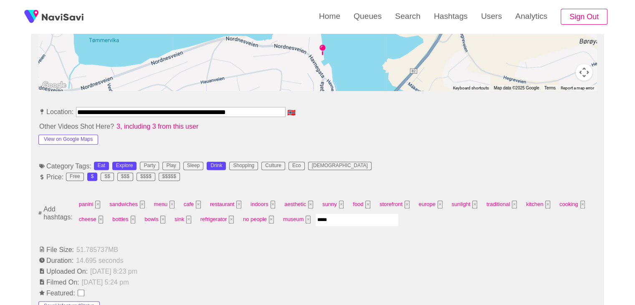
type input "******"
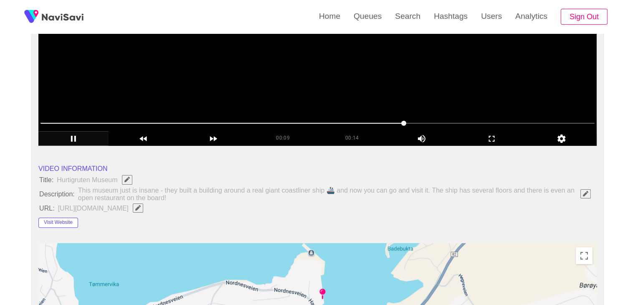
scroll to position [83, 0]
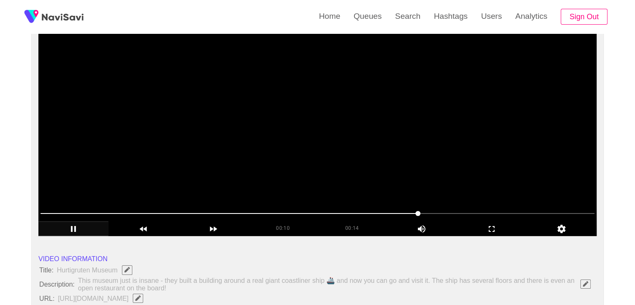
click at [399, 213] on span at bounding box center [317, 213] width 554 height 13
click at [71, 229] on icon "add" at bounding box center [73, 229] width 69 height 10
click at [78, 229] on icon "add" at bounding box center [73, 229] width 69 height 10
click at [78, 227] on icon "add" at bounding box center [73, 229] width 69 height 10
click at [466, 213] on span at bounding box center [317, 213] width 554 height 1
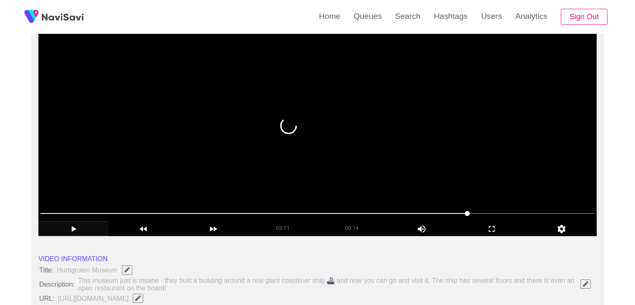
click at [469, 214] on span at bounding box center [466, 213] width 5 height 5
click at [475, 213] on span at bounding box center [472, 213] width 5 height 5
click at [480, 212] on span at bounding box center [477, 213] width 5 height 5
click at [493, 212] on span at bounding box center [317, 213] width 554 height 13
click at [505, 213] on span at bounding box center [317, 213] width 554 height 1
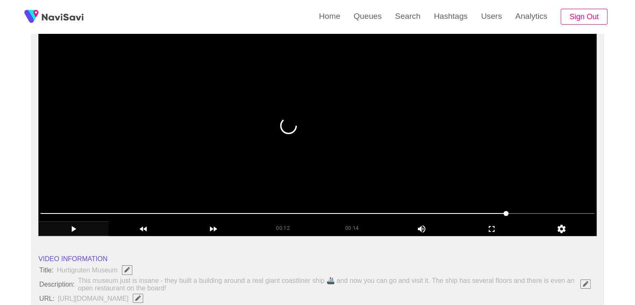
click at [508, 212] on span at bounding box center [505, 213] width 5 height 5
click at [523, 212] on span at bounding box center [522, 213] width 5 height 5
click at [525, 212] on span at bounding box center [522, 213] width 5 height 5
drag, startPoint x: 531, startPoint y: 212, endPoint x: 539, endPoint y: 212, distance: 8.3
click at [536, 212] on span at bounding box center [533, 213] width 5 height 5
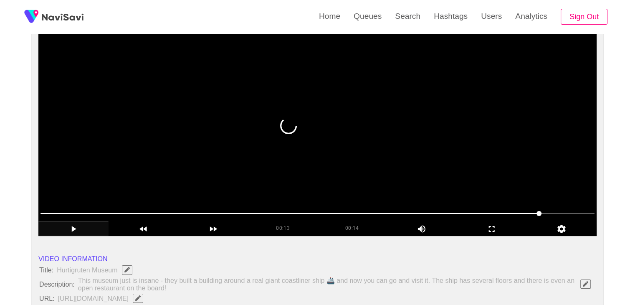
click at [541, 211] on span at bounding box center [538, 213] width 5 height 5
click at [575, 214] on span at bounding box center [317, 213] width 554 height 13
click at [575, 214] on span at bounding box center [577, 213] width 5 height 5
drag, startPoint x: 575, startPoint y: 214, endPoint x: 586, endPoint y: 213, distance: 10.1
click at [580, 213] on span at bounding box center [577, 213] width 5 height 5
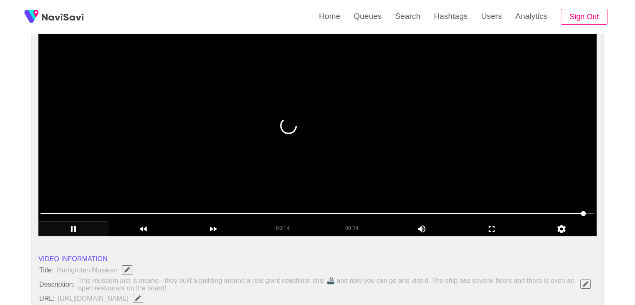
click at [586, 213] on span at bounding box center [583, 213] width 5 height 5
click at [569, 214] on span at bounding box center [317, 213] width 554 height 13
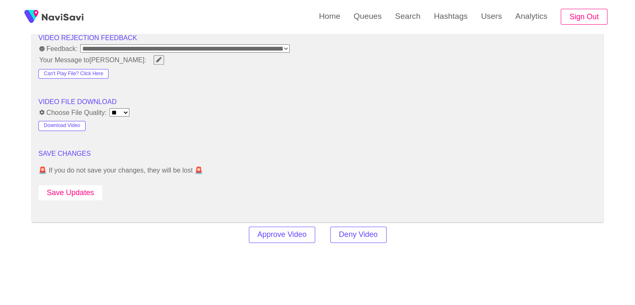
scroll to position [1085, 0]
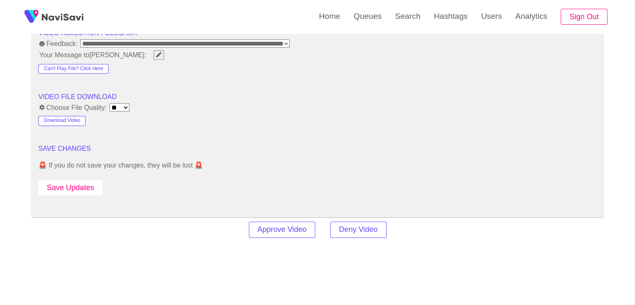
click at [71, 188] on button "Save Updates" at bounding box center [70, 187] width 64 height 15
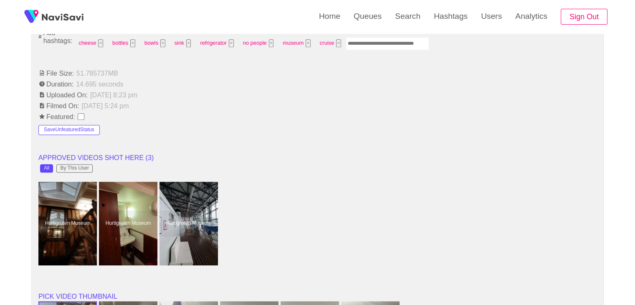
scroll to position [584, 0]
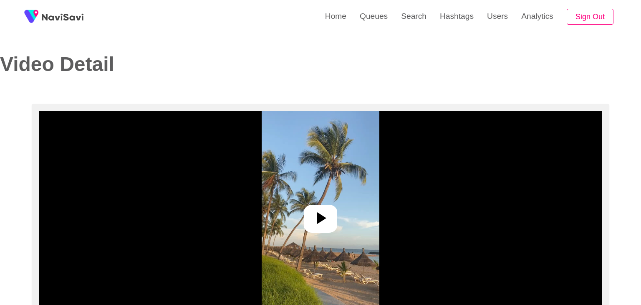
select select "**********"
select select "**"
click at [319, 223] on icon at bounding box center [317, 218] width 20 height 20
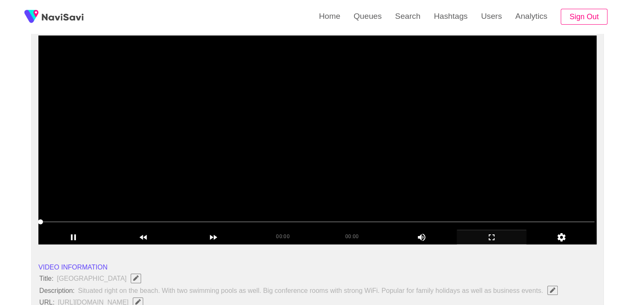
scroll to position [83, 0]
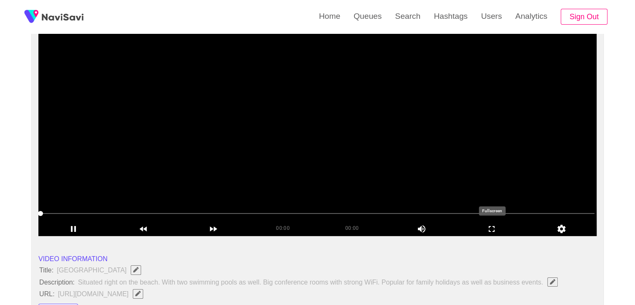
click at [494, 229] on icon "add" at bounding box center [491, 229] width 69 height 10
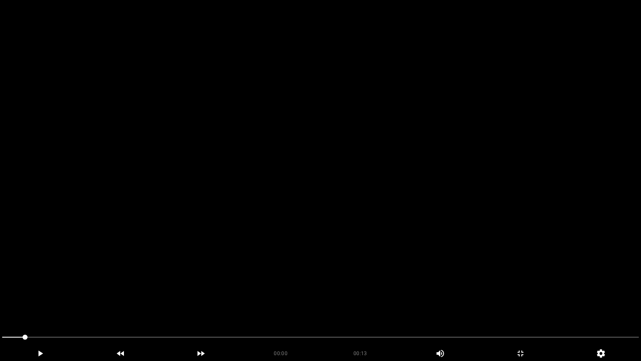
click at [224, 283] on video at bounding box center [320, 180] width 641 height 361
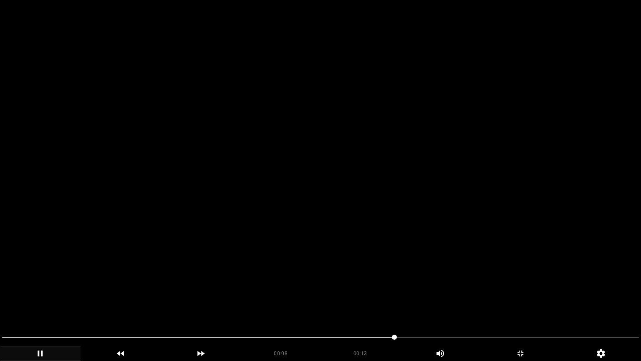
click at [53, 304] on icon "add" at bounding box center [40, 353] width 80 height 10
drag, startPoint x: 62, startPoint y: 338, endPoint x: 38, endPoint y: 343, distance: 23.9
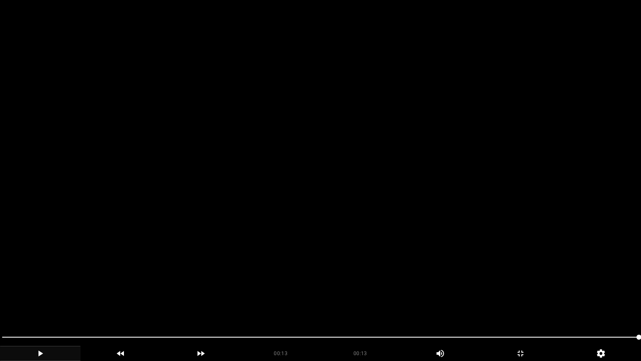
click at [38, 304] on span at bounding box center [320, 336] width 637 height 13
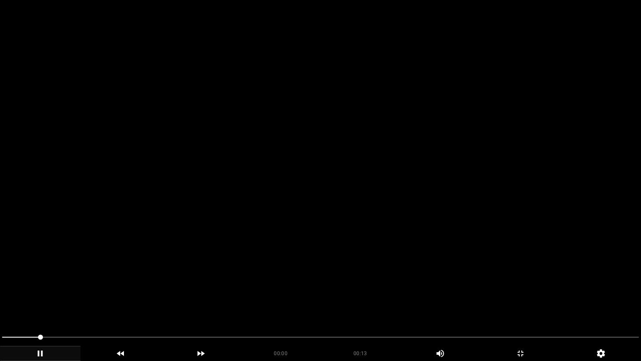
drag, startPoint x: 42, startPoint y: 342, endPoint x: 10, endPoint y: 343, distance: 31.7
click at [10, 304] on span at bounding box center [320, 336] width 637 height 13
click at [37, 304] on icon "add" at bounding box center [40, 353] width 80 height 10
click at [517, 304] on icon "add" at bounding box center [521, 353] width 80 height 10
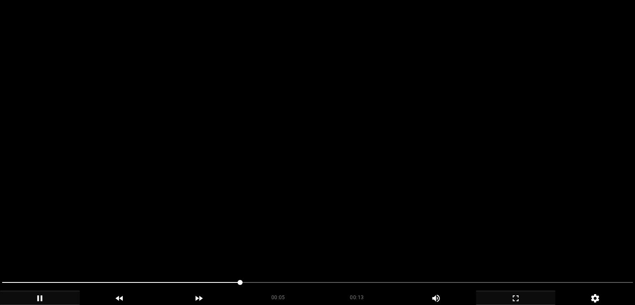
scroll to position [125, 0]
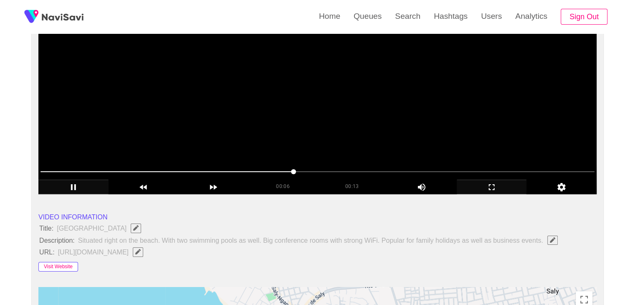
click at [65, 269] on button "Visit Website" at bounding box center [58, 267] width 40 height 10
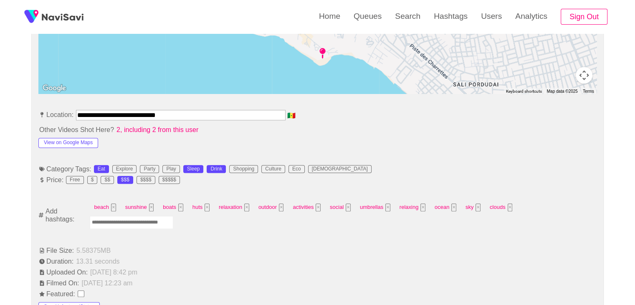
scroll to position [417, 0]
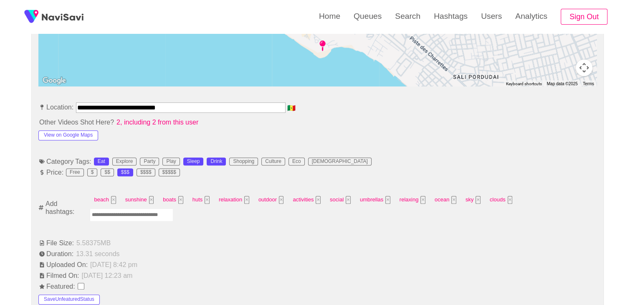
click at [135, 214] on input "Enter tag here and press return" at bounding box center [131, 214] width 83 height 13
type input "*********"
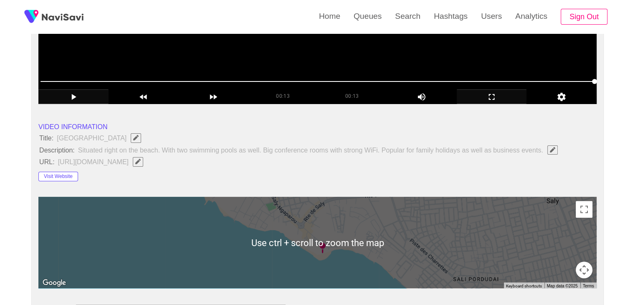
scroll to position [83, 0]
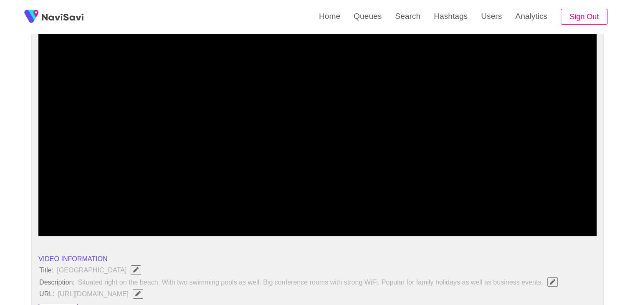
drag, startPoint x: 82, startPoint y: 214, endPoint x: 28, endPoint y: 215, distance: 53.8
click at [76, 224] on icon "add" at bounding box center [73, 229] width 69 height 10
click at [217, 227] on icon "add" at bounding box center [213, 229] width 69 height 10
click at [216, 227] on icon "add" at bounding box center [213, 229] width 69 height 10
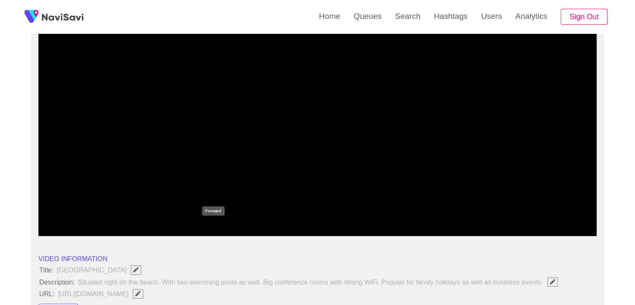
click at [216, 227] on icon "add" at bounding box center [213, 229] width 69 height 10
drag, startPoint x: 58, startPoint y: 211, endPoint x: 29, endPoint y: 212, distance: 28.4
drag, startPoint x: 50, startPoint y: 213, endPoint x: 37, endPoint y: 213, distance: 12.9
click at [37, 213] on div at bounding box center [317, 213] width 560 height 21
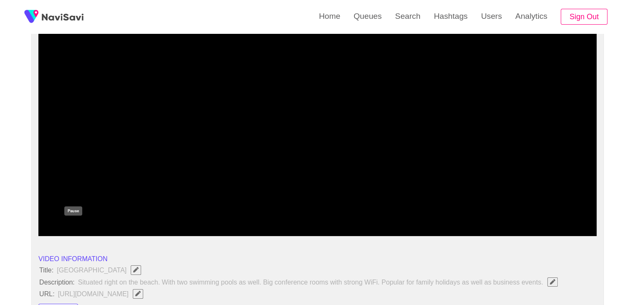
click at [70, 226] on icon "add" at bounding box center [73, 229] width 69 height 10
drag, startPoint x: 86, startPoint y: 216, endPoint x: 0, endPoint y: 212, distance: 85.7
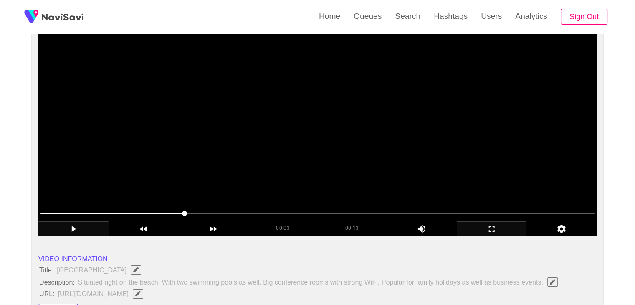
click at [199, 210] on span at bounding box center [317, 213] width 554 height 13
click at [246, 209] on span at bounding box center [317, 213] width 554 height 13
click at [369, 213] on span at bounding box center [317, 213] width 554 height 1
click at [418, 213] on span at bounding box center [317, 213] width 554 height 1
click at [480, 211] on span at bounding box center [317, 213] width 554 height 13
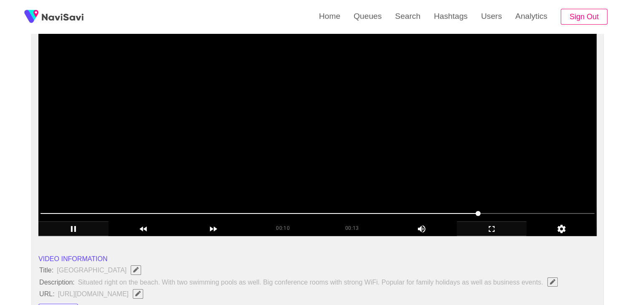
click at [507, 212] on span at bounding box center [317, 213] width 554 height 13
click at [126, 209] on span at bounding box center [317, 213] width 554 height 13
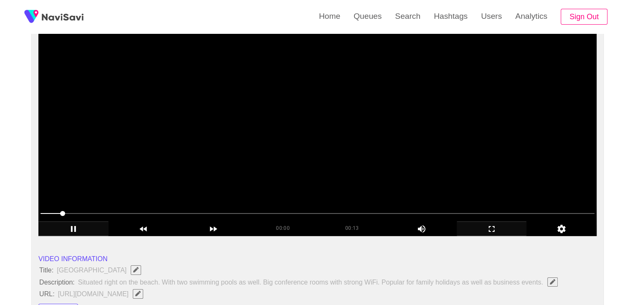
click at [141, 213] on span at bounding box center [317, 213] width 554 height 1
click at [290, 216] on span at bounding box center [317, 213] width 554 height 13
click at [338, 219] on span at bounding box center [317, 213] width 554 height 13
click at [409, 210] on span at bounding box center [317, 213] width 554 height 13
click at [490, 212] on span at bounding box center [317, 213] width 554 height 13
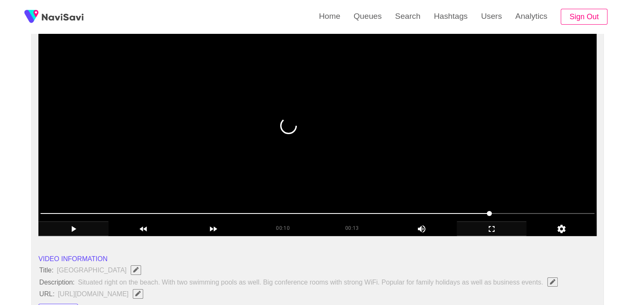
click at [511, 209] on span at bounding box center [317, 213] width 554 height 13
drag, startPoint x: 510, startPoint y: 209, endPoint x: 524, endPoint y: 210, distance: 13.8
click at [524, 210] on span at bounding box center [317, 213] width 554 height 13
click at [78, 207] on span at bounding box center [317, 213] width 554 height 13
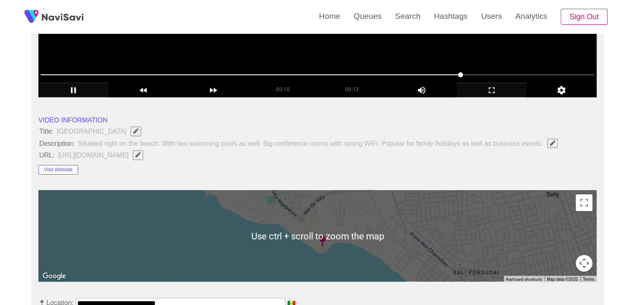
scroll to position [125, 0]
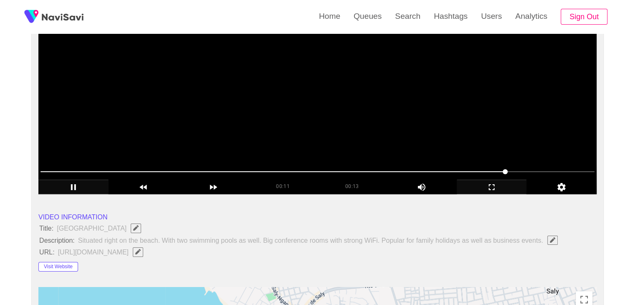
drag, startPoint x: 368, startPoint y: 172, endPoint x: 244, endPoint y: 171, distance: 123.9
click at [244, 171] on span at bounding box center [317, 171] width 554 height 13
drag, startPoint x: 209, startPoint y: 169, endPoint x: 174, endPoint y: 169, distance: 34.6
click at [174, 169] on span at bounding box center [317, 171] width 554 height 13
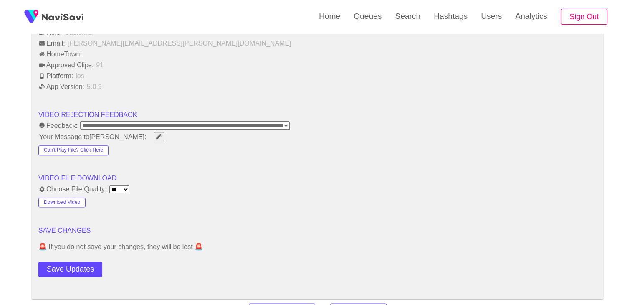
scroll to position [1002, 0]
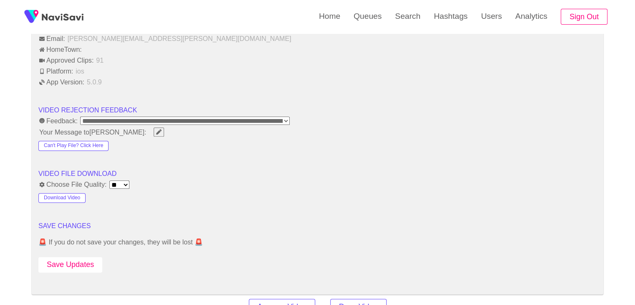
click at [86, 262] on button "Save Updates" at bounding box center [70, 264] width 64 height 15
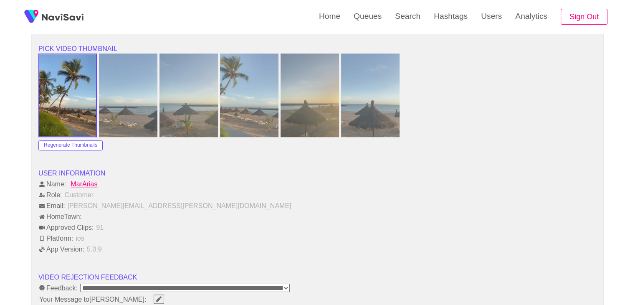
scroll to position [1043, 0]
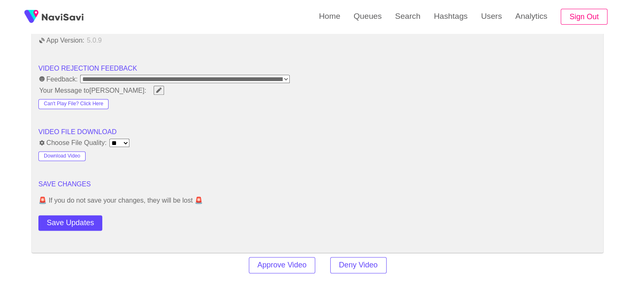
drag, startPoint x: 88, startPoint y: 216, endPoint x: 88, endPoint y: 202, distance: 13.4
click at [88, 216] on button "Save Updates" at bounding box center [70, 222] width 64 height 15
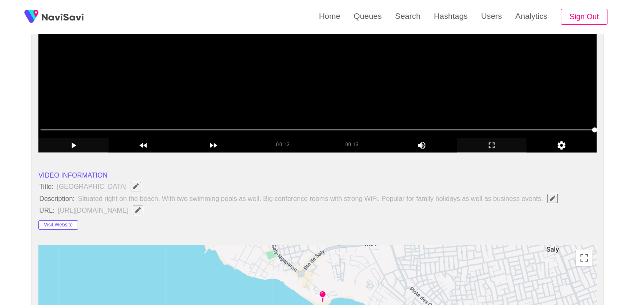
scroll to position [167, 0]
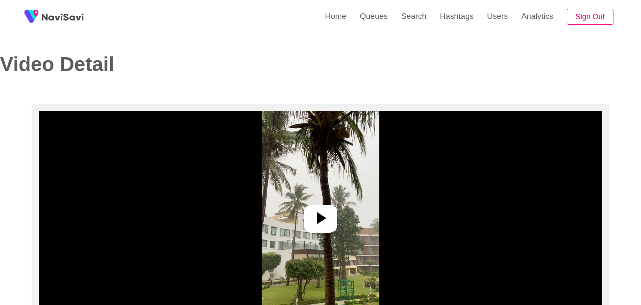
select select "**********"
select select "**"
click at [314, 214] on icon at bounding box center [318, 218] width 9 height 12
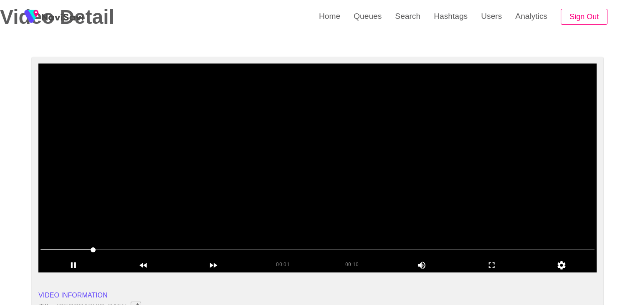
scroll to position [42, 0]
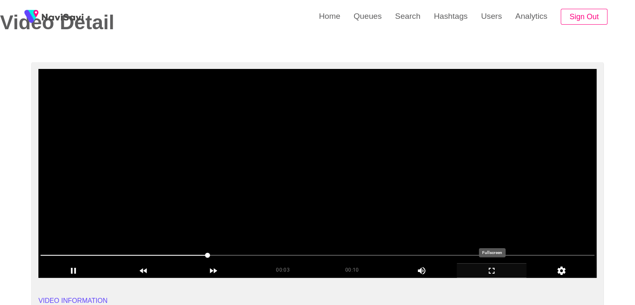
click at [492, 267] on icon "add" at bounding box center [491, 270] width 69 height 10
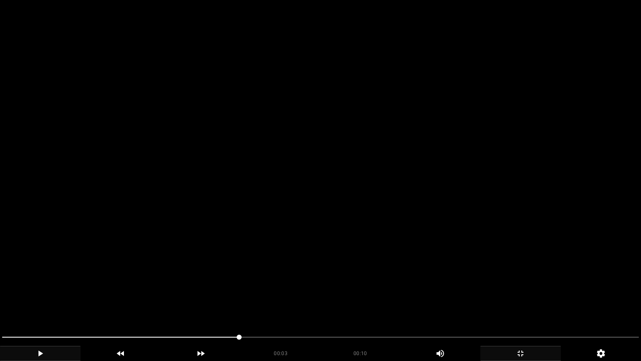
click at [40, 304] on icon "add" at bounding box center [40, 353] width 80 height 10
click at [521, 304] on icon "add" at bounding box center [521, 353] width 80 height 10
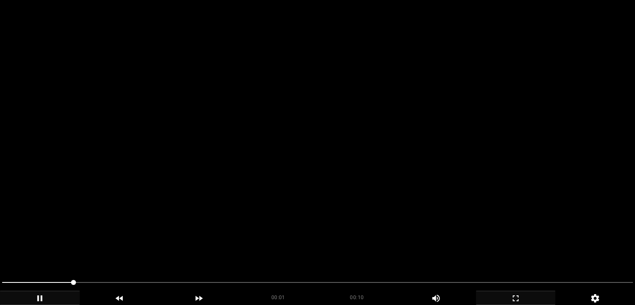
scroll to position [376, 0]
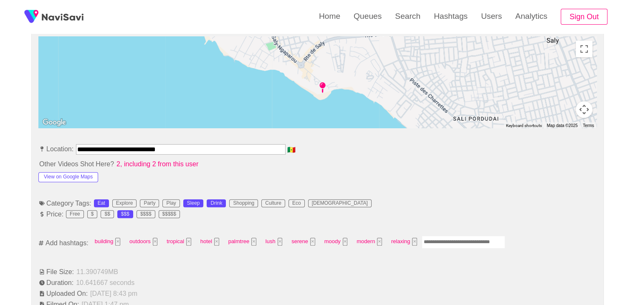
click at [445, 242] on input "Enter tag here and press return" at bounding box center [462, 241] width 83 height 13
type input "****"
type input "*********"
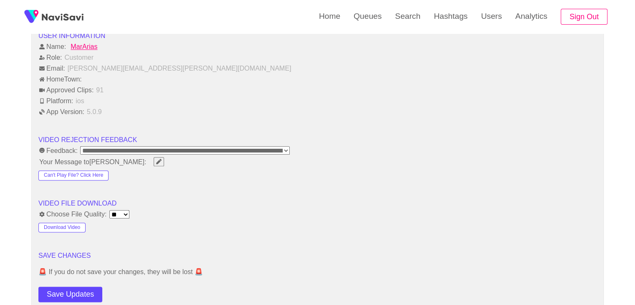
scroll to position [960, 0]
click at [91, 288] on button "Save Updates" at bounding box center [70, 292] width 64 height 15
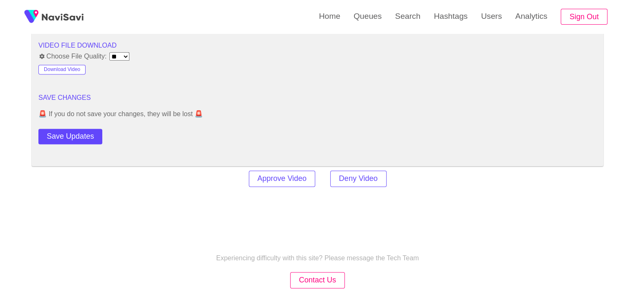
scroll to position [1127, 0]
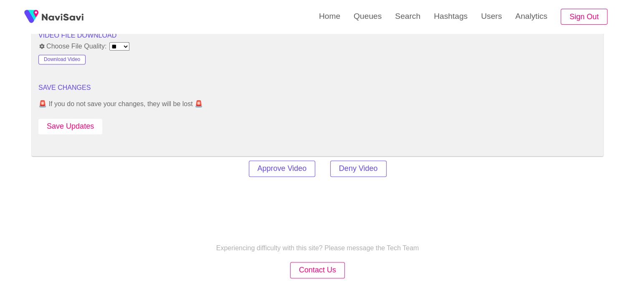
click at [67, 128] on button "Save Updates" at bounding box center [70, 126] width 64 height 15
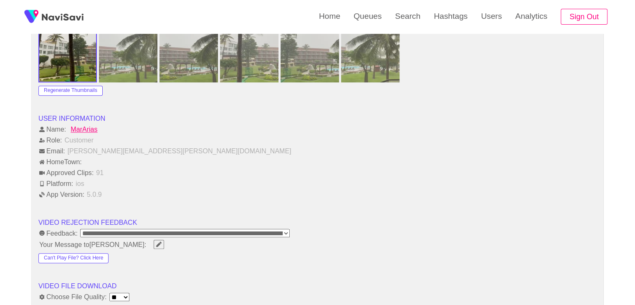
scroll to position [1085, 0]
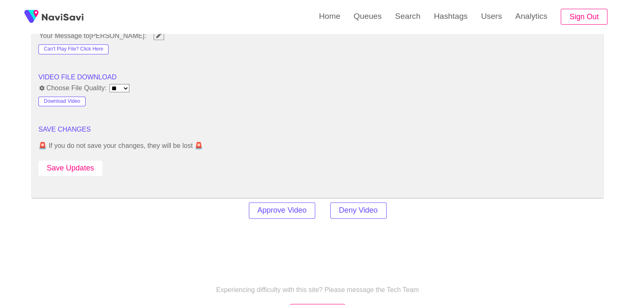
click at [67, 166] on button "Save Updates" at bounding box center [70, 167] width 64 height 15
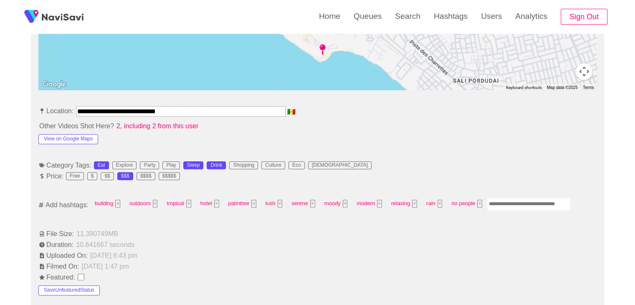
scroll to position [292, 0]
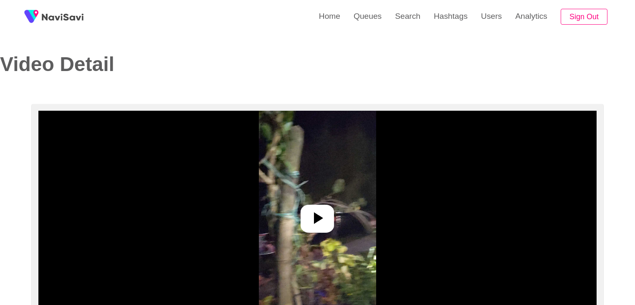
select select "**********"
select select "**"
click at [332, 220] on div at bounding box center [316, 218] width 33 height 28
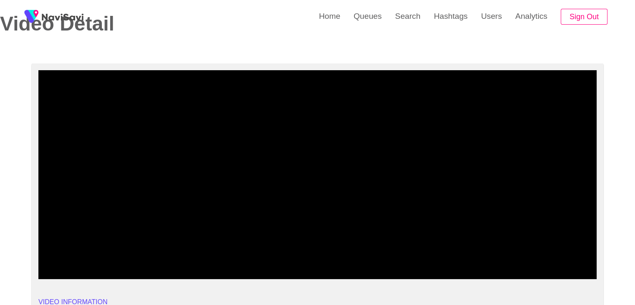
scroll to position [42, 0]
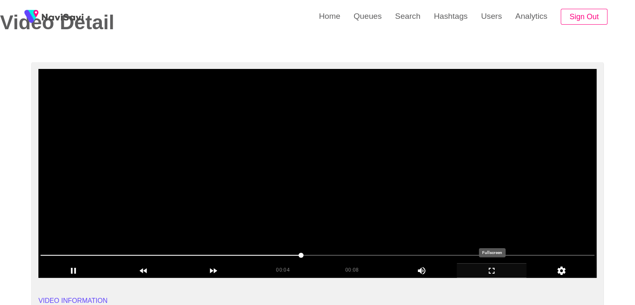
click at [495, 268] on icon "add" at bounding box center [491, 270] width 69 height 10
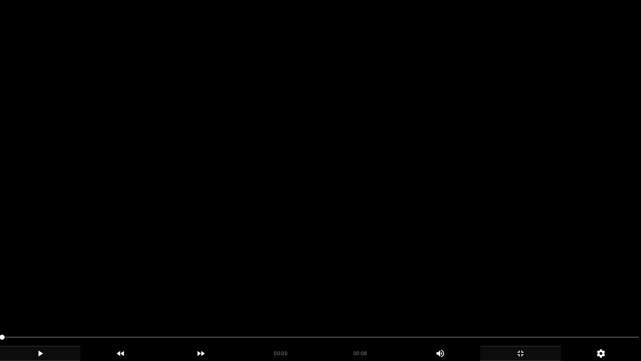
click at [61, 304] on div "add" at bounding box center [40, 353] width 81 height 15
click at [48, 304] on icon "add" at bounding box center [40, 353] width 80 height 10
click at [475, 304] on span at bounding box center [320, 336] width 637 height 1
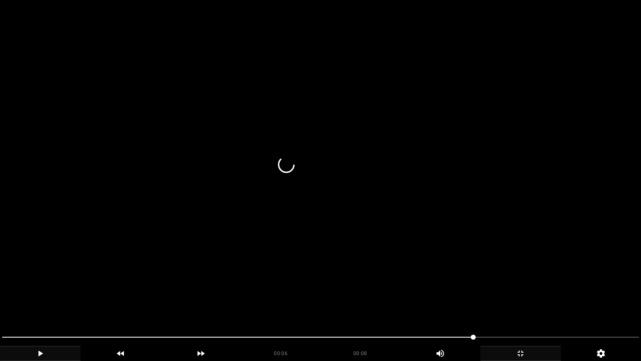
click at [496, 304] on span at bounding box center [320, 336] width 637 height 13
click at [43, 304] on icon "add" at bounding box center [40, 353] width 80 height 10
click at [546, 304] on icon "add" at bounding box center [521, 353] width 80 height 10
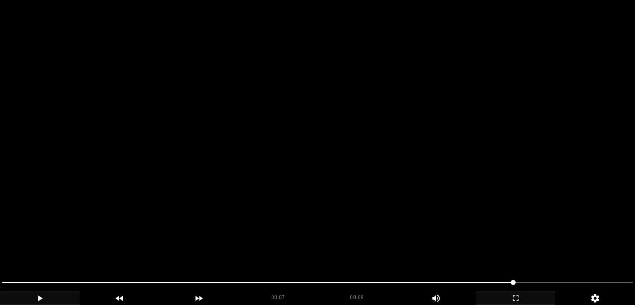
scroll to position [209, 0]
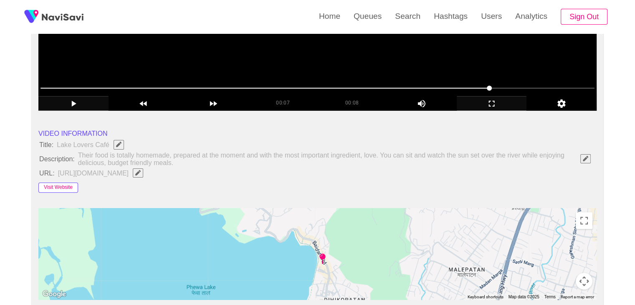
click at [64, 186] on button "Visit Website" at bounding box center [58, 187] width 40 height 10
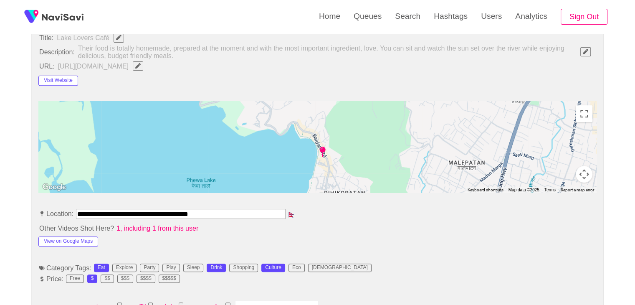
scroll to position [334, 0]
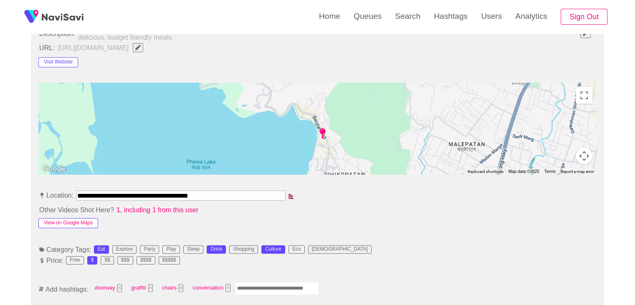
click at [83, 218] on button "View on Google Maps" at bounding box center [68, 223] width 60 height 10
drag, startPoint x: 231, startPoint y: 194, endPoint x: 0, endPoint y: 174, distance: 232.1
click at [258, 192] on input "**********" at bounding box center [180, 195] width 209 height 10
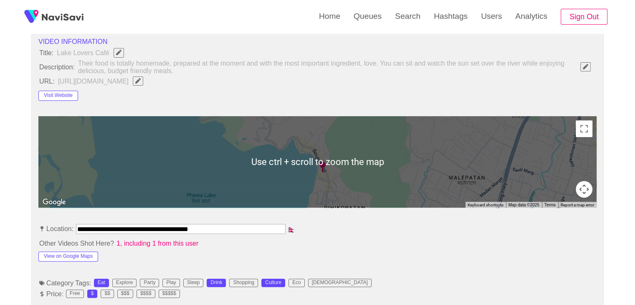
scroll to position [209, 0]
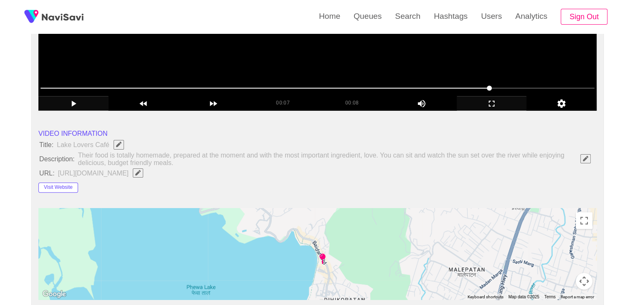
click at [141, 173] on icon "Edit Field" at bounding box center [137, 172] width 5 height 5
type input "**********"
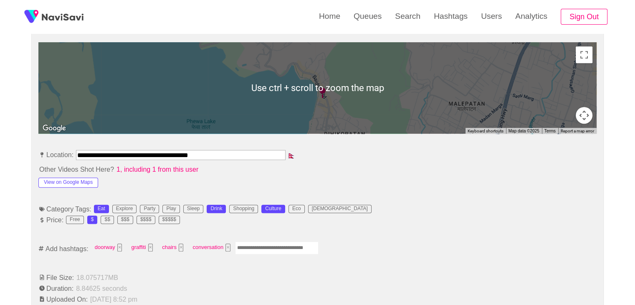
scroll to position [376, 0]
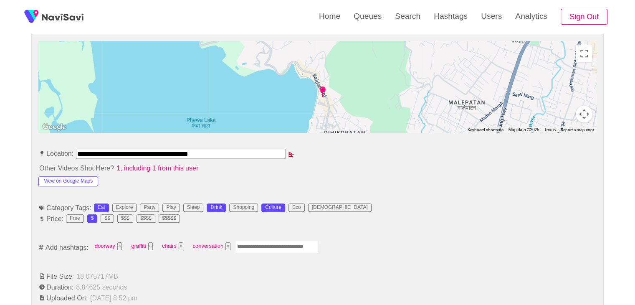
click at [256, 246] on input "Enter tag here and press return" at bounding box center [276, 246] width 83 height 13
type input "*********"
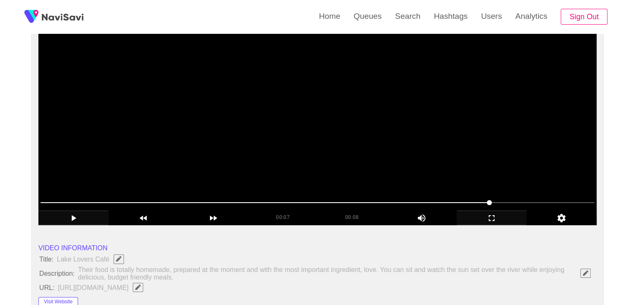
scroll to position [83, 0]
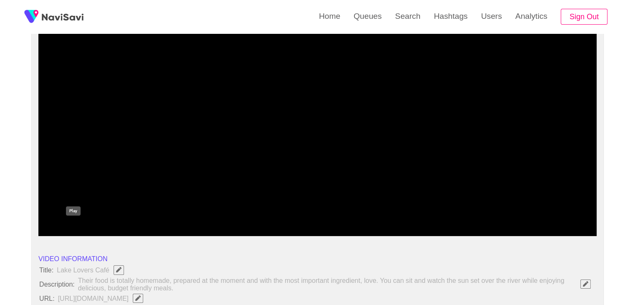
click at [70, 224] on icon "add" at bounding box center [73, 229] width 69 height 10
click at [70, 225] on icon "add" at bounding box center [73, 229] width 69 height 10
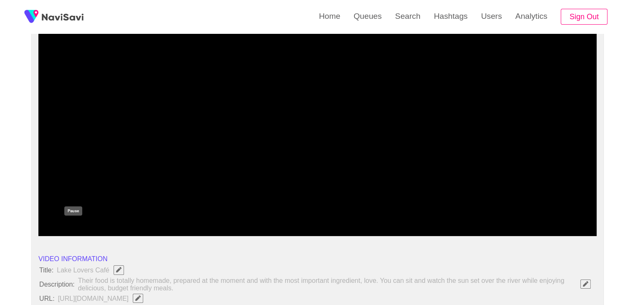
click at [70, 225] on icon "add" at bounding box center [73, 229] width 69 height 10
click at [69, 225] on icon "add" at bounding box center [73, 229] width 69 height 10
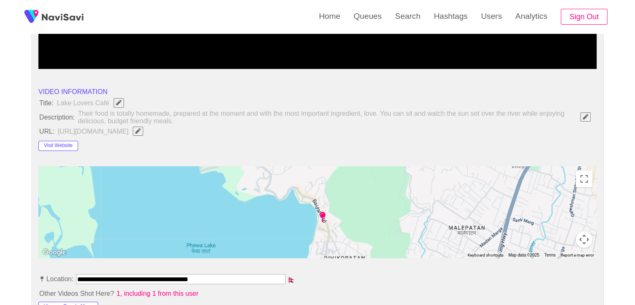
scroll to position [417, 0]
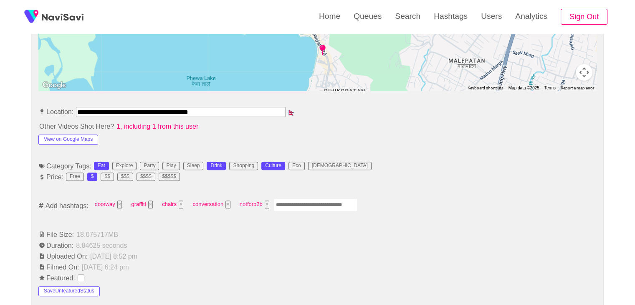
click at [302, 204] on input "Enter tag here and press return" at bounding box center [315, 204] width 83 height 13
type input "****"
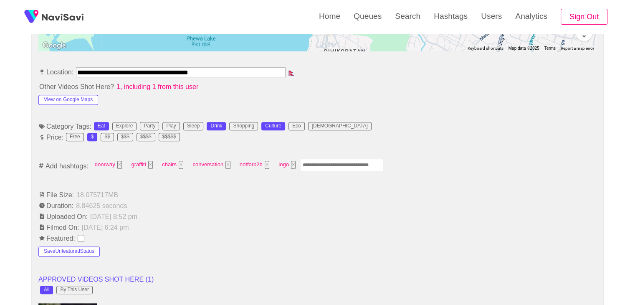
scroll to position [459, 0]
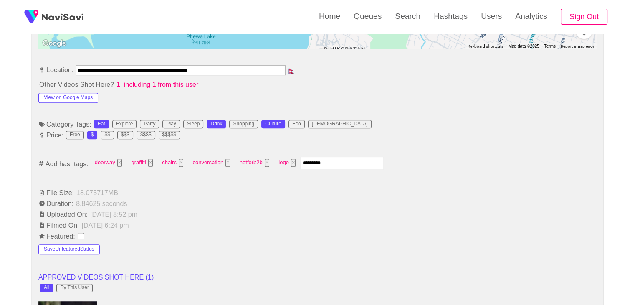
type input "**********"
click at [318, 160] on span "restuarant ×" at bounding box center [320, 162] width 36 height 13
click at [332, 162] on button "×" at bounding box center [333, 163] width 5 height 8
click at [356, 159] on input "Enter tag here and press return" at bounding box center [341, 162] width 83 height 13
type input "*********"
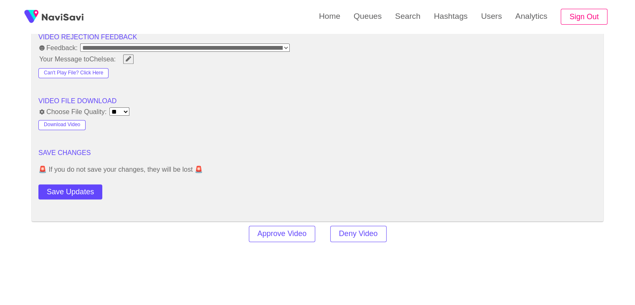
scroll to position [1169, 0]
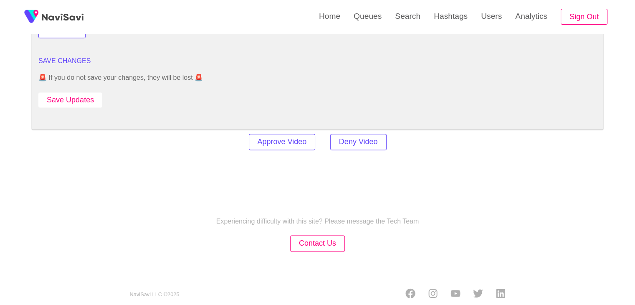
click at [84, 99] on button "Save Updates" at bounding box center [70, 99] width 64 height 15
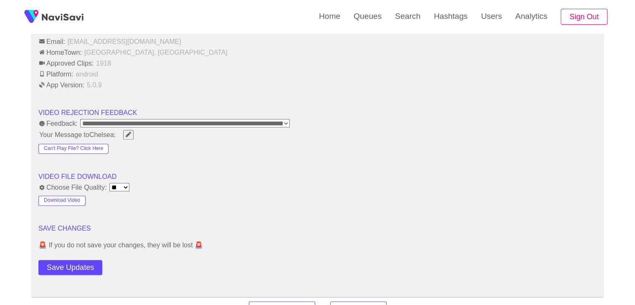
scroll to position [1002, 0]
click at [76, 266] on button "Save Updates" at bounding box center [70, 266] width 64 height 15
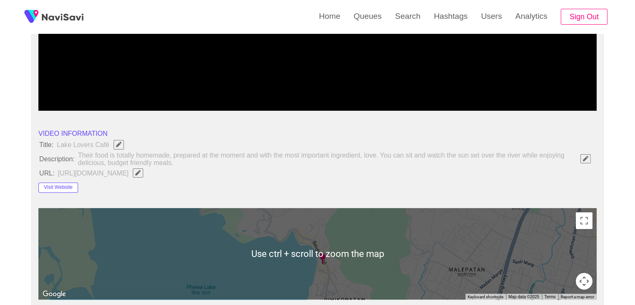
scroll to position [42, 0]
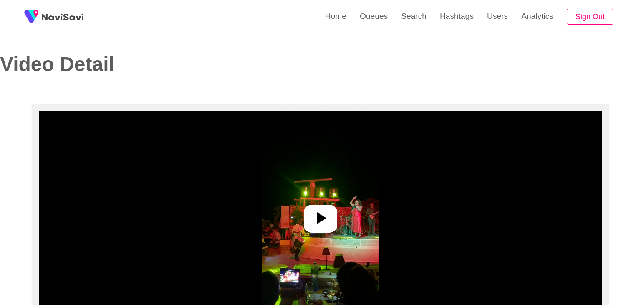
select select "**********"
select select "**"
click at [310, 214] on icon at bounding box center [317, 218] width 20 height 20
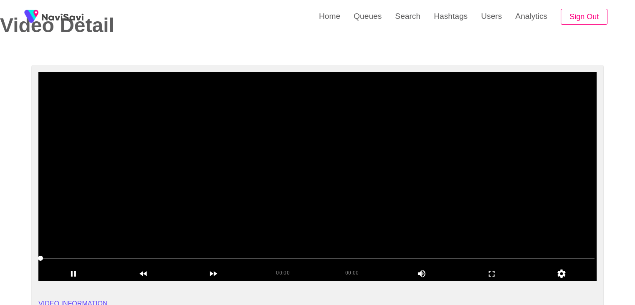
scroll to position [42, 0]
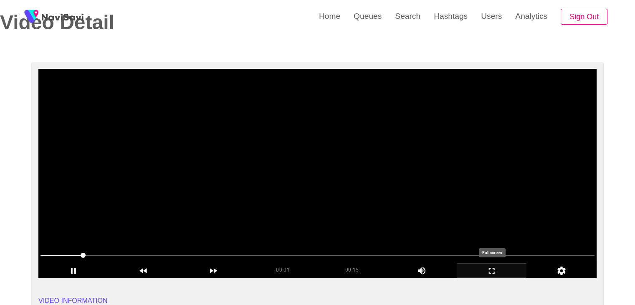
click at [488, 269] on icon "add" at bounding box center [491, 270] width 69 height 10
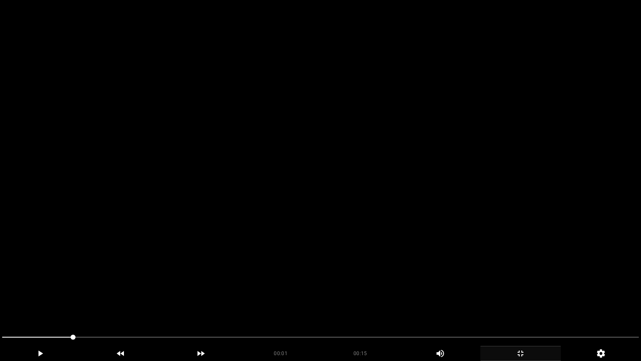
click at [294, 254] on video at bounding box center [320, 180] width 641 height 361
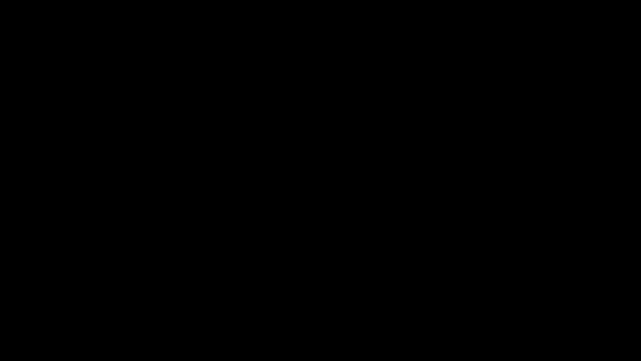
drag, startPoint x: 143, startPoint y: 334, endPoint x: 5, endPoint y: 336, distance: 138.2
click at [6, 304] on span at bounding box center [8, 336] width 5 height 5
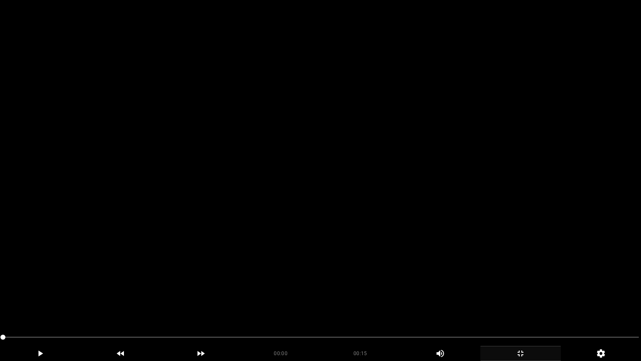
click at [120, 263] on video at bounding box center [320, 180] width 641 height 361
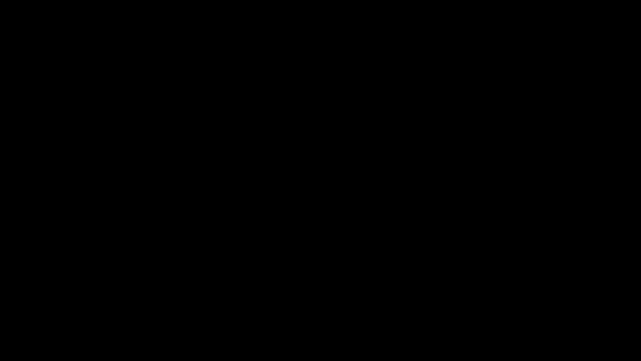
click at [36, 304] on icon "add" at bounding box center [40, 353] width 80 height 10
click at [534, 304] on icon "add" at bounding box center [521, 353] width 80 height 10
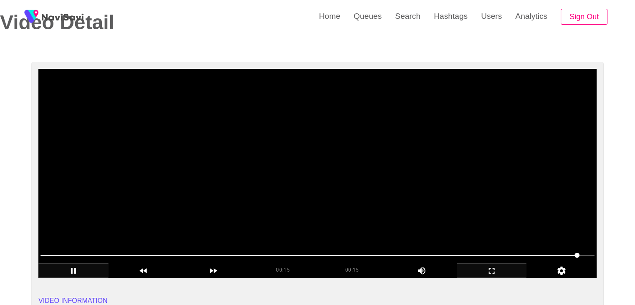
click at [230, 182] on video at bounding box center [317, 173] width 558 height 209
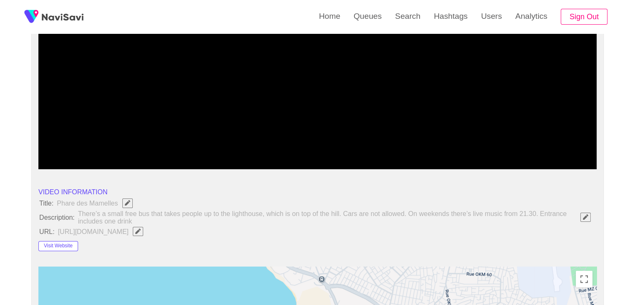
scroll to position [167, 0]
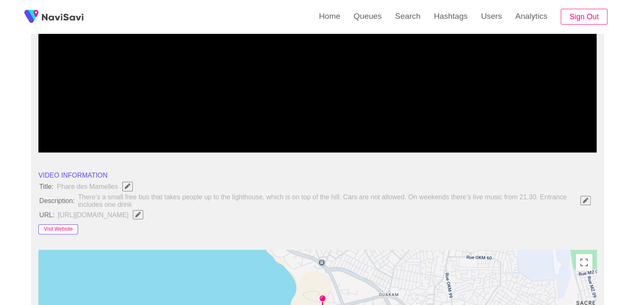
click at [62, 224] on button "Visit Website" at bounding box center [58, 229] width 40 height 10
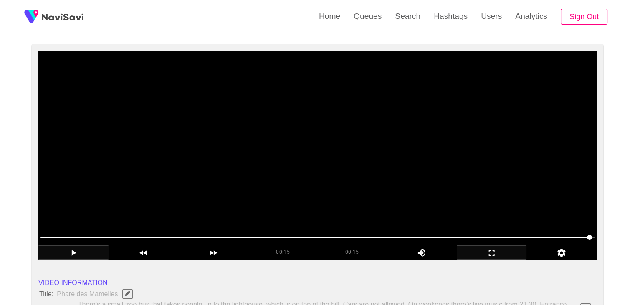
scroll to position [42, 0]
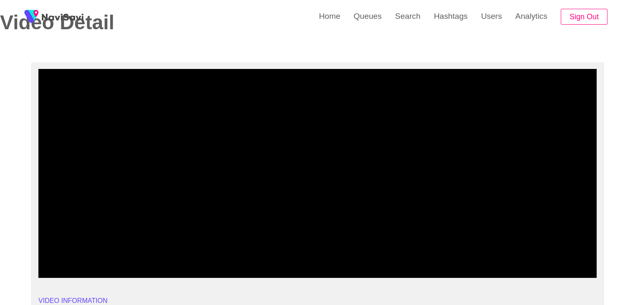
click at [251, 255] on span at bounding box center [314, 255] width 549 height 1
drag, startPoint x: 242, startPoint y: 256, endPoint x: 88, endPoint y: 252, distance: 153.2
click at [88, 252] on span at bounding box center [317, 254] width 554 height 13
click at [71, 265] on icon "add" at bounding box center [73, 270] width 69 height 10
click at [78, 270] on icon "add" at bounding box center [73, 270] width 69 height 10
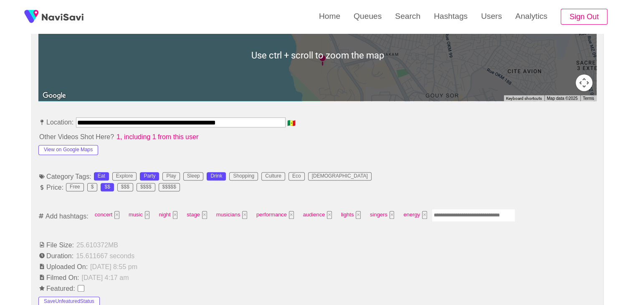
scroll to position [417, 0]
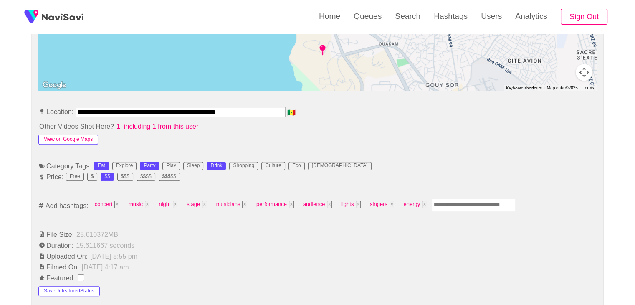
click at [66, 139] on button "View on Google Maps" at bounding box center [68, 139] width 60 height 10
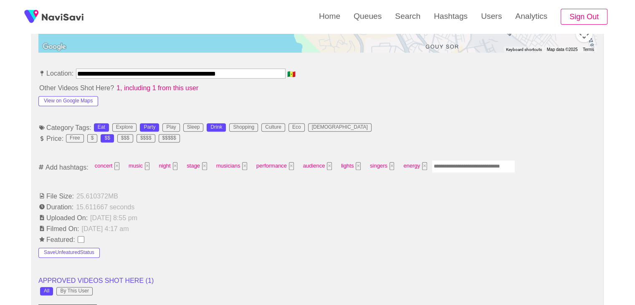
scroll to position [459, 0]
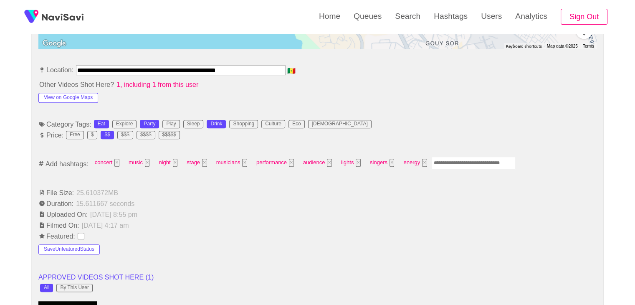
click at [461, 162] on input "Enter tag here and press return" at bounding box center [473, 162] width 83 height 13
type input "*********"
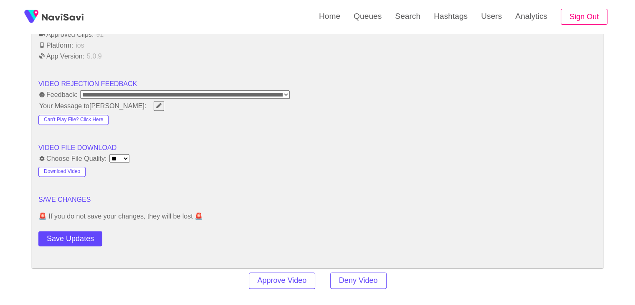
scroll to position [1043, 0]
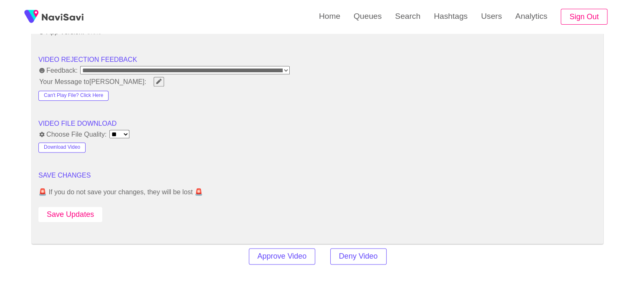
click at [95, 212] on button "Save Updates" at bounding box center [70, 214] width 64 height 15
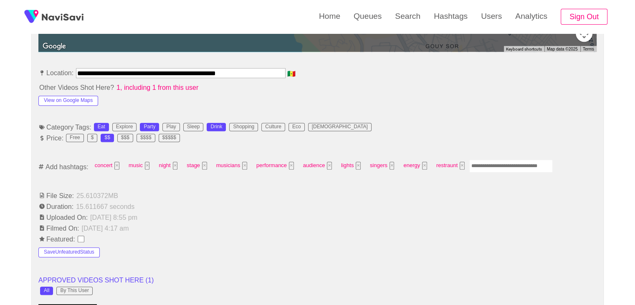
scroll to position [459, 0]
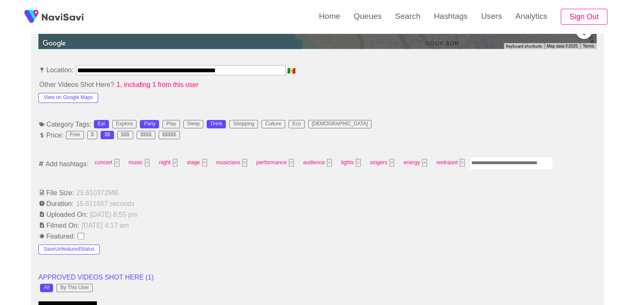
click at [503, 159] on input "Enter tag here and press return" at bounding box center [510, 162] width 83 height 13
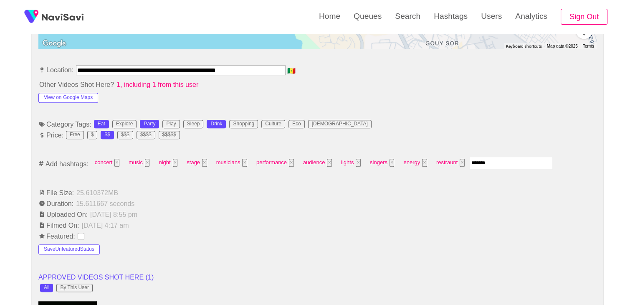
type input "********"
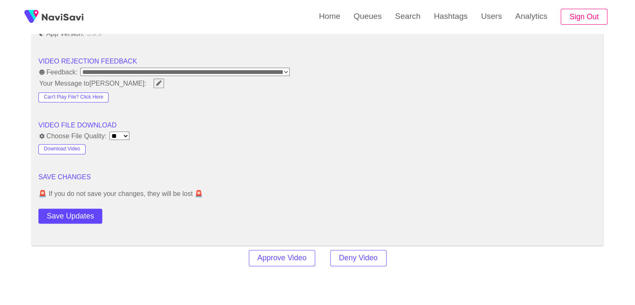
scroll to position [1127, 0]
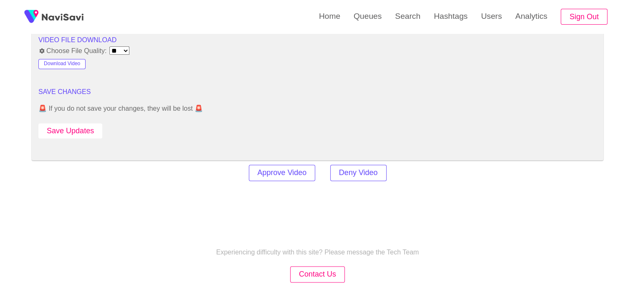
click at [79, 126] on button "Save Updates" at bounding box center [70, 130] width 64 height 15
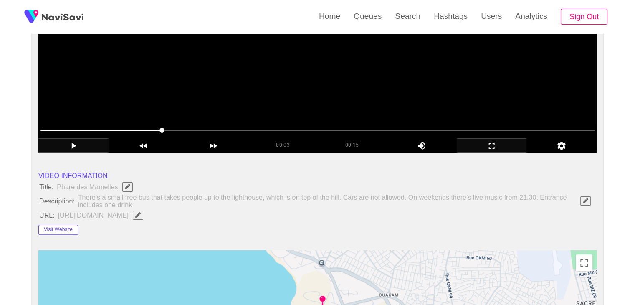
scroll to position [42, 0]
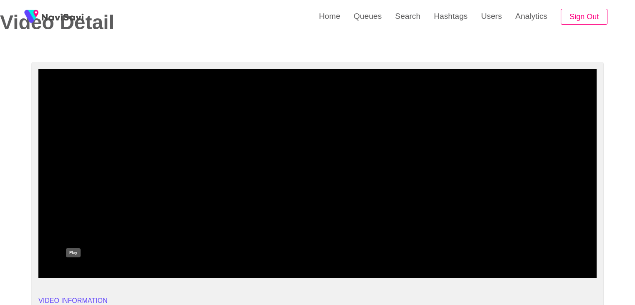
click at [82, 267] on icon "add" at bounding box center [73, 270] width 69 height 10
click at [496, 269] on icon "add" at bounding box center [491, 270] width 69 height 10
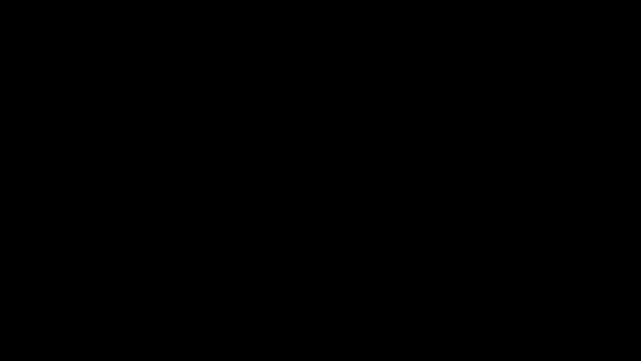
click at [58, 304] on icon "add" at bounding box center [40, 353] width 80 height 10
click at [38, 304] on icon "add" at bounding box center [40, 353] width 80 height 10
click at [0, 304] on div at bounding box center [321, 338] width 644 height 22
click at [41, 304] on icon "add" at bounding box center [40, 353] width 80 height 10
click at [43, 304] on icon "add" at bounding box center [40, 353] width 80 height 10
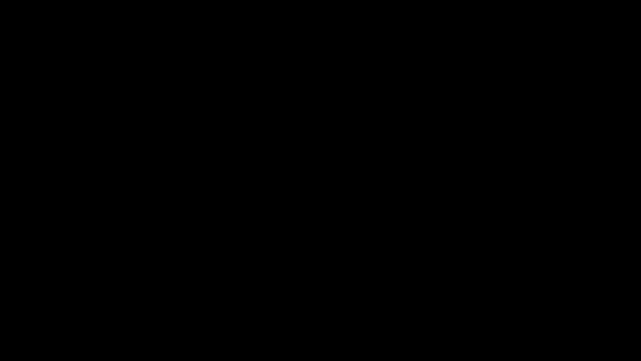
click at [524, 304] on icon "add" at bounding box center [521, 353] width 80 height 10
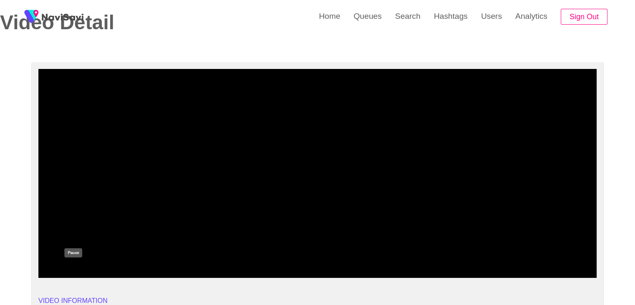
click at [70, 270] on icon "add" at bounding box center [73, 270] width 69 height 10
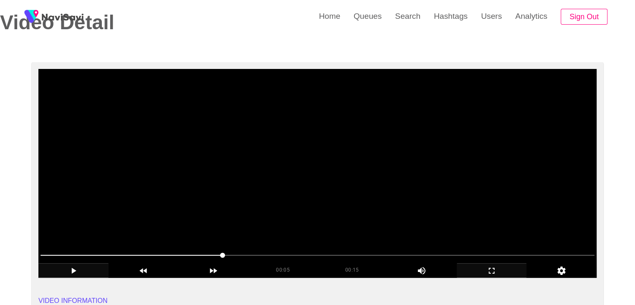
drag, startPoint x: 88, startPoint y: 247, endPoint x: 52, endPoint y: 244, distance: 36.0
click at [52, 245] on div at bounding box center [317, 255] width 560 height 21
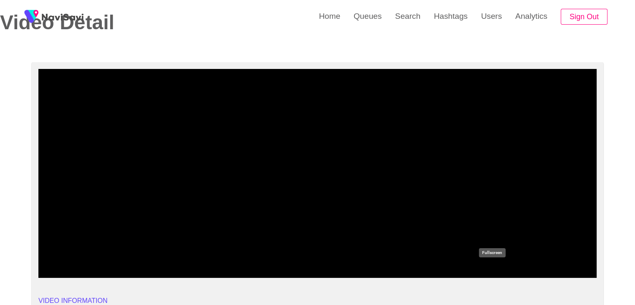
click at [503, 272] on icon "add" at bounding box center [491, 270] width 69 height 10
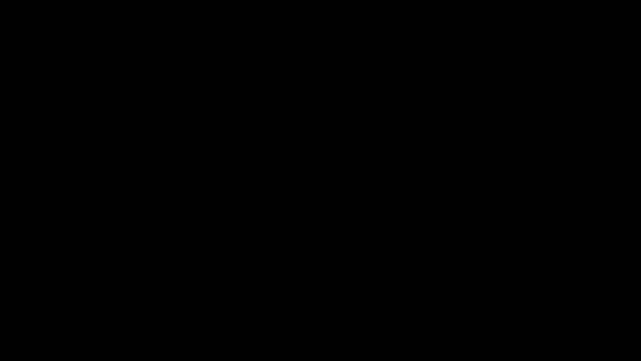
click at [37, 304] on icon "add" at bounding box center [40, 353] width 80 height 10
click at [449, 304] on icon "add" at bounding box center [457, 353] width 46 height 10
click at [451, 304] on icon "add" at bounding box center [457, 353] width 46 height 10
click at [458, 304] on icon "add" at bounding box center [457, 353] width 46 height 10
drag, startPoint x: 414, startPoint y: 351, endPoint x: 420, endPoint y: 350, distance: 5.9
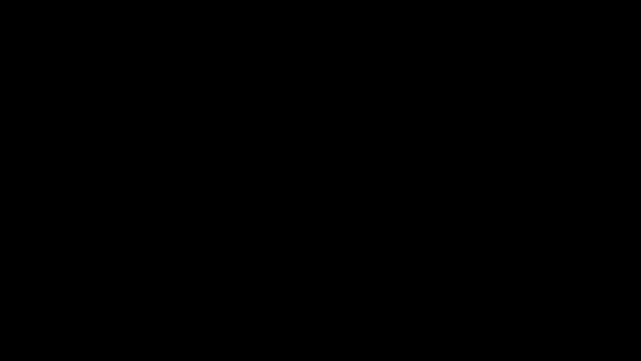
click at [416, 304] on div "add" at bounding box center [440, 352] width 81 height 13
drag, startPoint x: 420, startPoint y: 350, endPoint x: 435, endPoint y: 351, distance: 14.6
click at [435, 304] on div "add" at bounding box center [440, 352] width 81 height 13
drag, startPoint x: 417, startPoint y: 351, endPoint x: 443, endPoint y: 359, distance: 26.5
click at [440, 304] on div "00:01 00:15 Picture In Picture 1" at bounding box center [320, 353] width 641 height 15
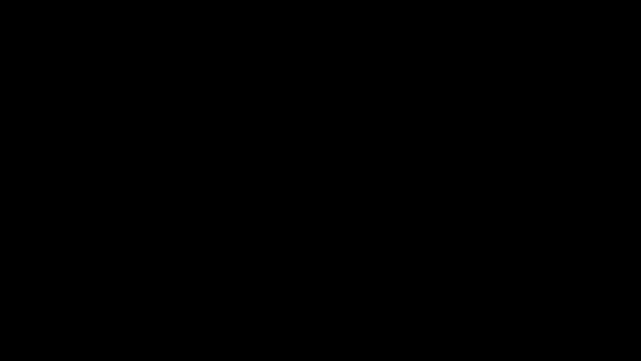
click at [443, 304] on div "00:01 00:15 Picture In Picture 1" at bounding box center [320, 353] width 641 height 15
click at [524, 304] on icon "add" at bounding box center [521, 353] width 80 height 10
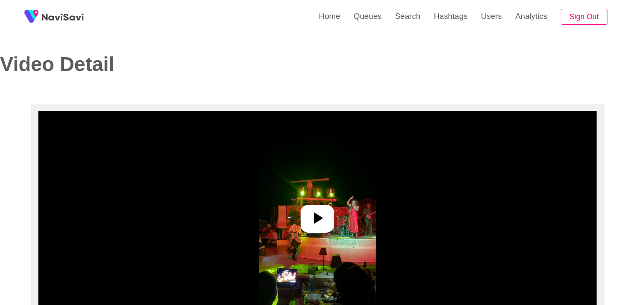
select select "**********"
select select "**"
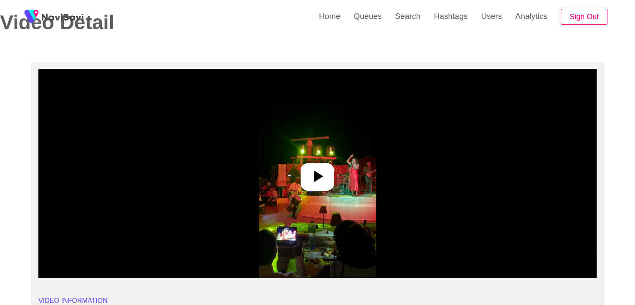
click at [315, 159] on img at bounding box center [317, 173] width 117 height 209
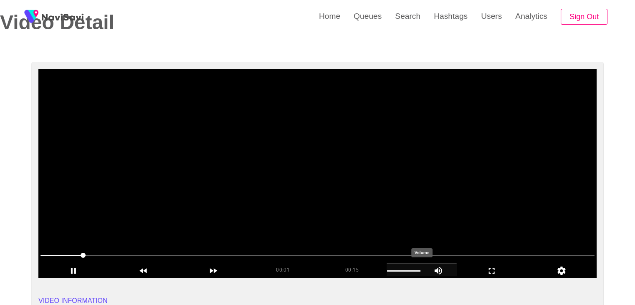
drag, startPoint x: 402, startPoint y: 270, endPoint x: 395, endPoint y: 271, distance: 7.2
click at [395, 271] on div "add" at bounding box center [421, 269] width 70 height 13
click at [394, 271] on div "add" at bounding box center [421, 269] width 70 height 13
drag, startPoint x: 411, startPoint y: 267, endPoint x: 425, endPoint y: 268, distance: 14.2
click at [421, 268] on div "add" at bounding box center [421, 269] width 70 height 13
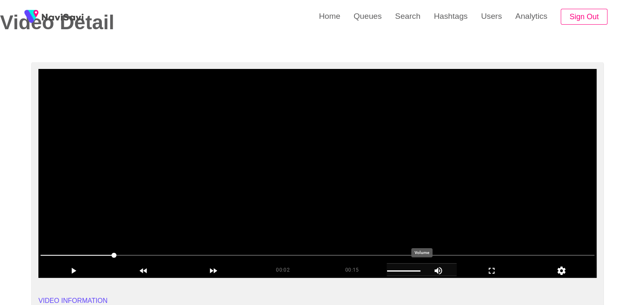
click at [426, 268] on icon "add" at bounding box center [438, 270] width 36 height 10
click at [414, 269] on div "add" at bounding box center [421, 269] width 70 height 13
click at [421, 269] on div "add" at bounding box center [421, 269] width 70 height 13
click at [449, 269] on icon "add" at bounding box center [438, 270] width 36 height 10
drag, startPoint x: 73, startPoint y: 270, endPoint x: 127, endPoint y: 271, distance: 54.3
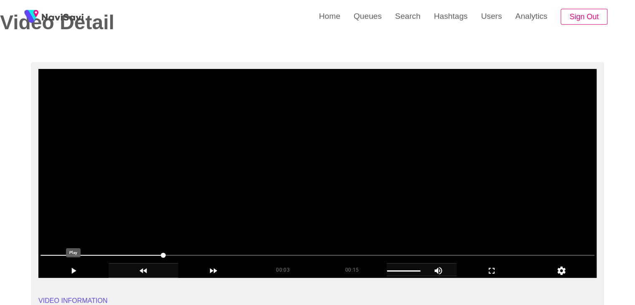
click at [74, 270] on icon "add" at bounding box center [74, 271] width 5 height 6
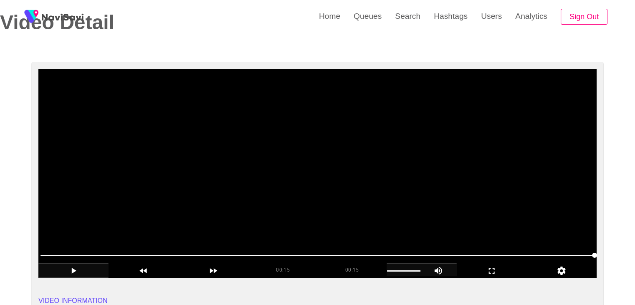
click at [73, 270] on icon "add" at bounding box center [74, 271] width 5 height 6
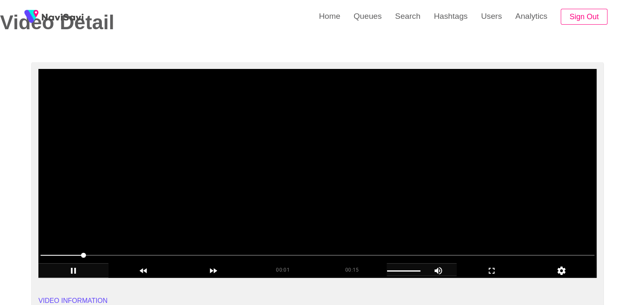
click at [149, 199] on video at bounding box center [317, 173] width 558 height 209
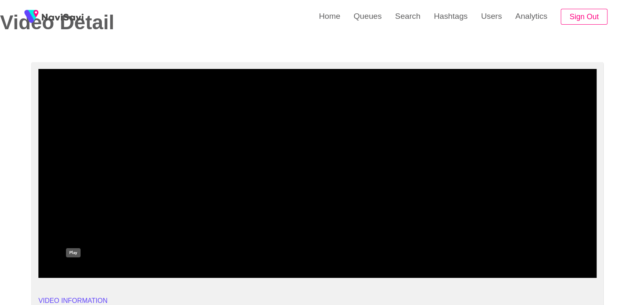
click at [78, 271] on icon "add" at bounding box center [73, 270] width 69 height 10
drag, startPoint x: 35, startPoint y: 252, endPoint x: 23, endPoint y: 248, distance: 12.6
drag, startPoint x: 175, startPoint y: 254, endPoint x: 65, endPoint y: 251, distance: 110.6
click at [65, 251] on span at bounding box center [317, 254] width 554 height 13
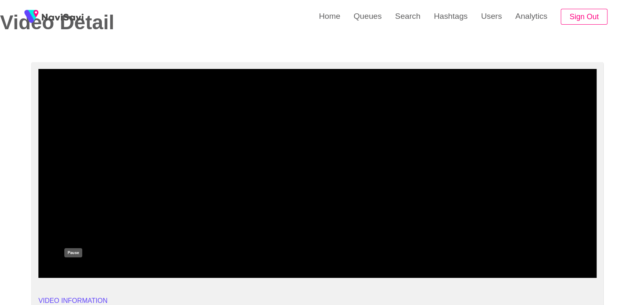
click at [78, 274] on icon "add" at bounding box center [73, 270] width 69 height 10
drag, startPoint x: 30, startPoint y: 256, endPoint x: 0, endPoint y: 255, distance: 30.1
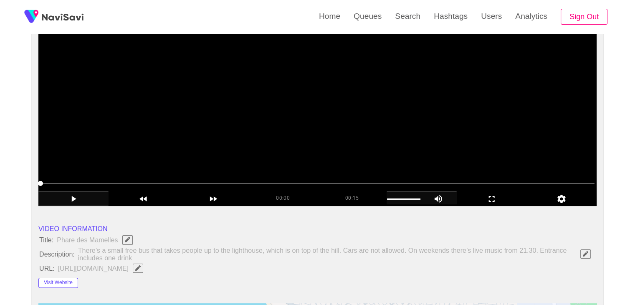
scroll to position [125, 0]
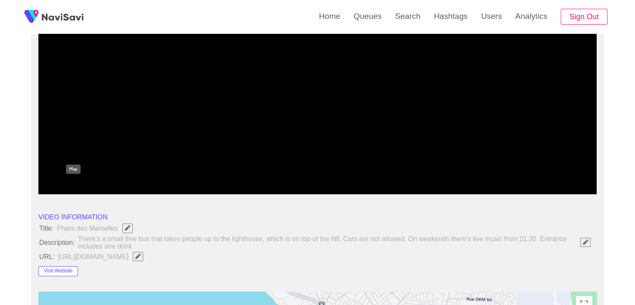
click at [67, 187] on icon "add" at bounding box center [73, 187] width 69 height 10
click at [187, 169] on span at bounding box center [317, 171] width 554 height 13
click at [262, 165] on span at bounding box center [317, 171] width 554 height 13
click at [361, 170] on span at bounding box center [317, 171] width 554 height 13
click at [409, 171] on span at bounding box center [317, 171] width 554 height 1
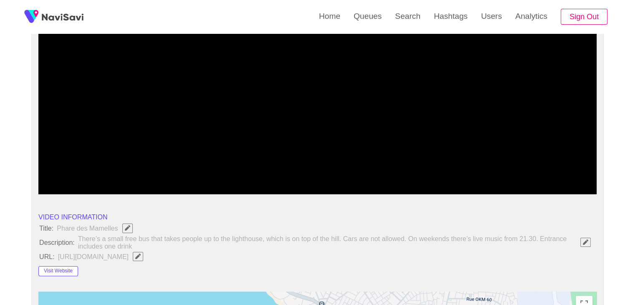
click at [229, 184] on div "00:11 00:15 Picture In Picture 1" at bounding box center [317, 179] width 558 height 29
drag, startPoint x: 44, startPoint y: 167, endPoint x: 20, endPoint y: 167, distance: 23.4
click at [78, 185] on icon "add" at bounding box center [73, 187] width 69 height 10
click at [74, 187] on icon "add" at bounding box center [73, 187] width 5 height 6
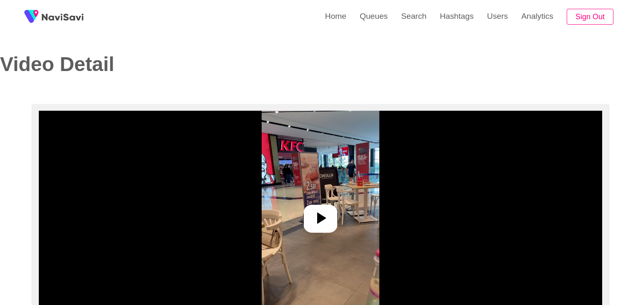
select select "**********"
select select "**"
drag, startPoint x: 307, startPoint y: 211, endPoint x: 321, endPoint y: 222, distance: 16.9
click at [309, 212] on icon at bounding box center [317, 218] width 20 height 20
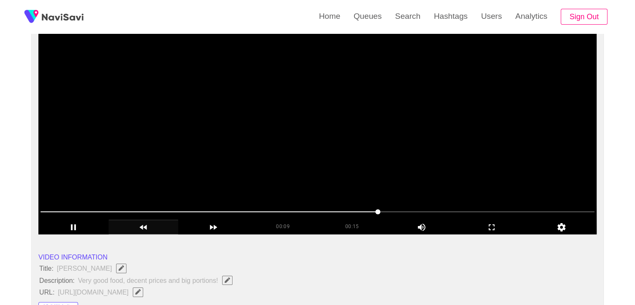
scroll to position [83, 0]
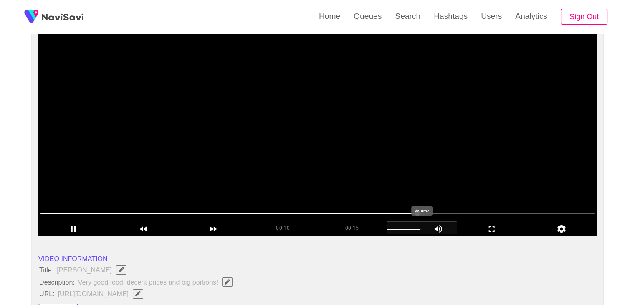
click at [424, 230] on icon "add" at bounding box center [438, 229] width 36 height 10
click at [434, 229] on icon "add" at bounding box center [438, 229] width 36 height 10
click at [439, 228] on icon "add" at bounding box center [438, 229] width 8 height 8
drag, startPoint x: 290, startPoint y: 207, endPoint x: 177, endPoint y: 209, distance: 112.7
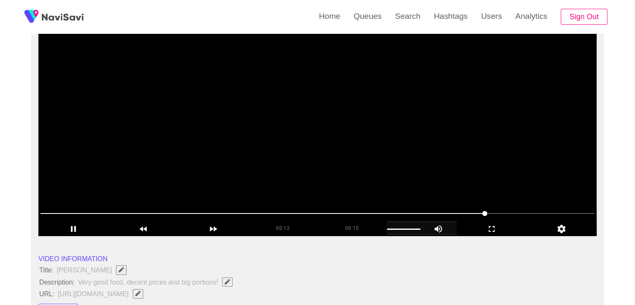
click at [177, 209] on span at bounding box center [317, 213] width 554 height 13
drag, startPoint x: 83, startPoint y: 209, endPoint x: 64, endPoint y: 212, distance: 19.0
click at [64, 212] on span at bounding box center [317, 213] width 554 height 13
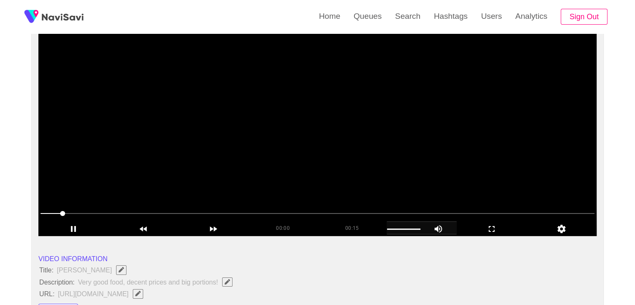
click at [40, 216] on span at bounding box center [317, 213] width 554 height 13
click at [192, 170] on video at bounding box center [317, 131] width 558 height 209
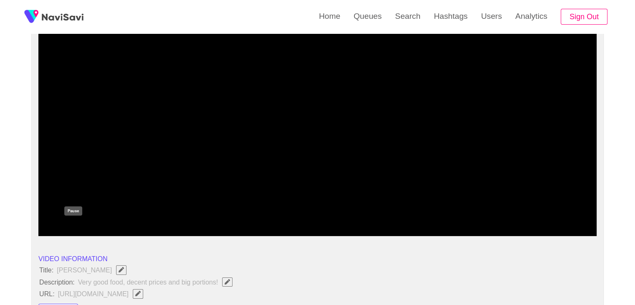
click at [77, 224] on icon "add" at bounding box center [73, 229] width 69 height 10
drag, startPoint x: 35, startPoint y: 268, endPoint x: 219, endPoint y: 279, distance: 184.4
copy ul "Title: [PERSON_NAME] Description: Very good food, decent prices and big portion…"
click at [228, 280] on icon "Edit Field" at bounding box center [227, 281] width 5 height 5
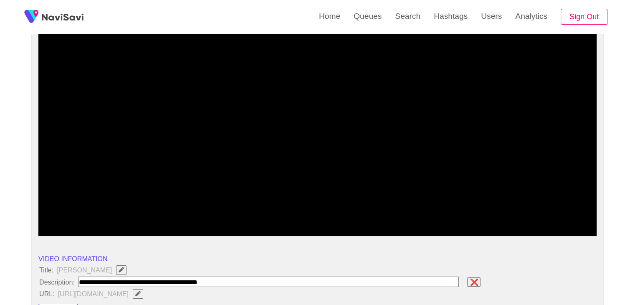
type input "**********"
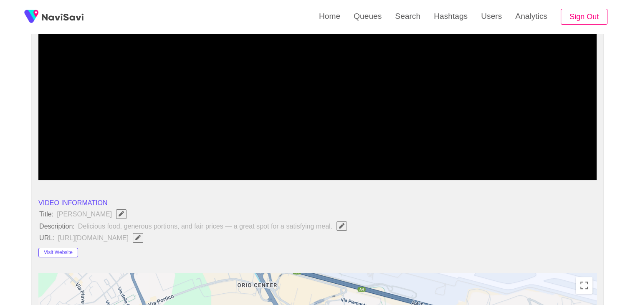
scroll to position [167, 0]
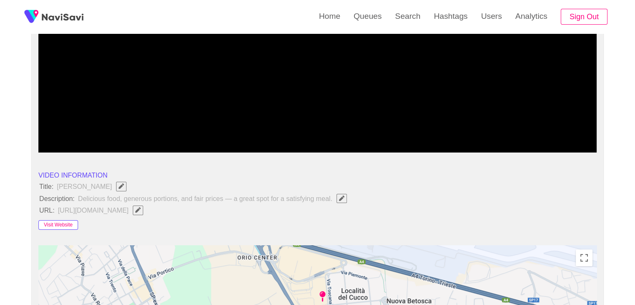
click at [57, 227] on button "Visit Website" at bounding box center [58, 225] width 40 height 10
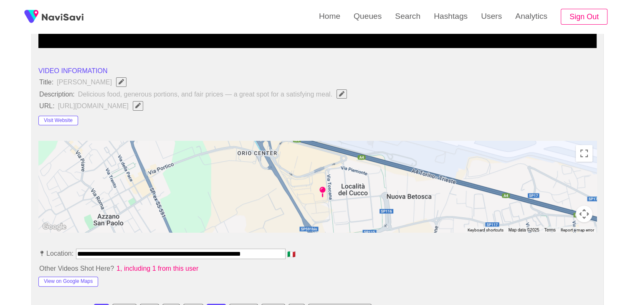
scroll to position [334, 0]
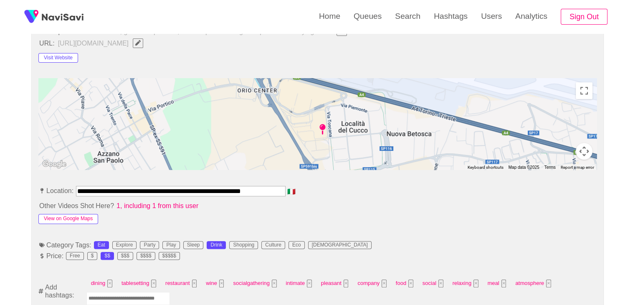
click at [71, 216] on button "View on Google Maps" at bounding box center [68, 219] width 60 height 10
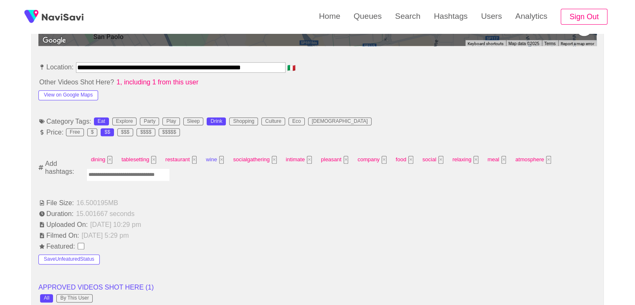
scroll to position [459, 0]
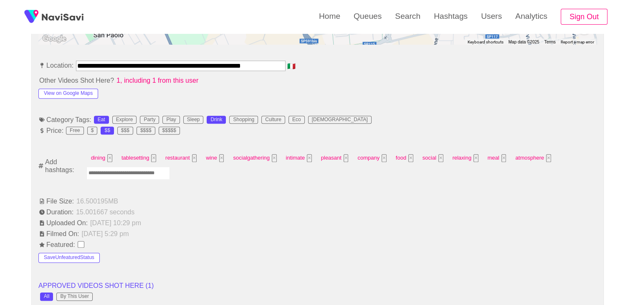
click at [116, 174] on input "Enter tag here and press return" at bounding box center [127, 173] width 83 height 13
type input "****"
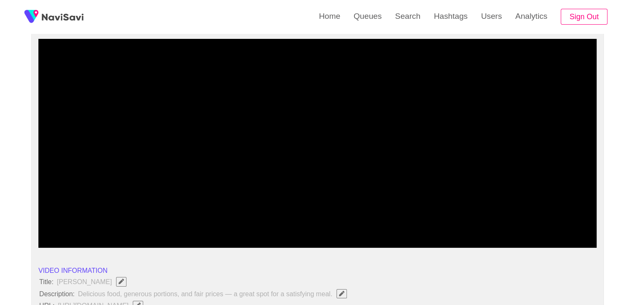
scroll to position [83, 0]
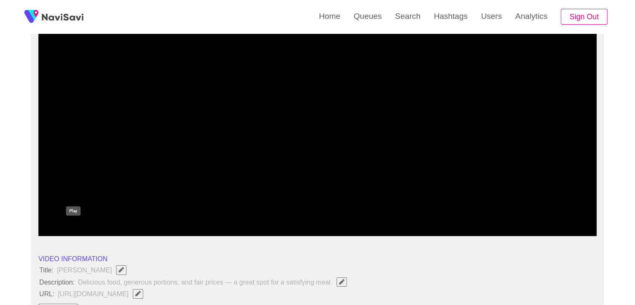
click at [76, 227] on icon "add" at bounding box center [73, 229] width 69 height 10
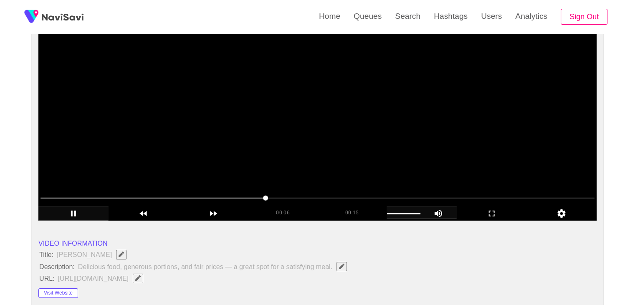
scroll to position [125, 0]
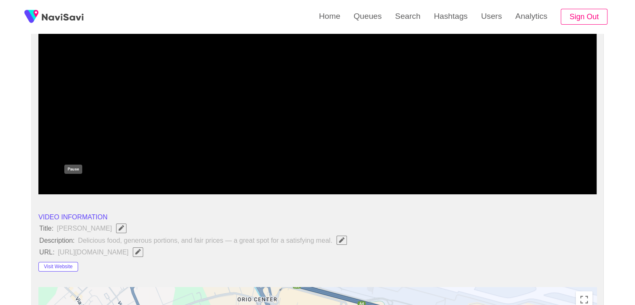
click at [76, 185] on icon "add" at bounding box center [73, 187] width 69 height 10
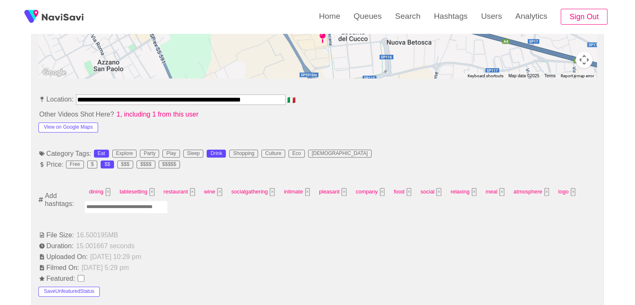
scroll to position [501, 0]
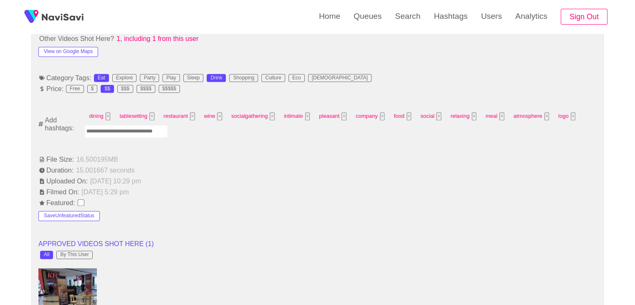
click at [128, 131] on input "Enter tag here and press return" at bounding box center [125, 131] width 83 height 13
type input "****"
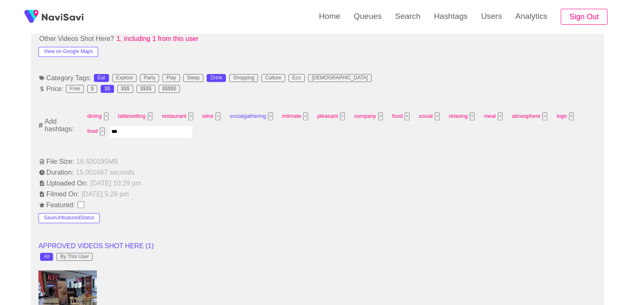
type input "****"
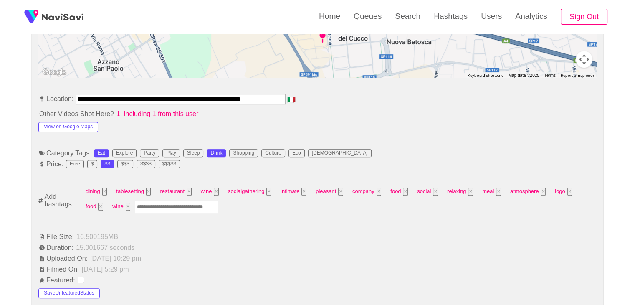
scroll to position [417, 0]
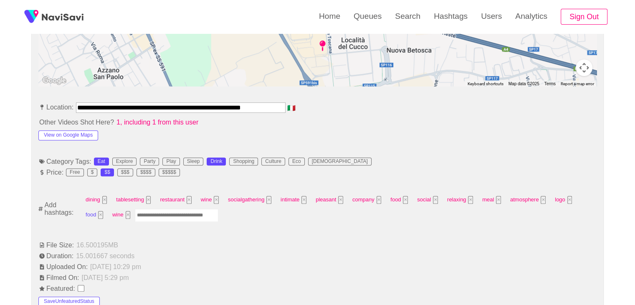
click at [102, 212] on button "×" at bounding box center [100, 215] width 5 height 8
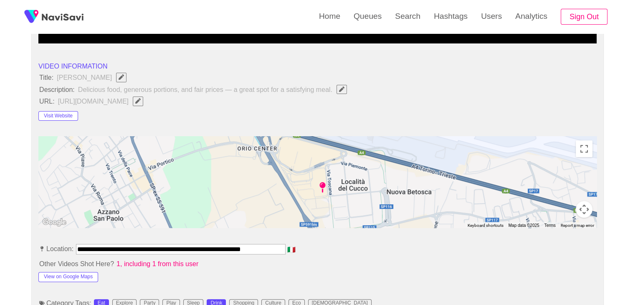
scroll to position [376, 0]
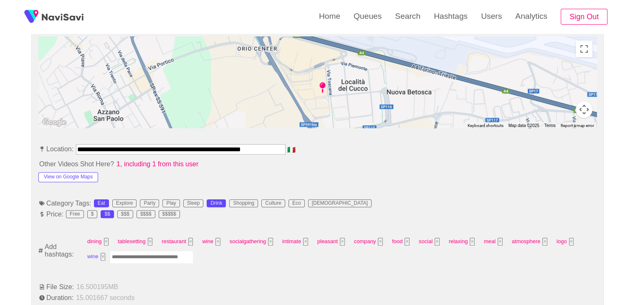
click at [104, 255] on button "×" at bounding box center [103, 256] width 5 height 8
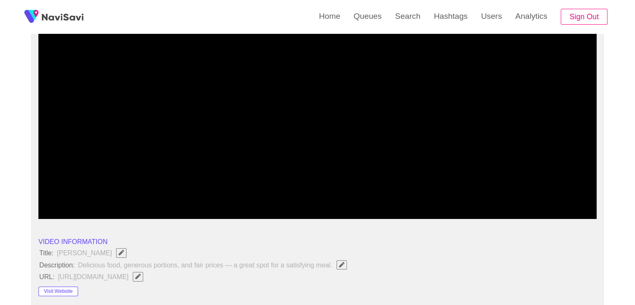
scroll to position [83, 0]
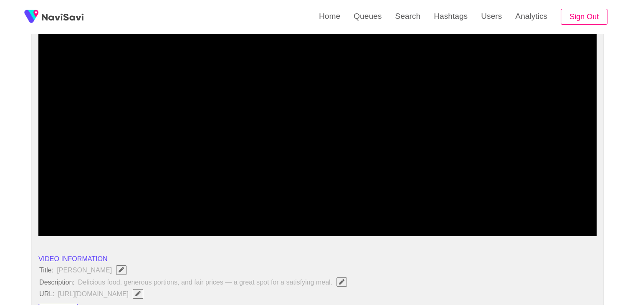
click at [140, 215] on span at bounding box center [317, 213] width 554 height 13
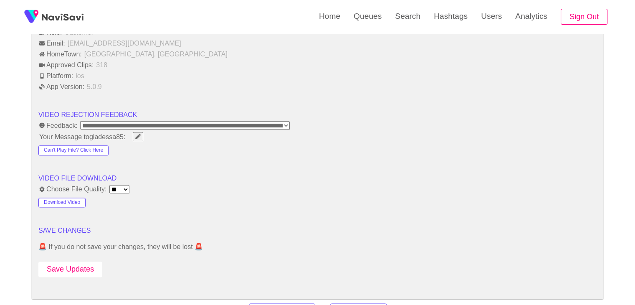
scroll to position [1002, 0]
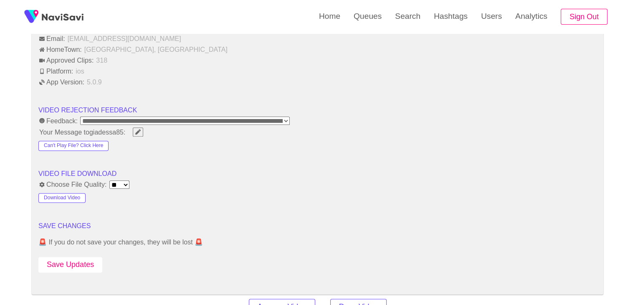
click at [87, 259] on button "Save Updates" at bounding box center [70, 264] width 64 height 15
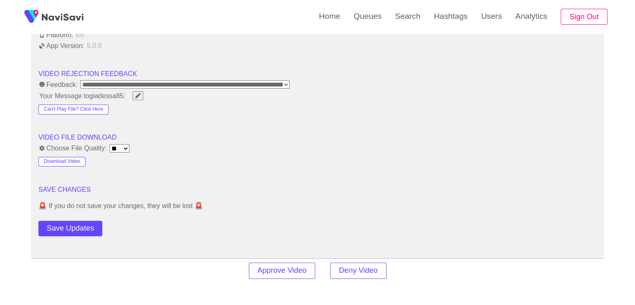
scroll to position [1043, 0]
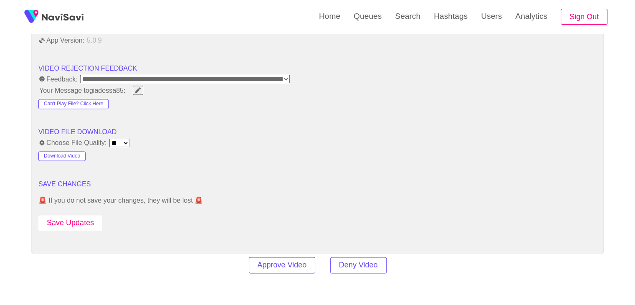
click at [77, 219] on button "Save Updates" at bounding box center [70, 222] width 64 height 15
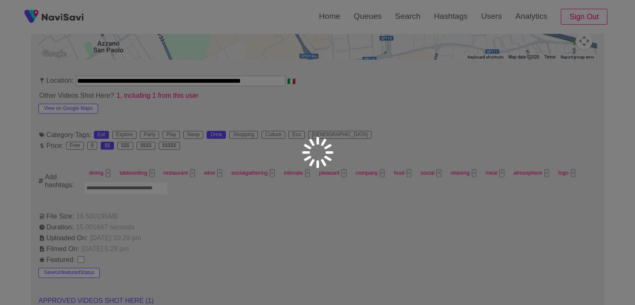
scroll to position [459, 0]
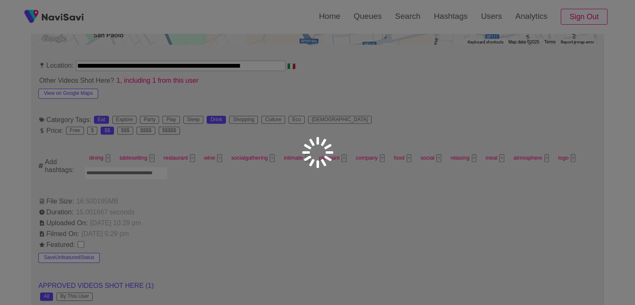
click at [371, 197] on div "**********" at bounding box center [317, 281] width 635 height 1480
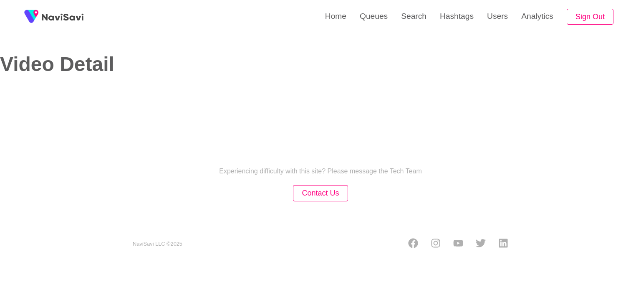
select select "**"
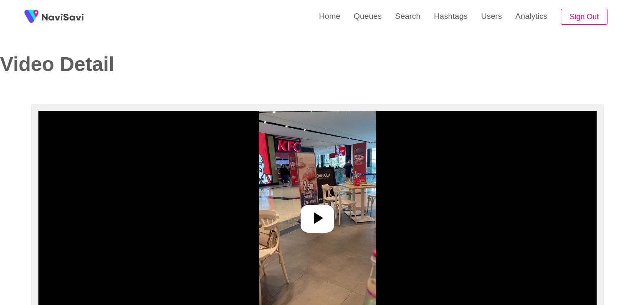
select select "**********"
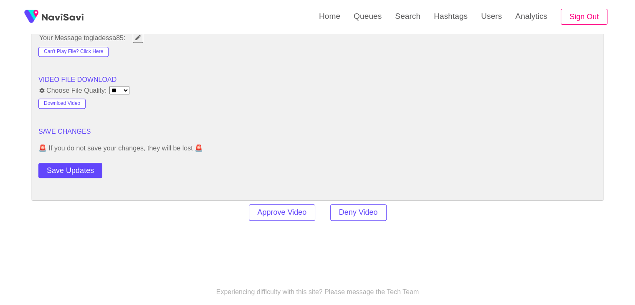
scroll to position [1002, 0]
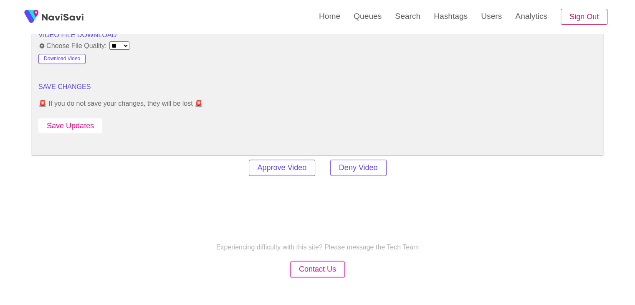
click at [93, 124] on button "Save Updates" at bounding box center [70, 125] width 64 height 15
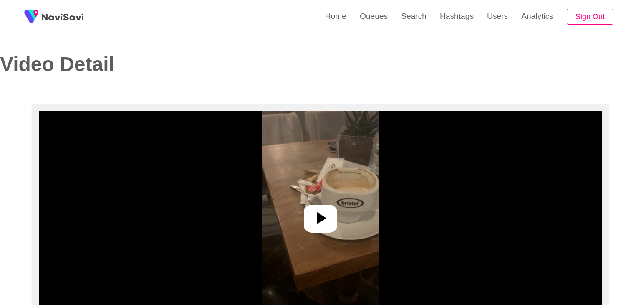
select select "**********"
select select "**"
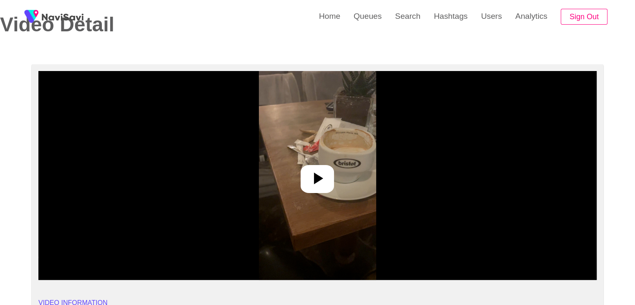
scroll to position [42, 0]
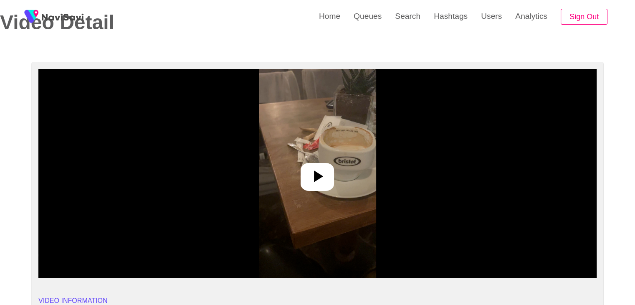
click at [320, 173] on icon at bounding box center [317, 176] width 20 height 20
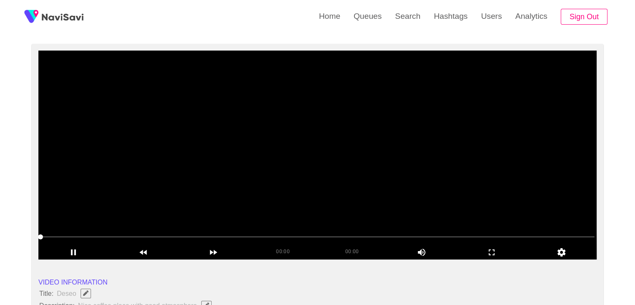
scroll to position [125, 0]
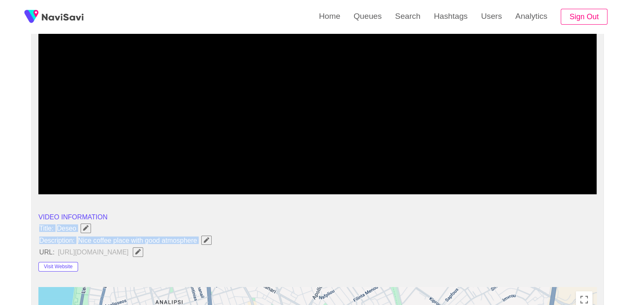
drag, startPoint x: 38, startPoint y: 224, endPoint x: 204, endPoint y: 244, distance: 166.9
copy ul "Title: Deseo Description: Nice coffee place with good atmosphere"
click at [205, 235] on button "button" at bounding box center [206, 239] width 10 height 9
type input "**********"
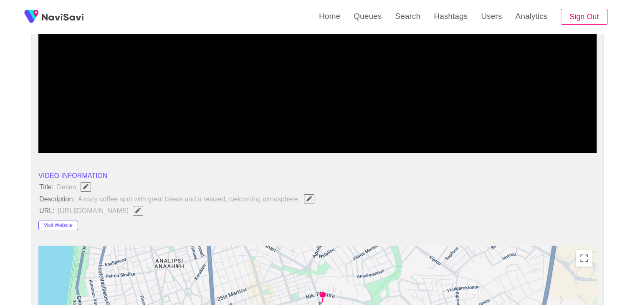
scroll to position [167, 0]
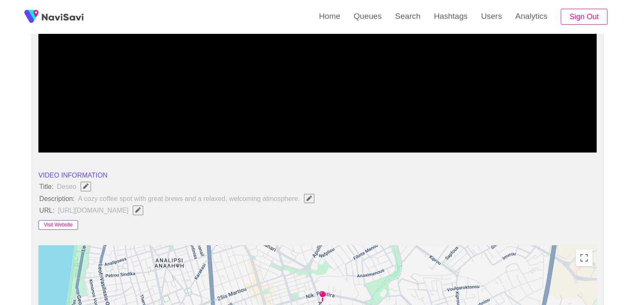
click at [60, 223] on button "Visit Website" at bounding box center [58, 225] width 40 height 10
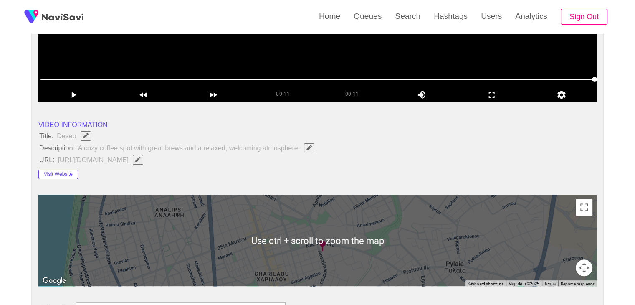
scroll to position [83, 0]
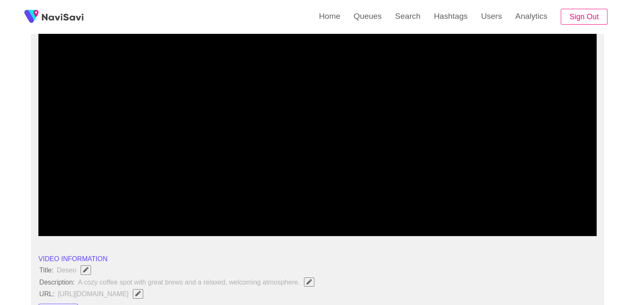
drag, startPoint x: 15, startPoint y: 212, endPoint x: 5, endPoint y: 212, distance: 10.0
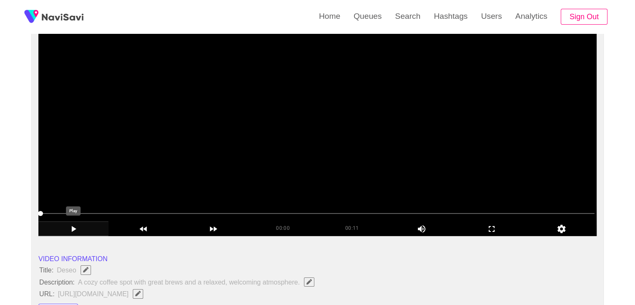
click at [65, 225] on icon "add" at bounding box center [73, 229] width 69 height 10
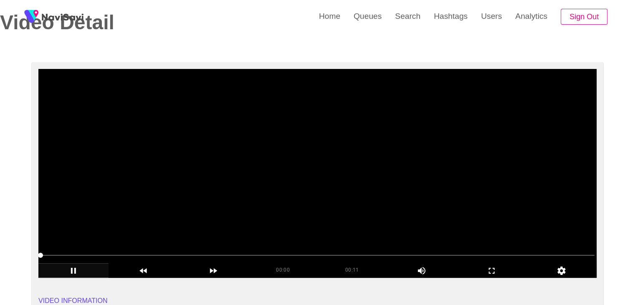
scroll to position [42, 0]
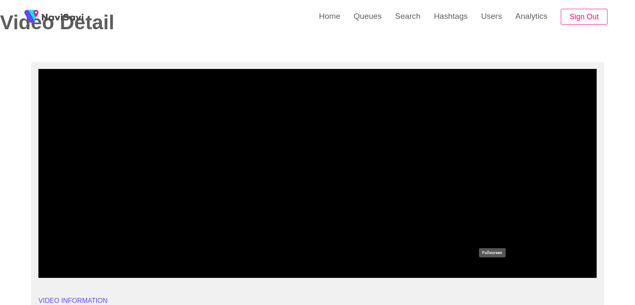
click at [494, 266] on icon "add" at bounding box center [491, 270] width 69 height 10
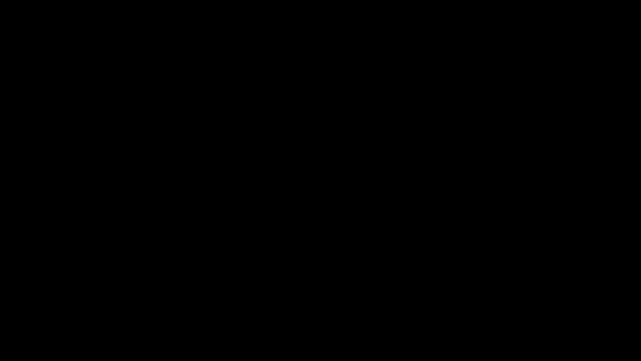
click at [36, 304] on icon "add" at bounding box center [40, 353] width 80 height 10
click at [37, 304] on icon "add" at bounding box center [40, 353] width 80 height 10
click at [527, 304] on icon "add" at bounding box center [521, 353] width 80 height 10
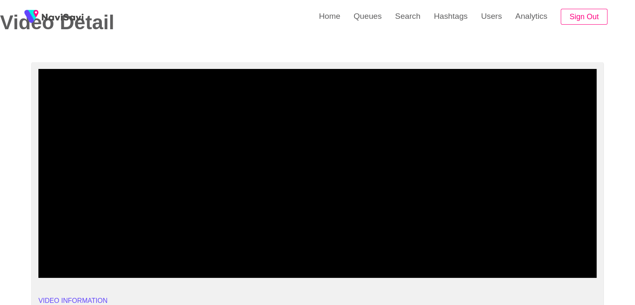
click at [371, 255] on span at bounding box center [317, 254] width 554 height 13
click at [305, 252] on span at bounding box center [317, 254] width 554 height 13
drag, startPoint x: 209, startPoint y: 254, endPoint x: 201, endPoint y: 256, distance: 8.9
click at [201, 256] on span at bounding box center [317, 254] width 554 height 13
click at [128, 251] on span at bounding box center [317, 254] width 554 height 13
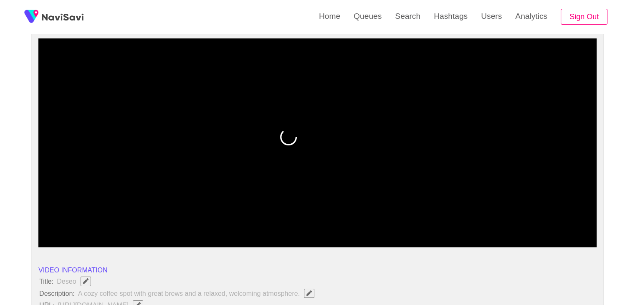
scroll to position [83, 0]
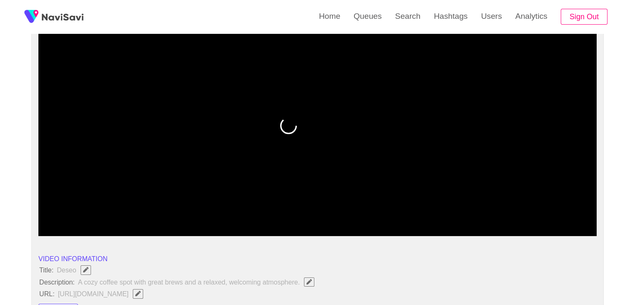
drag, startPoint x: 118, startPoint y: 212, endPoint x: 48, endPoint y: 216, distance: 70.2
click at [48, 216] on span at bounding box center [317, 213] width 554 height 13
click at [76, 226] on icon "add" at bounding box center [73, 229] width 5 height 6
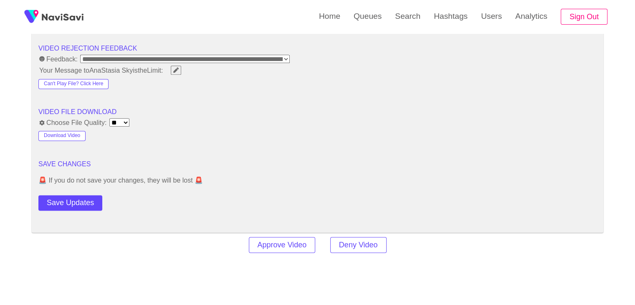
scroll to position [1085, 0]
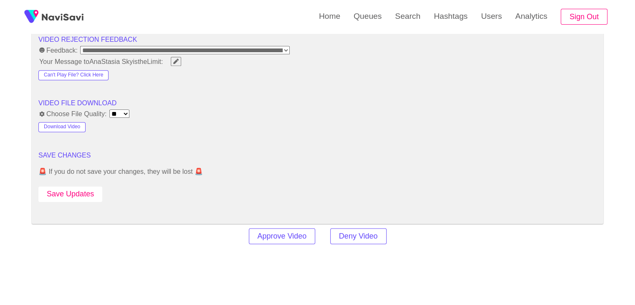
click at [86, 195] on button "Save Updates" at bounding box center [70, 193] width 64 height 15
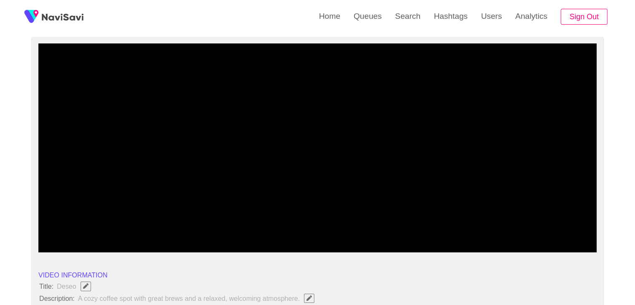
scroll to position [42, 0]
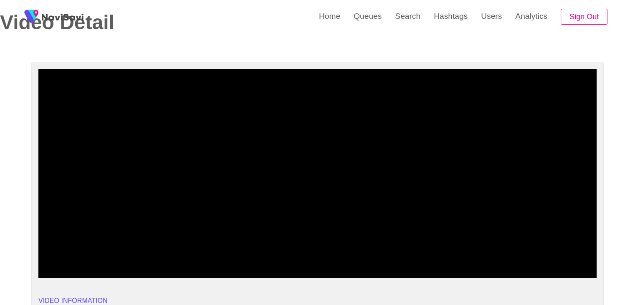
click at [300, 250] on span at bounding box center [317, 254] width 554 height 13
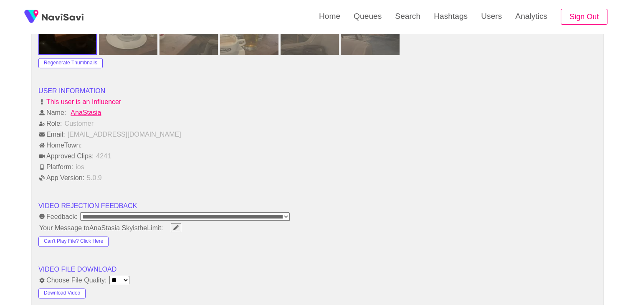
scroll to position [918, 0]
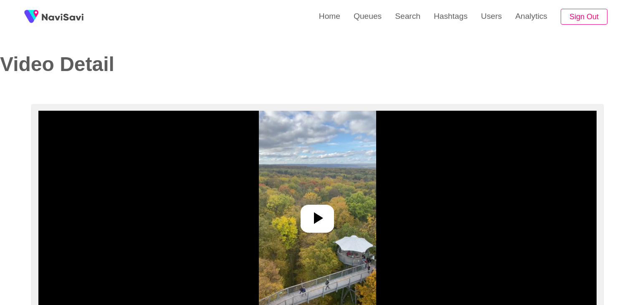
select select "**"
select select "**********"
click at [308, 212] on icon at bounding box center [317, 218] width 20 height 20
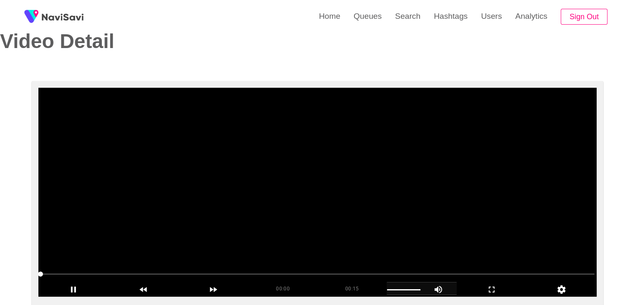
scroll to position [83, 0]
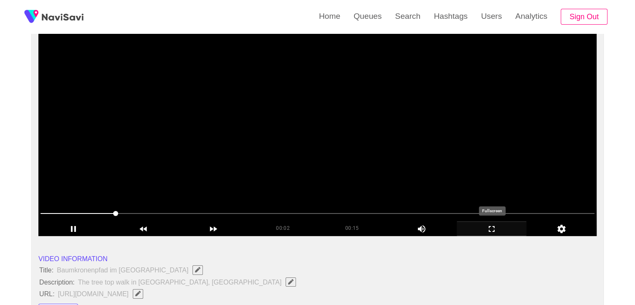
click at [493, 233] on icon "add" at bounding box center [491, 229] width 69 height 10
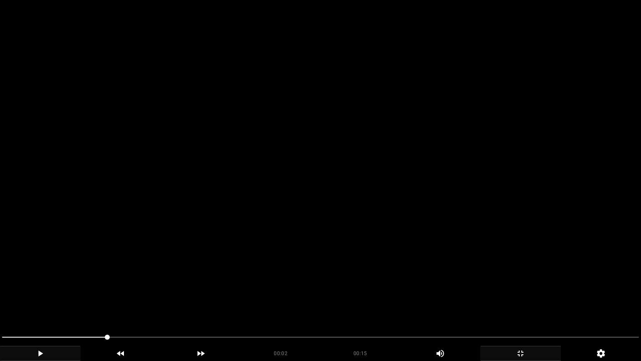
click at [45, 304] on icon "add" at bounding box center [40, 353] width 80 height 10
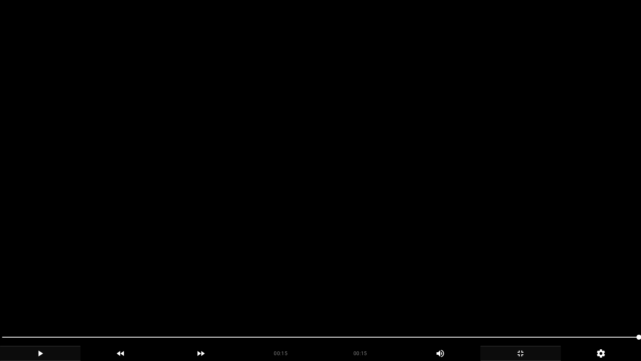
click at [45, 304] on icon "add" at bounding box center [40, 353] width 80 height 10
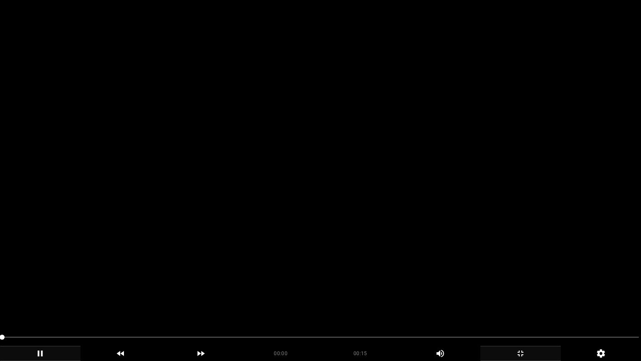
click at [43, 304] on icon "add" at bounding box center [40, 353] width 80 height 10
click at [521, 304] on icon "add" at bounding box center [521, 353] width 80 height 10
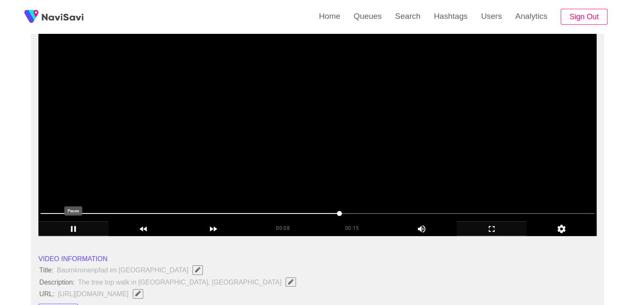
click at [67, 232] on icon "add" at bounding box center [73, 229] width 69 height 10
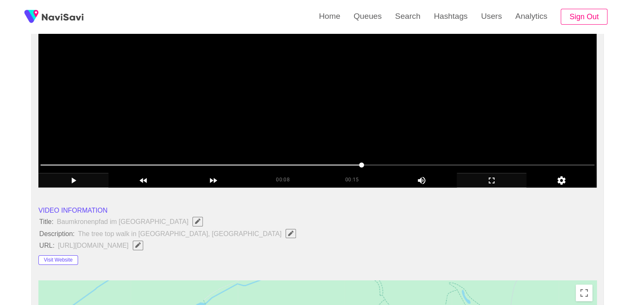
scroll to position [167, 0]
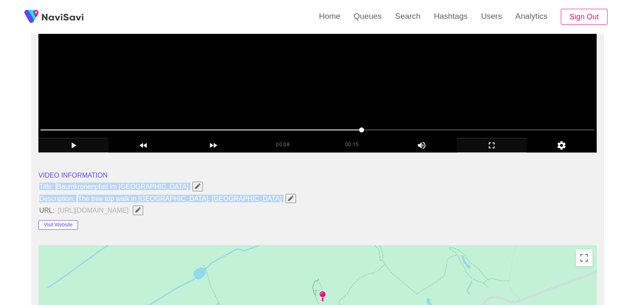
drag, startPoint x: 38, startPoint y: 183, endPoint x: 240, endPoint y: 201, distance: 202.4
copy ul "Title: Baumkronenpfad im [GEOGRAPHIC_DATA] Description: The tree top walk in [G…"
click at [287, 198] on span "Edit Field" at bounding box center [290, 197] width 7 height 5
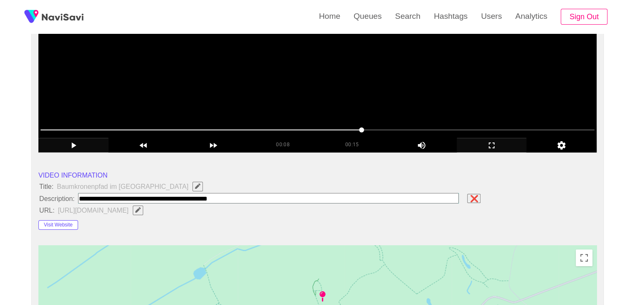
type input "**********"
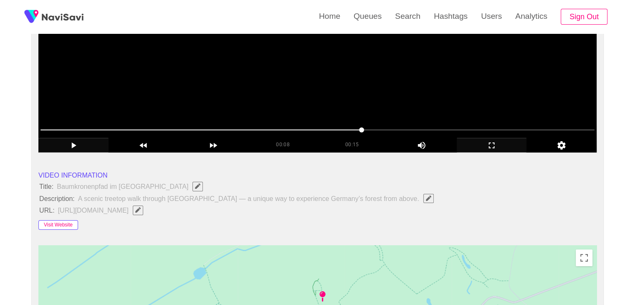
click at [44, 224] on button "Visit Website" at bounding box center [58, 225] width 40 height 10
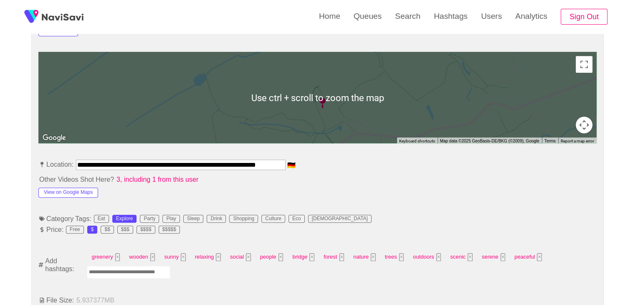
scroll to position [334, 0]
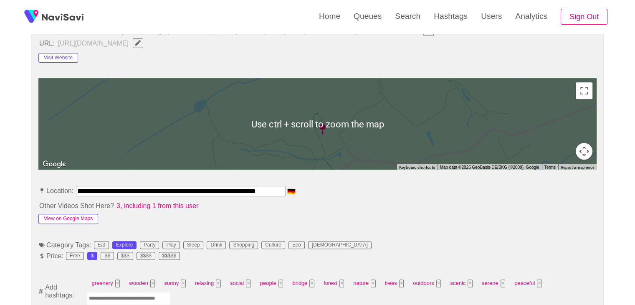
click at [83, 216] on button "View on Google Maps" at bounding box center [68, 219] width 60 height 10
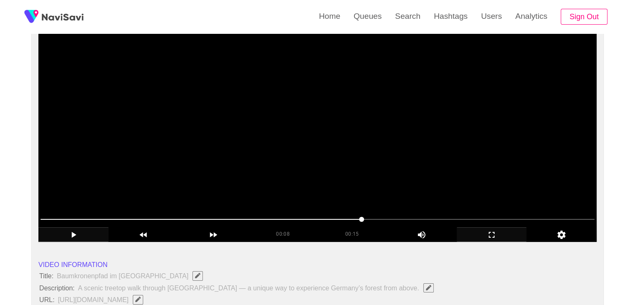
scroll to position [83, 0]
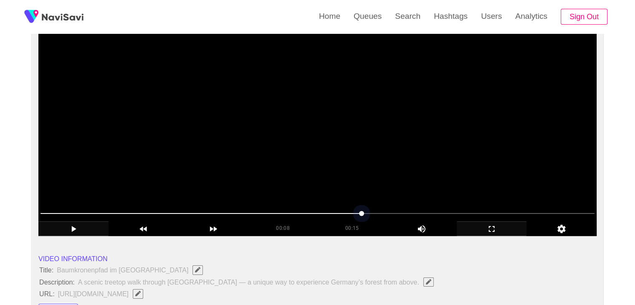
drag, startPoint x: 328, startPoint y: 213, endPoint x: 244, endPoint y: 216, distance: 84.8
click at [244, 216] on span at bounding box center [317, 213] width 554 height 13
drag, startPoint x: 169, startPoint y: 214, endPoint x: 156, endPoint y: 215, distance: 12.5
click at [156, 215] on span at bounding box center [317, 213] width 554 height 13
drag, startPoint x: 104, startPoint y: 214, endPoint x: 97, endPoint y: 215, distance: 6.9
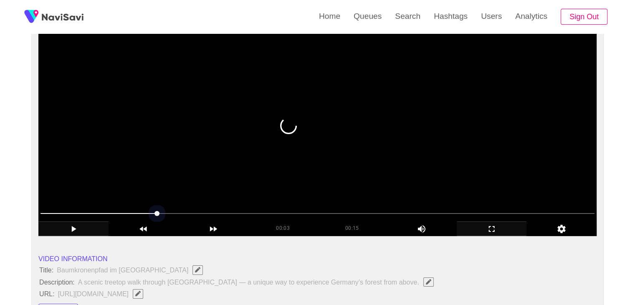
click at [97, 215] on span at bounding box center [317, 213] width 554 height 13
click at [80, 216] on span at bounding box center [317, 213] width 554 height 13
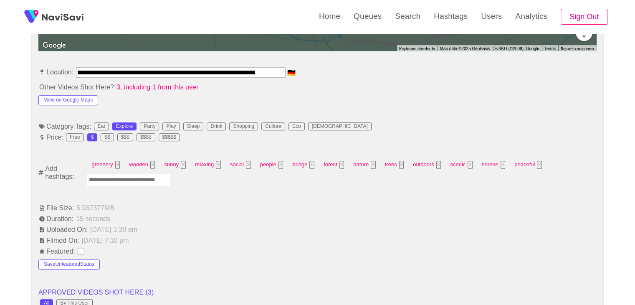
scroll to position [459, 0]
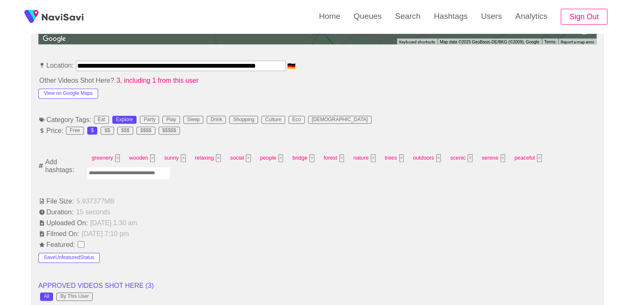
click at [136, 173] on input "Enter tag here and press return" at bounding box center [128, 173] width 83 height 13
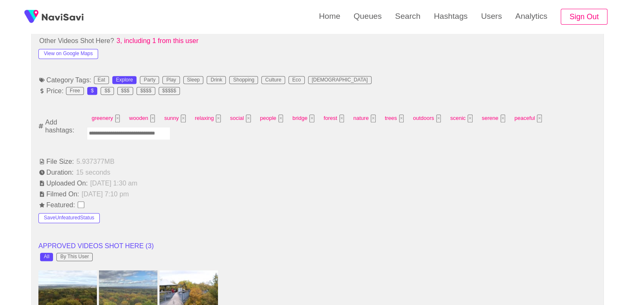
scroll to position [501, 0]
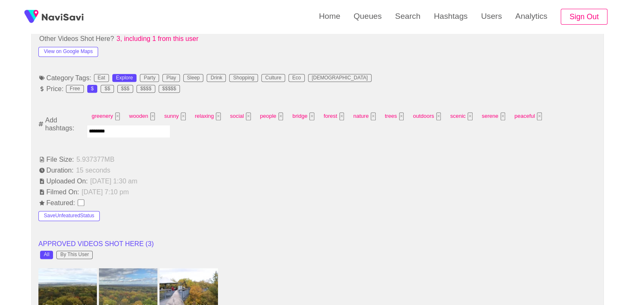
type input "*********"
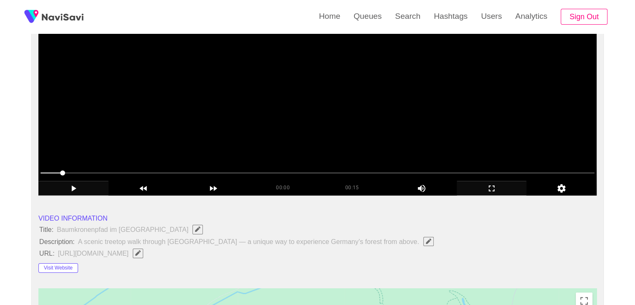
scroll to position [42, 0]
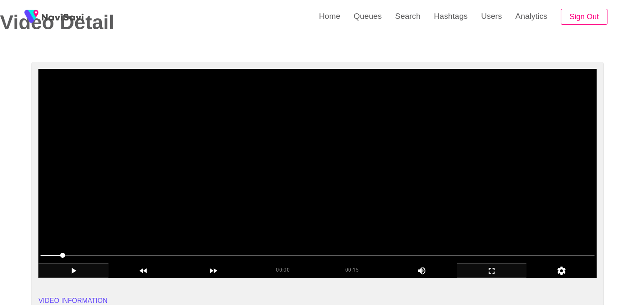
click at [149, 257] on span at bounding box center [317, 254] width 554 height 13
click at [81, 271] on icon "add" at bounding box center [73, 270] width 69 height 10
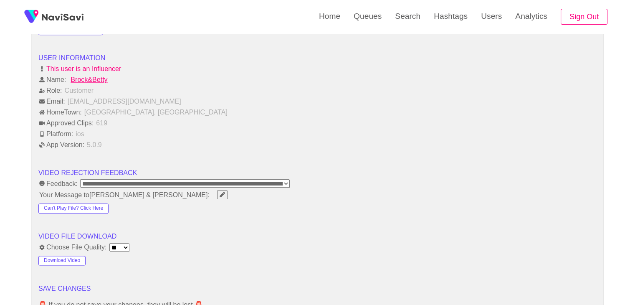
scroll to position [1002, 0]
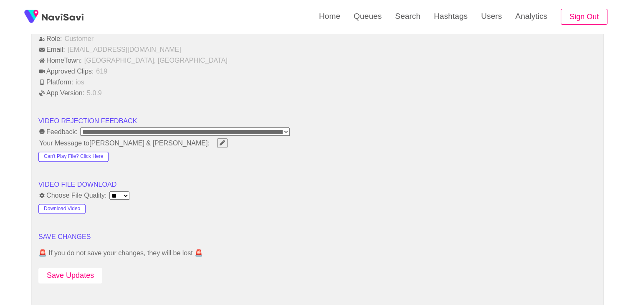
click at [76, 272] on button "Save Updates" at bounding box center [70, 275] width 64 height 15
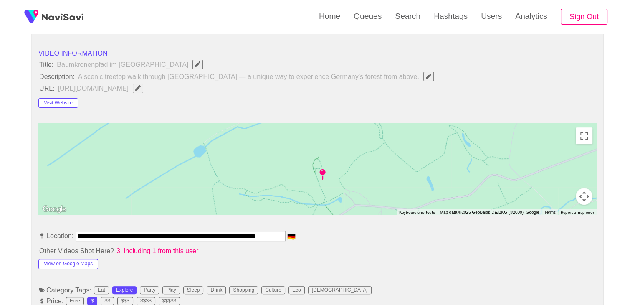
scroll to position [292, 0]
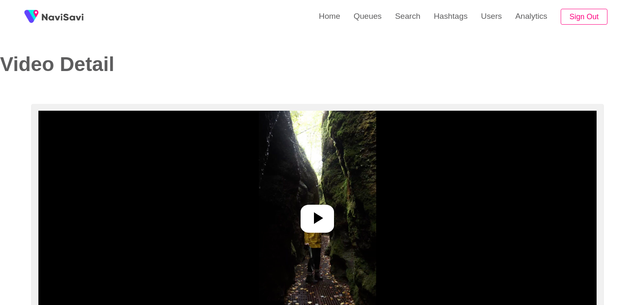
select select "**********"
select select "**"
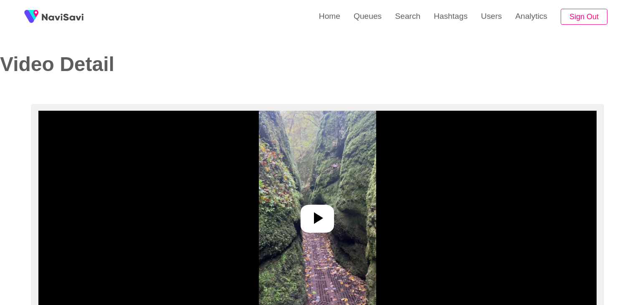
select select "**********"
select select "**"
click at [308, 216] on icon at bounding box center [317, 218] width 20 height 20
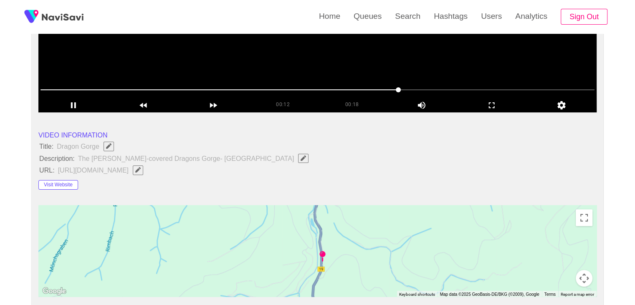
scroll to position [209, 0]
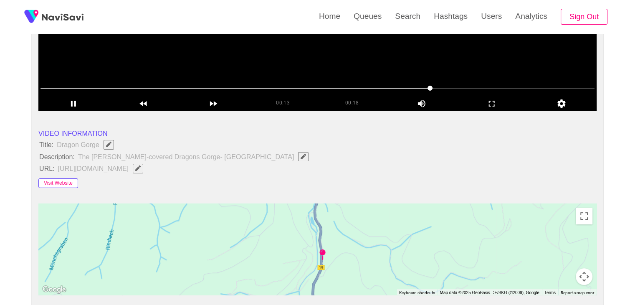
click at [57, 180] on button "Visit Website" at bounding box center [58, 183] width 40 height 10
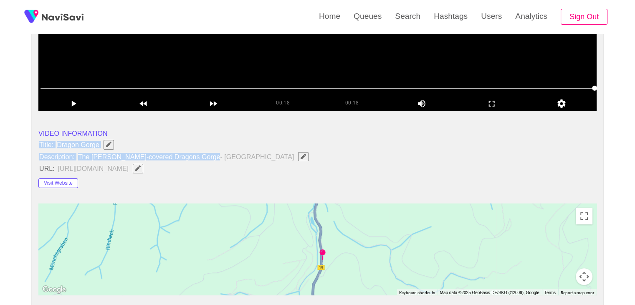
drag, startPoint x: 87, startPoint y: 146, endPoint x: 214, endPoint y: 157, distance: 127.4
copy ul "Title: Dragon Gorge Description: The [PERSON_NAME]-covered Dragons Gorge- [GEOG…"
click at [299, 156] on span "button" at bounding box center [303, 156] width 9 height 5
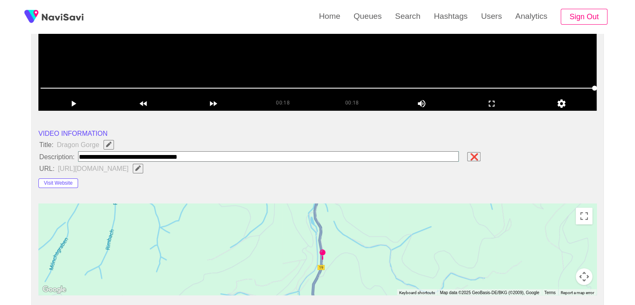
click at [233, 159] on input "field" at bounding box center [268, 156] width 381 height 10
drag, startPoint x: 175, startPoint y: 160, endPoint x: 5, endPoint y: 153, distance: 170.0
type input "**********"
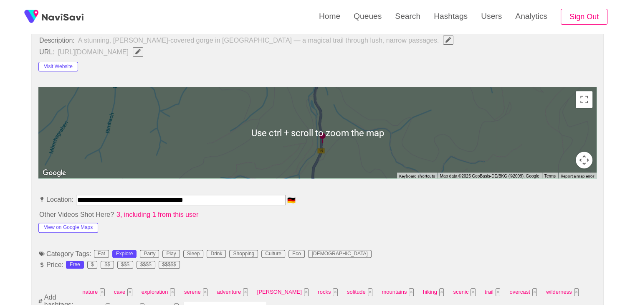
scroll to position [334, 0]
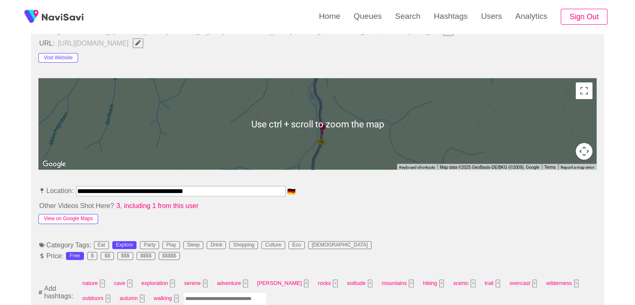
click at [85, 220] on button "View on Google Maps" at bounding box center [68, 219] width 60 height 10
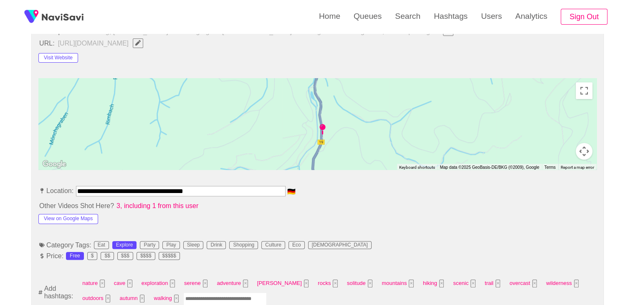
drag, startPoint x: 226, startPoint y: 187, endPoint x: 0, endPoint y: 189, distance: 226.2
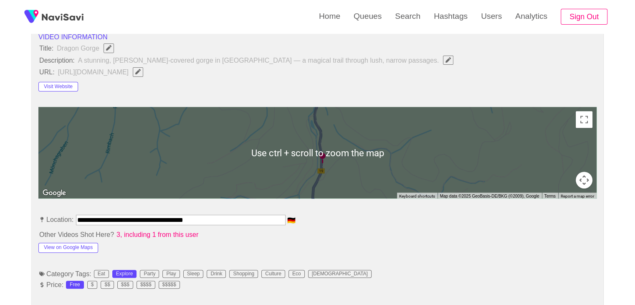
scroll to position [209, 0]
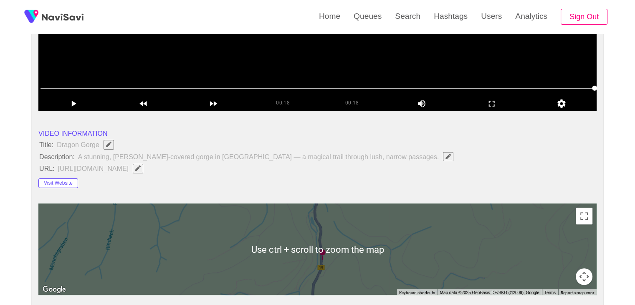
click at [143, 170] on button "button" at bounding box center [138, 168] width 10 height 9
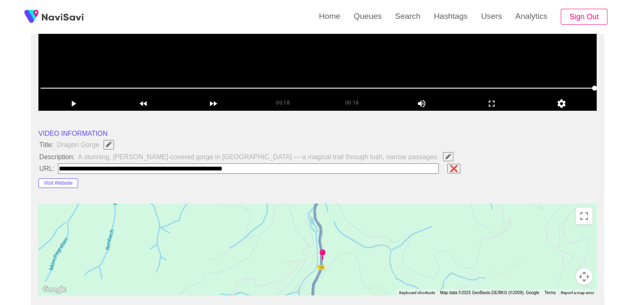
type input "**********"
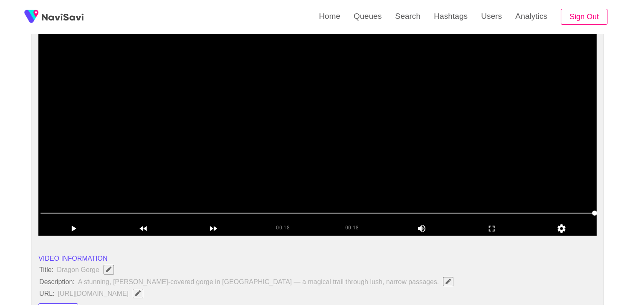
scroll to position [83, 0]
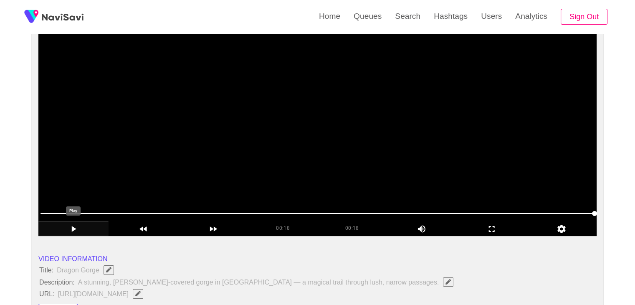
click at [65, 227] on icon "add" at bounding box center [73, 229] width 69 height 10
click at [368, 211] on span at bounding box center [317, 213] width 554 height 13
click at [471, 212] on span at bounding box center [317, 213] width 554 height 13
click at [541, 212] on span at bounding box center [317, 213] width 554 height 13
click at [569, 212] on span at bounding box center [317, 213] width 554 height 13
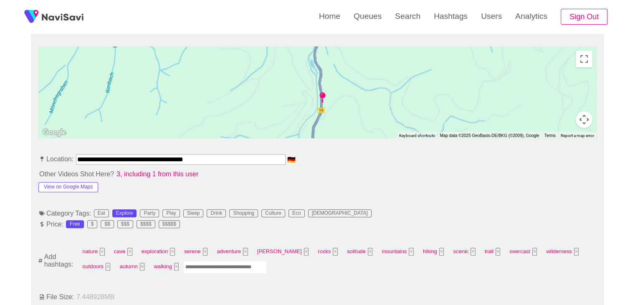
scroll to position [376, 0]
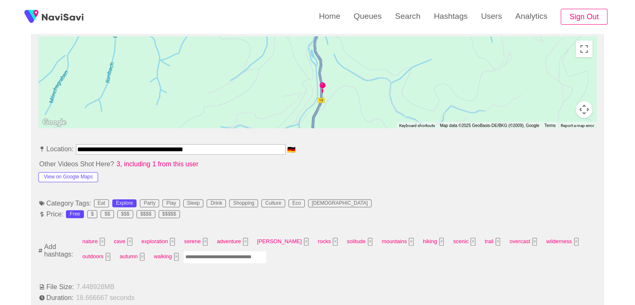
click at [183, 257] on input "Enter tag here and press return" at bounding box center [224, 256] width 83 height 13
type input "*******"
click at [215, 257] on input "Enter tag here and press return" at bounding box center [256, 256] width 83 height 13
type input "*********"
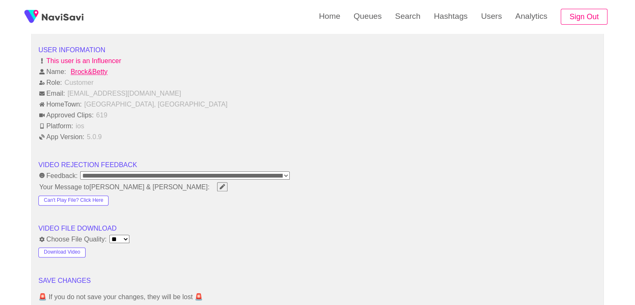
scroll to position [1085, 0]
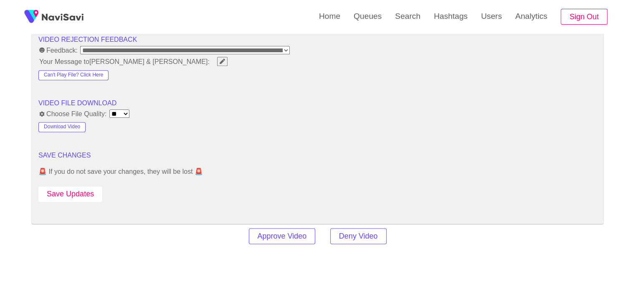
click at [83, 191] on button "Save Updates" at bounding box center [70, 193] width 64 height 15
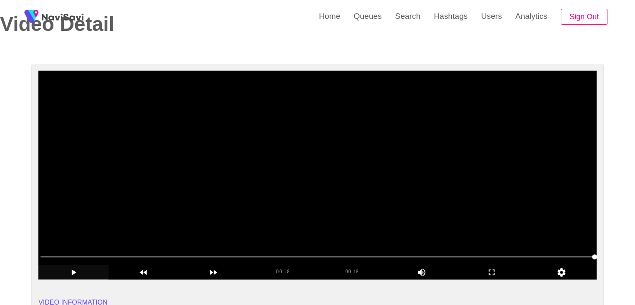
scroll to position [42, 0]
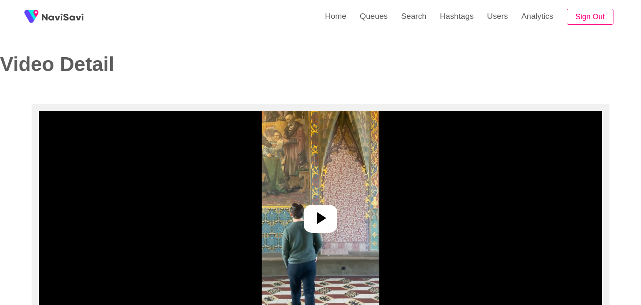
select select "**********"
select select "**"
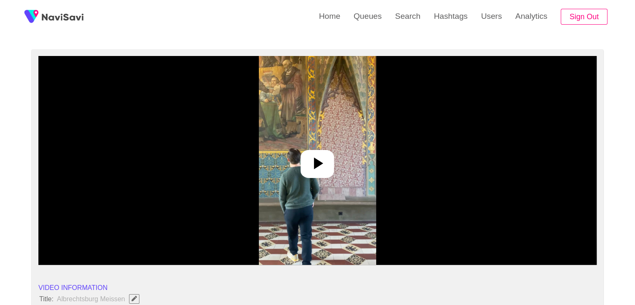
scroll to position [125, 0]
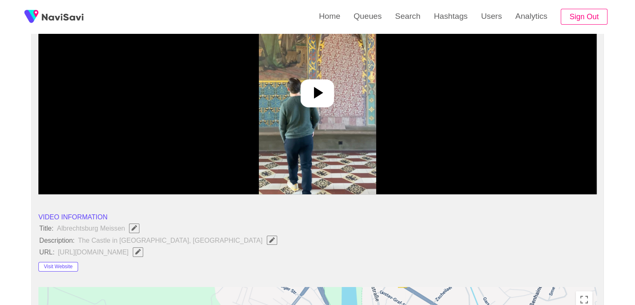
click at [326, 96] on icon at bounding box center [317, 93] width 20 height 20
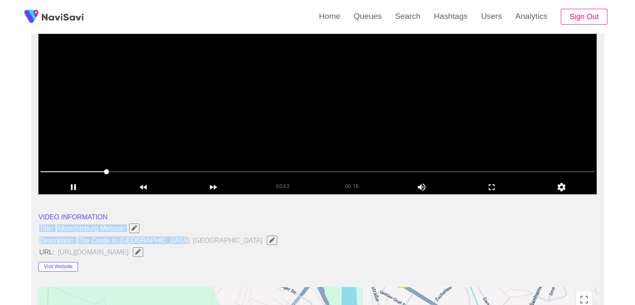
drag, startPoint x: 33, startPoint y: 223, endPoint x: 176, endPoint y: 242, distance: 143.9
copy ul "Title: Albrechtsburg Meissen Description: The Castle in [GEOGRAPHIC_DATA], [GEO…"
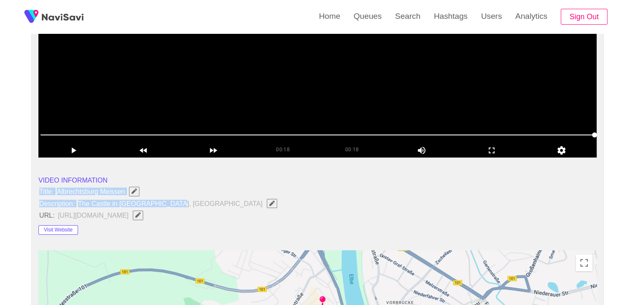
scroll to position [167, 0]
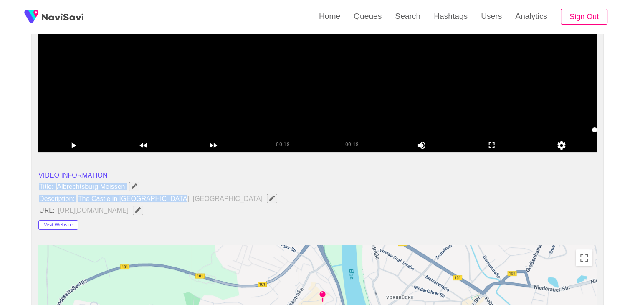
click at [269, 195] on icon "Edit Field" at bounding box center [271, 197] width 5 height 5
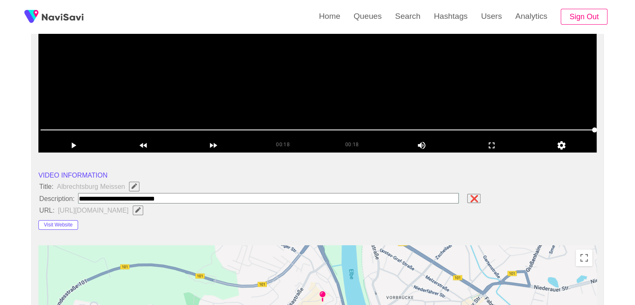
type input "**********"
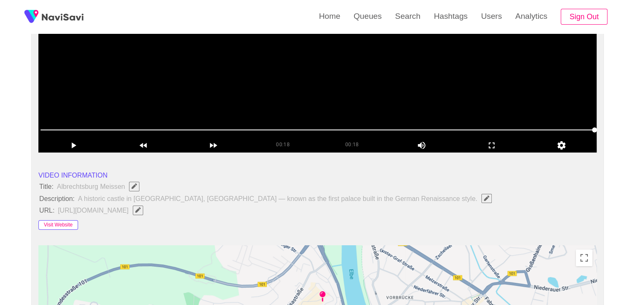
click at [53, 220] on button "Visit Website" at bounding box center [58, 225] width 40 height 10
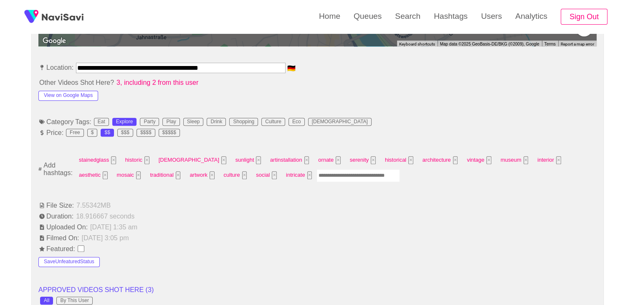
scroll to position [459, 0]
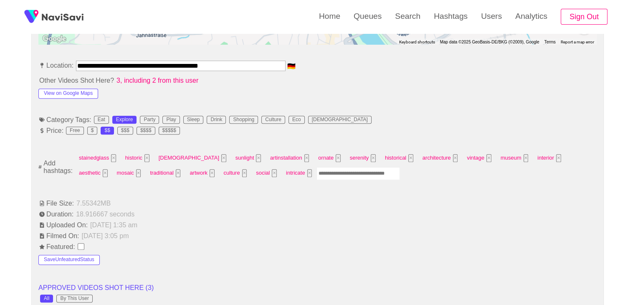
click at [316, 174] on input "Enter tag here and press return" at bounding box center [357, 173] width 83 height 13
type input "*******"
click at [184, 198] on li "File Size: 7.55342 MB" at bounding box center [317, 203] width 558 height 10
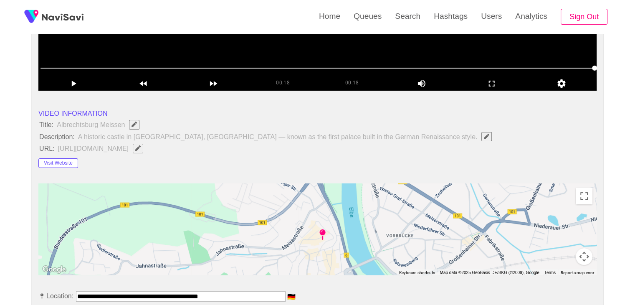
scroll to position [209, 0]
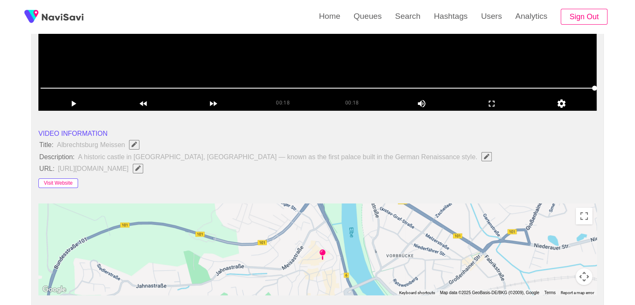
click at [65, 179] on button "Visit Website" at bounding box center [58, 183] width 40 height 10
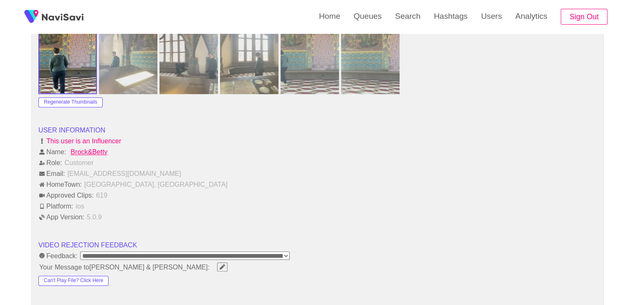
scroll to position [1043, 0]
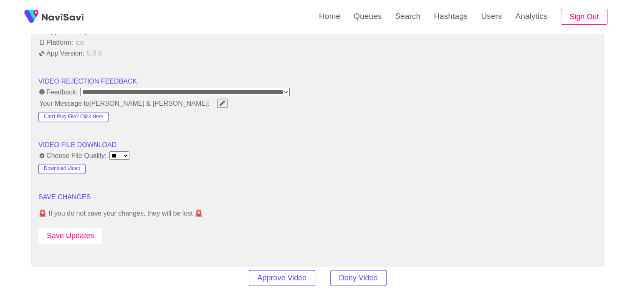
click at [70, 234] on button "Save Updates" at bounding box center [70, 235] width 64 height 15
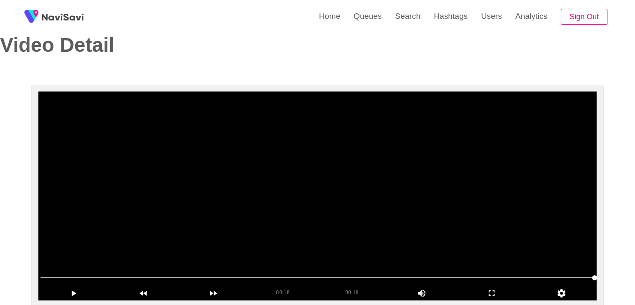
scroll to position [83, 0]
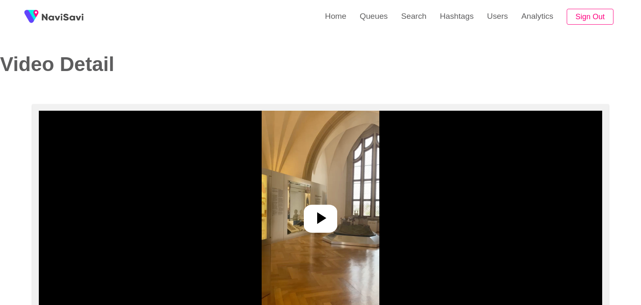
select select "**********"
select select "**"
click at [311, 206] on div at bounding box center [316, 218] width 33 height 28
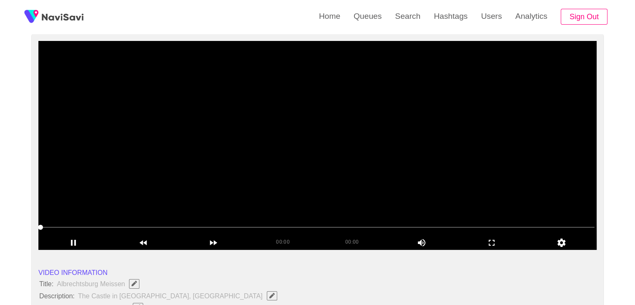
scroll to position [83, 0]
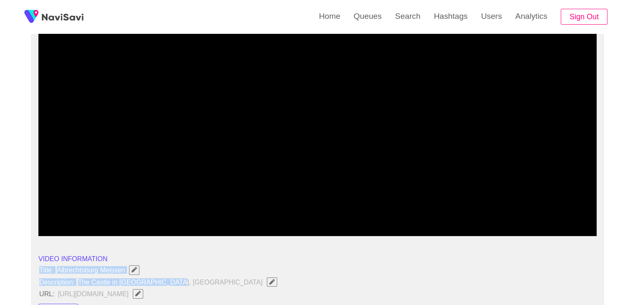
drag, startPoint x: 38, startPoint y: 268, endPoint x: 179, endPoint y: 285, distance: 142.0
copy ul "Title: Albrechtsburg Meissen Description: The Castle in [GEOGRAPHIC_DATA], [GEO…"
click at [250, 274] on li "Title: Albrechtsburg Meissen" at bounding box center [317, 269] width 558 height 11
drag, startPoint x: 35, startPoint y: 267, endPoint x: 179, endPoint y: 284, distance: 144.2
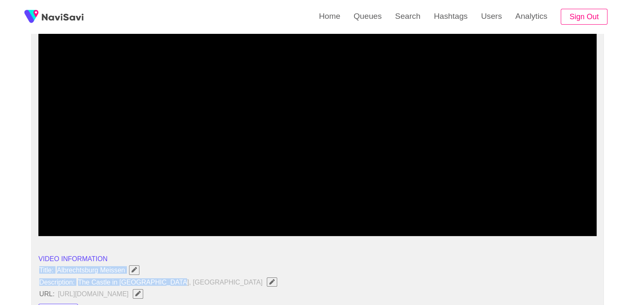
copy ul "Title: Albrechtsburg Meissen Description: The Castle in [GEOGRAPHIC_DATA], [GEO…"
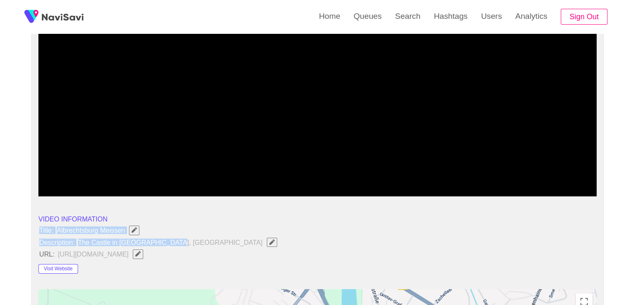
scroll to position [125, 0]
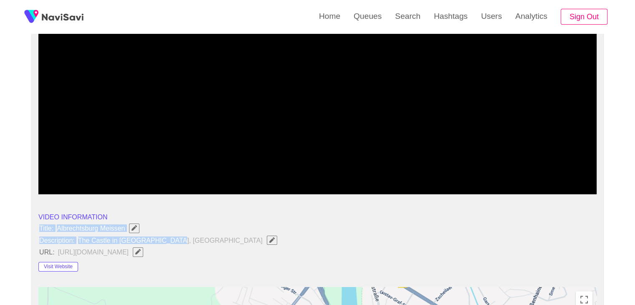
click at [269, 240] on icon "Edit Field" at bounding box center [271, 239] width 5 height 5
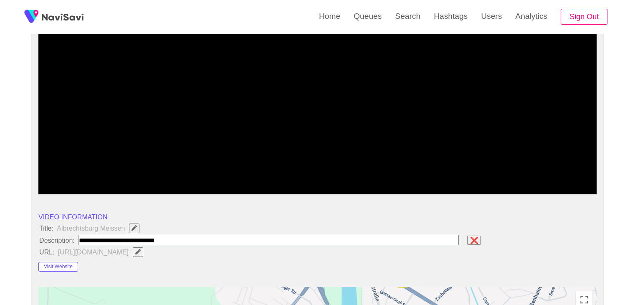
type input "**********"
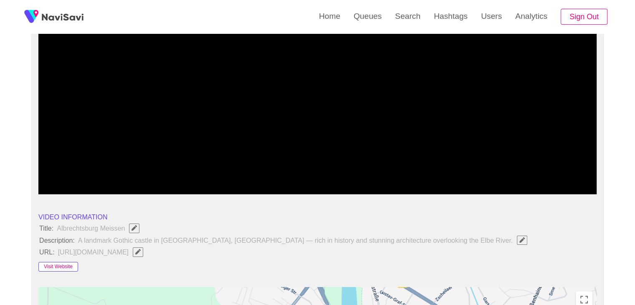
click at [69, 262] on button "Visit Website" at bounding box center [58, 267] width 40 height 10
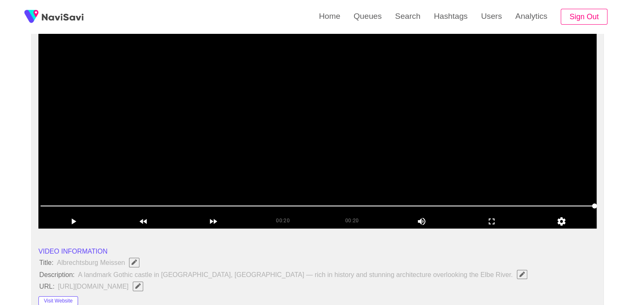
scroll to position [83, 0]
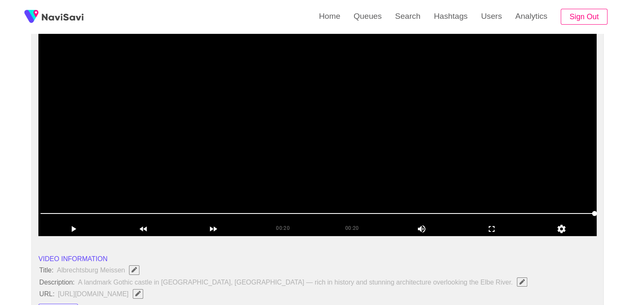
click at [206, 171] on video at bounding box center [317, 131] width 558 height 209
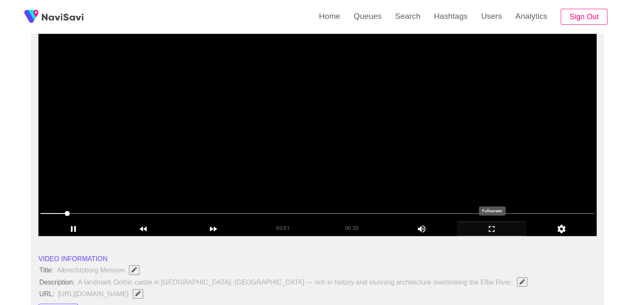
click at [489, 232] on icon "add" at bounding box center [491, 229] width 69 height 10
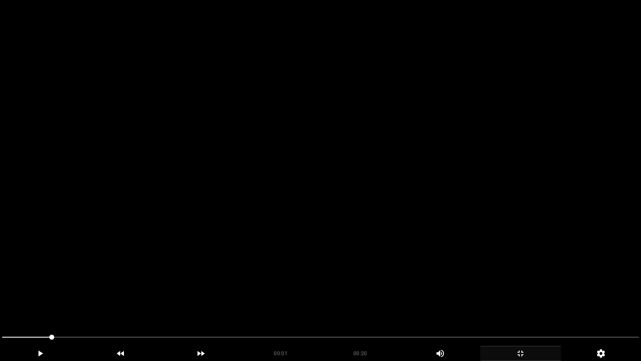
click at [355, 298] on video at bounding box center [320, 180] width 641 height 361
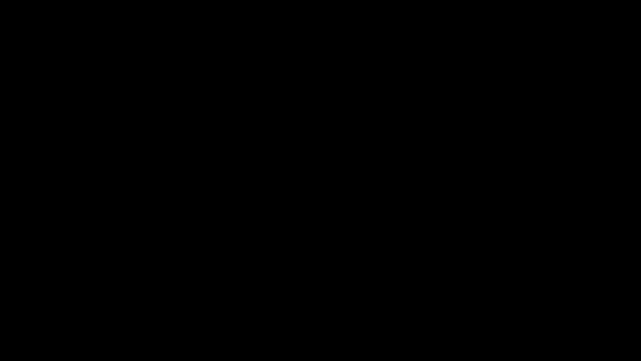
click at [598, 304] on span at bounding box center [320, 336] width 637 height 1
click at [517, 304] on icon "add" at bounding box center [521, 353] width 80 height 10
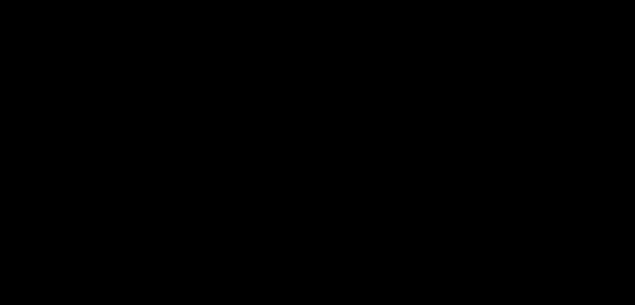
scroll to position [459, 0]
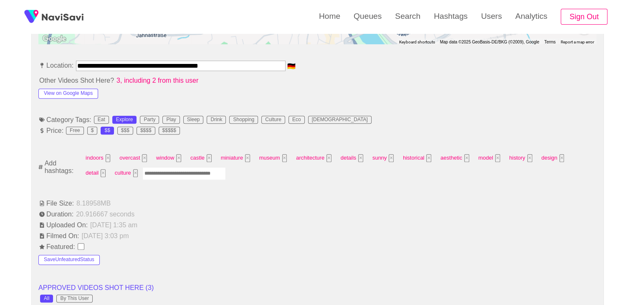
click at [149, 172] on input "Enter tag here and press return" at bounding box center [183, 173] width 83 height 13
type input "*********"
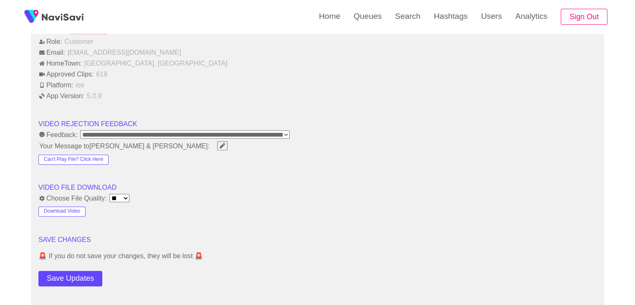
scroll to position [1085, 0]
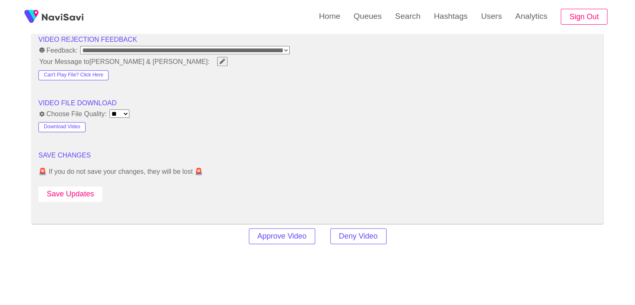
click at [80, 194] on button "Save Updates" at bounding box center [70, 193] width 64 height 15
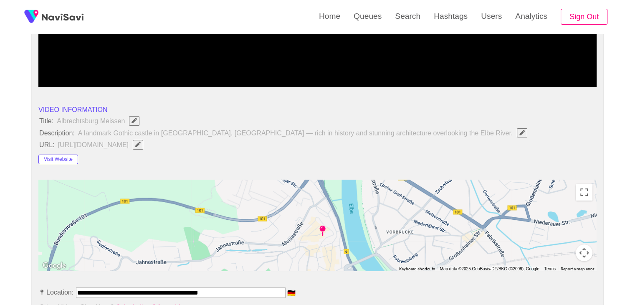
scroll to position [209, 0]
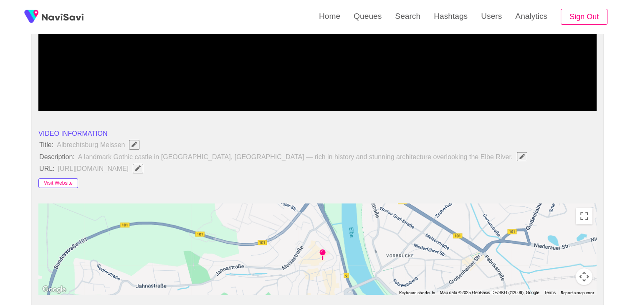
click at [71, 181] on button "Visit Website" at bounding box center [58, 183] width 40 height 10
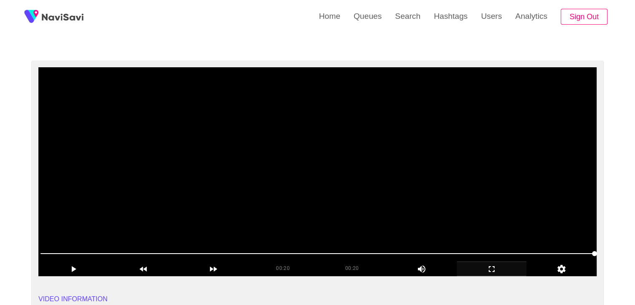
scroll to position [42, 0]
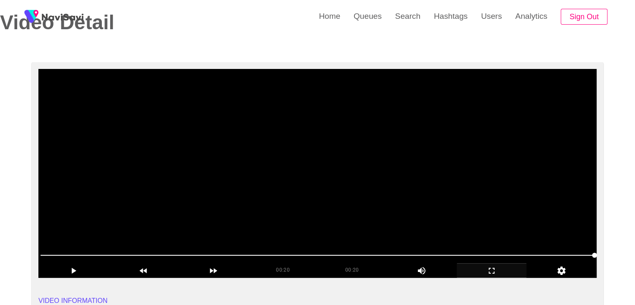
click at [255, 135] on video at bounding box center [317, 173] width 558 height 209
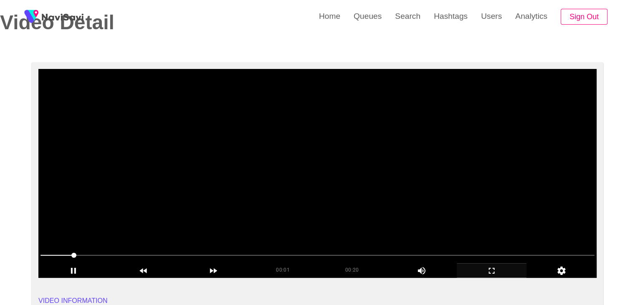
click at [269, 119] on video at bounding box center [317, 173] width 558 height 209
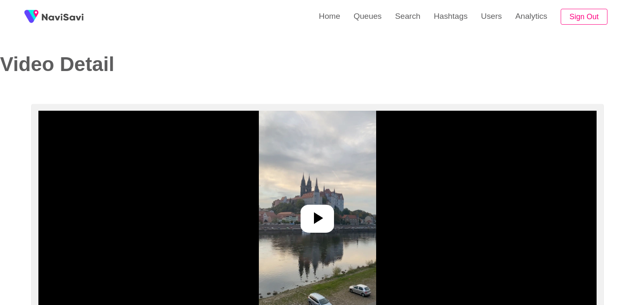
select select "**********"
select select "**"
click at [328, 206] on div at bounding box center [316, 218] width 33 height 28
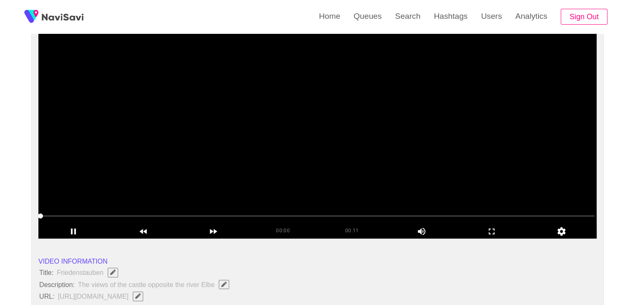
scroll to position [83, 0]
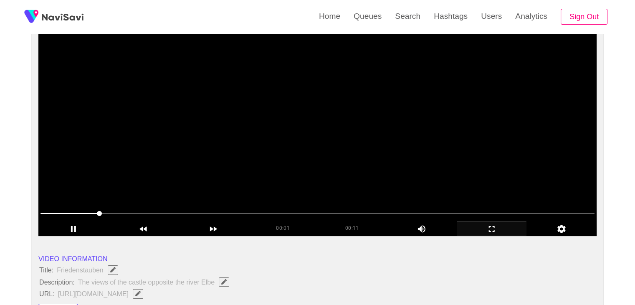
click at [491, 227] on icon "add" at bounding box center [491, 229] width 69 height 10
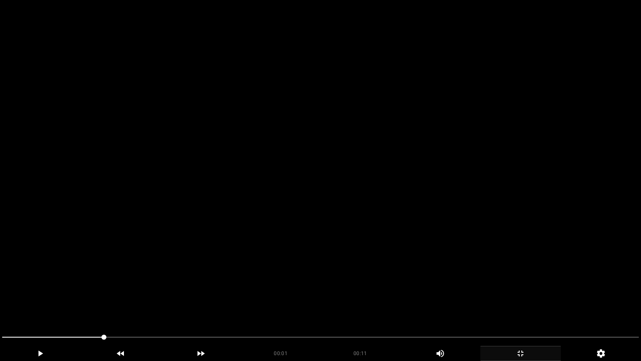
click at [272, 267] on video at bounding box center [320, 180] width 641 height 361
click at [273, 267] on video at bounding box center [320, 180] width 641 height 361
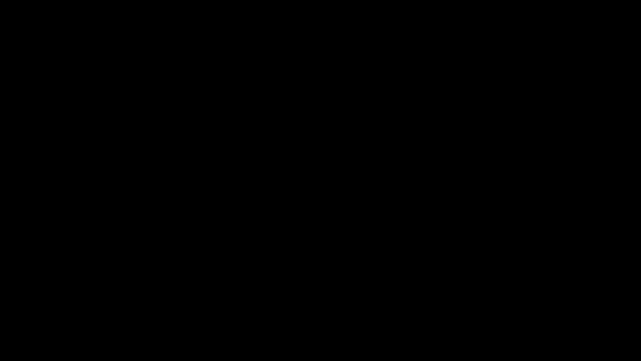
click at [411, 304] on span at bounding box center [320, 336] width 637 height 13
click at [524, 304] on span at bounding box center [320, 336] width 637 height 13
click at [522, 304] on icon "add" at bounding box center [521, 353] width 80 height 10
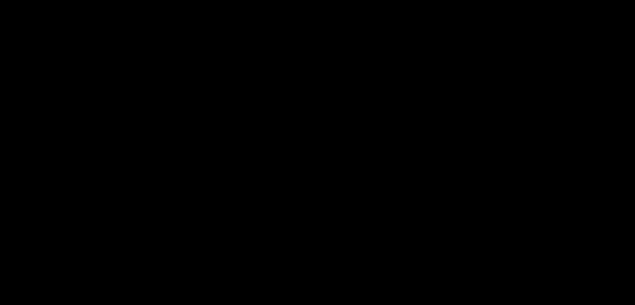
scroll to position [209, 0]
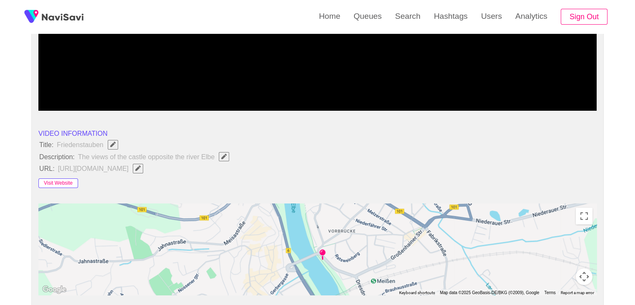
click at [53, 178] on button "Visit Website" at bounding box center [58, 183] width 40 height 10
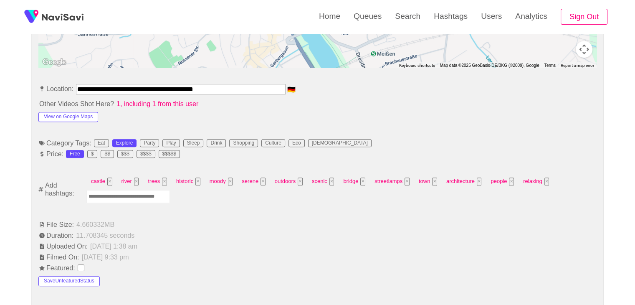
scroll to position [459, 0]
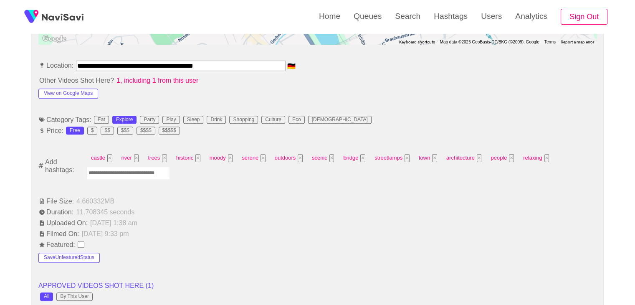
click at [117, 172] on input "Enter tag here and press return" at bounding box center [127, 173] width 83 height 13
type input "*********"
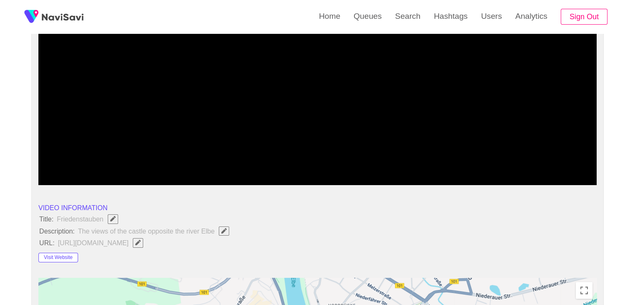
scroll to position [42, 0]
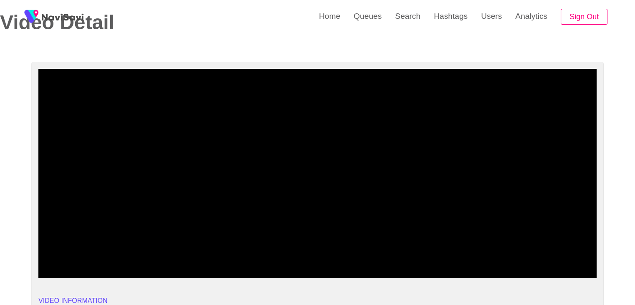
drag, startPoint x: 163, startPoint y: 252, endPoint x: 24, endPoint y: 257, distance: 139.1
click at [72, 273] on icon "add" at bounding box center [73, 270] width 69 height 10
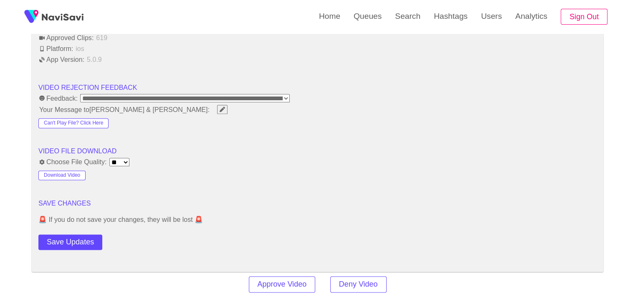
scroll to position [1085, 0]
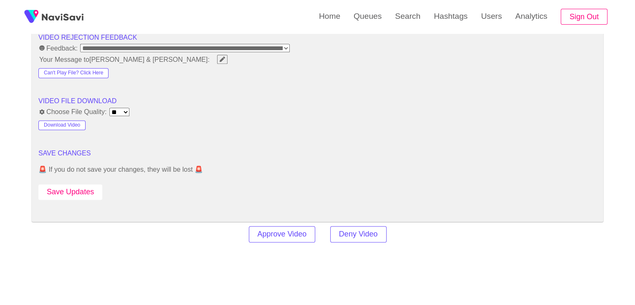
click at [75, 191] on button "Save Updates" at bounding box center [70, 191] width 64 height 15
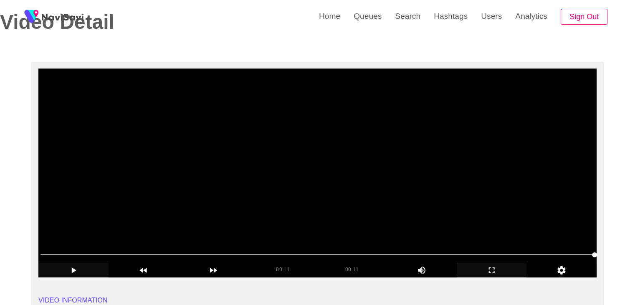
scroll to position [42, 0]
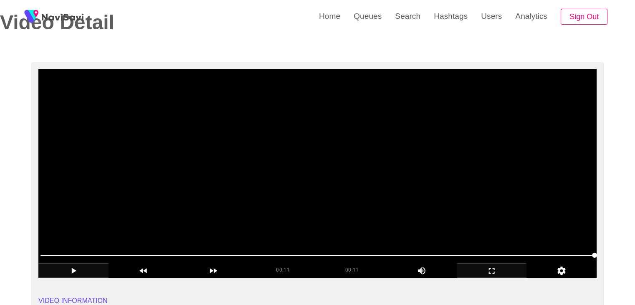
click at [275, 162] on video at bounding box center [317, 173] width 558 height 209
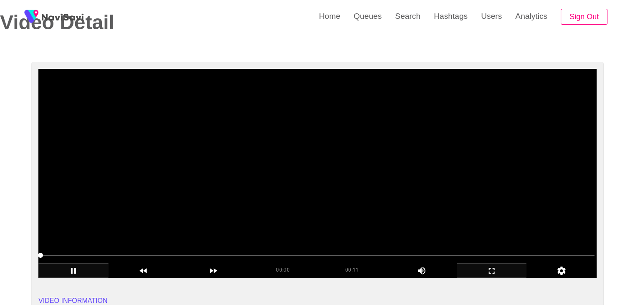
click at [273, 163] on video at bounding box center [317, 173] width 558 height 209
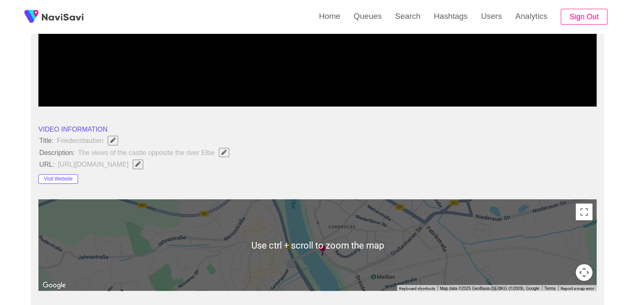
scroll to position [209, 0]
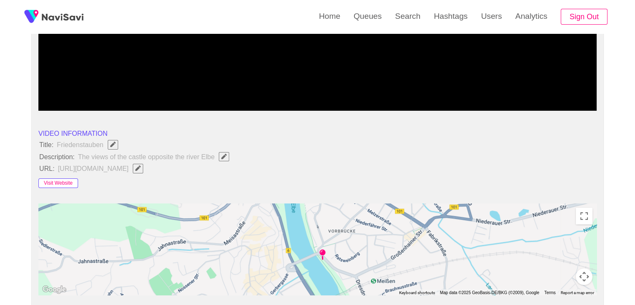
click at [62, 180] on button "Visit Website" at bounding box center [58, 183] width 40 height 10
drag, startPoint x: 39, startPoint y: 142, endPoint x: 216, endPoint y: 156, distance: 177.4
copy ul "Title: Friedenstauben Description: The views of the castle opposite the river E…"
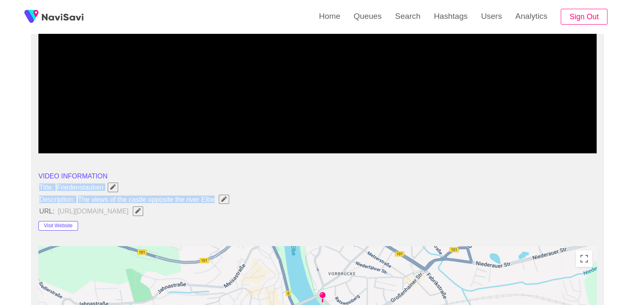
scroll to position [167, 0]
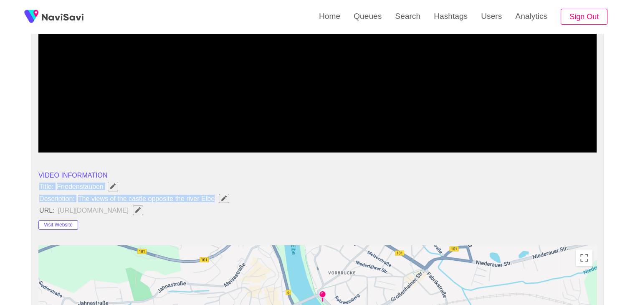
click at [225, 197] on icon "Edit Field" at bounding box center [223, 197] width 5 height 5
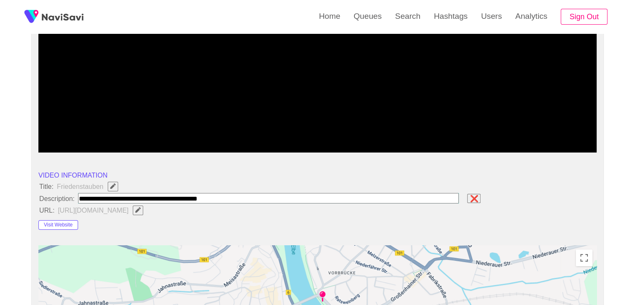
type input "**********"
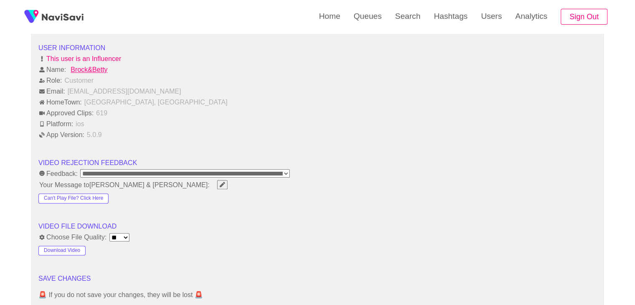
scroll to position [1127, 0]
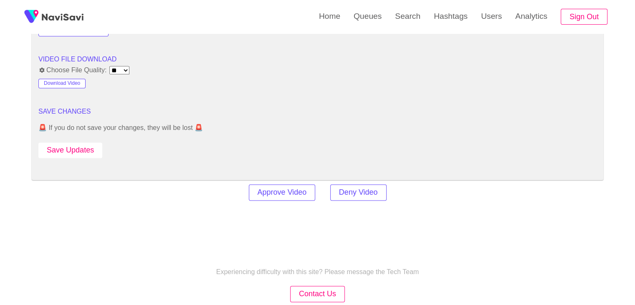
click at [88, 149] on button "Save Updates" at bounding box center [70, 149] width 64 height 15
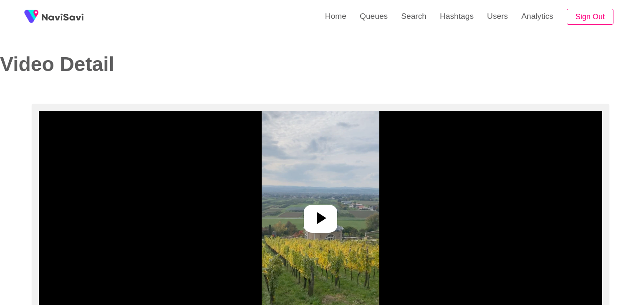
select select "**********"
select select "**"
click at [313, 212] on icon at bounding box center [317, 218] width 20 height 20
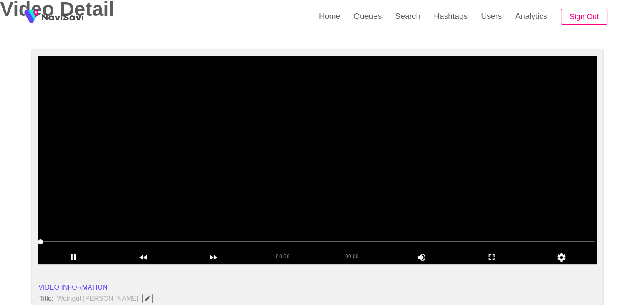
scroll to position [83, 0]
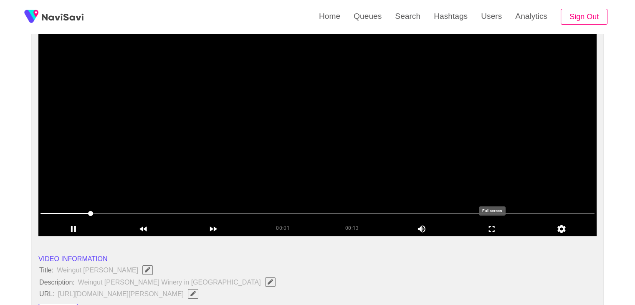
drag, startPoint x: 495, startPoint y: 228, endPoint x: 494, endPoint y: 265, distance: 36.3
click at [495, 228] on icon "add" at bounding box center [491, 229] width 69 height 10
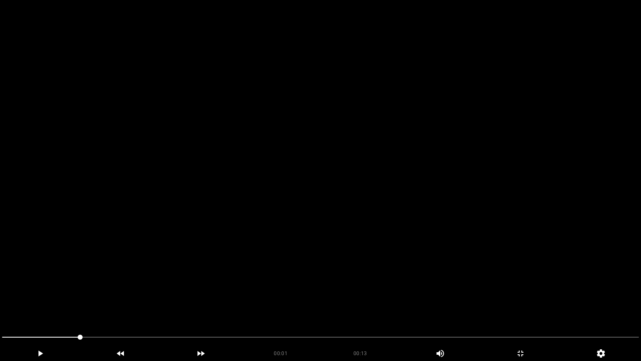
click at [318, 249] on video at bounding box center [320, 180] width 641 height 361
click at [353, 270] on video at bounding box center [320, 180] width 641 height 361
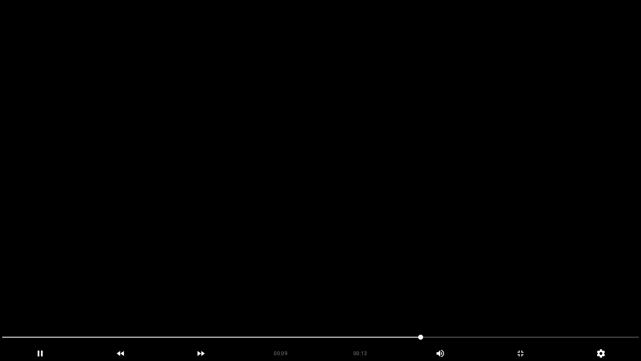
click at [353, 270] on video at bounding box center [320, 180] width 641 height 361
click at [513, 304] on icon "add" at bounding box center [521, 353] width 80 height 10
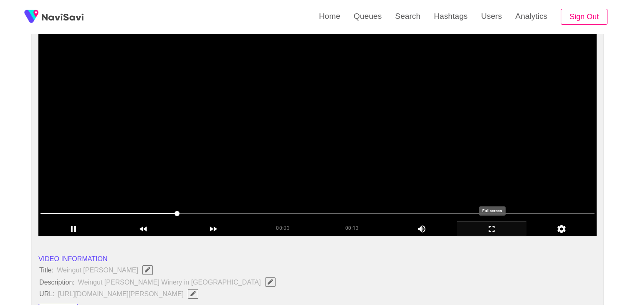
click at [501, 226] on icon "add" at bounding box center [491, 229] width 69 height 10
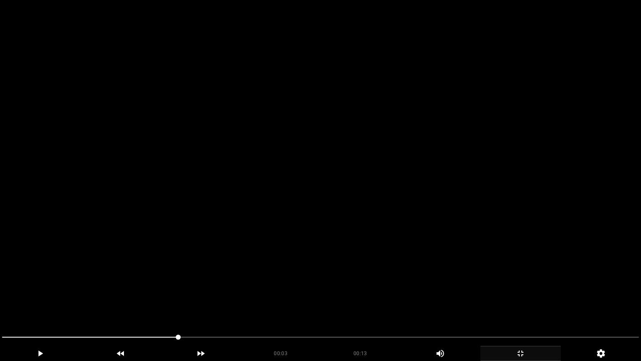
click at [420, 265] on video at bounding box center [320, 180] width 641 height 361
click at [424, 264] on video at bounding box center [320, 180] width 641 height 361
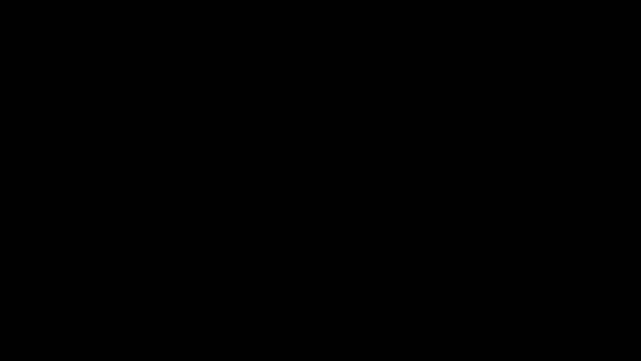
click at [524, 304] on icon "add" at bounding box center [521, 353] width 80 height 10
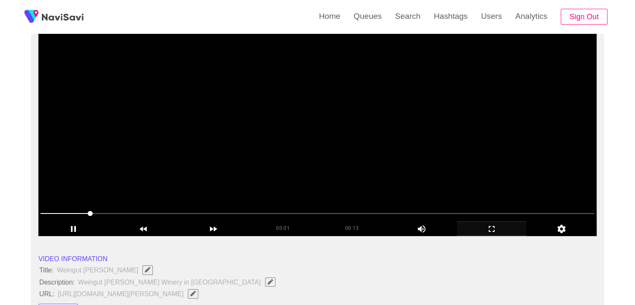
click at [220, 164] on video at bounding box center [317, 131] width 558 height 209
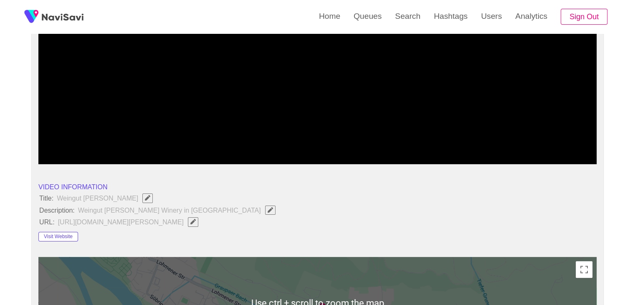
scroll to position [167, 0]
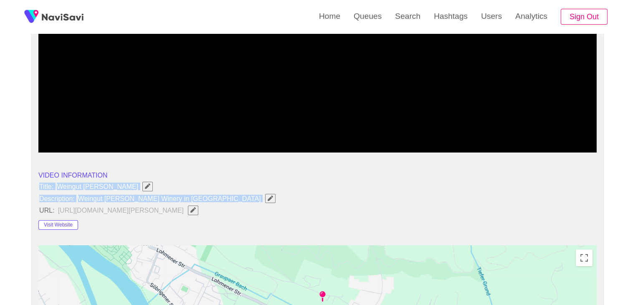
drag, startPoint x: 37, startPoint y: 183, endPoint x: 223, endPoint y: 197, distance: 186.3
copy ul "Title: Weingut Klaus Zimmerling Description: Weingut Klaus Zimmerling Winery in…"
click at [268, 199] on icon "Edit Field" at bounding box center [270, 197] width 5 height 5
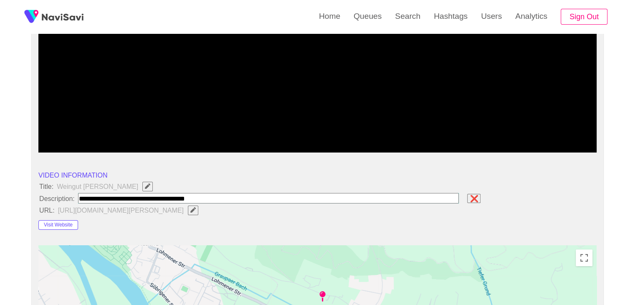
type input "**********"
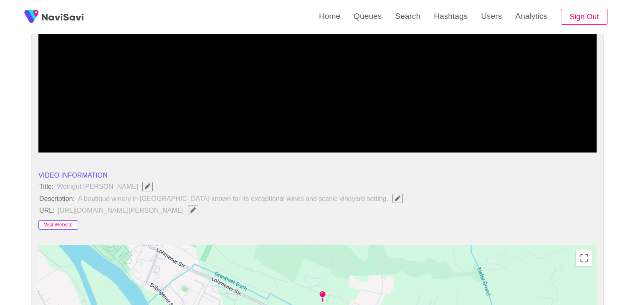
click at [61, 222] on button "Visit Website" at bounding box center [58, 225] width 40 height 10
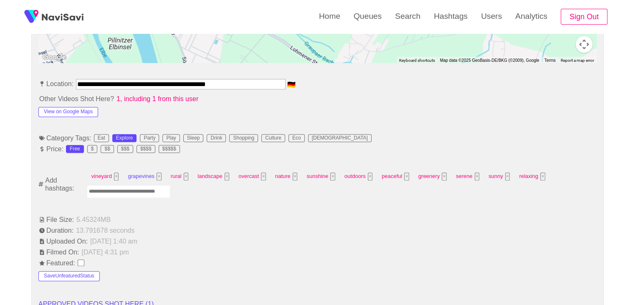
scroll to position [459, 0]
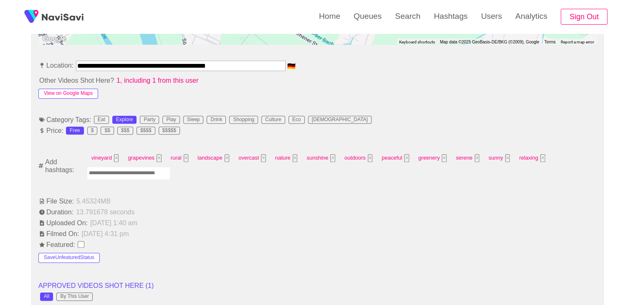
click at [78, 94] on button "View on Google Maps" at bounding box center [68, 93] width 60 height 10
click at [116, 172] on input "Enter tag here and press return" at bounding box center [128, 173] width 83 height 13
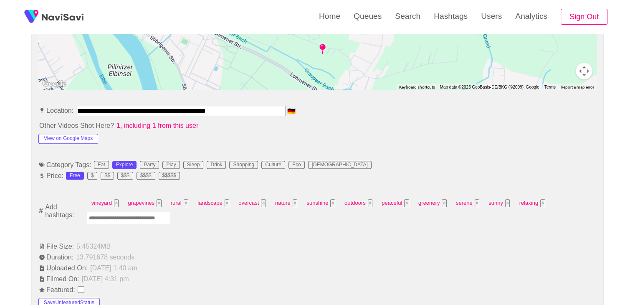
scroll to position [417, 0]
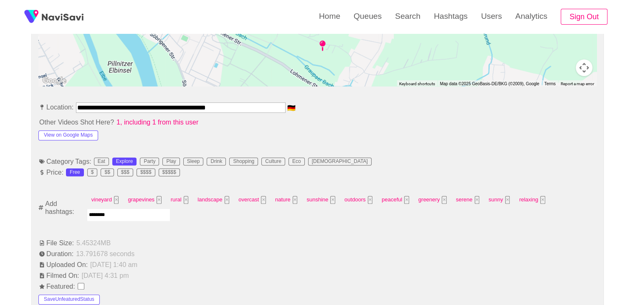
type input "*********"
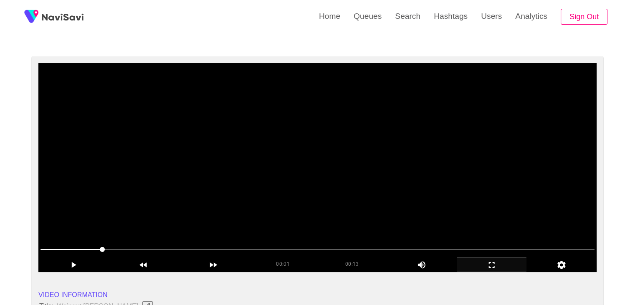
scroll to position [42, 0]
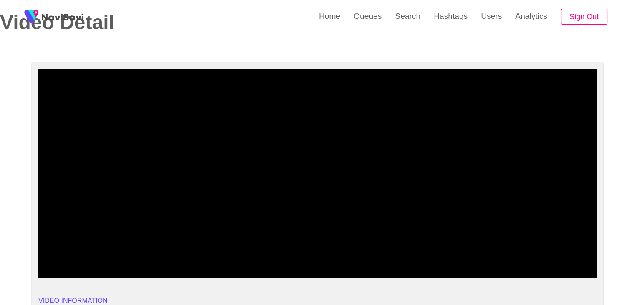
click at [167, 252] on span at bounding box center [317, 254] width 554 height 13
click at [245, 259] on span at bounding box center [317, 254] width 554 height 13
click at [275, 262] on div at bounding box center [317, 255] width 560 height 21
click at [322, 259] on span at bounding box center [317, 254] width 554 height 13
drag, startPoint x: 187, startPoint y: 247, endPoint x: 92, endPoint y: 239, distance: 95.5
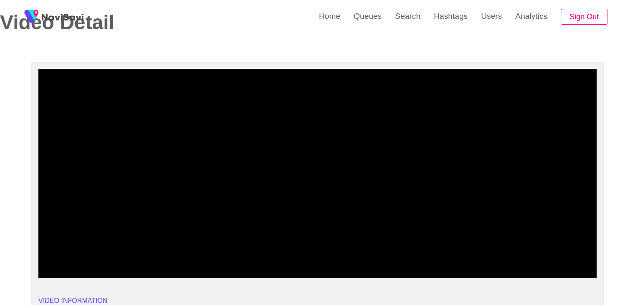
click at [92, 239] on section "00:07 00:13 Picture In Picture 1 Error: Failed to load Video" at bounding box center [317, 173] width 558 height 209
drag, startPoint x: 67, startPoint y: 253, endPoint x: 24, endPoint y: 253, distance: 43.0
click at [81, 269] on icon "add" at bounding box center [73, 270] width 69 height 10
click at [492, 269] on icon "add" at bounding box center [491, 270] width 69 height 10
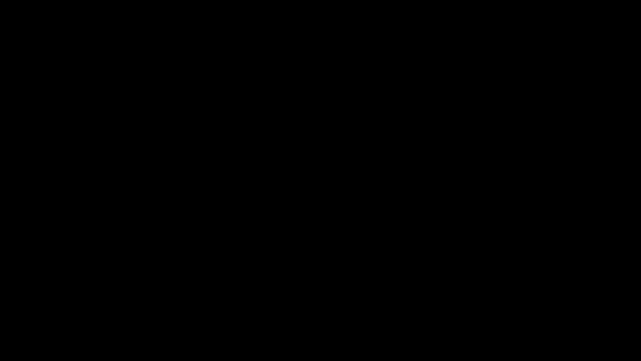
click at [36, 304] on icon "add" at bounding box center [40, 353] width 80 height 10
click at [505, 304] on icon "add" at bounding box center [521, 353] width 80 height 10
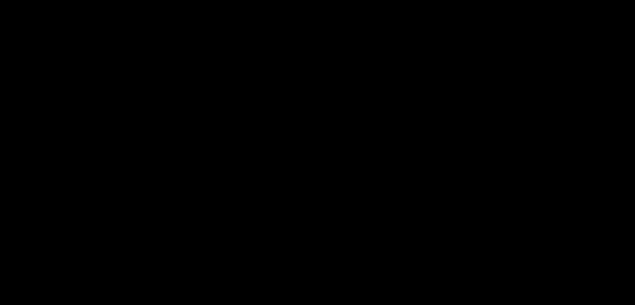
click at [67, 293] on icon "add" at bounding box center [39, 298] width 79 height 10
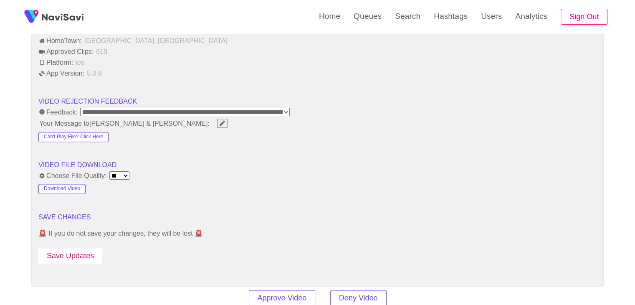
scroll to position [1085, 0]
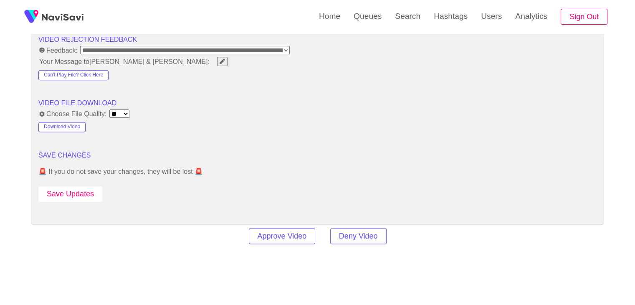
click at [73, 187] on button "Save Updates" at bounding box center [70, 193] width 64 height 15
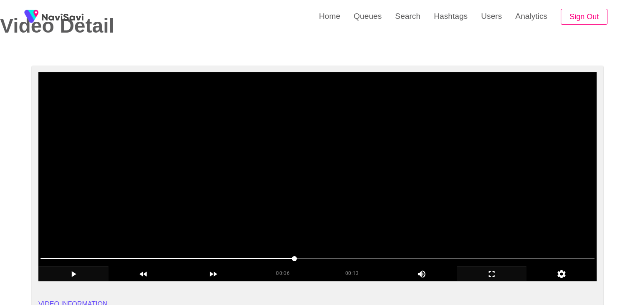
scroll to position [42, 0]
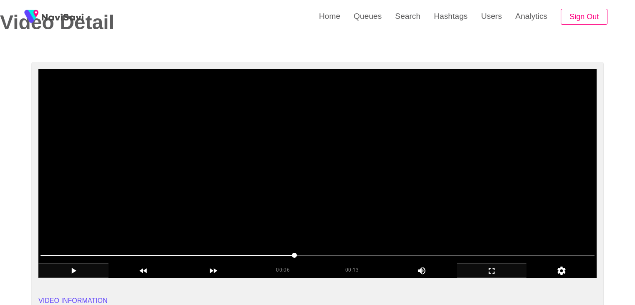
click at [315, 181] on video at bounding box center [317, 173] width 558 height 209
click at [351, 258] on span at bounding box center [317, 254] width 554 height 13
click at [194, 248] on section "00:07 00:13 Picture In Picture 1 Error: Failed to load Video" at bounding box center [317, 173] width 558 height 209
click at [169, 251] on span at bounding box center [317, 254] width 554 height 13
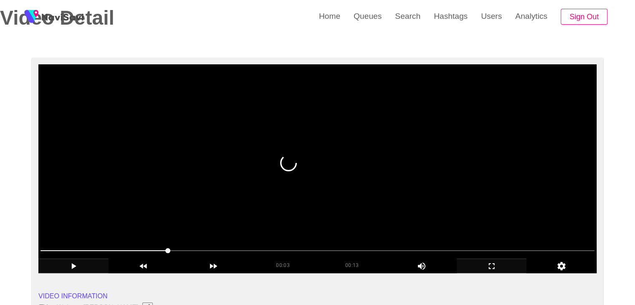
scroll to position [0, 0]
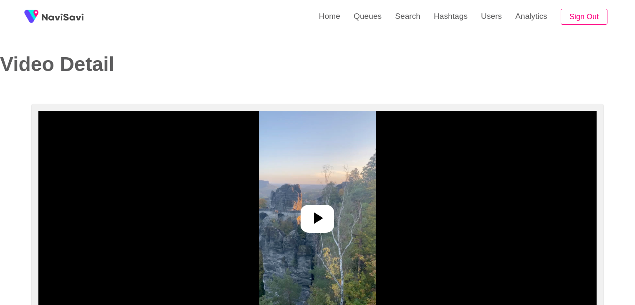
select select "**********"
select select "**"
click at [315, 224] on icon at bounding box center [317, 218] width 20 height 20
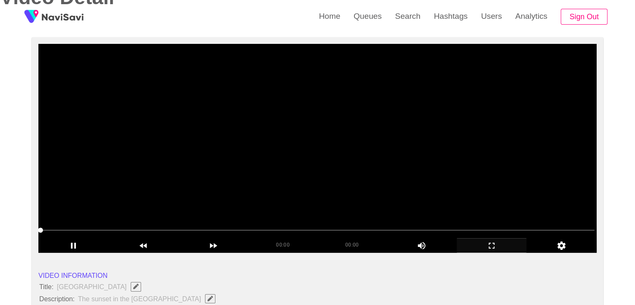
scroll to position [83, 0]
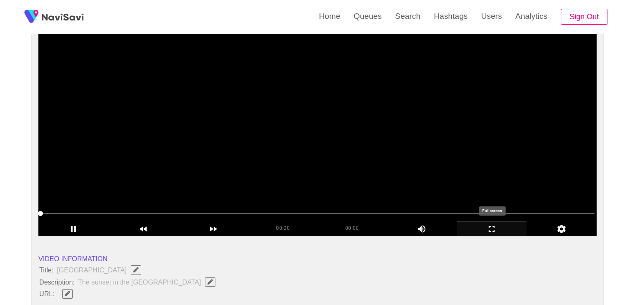
click at [479, 230] on icon "add" at bounding box center [491, 229] width 69 height 10
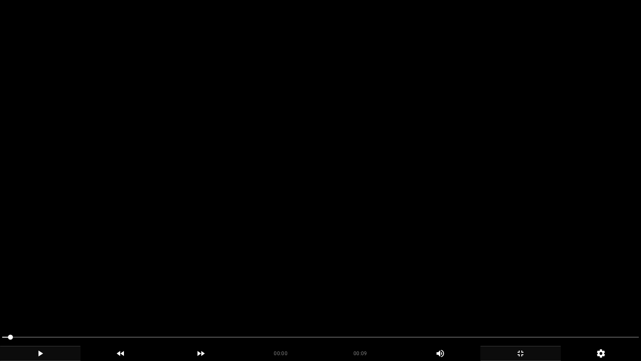
click at [47, 304] on icon "add" at bounding box center [40, 353] width 80 height 10
click at [124, 304] on span at bounding box center [320, 336] width 637 height 13
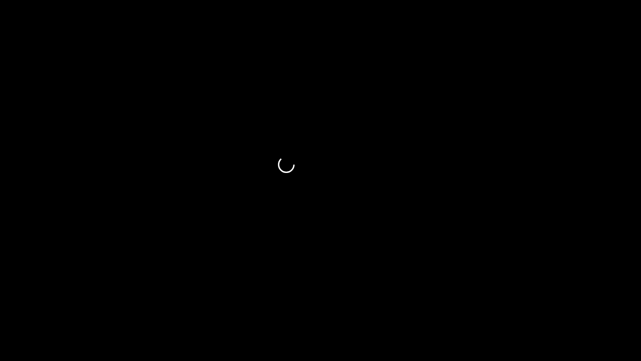
drag, startPoint x: 204, startPoint y: 345, endPoint x: 218, endPoint y: 346, distance: 14.2
click at [204, 304] on div at bounding box center [321, 338] width 644 height 22
click at [267, 304] on span at bounding box center [320, 336] width 637 height 13
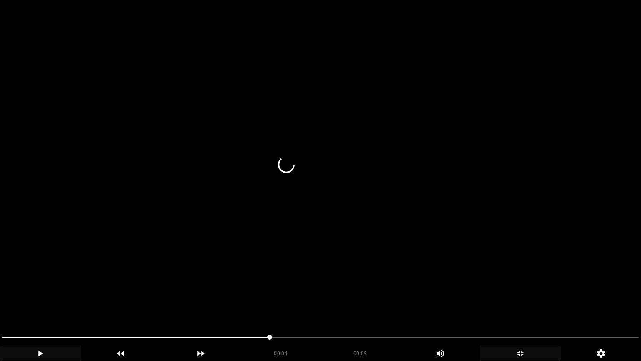
click at [351, 304] on span at bounding box center [320, 336] width 637 height 13
click at [444, 304] on span at bounding box center [320, 336] width 637 height 13
click at [492, 304] on span at bounding box center [320, 336] width 637 height 13
click at [582, 304] on span at bounding box center [320, 336] width 637 height 1
click at [510, 304] on icon "add" at bounding box center [521, 353] width 80 height 10
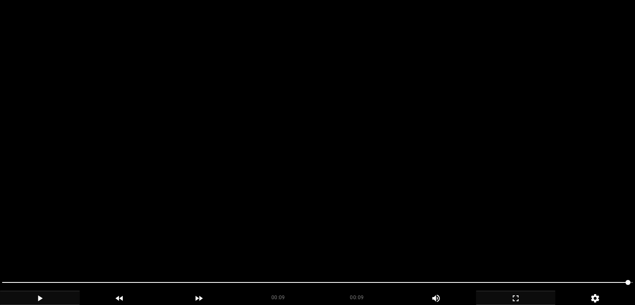
scroll to position [209, 0]
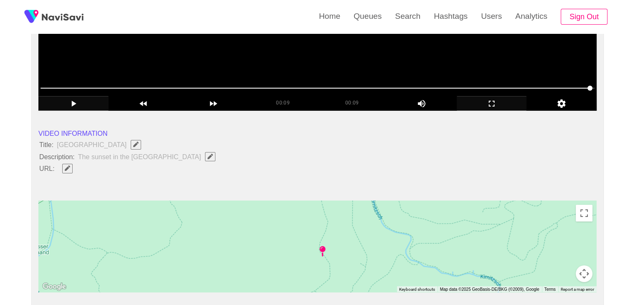
drag, startPoint x: 38, startPoint y: 142, endPoint x: 217, endPoint y: 157, distance: 179.6
copy ul "Title: Saxon Switzerland Mountains Description: The sunset in the saxon switzer…"
click at [213, 154] on icon "Edit Field" at bounding box center [209, 156] width 5 height 5
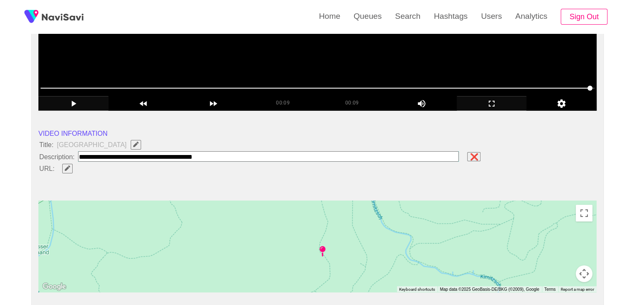
type input "**********"
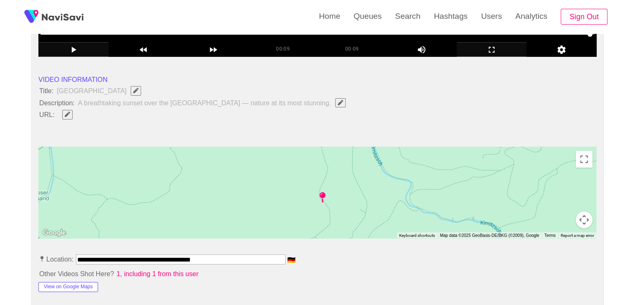
scroll to position [376, 0]
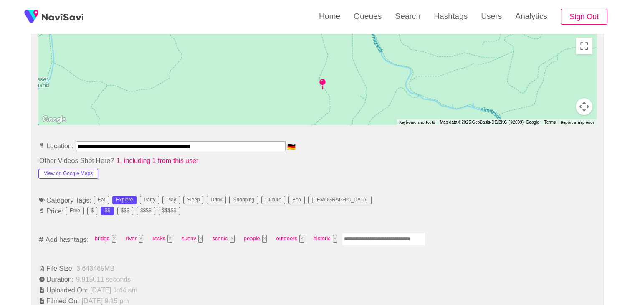
drag, startPoint x: 220, startPoint y: 142, endPoint x: 0, endPoint y: 136, distance: 220.0
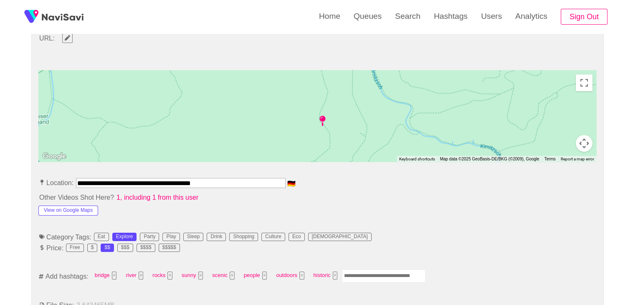
scroll to position [250, 0]
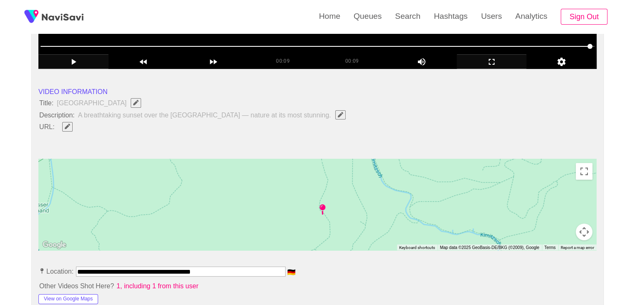
click at [66, 127] on icon "Edit Field" at bounding box center [67, 126] width 5 height 5
type input "**********"
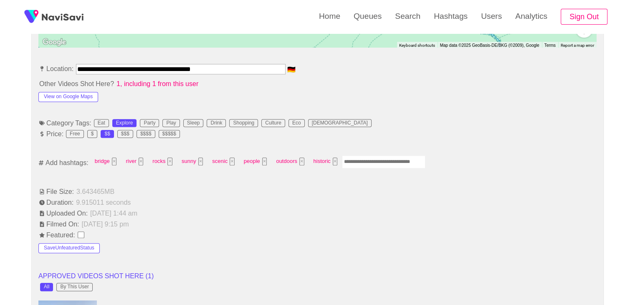
scroll to position [459, 0]
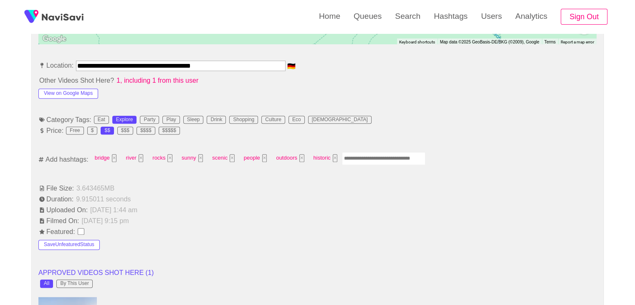
click at [371, 159] on input "Enter tag here and press return" at bounding box center [383, 158] width 83 height 13
type input "*********"
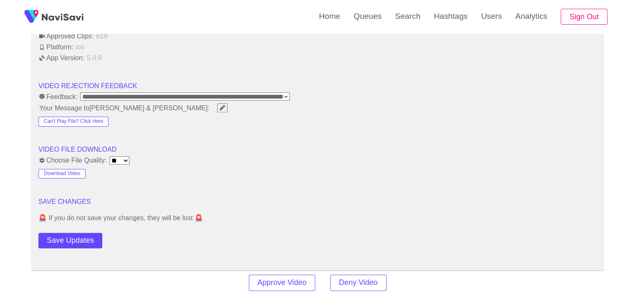
scroll to position [1043, 0]
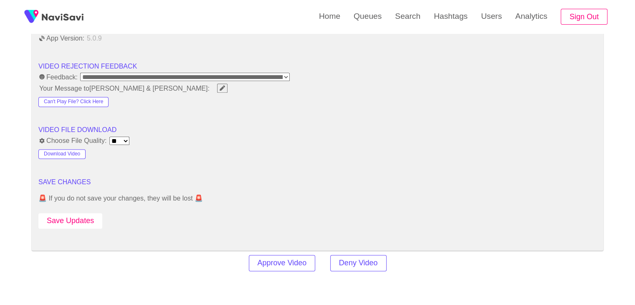
click at [83, 219] on button "Save Updates" at bounding box center [70, 220] width 64 height 15
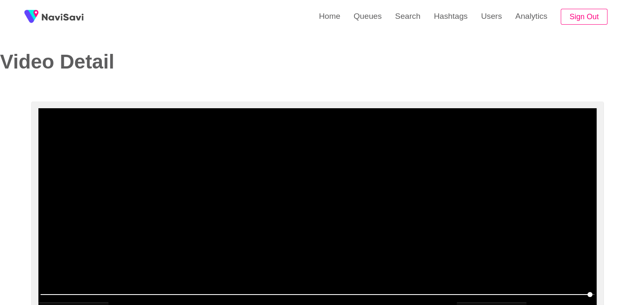
scroll to position [0, 0]
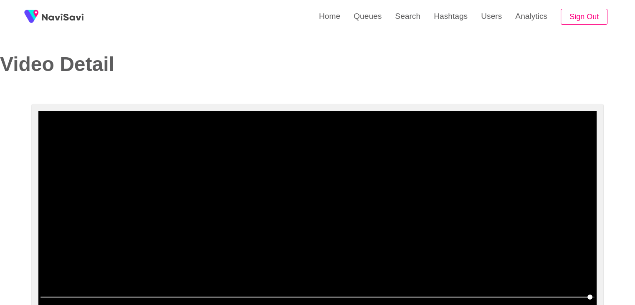
click at [274, 162] on video at bounding box center [317, 215] width 558 height 209
